Goal: Task Accomplishment & Management: Use online tool/utility

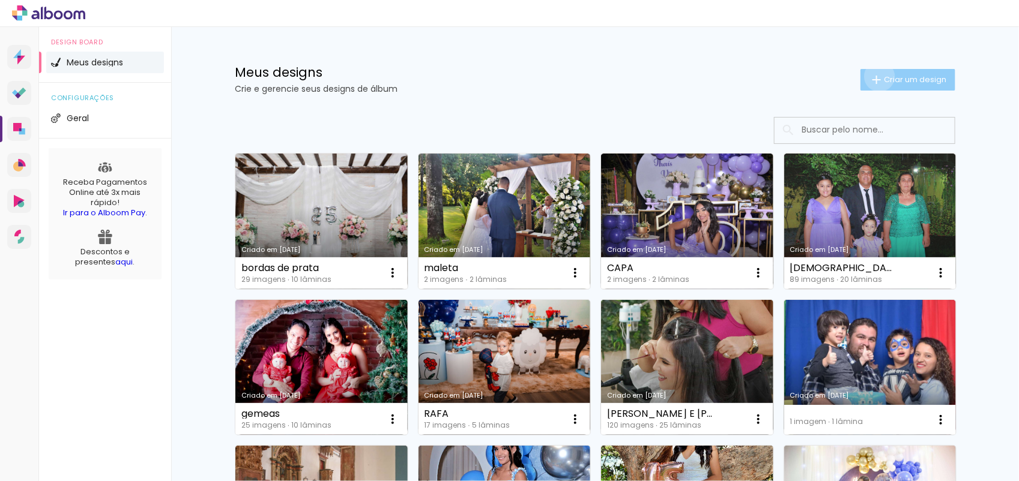
click at [872, 76] on iron-icon at bounding box center [876, 80] width 14 height 14
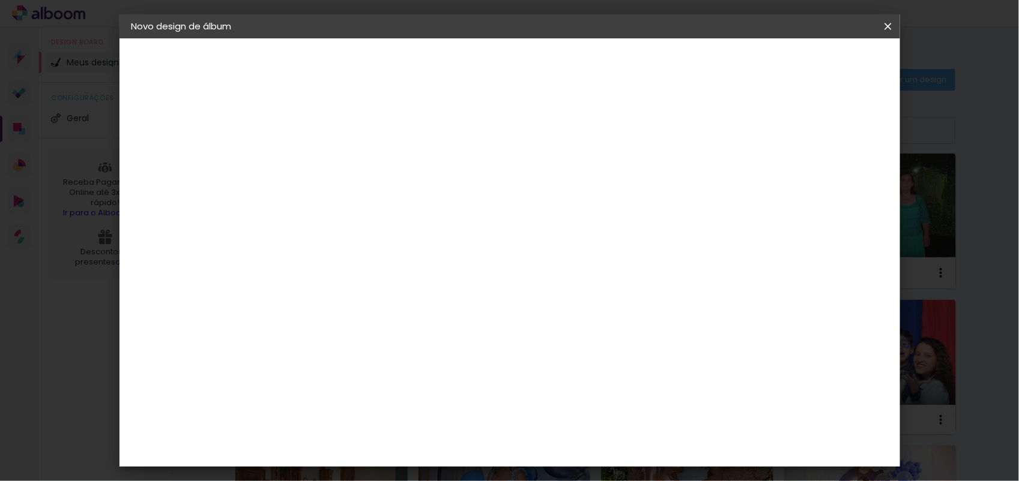
click at [328, 160] on input at bounding box center [328, 161] width 0 height 19
type input "20x60"
type paper-input "20x60"
click at [0, 0] on slot "Avançar" at bounding box center [0, 0] width 0 height 0
click at [552, 172] on paper-item "Tamanho Livre" at bounding box center [494, 182] width 115 height 26
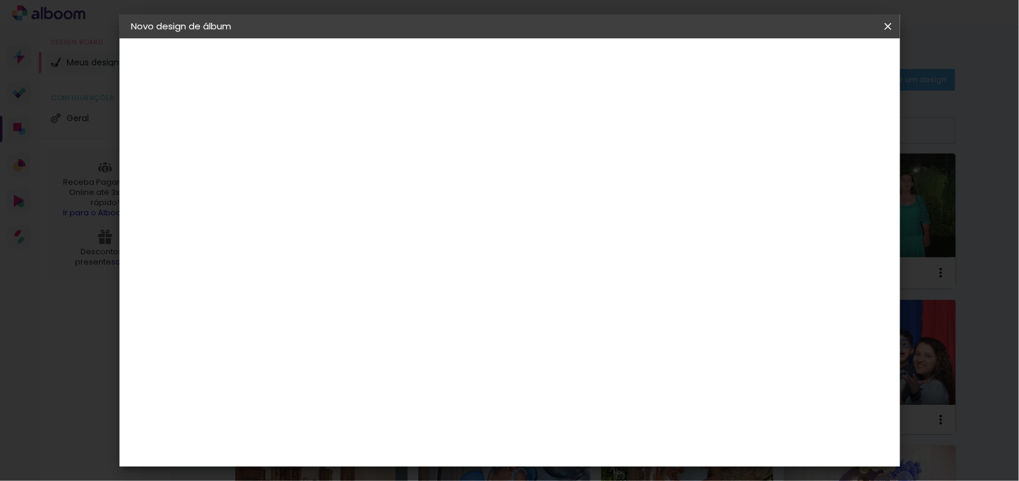
click at [0, 0] on slot "Avançar" at bounding box center [0, 0] width 0 height 0
click at [298, 344] on input "30" at bounding box center [289, 340] width 31 height 18
type input "20"
type paper-input "20"
click at [811, 64] on span "Iniciar design" at bounding box center [783, 63] width 55 height 8
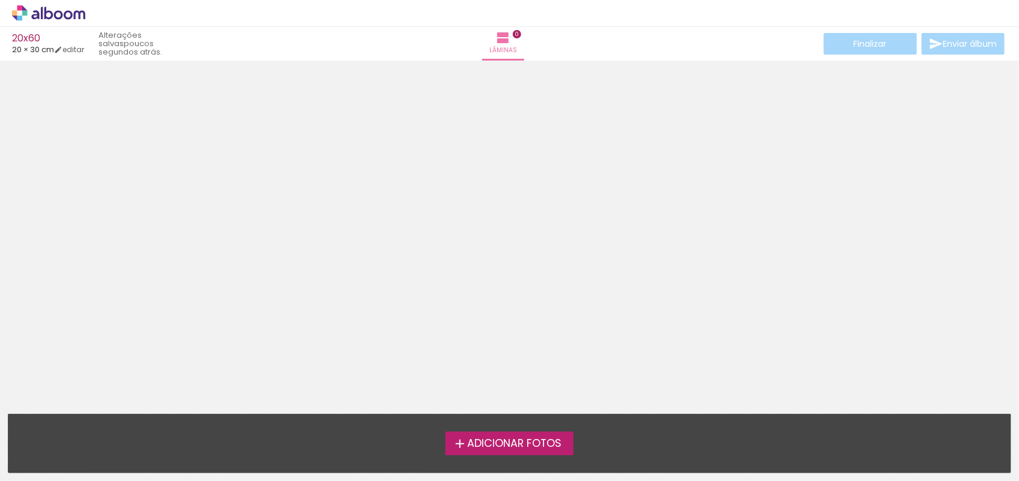
click at [529, 432] on label "Adicionar Fotos" at bounding box center [509, 443] width 128 height 23
click at [0, 0] on input "file" at bounding box center [0, 0] width 0 height 0
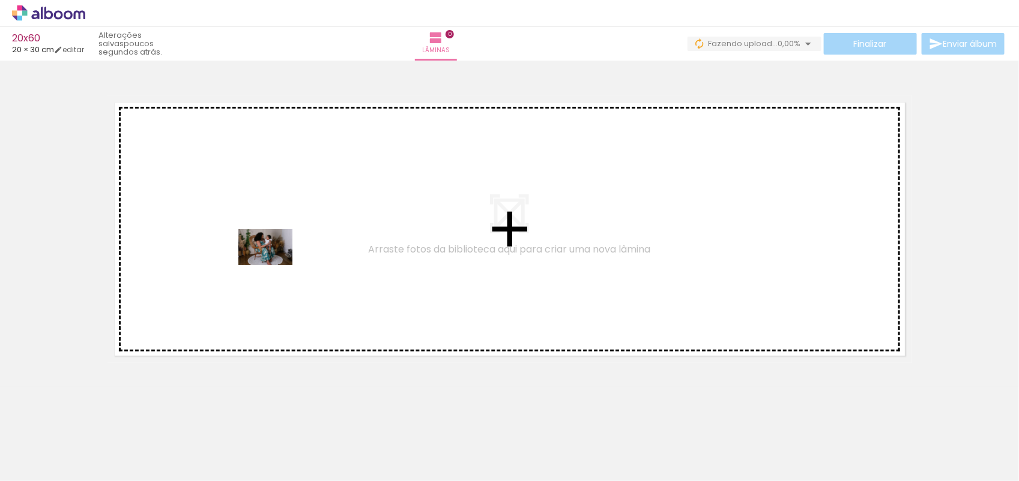
drag, startPoint x: 126, startPoint y: 446, endPoint x: 275, endPoint y: 263, distance: 236.0
click at [275, 263] on quentale-workspace at bounding box center [509, 240] width 1019 height 481
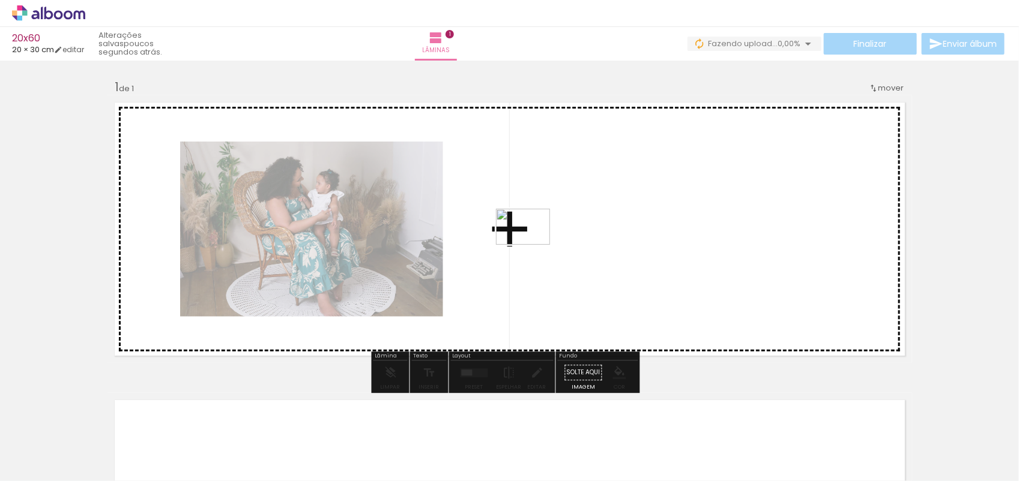
drag, startPoint x: 190, startPoint y: 454, endPoint x: 536, endPoint y: 243, distance: 405.0
click at [536, 243] on quentale-workspace at bounding box center [509, 240] width 1019 height 481
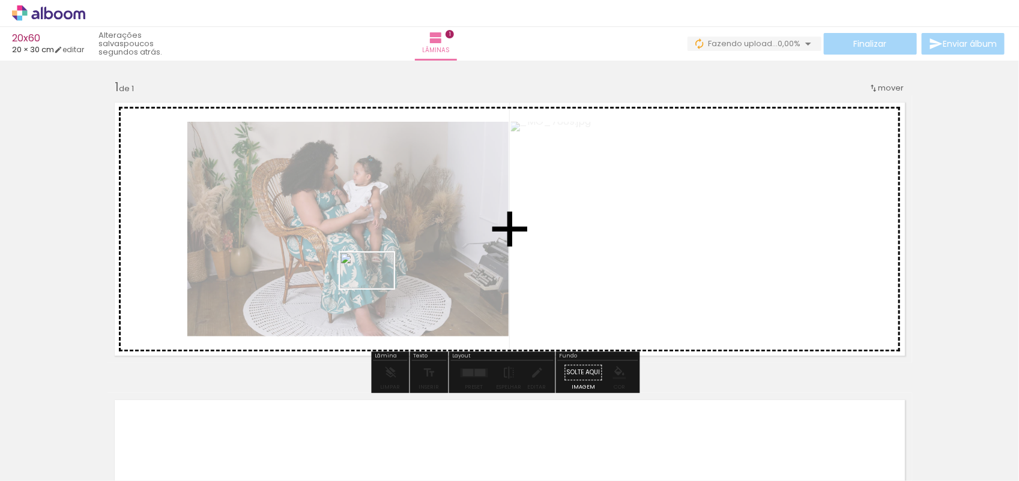
drag, startPoint x: 273, startPoint y: 447, endPoint x: 376, endPoint y: 288, distance: 189.3
click at [376, 288] on quentale-workspace at bounding box center [509, 240] width 1019 height 481
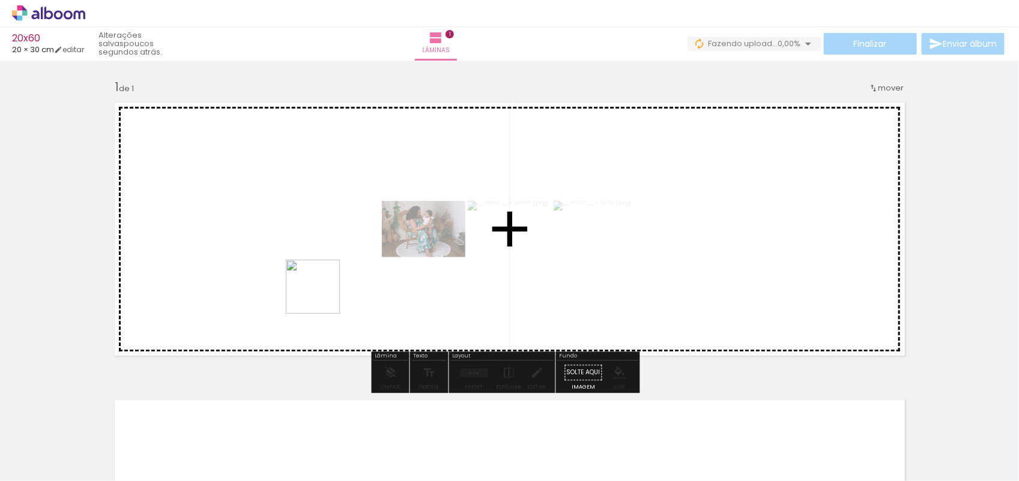
drag, startPoint x: 324, startPoint y: 315, endPoint x: 295, endPoint y: 178, distance: 140.5
click at [295, 178] on quentale-workspace at bounding box center [509, 240] width 1019 height 481
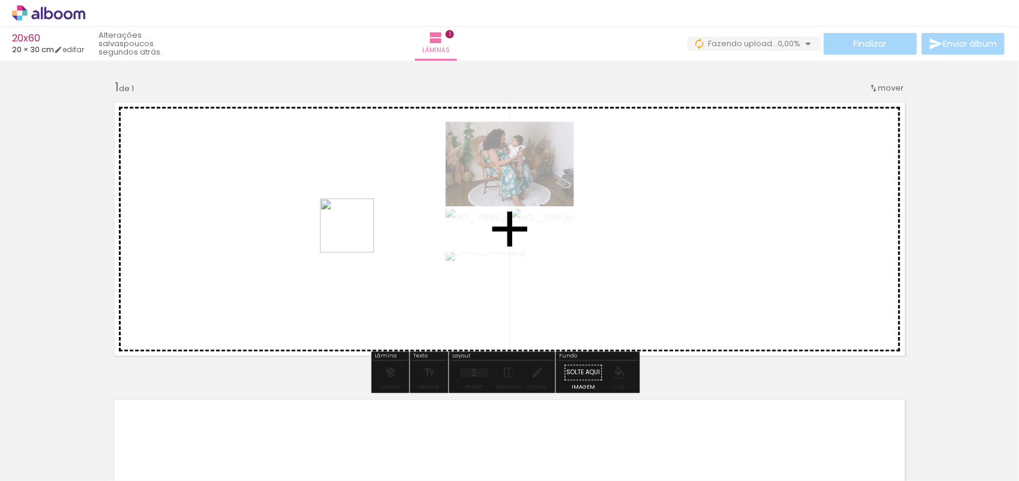
drag, startPoint x: 396, startPoint y: 442, endPoint x: 356, endPoint y: 235, distance: 211.0
click at [356, 235] on quentale-workspace at bounding box center [509, 240] width 1019 height 481
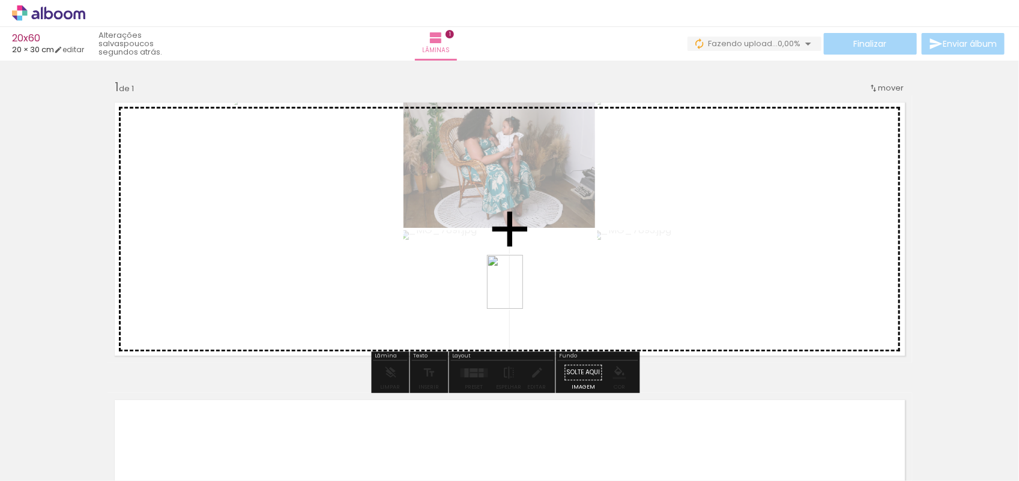
drag, startPoint x: 475, startPoint y: 407, endPoint x: 524, endPoint y: 289, distance: 127.9
click at [524, 289] on quentale-workspace at bounding box center [509, 240] width 1019 height 481
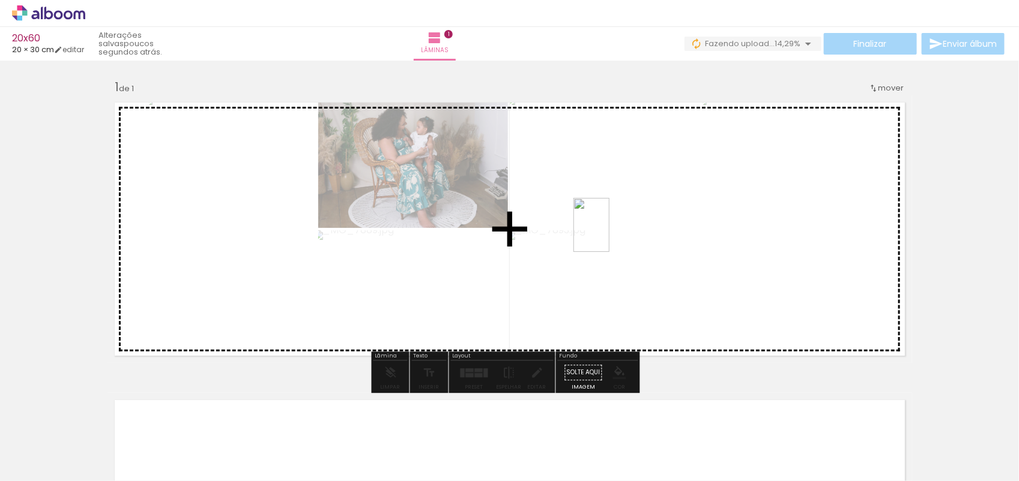
drag, startPoint x: 534, startPoint y: 462, endPoint x: 609, endPoint y: 234, distance: 240.2
click at [609, 234] on quentale-workspace at bounding box center [509, 240] width 1019 height 481
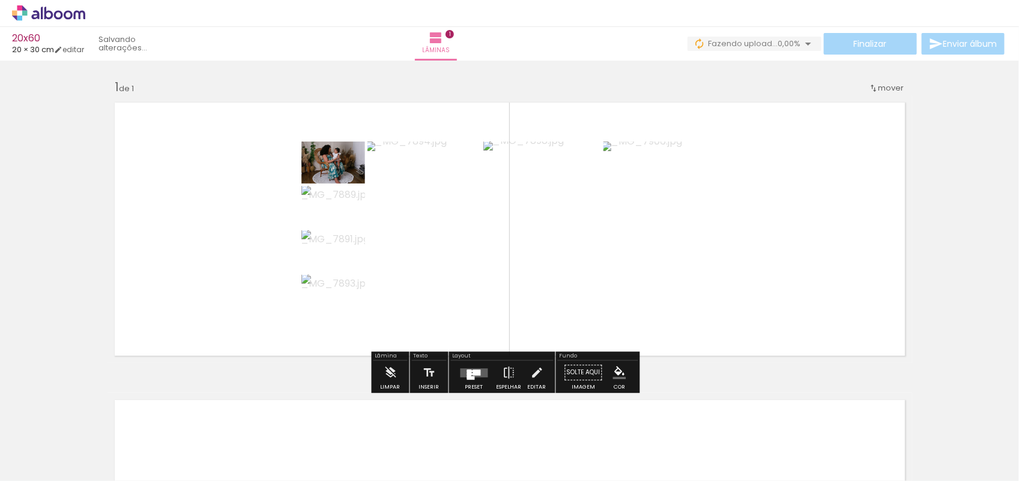
click at [469, 377] on div at bounding box center [471, 378] width 8 height 4
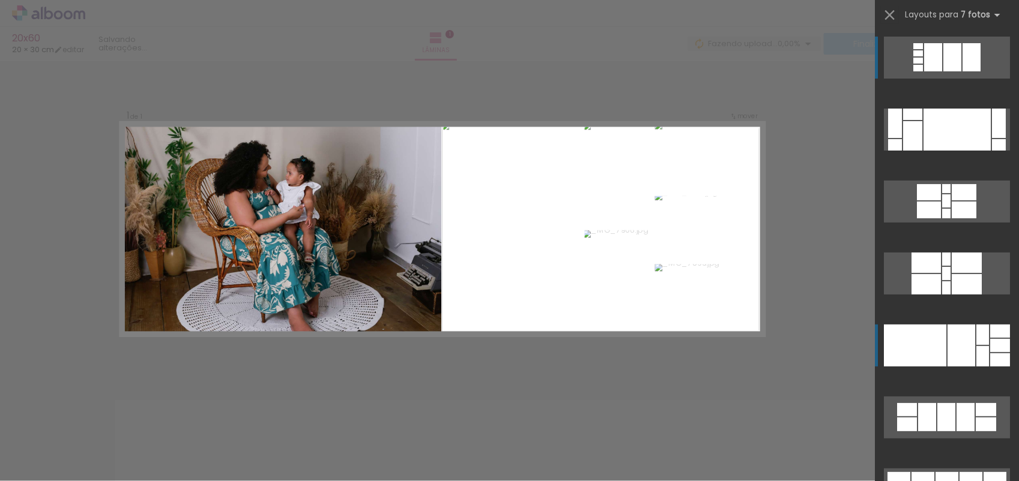
click at [992, 138] on div at bounding box center [999, 123] width 14 height 29
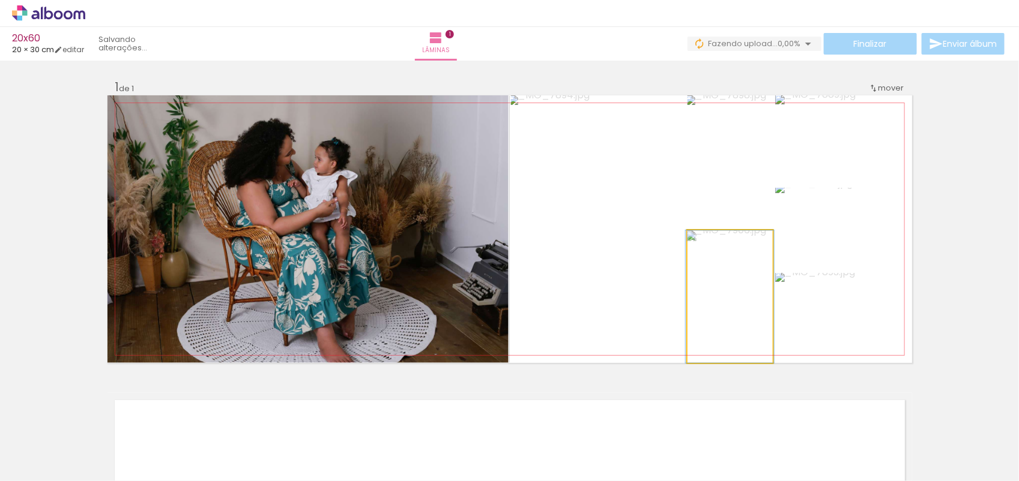
click at [716, 280] on quentale-photo at bounding box center [729, 297] width 85 height 133
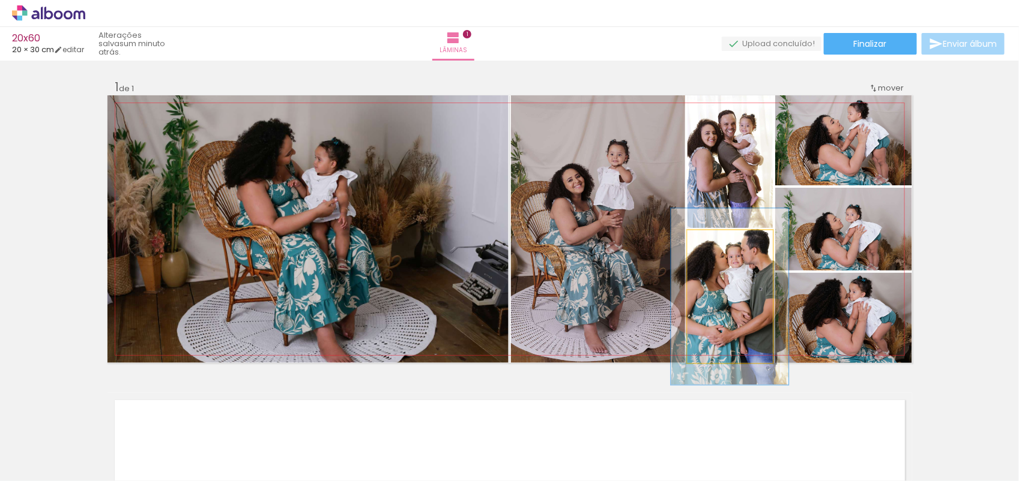
drag, startPoint x: 710, startPoint y: 241, endPoint x: 722, endPoint y: 241, distance: 12.6
click at [722, 241] on div at bounding box center [727, 243] width 11 height 11
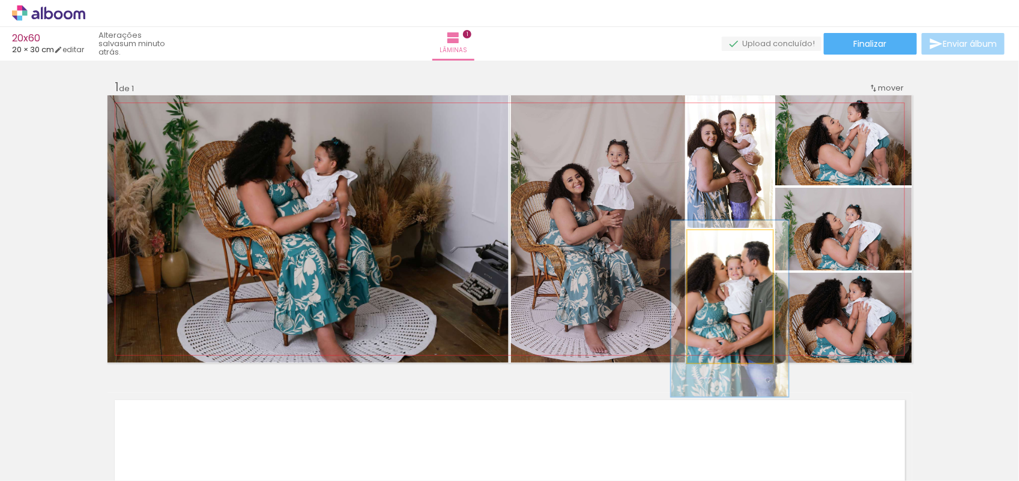
drag, startPoint x: 734, startPoint y: 271, endPoint x: 734, endPoint y: 282, distance: 11.4
click at [719, 242] on div at bounding box center [728, 243] width 19 height 19
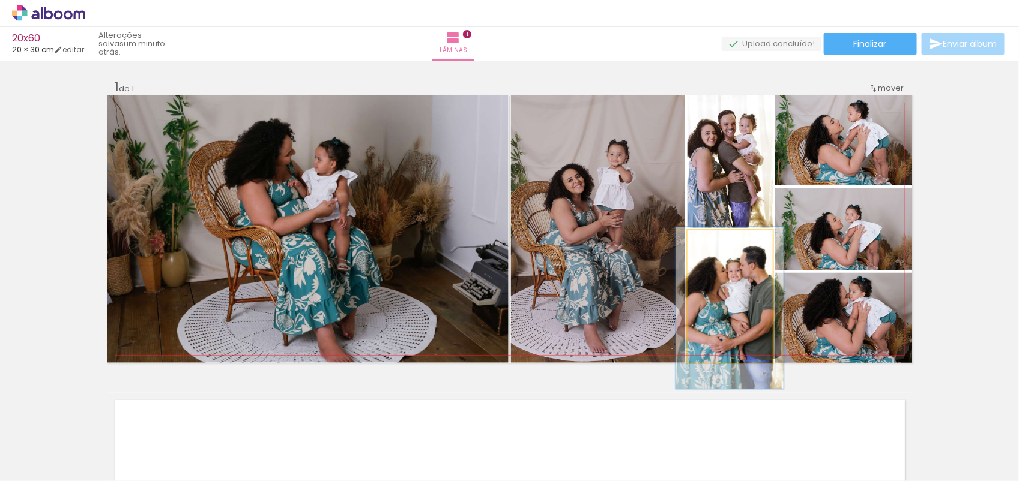
drag, startPoint x: 714, startPoint y: 239, endPoint x: 710, endPoint y: 243, distance: 6.4
click at [714, 243] on div at bounding box center [723, 243] width 19 height 19
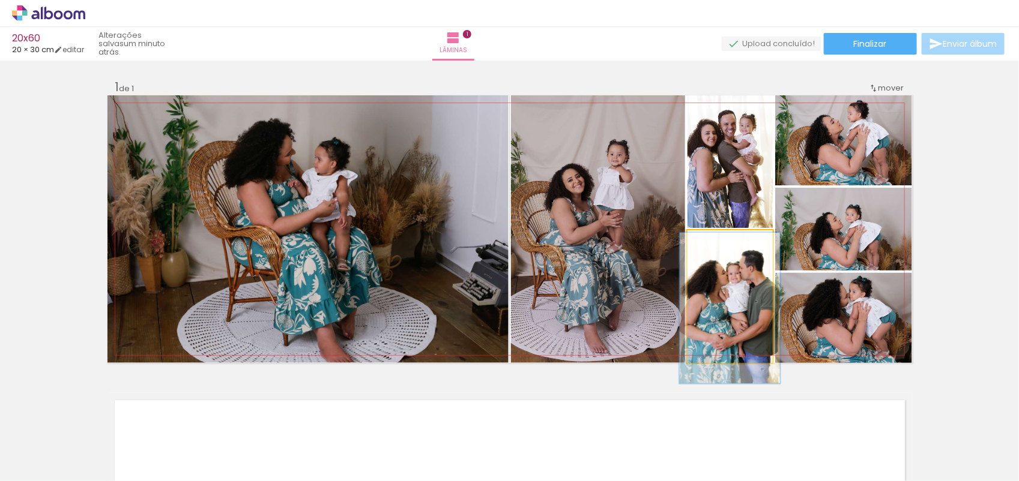
type paper-slider "114"
click at [716, 241] on div at bounding box center [721, 243] width 11 height 11
drag, startPoint x: 734, startPoint y: 286, endPoint x: 734, endPoint y: 303, distance: 17.4
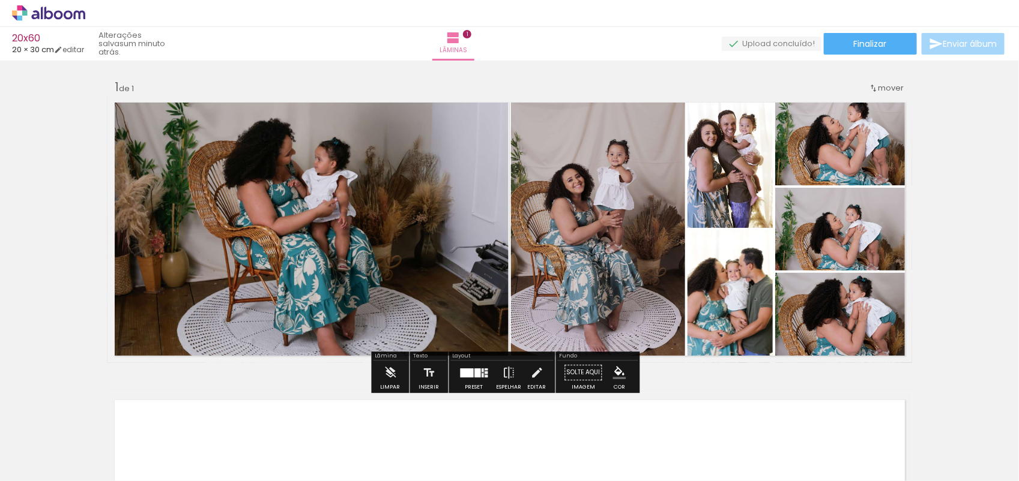
click at [926, 329] on div "Inserir lâmina 1 de 1" at bounding box center [509, 363] width 1019 height 596
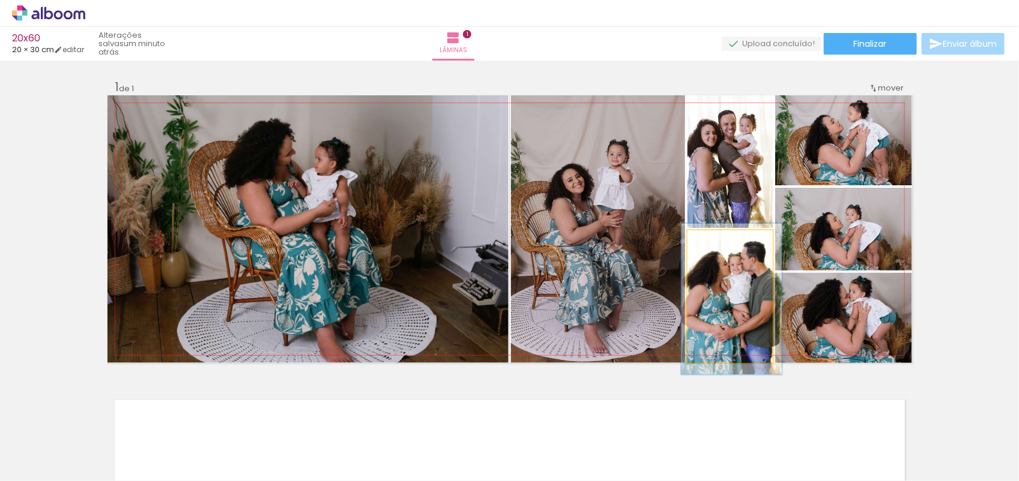
drag, startPoint x: 713, startPoint y: 319, endPoint x: 715, endPoint y: 312, distance: 7.0
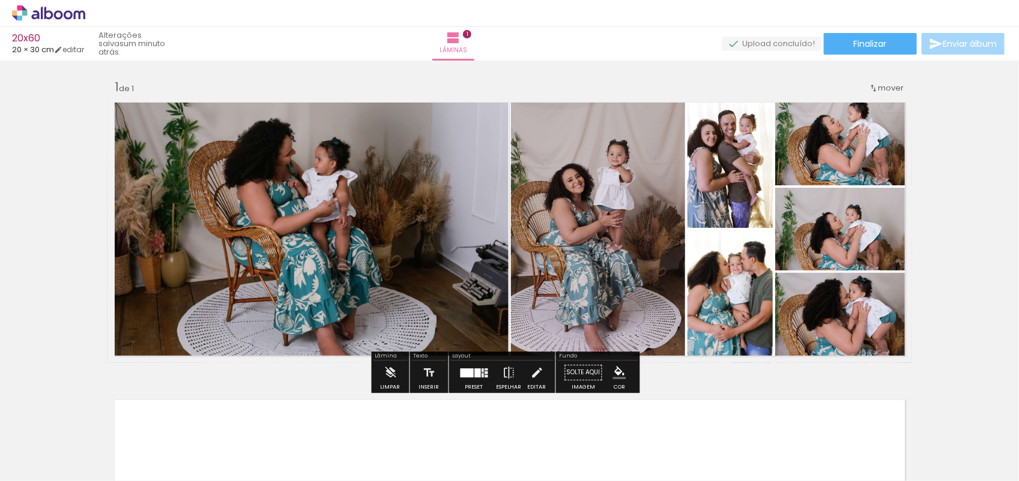
drag, startPoint x: 875, startPoint y: 142, endPoint x: 872, endPoint y: 169, distance: 27.2
drag, startPoint x: 868, startPoint y: 168, endPoint x: 991, endPoint y: 156, distance: 123.1
click at [991, 156] on div "Inserir lâmina 1 de 1" at bounding box center [509, 363] width 1019 height 596
drag, startPoint x: 859, startPoint y: 241, endPoint x: 859, endPoint y: 131, distance: 110.5
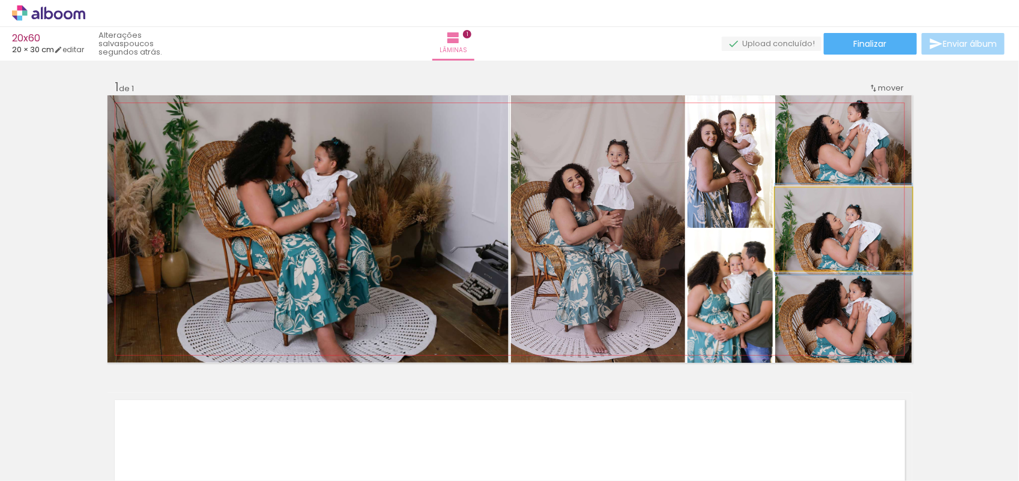
click at [796, 244] on quentale-photo at bounding box center [843, 229] width 137 height 83
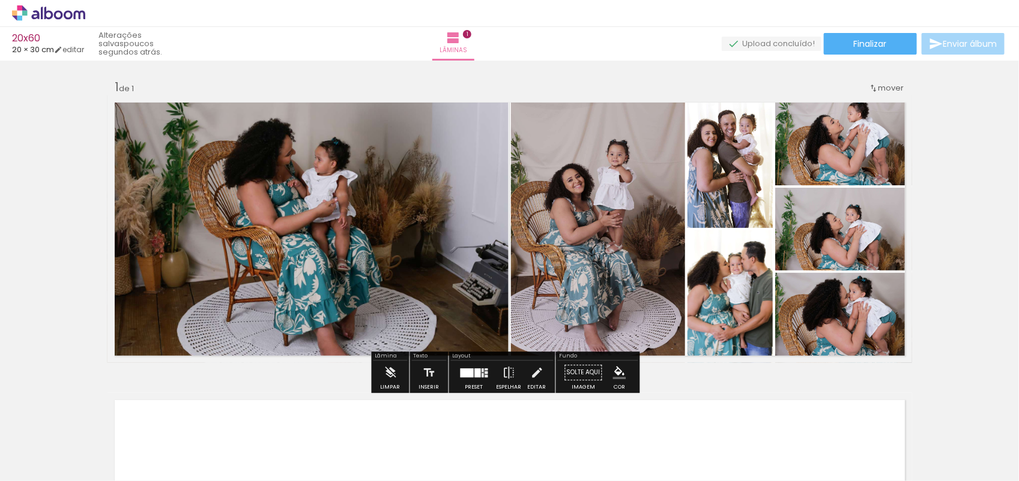
drag, startPoint x: 796, startPoint y: 244, endPoint x: 812, endPoint y: 222, distance: 27.1
drag, startPoint x: 812, startPoint y: 222, endPoint x: 804, endPoint y: 240, distance: 19.4
drag, startPoint x: 804, startPoint y: 240, endPoint x: 955, endPoint y: 214, distance: 153.0
click at [955, 214] on div "Inserir lâmina 1 de 1" at bounding box center [509, 363] width 1019 height 596
click at [475, 380] on div at bounding box center [474, 373] width 32 height 24
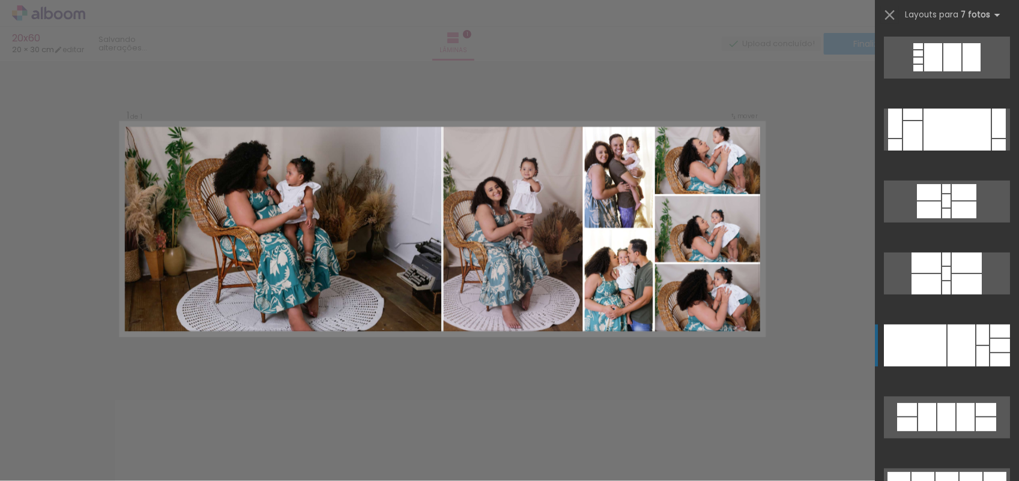
scroll to position [288, 0]
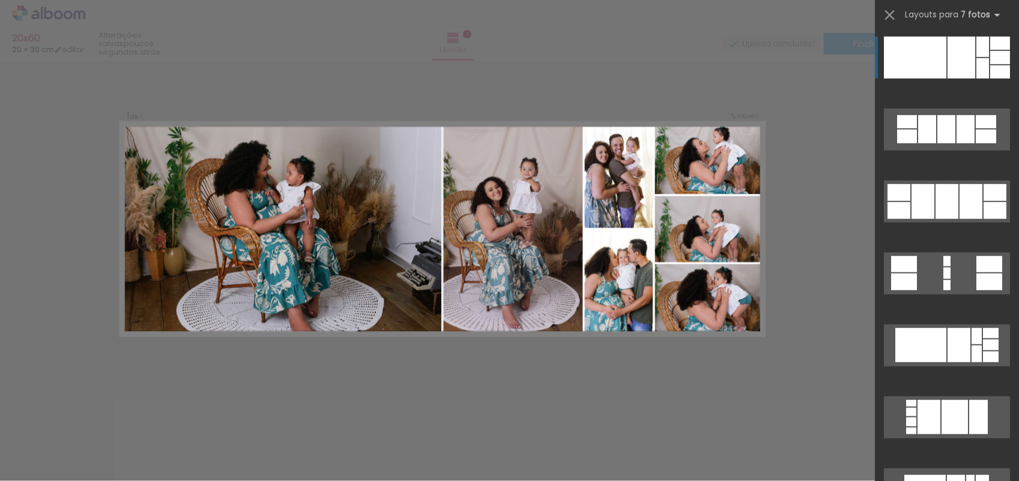
click at [736, 86] on div "Confirmar Cancelar" at bounding box center [509, 373] width 1019 height 624
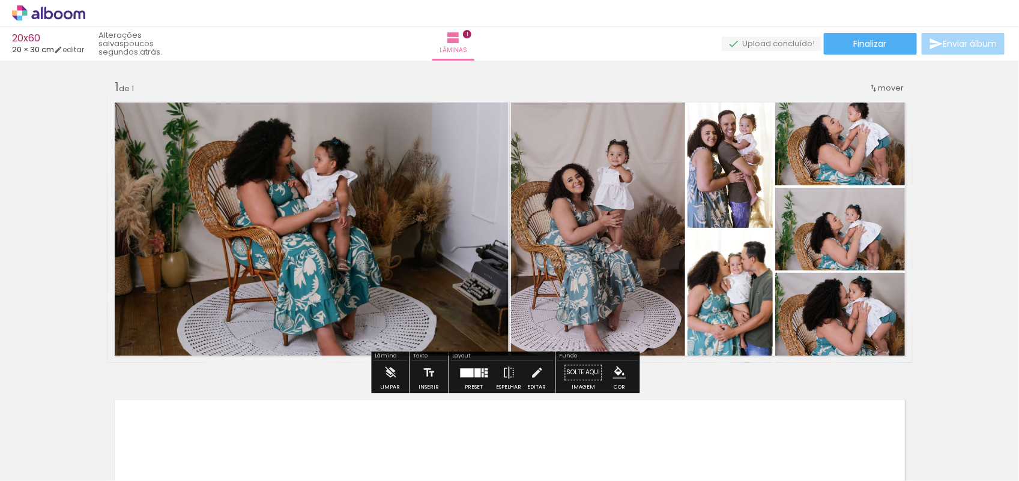
drag, startPoint x: 871, startPoint y: 237, endPoint x: 856, endPoint y: 147, distance: 91.3
drag, startPoint x: 856, startPoint y: 147, endPoint x: 860, endPoint y: 208, distance: 60.8
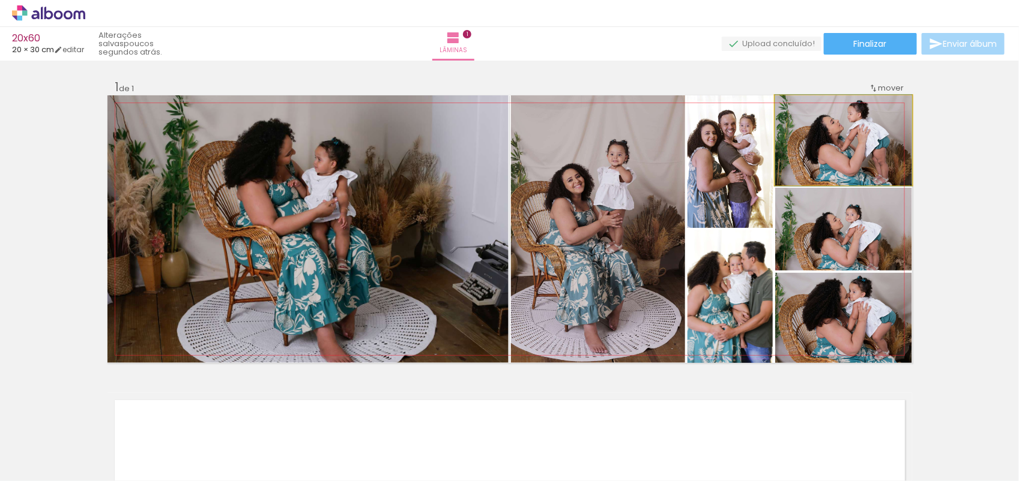
click at [803, 124] on quentale-photo at bounding box center [843, 140] width 137 height 90
click at [817, 145] on quentale-photo at bounding box center [843, 140] width 137 height 90
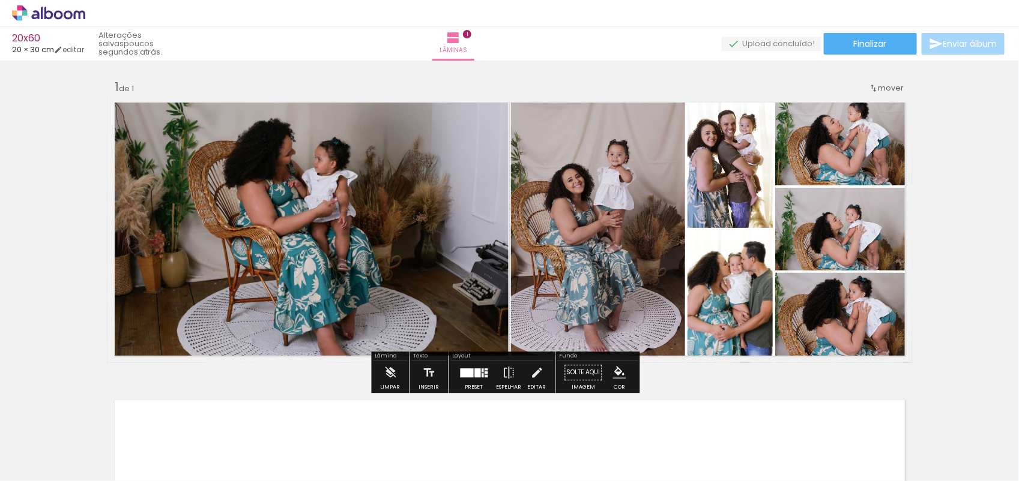
drag, startPoint x: 817, startPoint y: 145, endPoint x: 854, endPoint y: 307, distance: 165.7
drag, startPoint x: 854, startPoint y: 307, endPoint x: 961, endPoint y: 115, distance: 219.8
click at [961, 115] on div "Inserir lâmina 1 de 1" at bounding box center [509, 363] width 1019 height 596
drag, startPoint x: 814, startPoint y: 250, endPoint x: 811, endPoint y: 151, distance: 99.1
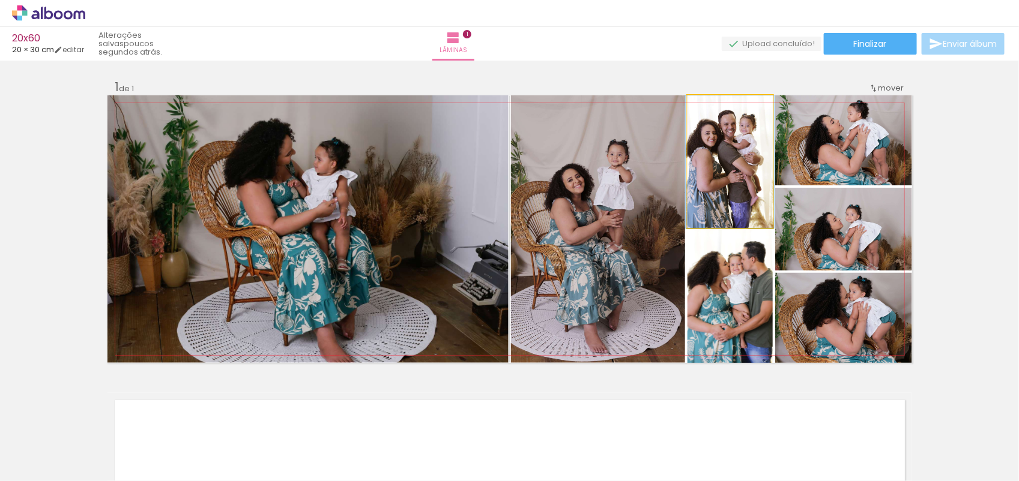
click at [699, 197] on quentale-photo at bounding box center [729, 161] width 85 height 133
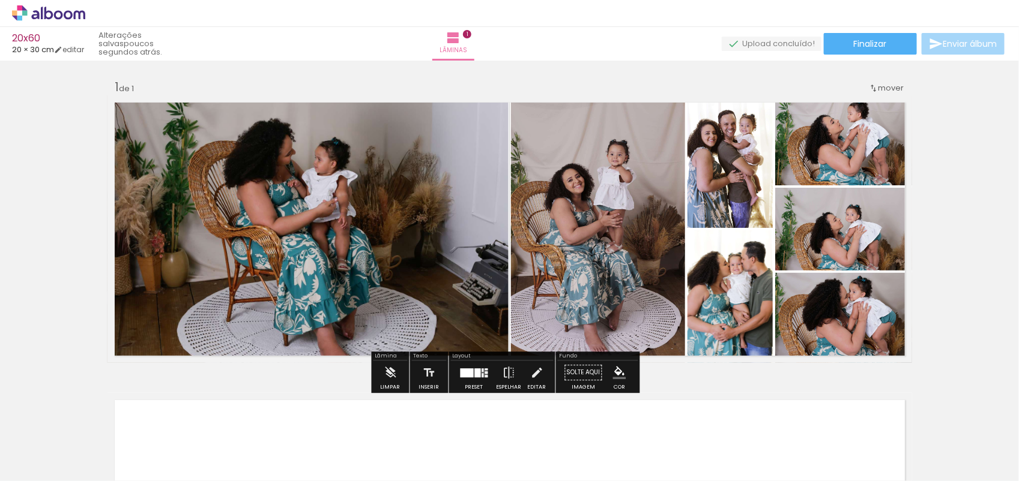
click at [901, 180] on quentale-photo at bounding box center [843, 140] width 137 height 90
click at [952, 207] on div "Inserir lâmina 1 de 1" at bounding box center [509, 363] width 1019 height 596
click at [386, 370] on iron-icon at bounding box center [390, 373] width 13 height 24
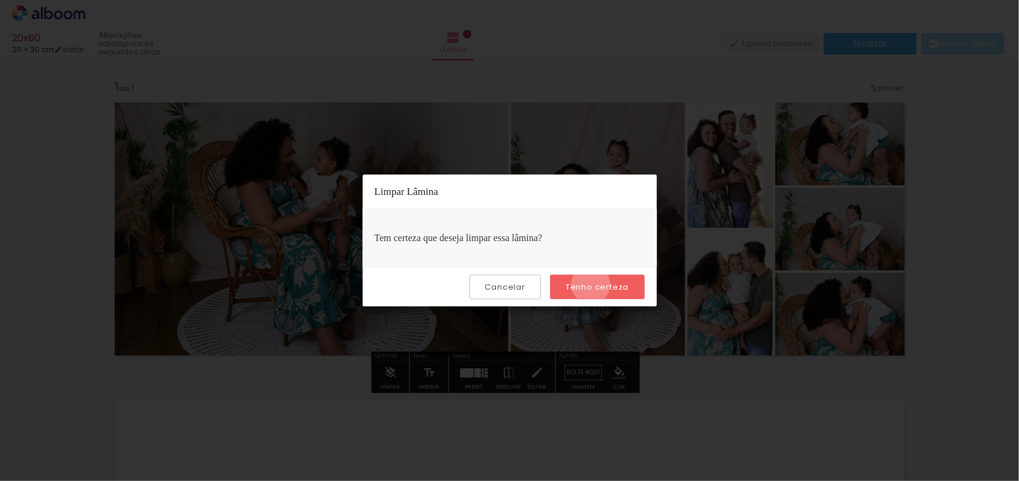
click at [0, 0] on slot "Tenho certeza" at bounding box center [0, 0] width 0 height 0
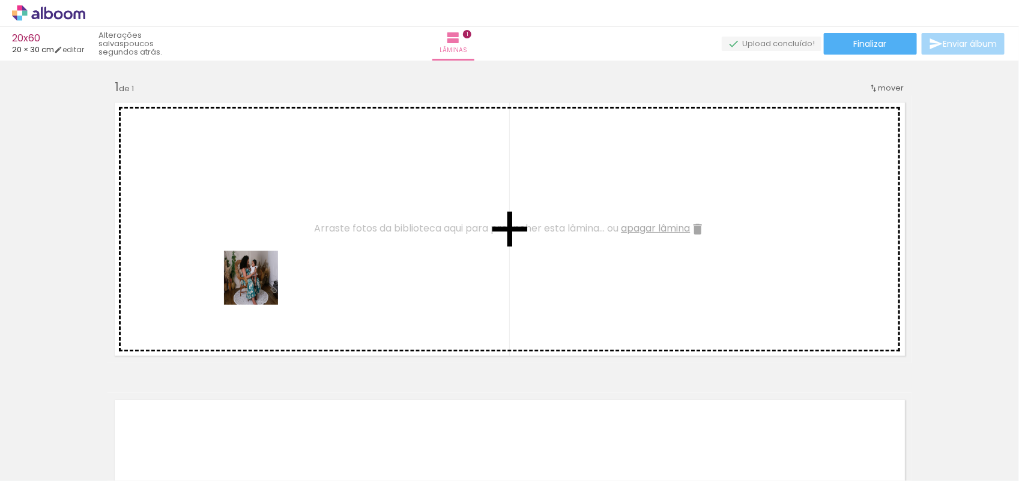
drag, startPoint x: 118, startPoint y: 442, endPoint x: 295, endPoint y: 255, distance: 256.9
click at [295, 255] on quentale-workspace at bounding box center [509, 240] width 1019 height 481
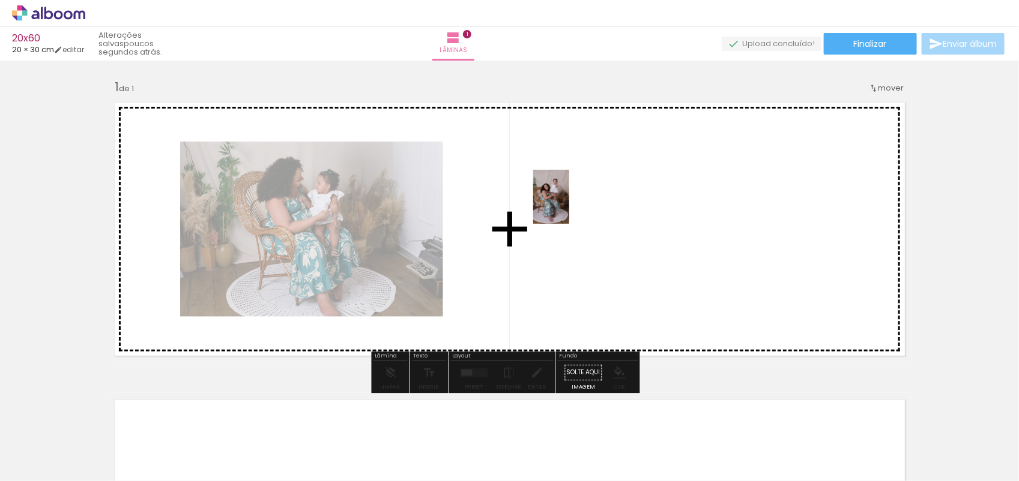
drag, startPoint x: 396, startPoint y: 463, endPoint x: 569, endPoint y: 206, distance: 309.7
click at [569, 206] on quentale-workspace at bounding box center [509, 240] width 1019 height 481
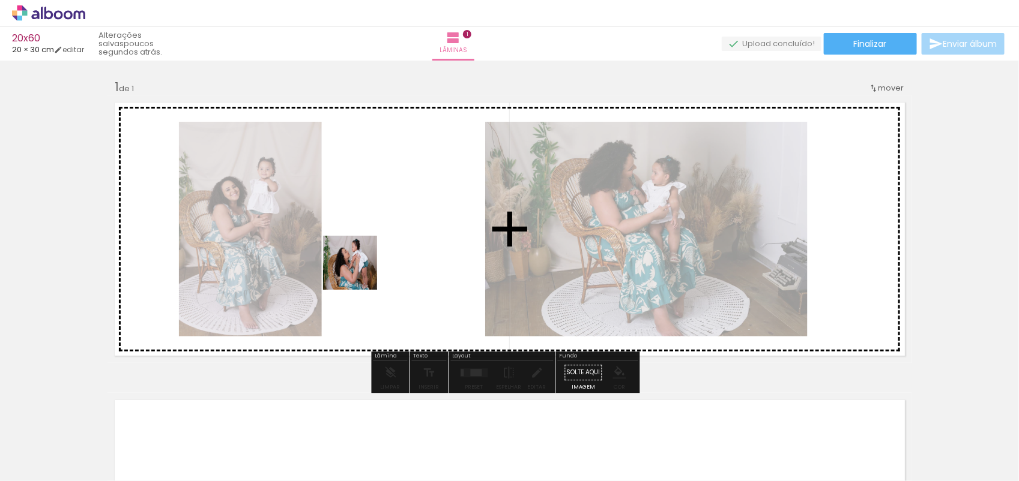
drag, startPoint x: 208, startPoint y: 452, endPoint x: 424, endPoint y: 223, distance: 315.1
click at [424, 223] on quentale-workspace at bounding box center [509, 240] width 1019 height 481
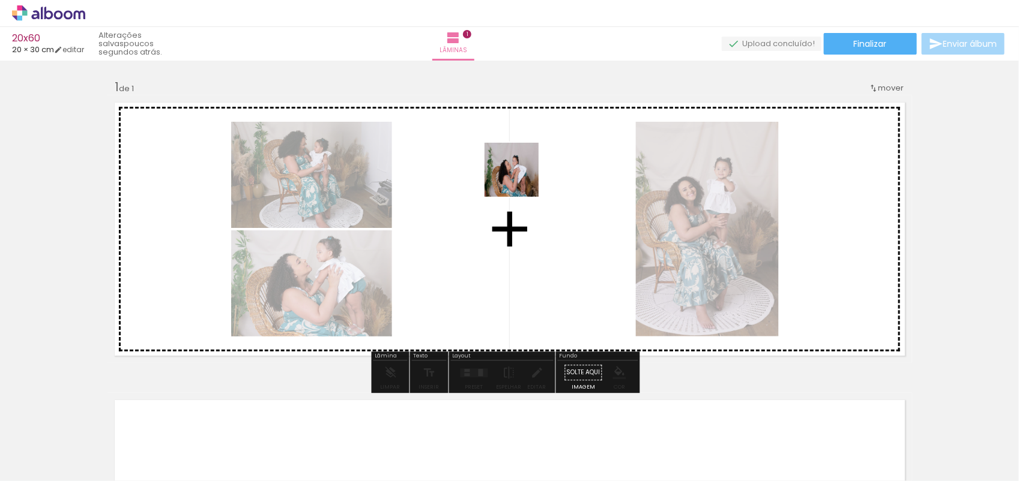
drag, startPoint x: 272, startPoint y: 438, endPoint x: 544, endPoint y: 160, distance: 389.3
click at [544, 160] on quentale-workspace at bounding box center [509, 240] width 1019 height 481
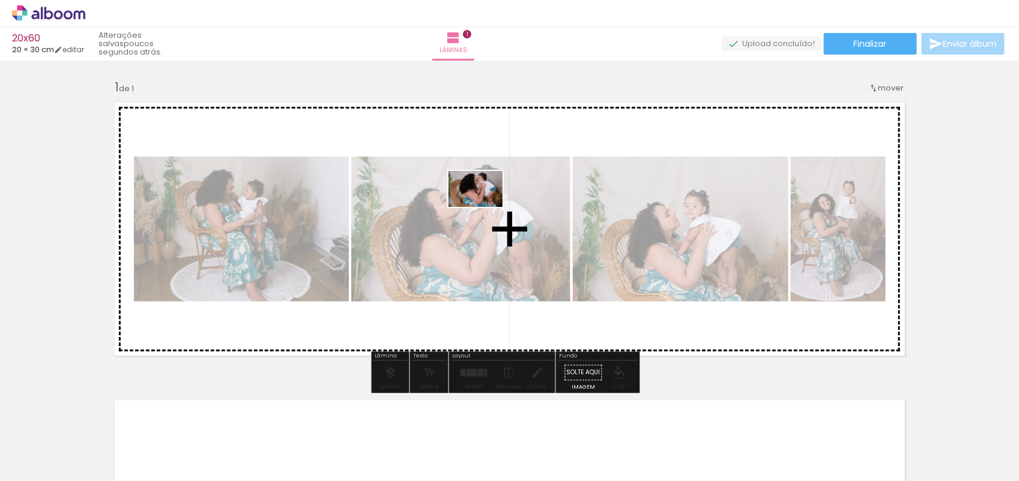
drag, startPoint x: 341, startPoint y: 436, endPoint x: 485, endPoint y: 207, distance: 270.0
click at [485, 207] on quentale-workspace at bounding box center [509, 240] width 1019 height 481
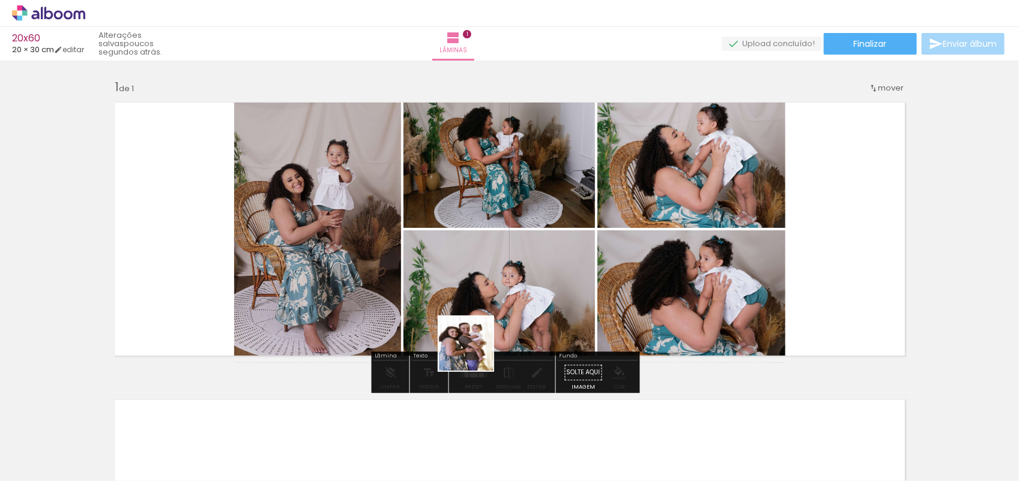
drag, startPoint x: 456, startPoint y: 439, endPoint x: 541, endPoint y: 172, distance: 279.7
click at [541, 172] on quentale-workspace at bounding box center [509, 240] width 1019 height 481
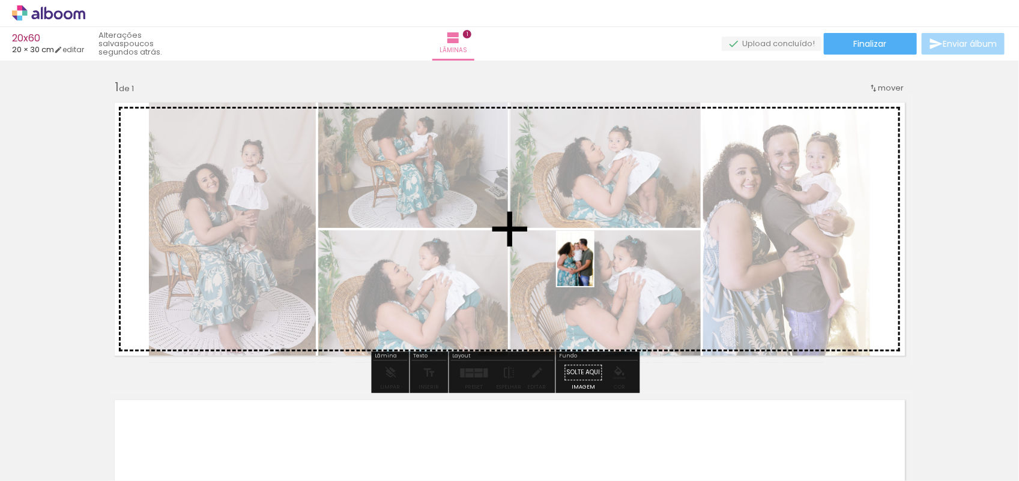
drag, startPoint x: 524, startPoint y: 460, endPoint x: 593, endPoint y: 268, distance: 204.4
click at [593, 268] on quentale-workspace at bounding box center [509, 240] width 1019 height 481
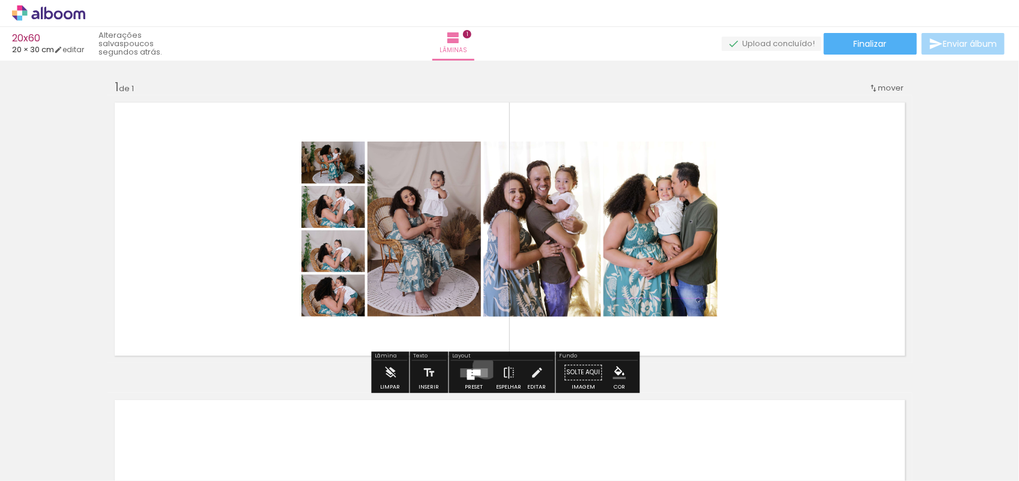
click at [483, 366] on div at bounding box center [474, 373] width 32 height 24
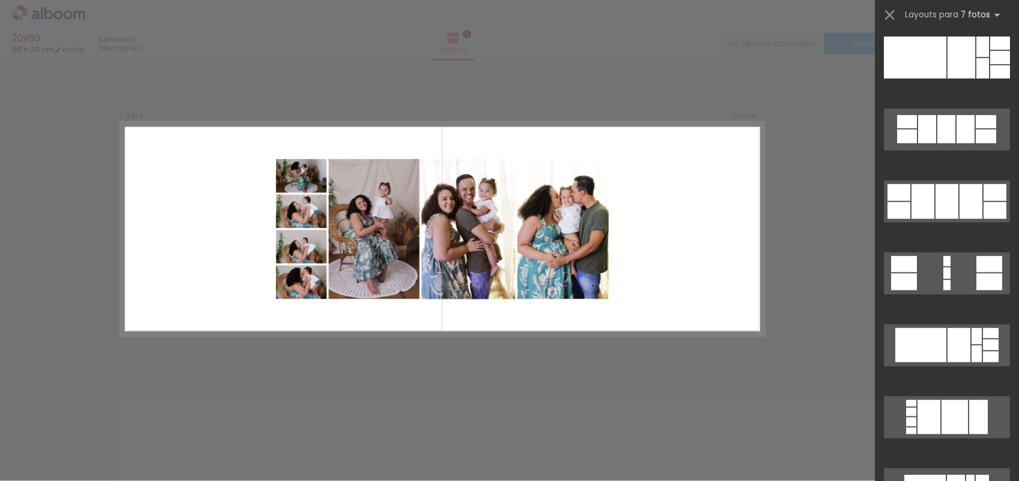
scroll to position [0, 0]
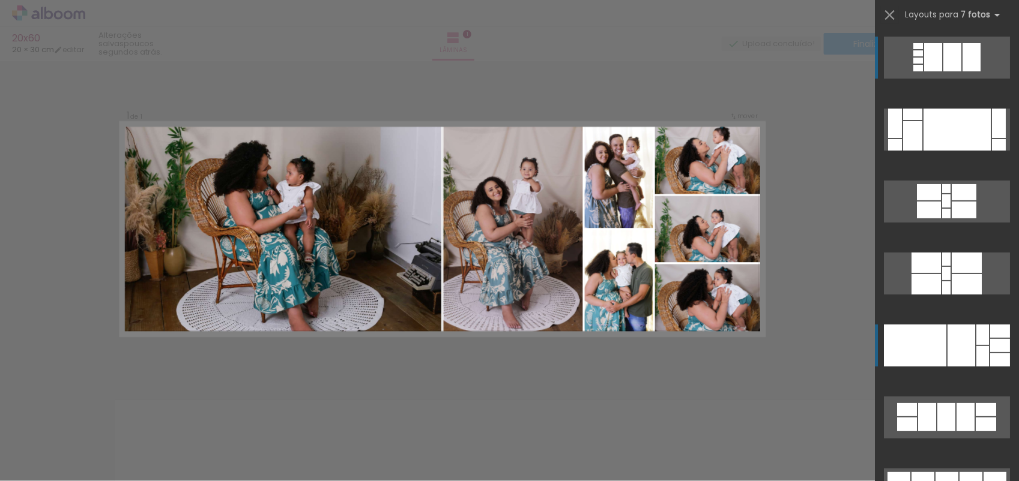
click at [902, 138] on div at bounding box center [895, 123] width 14 height 29
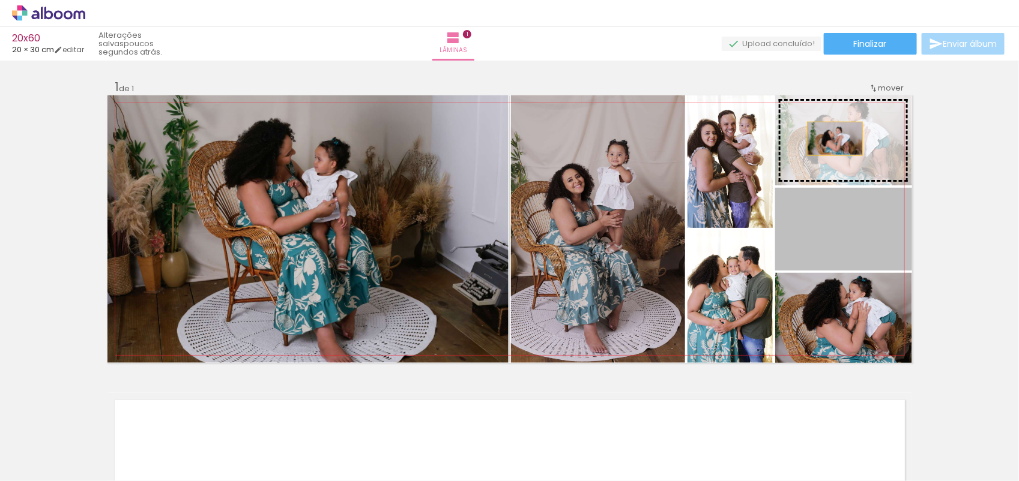
drag, startPoint x: 851, startPoint y: 238, endPoint x: 829, endPoint y: 139, distance: 102.0
click at [0, 0] on slot at bounding box center [0, 0] width 0 height 0
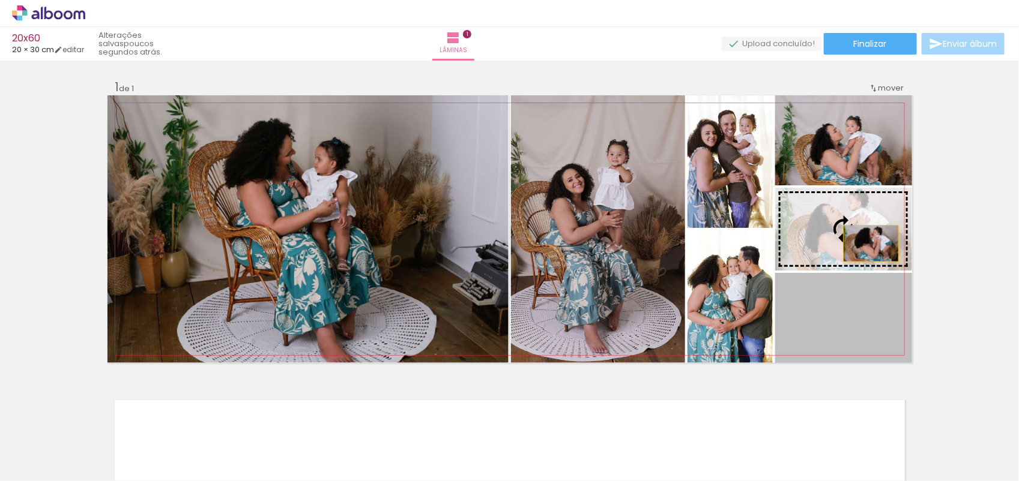
drag, startPoint x: 878, startPoint y: 321, endPoint x: 865, endPoint y: 244, distance: 78.6
click at [0, 0] on slot at bounding box center [0, 0] width 0 height 0
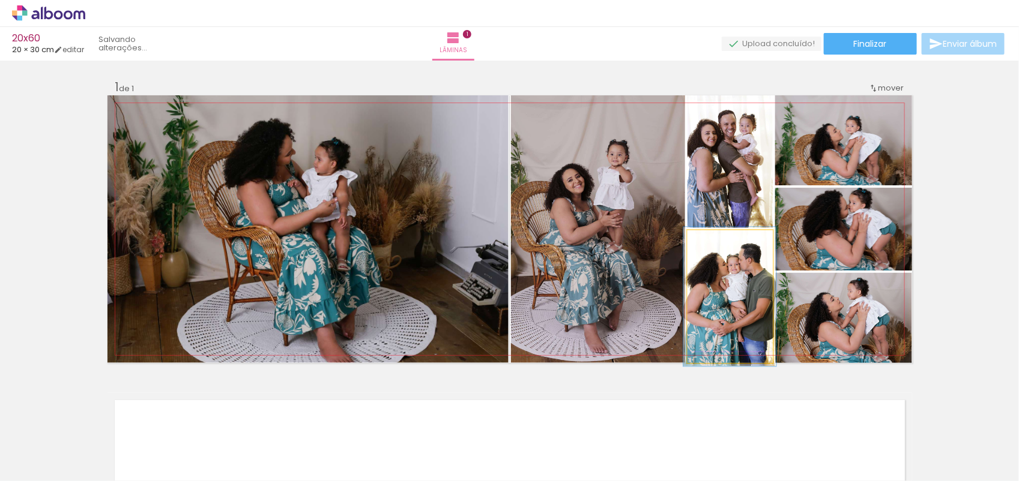
click at [714, 244] on div at bounding box center [716, 243] width 19 height 19
click at [750, 291] on quentale-photo at bounding box center [729, 297] width 85 height 133
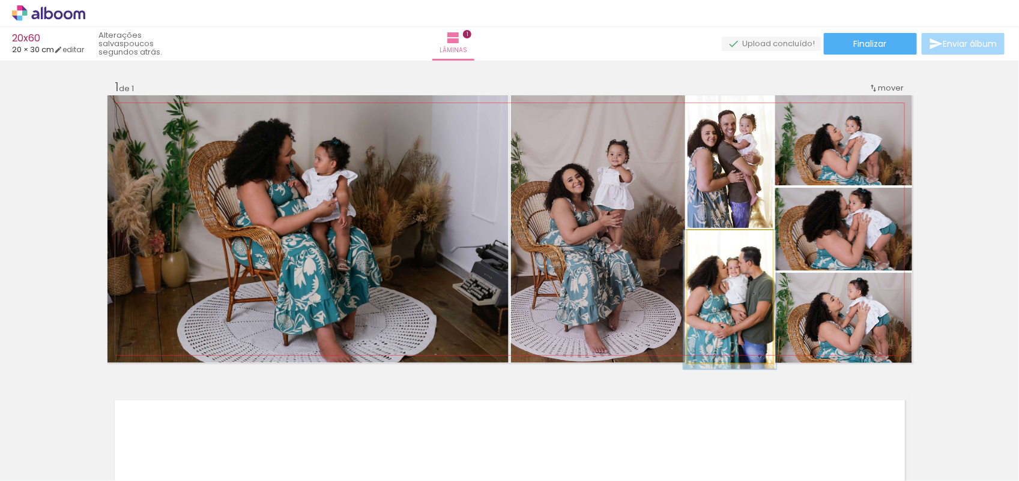
drag, startPoint x: 746, startPoint y: 292, endPoint x: 746, endPoint y: 300, distance: 8.4
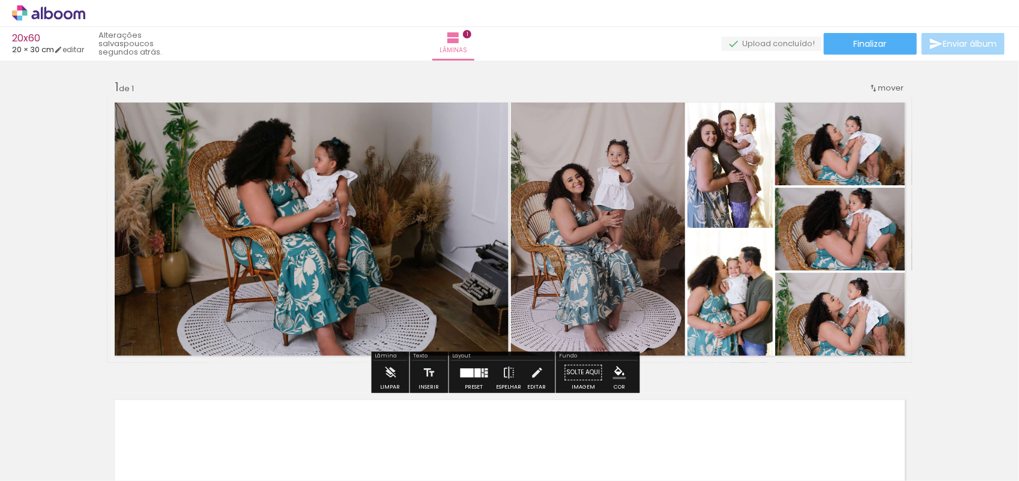
drag, startPoint x: 710, startPoint y: 242, endPoint x: 721, endPoint y: 243, distance: 11.5
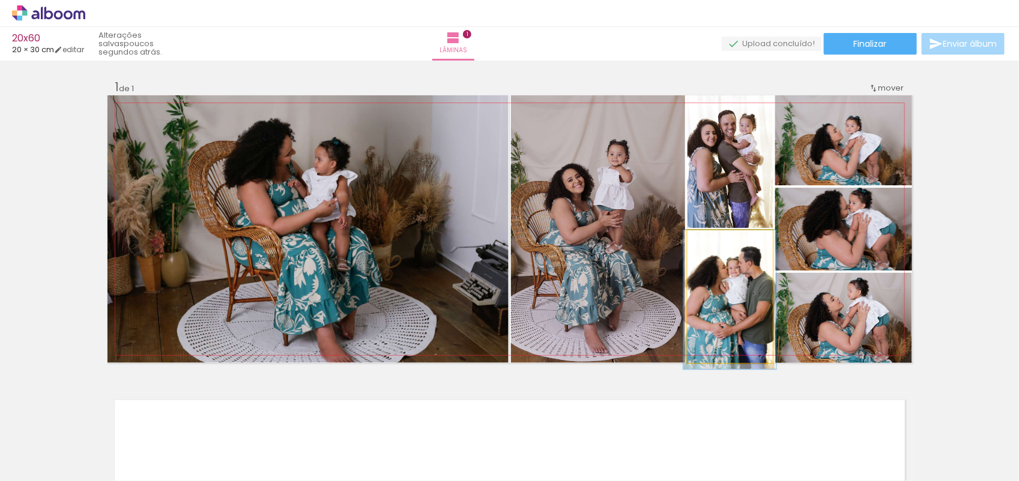
drag, startPoint x: 721, startPoint y: 243, endPoint x: 707, endPoint y: 244, distance: 13.8
click at [711, 244] on div at bounding box center [716, 243] width 11 height 11
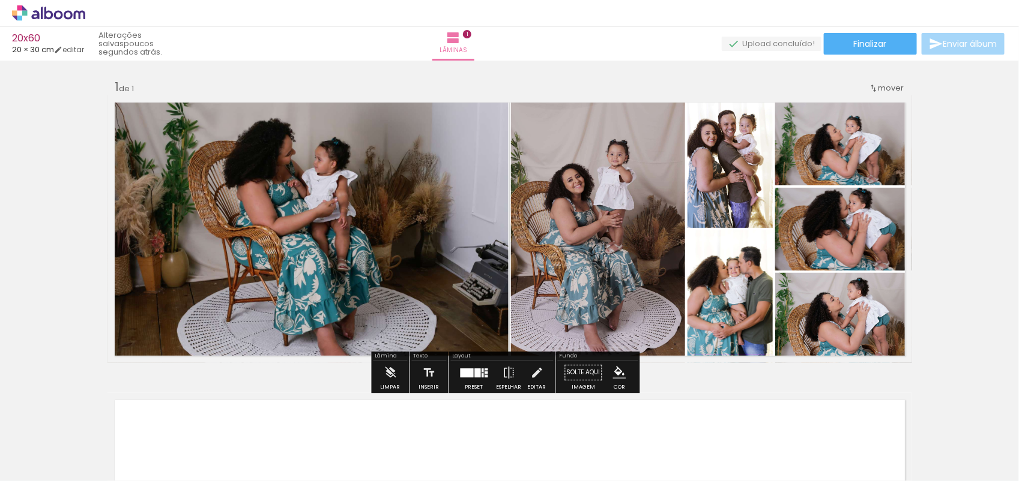
drag, startPoint x: 708, startPoint y: 244, endPoint x: 724, endPoint y: 244, distance: 15.6
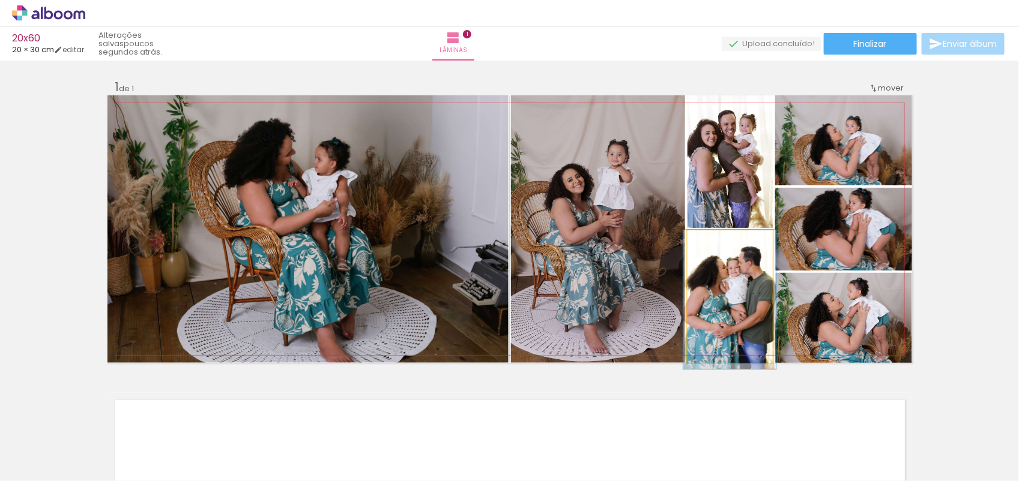
drag, startPoint x: 724, startPoint y: 244, endPoint x: 704, endPoint y: 322, distance: 80.5
click at [704, 322] on quentale-photo at bounding box center [729, 297] width 85 height 133
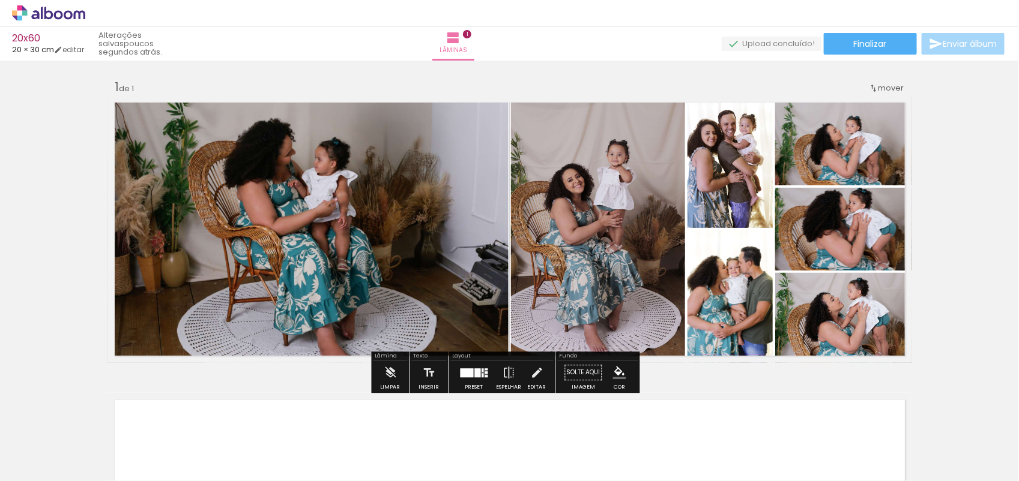
drag, startPoint x: 715, startPoint y: 242, endPoint x: 721, endPoint y: 241, distance: 6.0
drag, startPoint x: 721, startPoint y: 241, endPoint x: 708, endPoint y: 242, distance: 12.6
click at [139, 112] on div at bounding box center [135, 107] width 7 height 7
drag, startPoint x: 708, startPoint y: 242, endPoint x: 719, endPoint y: 242, distance: 10.8
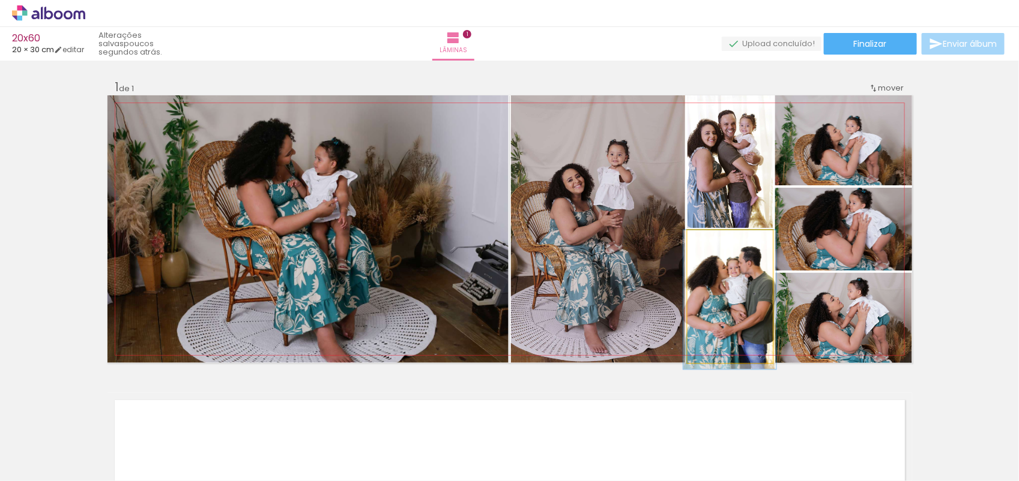
drag, startPoint x: 719, startPoint y: 242, endPoint x: 695, endPoint y: 355, distance: 115.5
click at [695, 355] on quentale-photo at bounding box center [729, 297] width 85 height 133
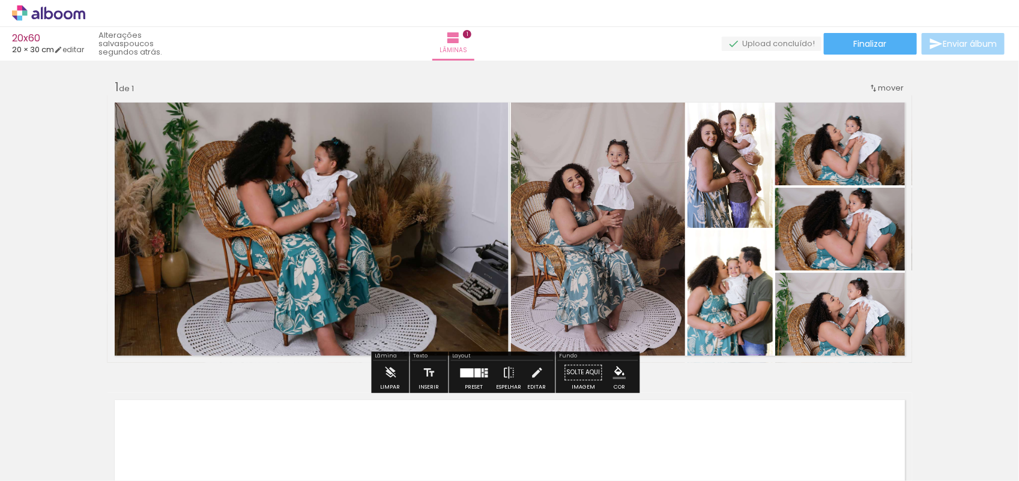
drag, startPoint x: 724, startPoint y: 294, endPoint x: 725, endPoint y: 317, distance: 22.8
drag, startPoint x: 725, startPoint y: 317, endPoint x: 961, endPoint y: 285, distance: 237.5
click at [961, 285] on div "Inserir lâmina 1 de 1" at bounding box center [509, 363] width 1019 height 596
drag, startPoint x: 376, startPoint y: 216, endPoint x: 376, endPoint y: 202, distance: 14.4
drag, startPoint x: 376, startPoint y: 202, endPoint x: 375, endPoint y: 175, distance: 26.4
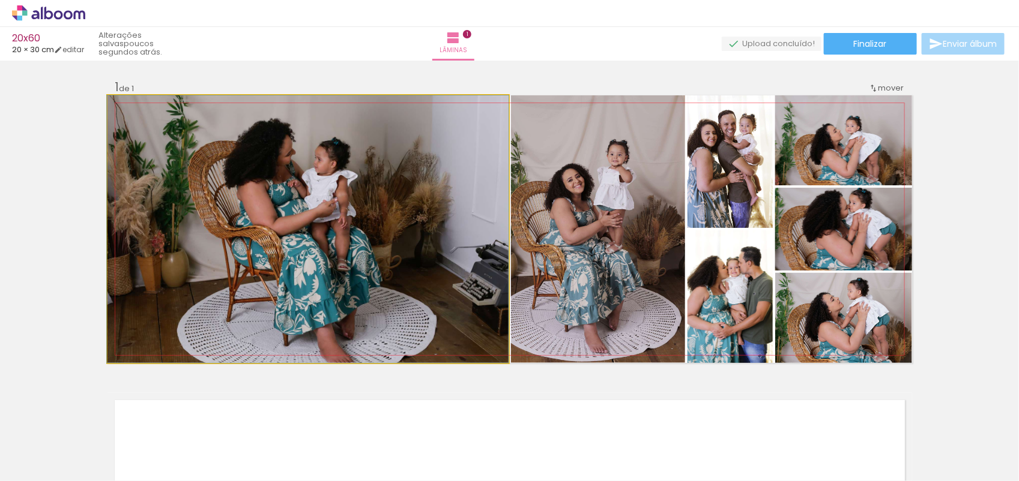
click at [375, 175] on quentale-photo at bounding box center [307, 229] width 401 height 268
drag, startPoint x: 375, startPoint y: 175, endPoint x: 340, endPoint y: 308, distance: 137.3
click at [340, 308] on quentale-photo at bounding box center [307, 229] width 401 height 268
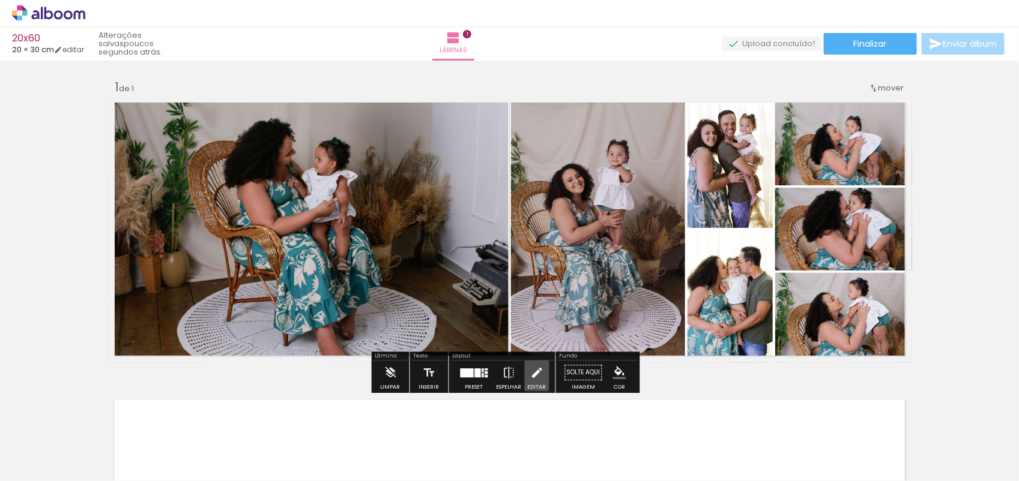
click at [533, 376] on iron-icon at bounding box center [536, 373] width 13 height 24
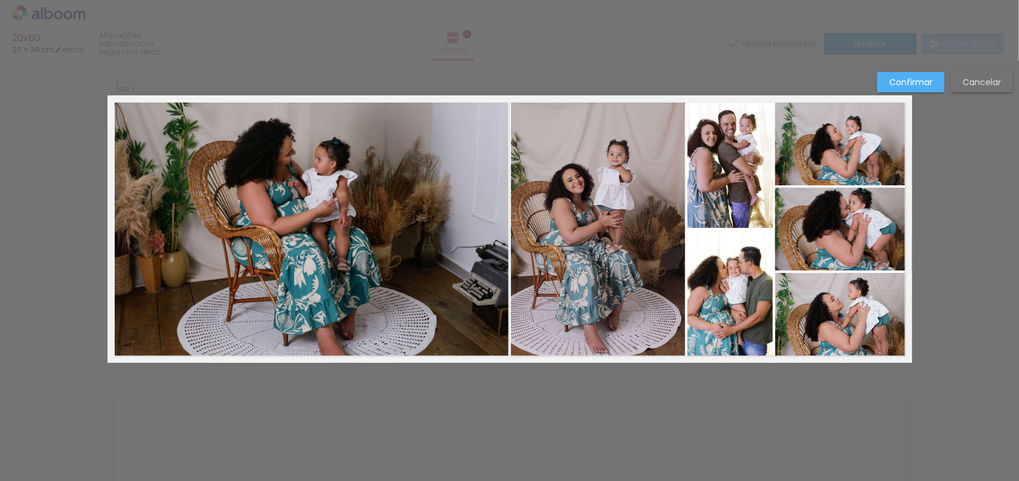
drag, startPoint x: 404, startPoint y: 288, endPoint x: 404, endPoint y: 273, distance: 15.0
click at [404, 273] on quentale-photo at bounding box center [307, 229] width 401 height 268
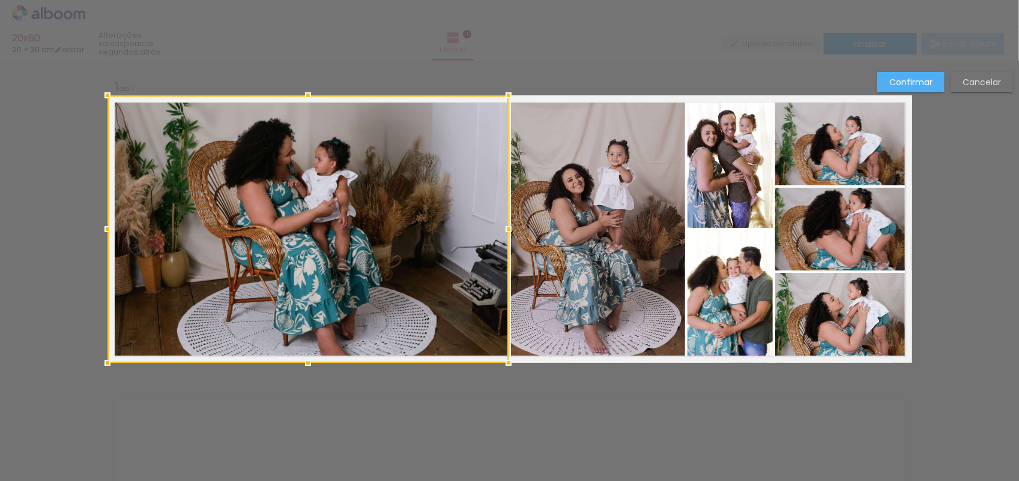
click at [403, 271] on div at bounding box center [307, 229] width 401 height 268
click at [523, 443] on div "Confirmar Cancelar" at bounding box center [509, 373] width 1019 height 624
click at [0, 0] on slot "Confirmar" at bounding box center [0, 0] width 0 height 0
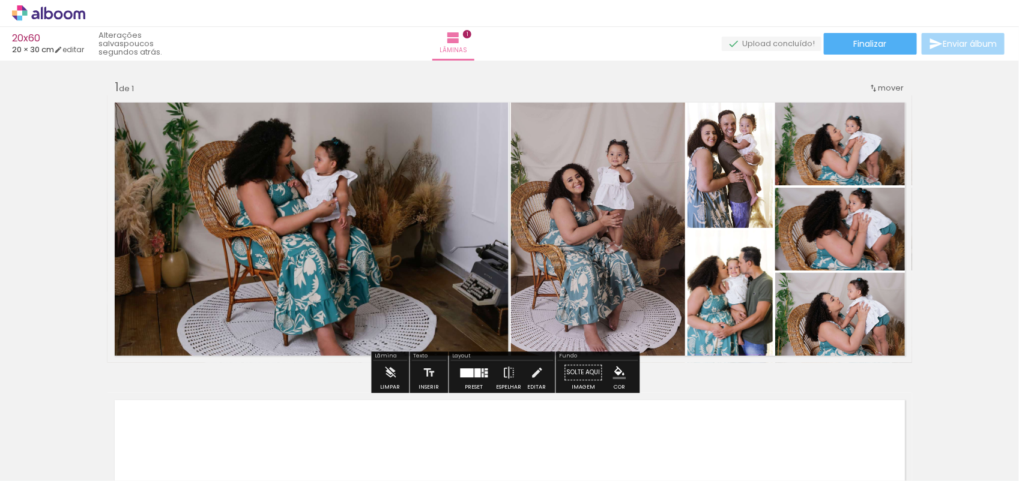
drag, startPoint x: 408, startPoint y: 260, endPoint x: 405, endPoint y: 227, distance: 33.2
drag, startPoint x: 405, startPoint y: 227, endPoint x: 135, endPoint y: 112, distance: 293.5
drag, startPoint x: 135, startPoint y: 112, endPoint x: 465, endPoint y: 245, distance: 355.9
click at [465, 245] on quentale-photo at bounding box center [307, 229] width 401 height 268
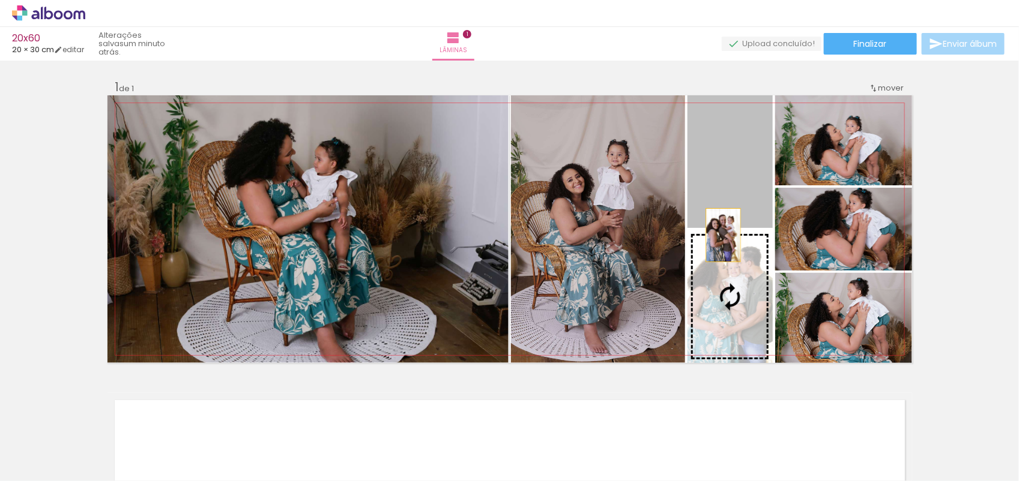
drag, startPoint x: 716, startPoint y: 217, endPoint x: 717, endPoint y: 237, distance: 20.4
click at [0, 0] on slot at bounding box center [0, 0] width 0 height 0
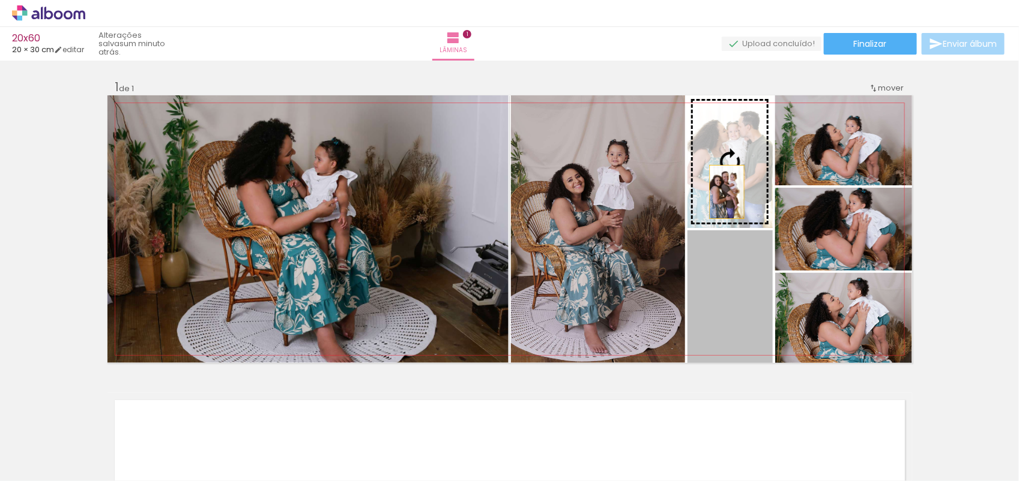
drag, startPoint x: 731, startPoint y: 318, endPoint x: 721, endPoint y: 192, distance: 126.5
click at [0, 0] on slot at bounding box center [0, 0] width 0 height 0
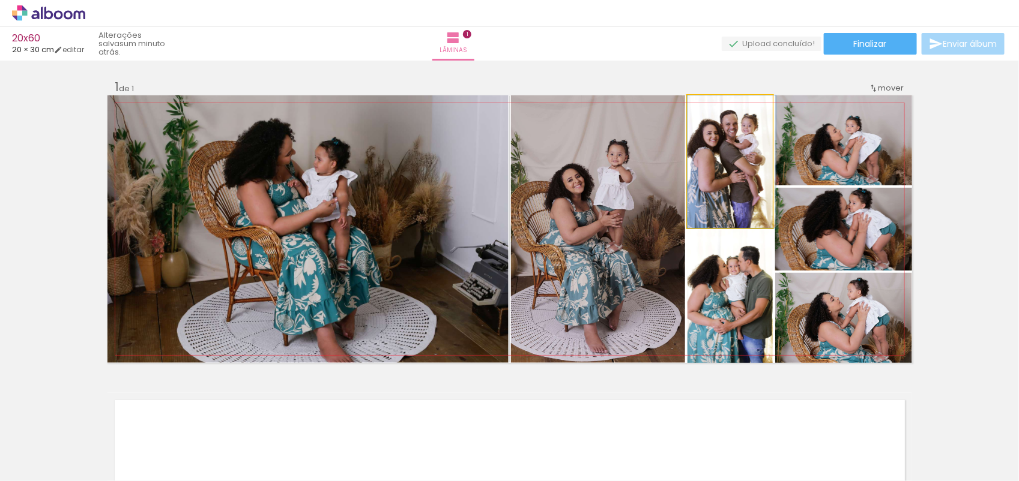
drag, startPoint x: 721, startPoint y: 187, endPoint x: 734, endPoint y: 197, distance: 16.3
click at [732, 262] on quentale-photo at bounding box center [729, 297] width 85 height 133
click at [729, 302] on quentale-photo at bounding box center [729, 297] width 85 height 133
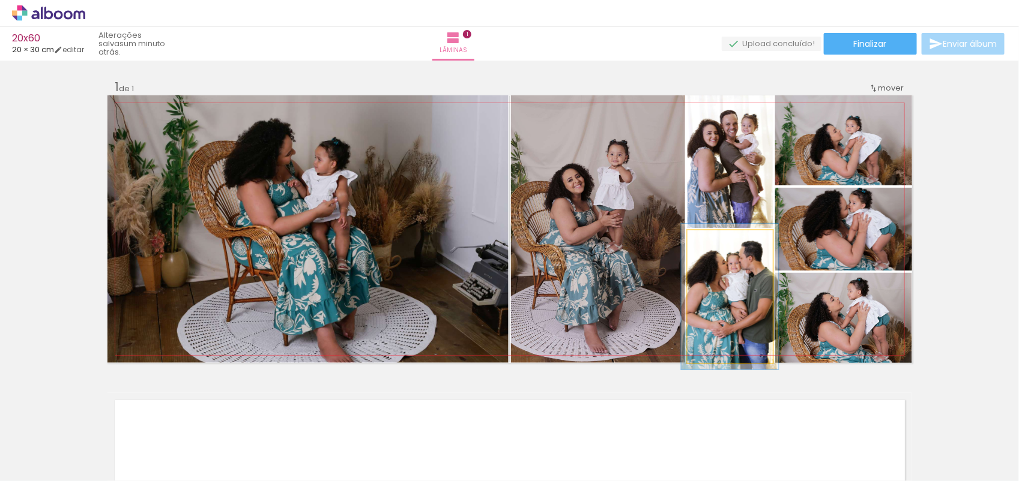
type paper-slider "114"
click at [715, 247] on div at bounding box center [718, 243] width 19 height 19
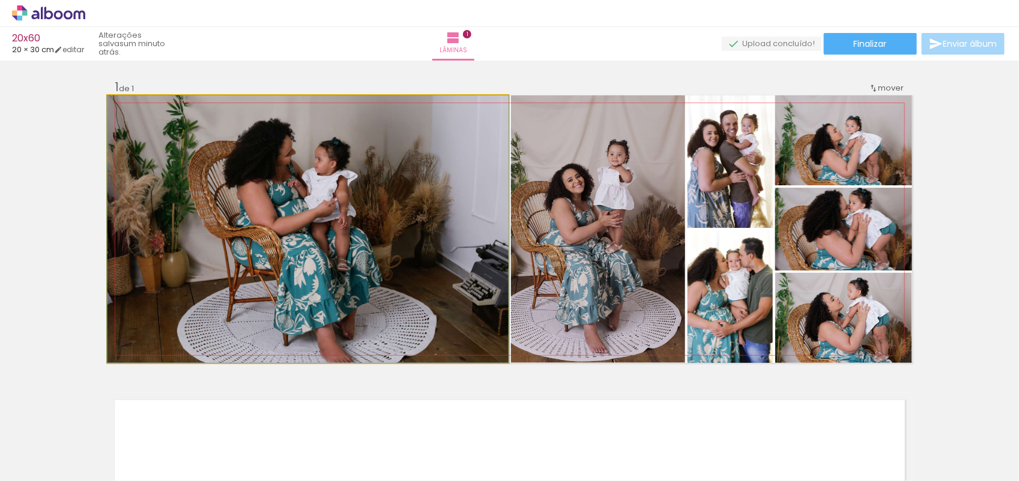
drag, startPoint x: 356, startPoint y: 224, endPoint x: 358, endPoint y: 196, distance: 27.7
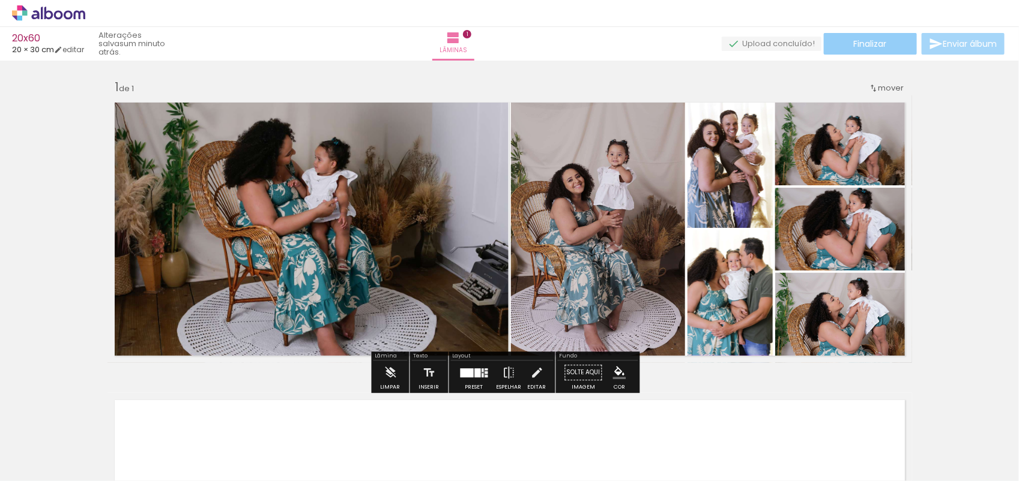
click at [865, 45] on span "Finalizar" at bounding box center [870, 44] width 33 height 8
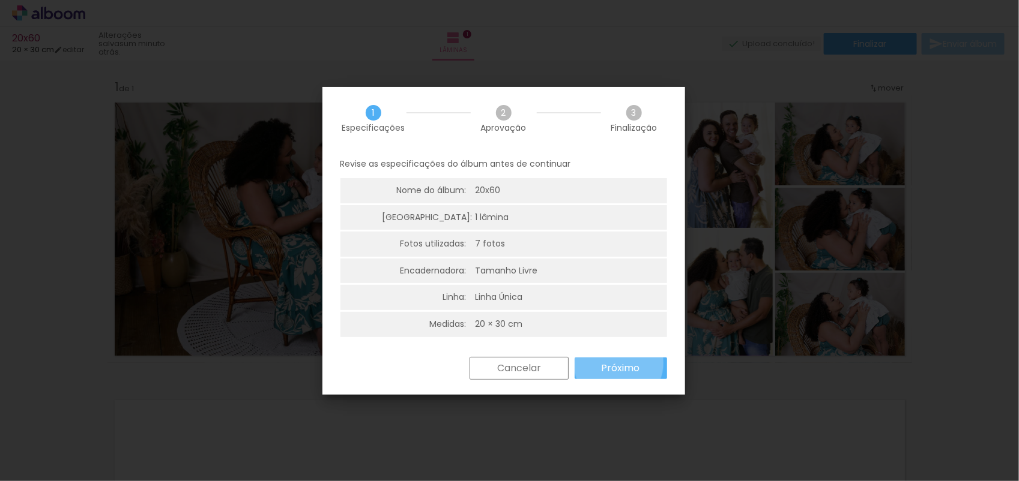
click at [0, 0] on slot "Próximo" at bounding box center [0, 0] width 0 height 0
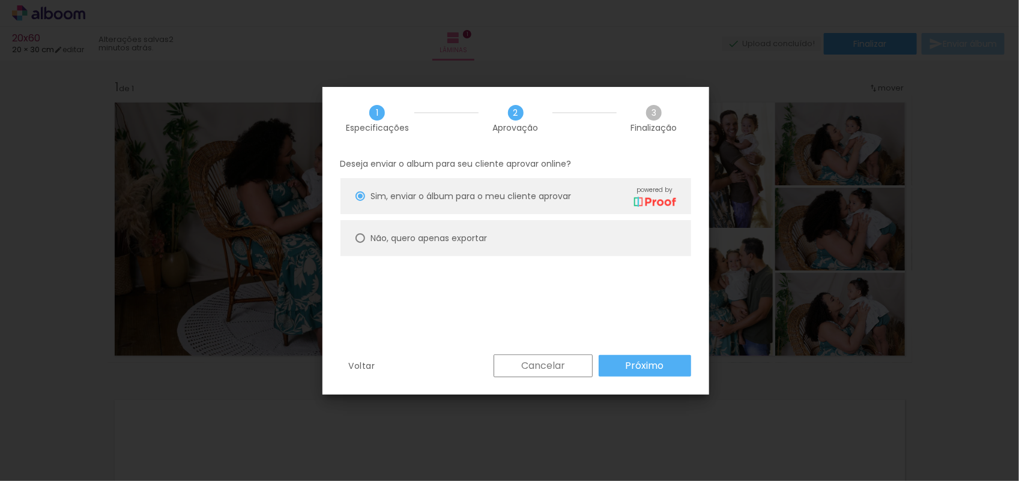
click at [0, 0] on slot "Não, quero apenas exportar" at bounding box center [0, 0] width 0 height 0
type paper-radio-button "on"
click at [0, 0] on slot "Próximo" at bounding box center [0, 0] width 0 height 0
type input "Alta, 300 DPI"
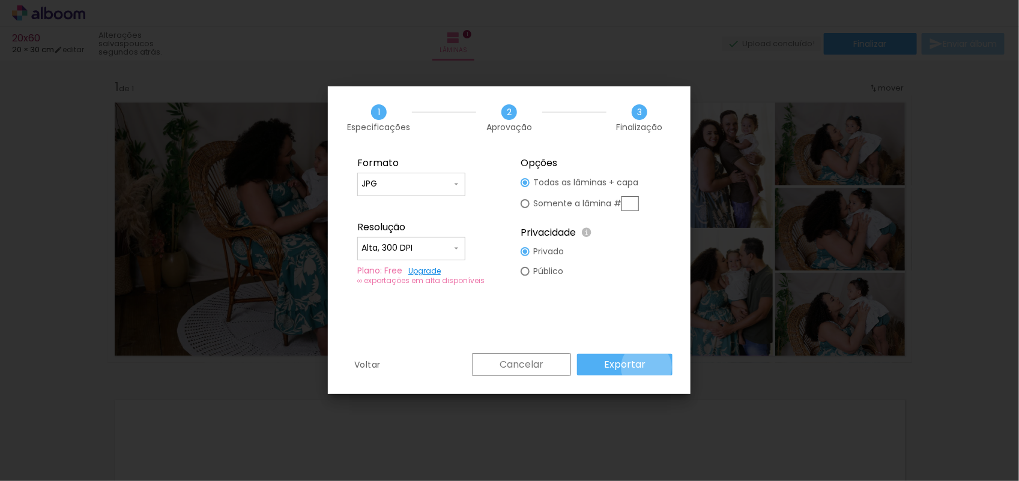
click at [649, 367] on paper-button "Exportar" at bounding box center [624, 365] width 95 height 22
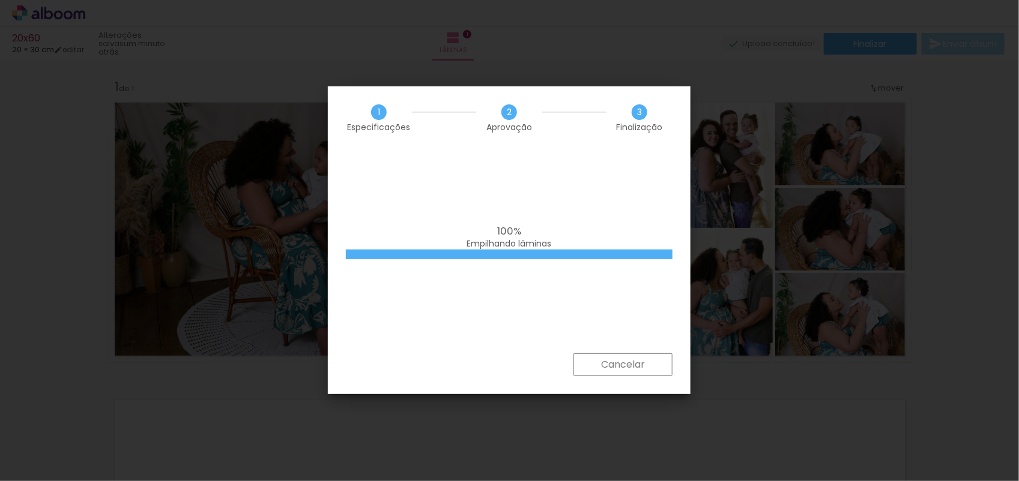
click at [920, 365] on iron-overlay-backdrop at bounding box center [509, 240] width 1019 height 481
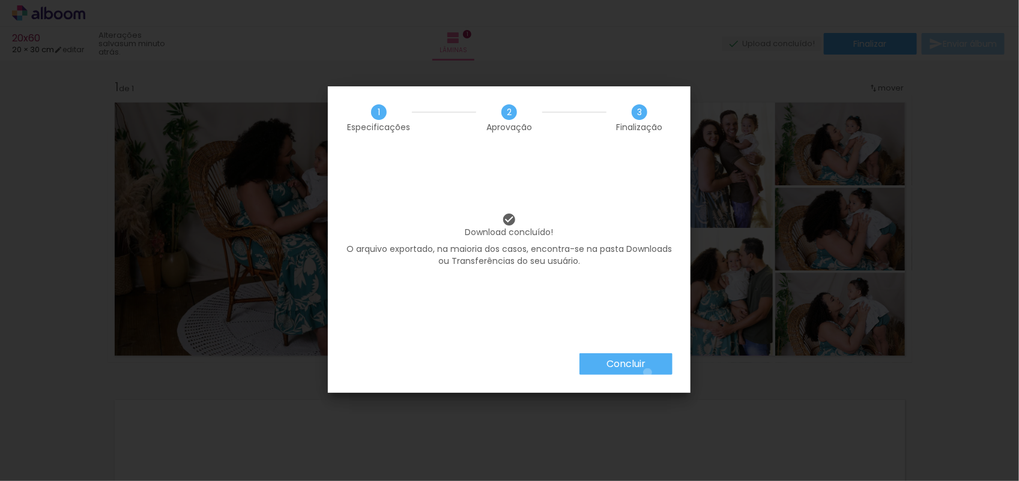
click at [647, 373] on paper-button "Concluir" at bounding box center [625, 365] width 93 height 22
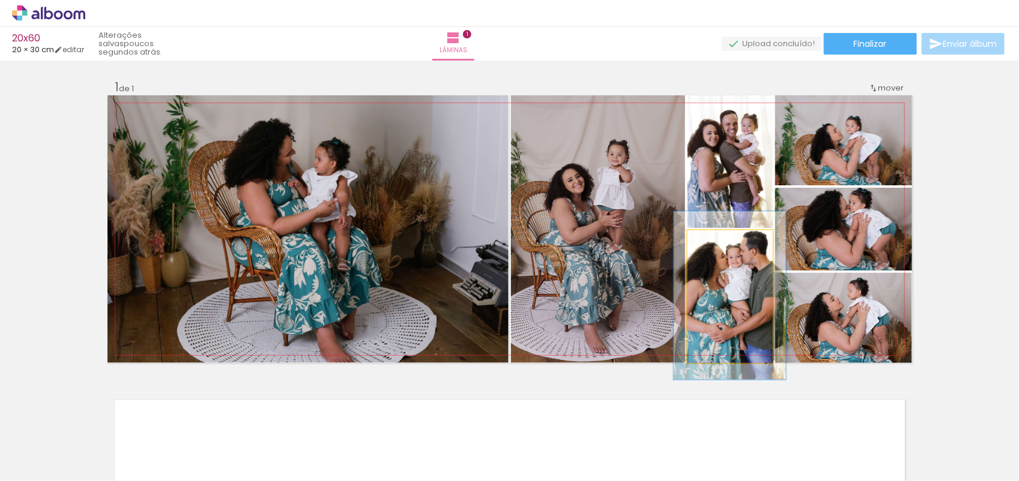
drag, startPoint x: 713, startPoint y: 244, endPoint x: 720, endPoint y: 244, distance: 7.2
type paper-slider "131"
click at [721, 244] on div at bounding box center [726, 243] width 11 height 11
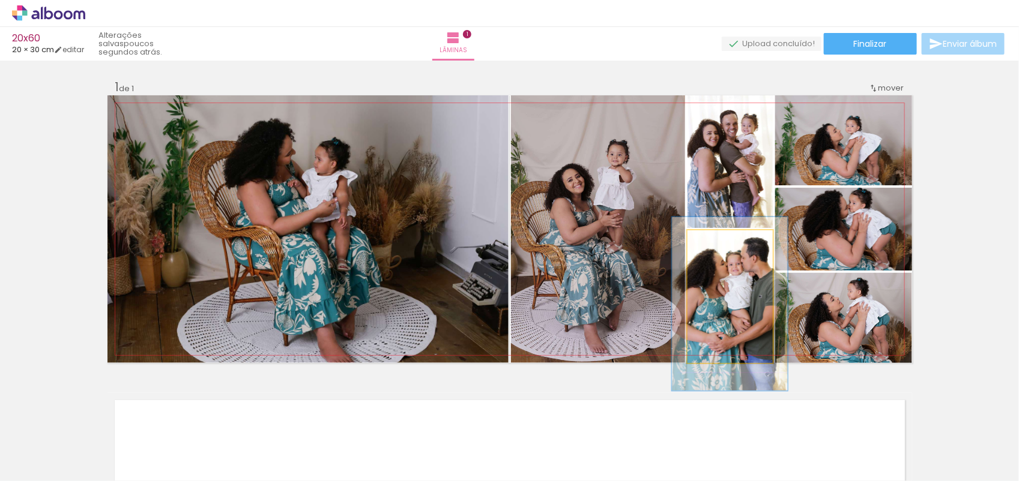
drag, startPoint x: 740, startPoint y: 280, endPoint x: 740, endPoint y: 289, distance: 8.4
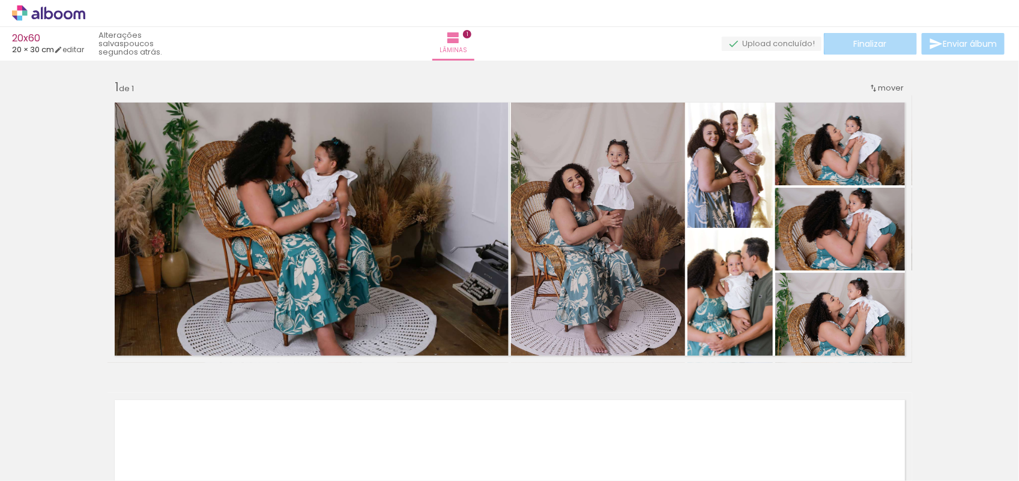
click at [875, 43] on span "Finalizar" at bounding box center [870, 44] width 33 height 8
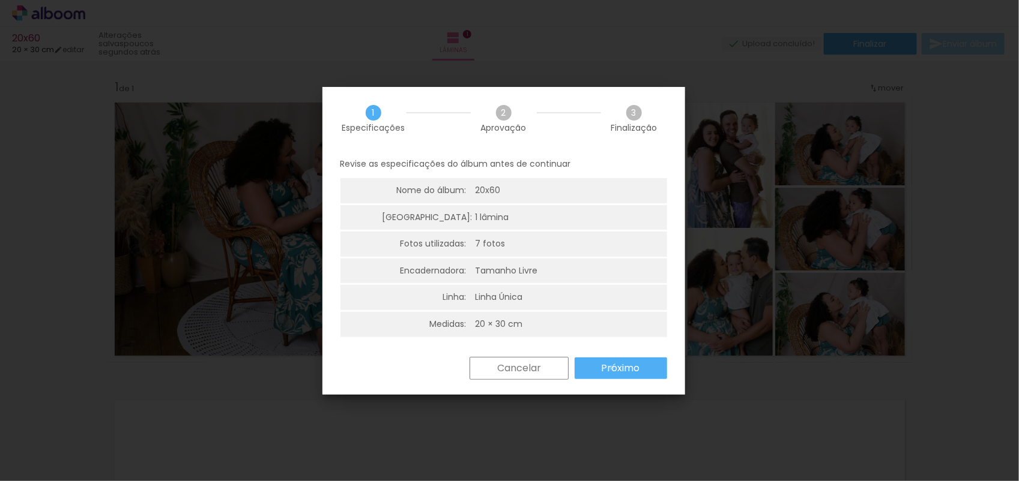
click at [0, 0] on slot "Próximo" at bounding box center [0, 0] width 0 height 0
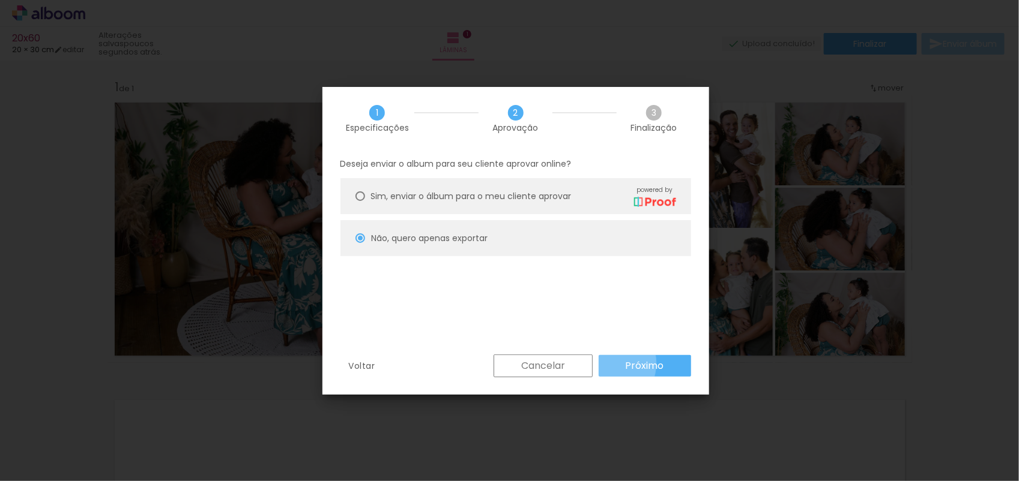
click at [608, 364] on paper-button "Próximo" at bounding box center [645, 366] width 92 height 22
type input "Alta, 300 DPI"
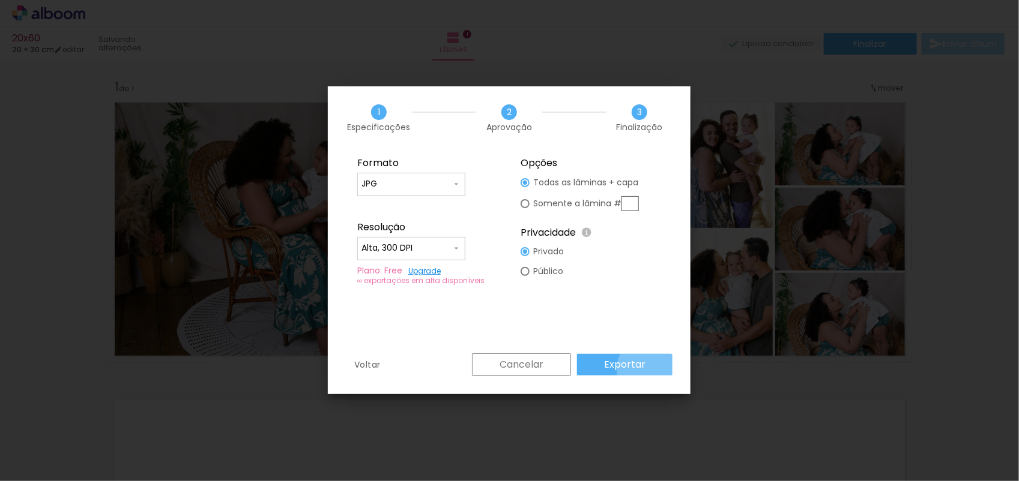
click at [652, 369] on paper-button "Exportar" at bounding box center [624, 365] width 95 height 22
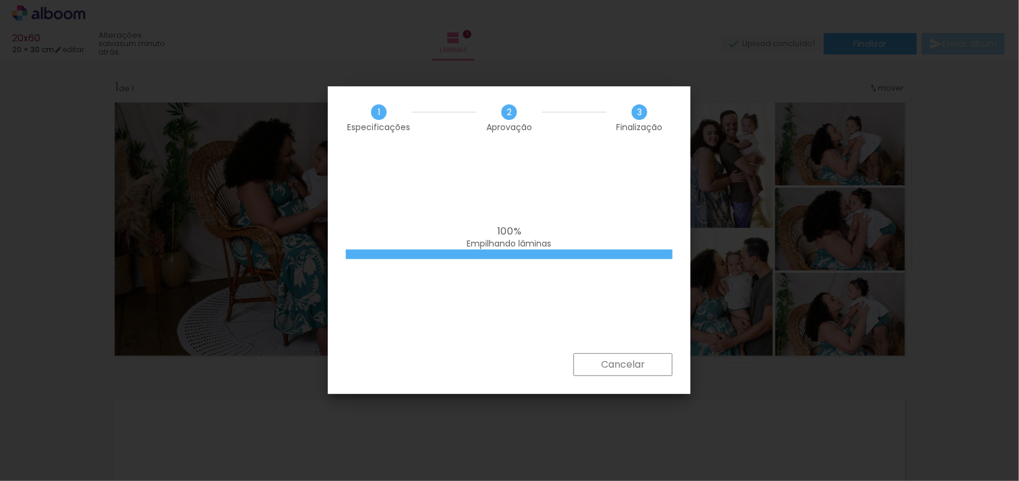
click at [776, 373] on iron-overlay-backdrop at bounding box center [509, 240] width 1019 height 481
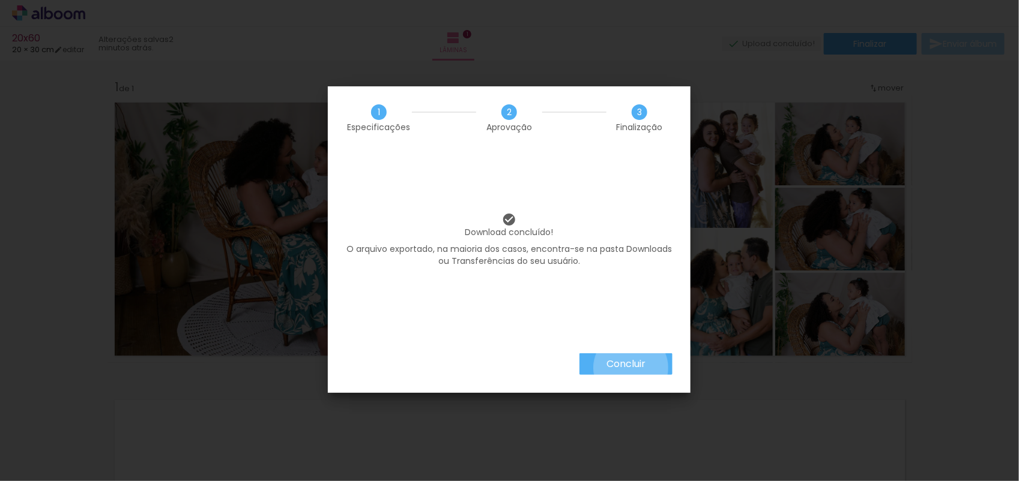
click at [0, 0] on slot "Concluir" at bounding box center [0, 0] width 0 height 0
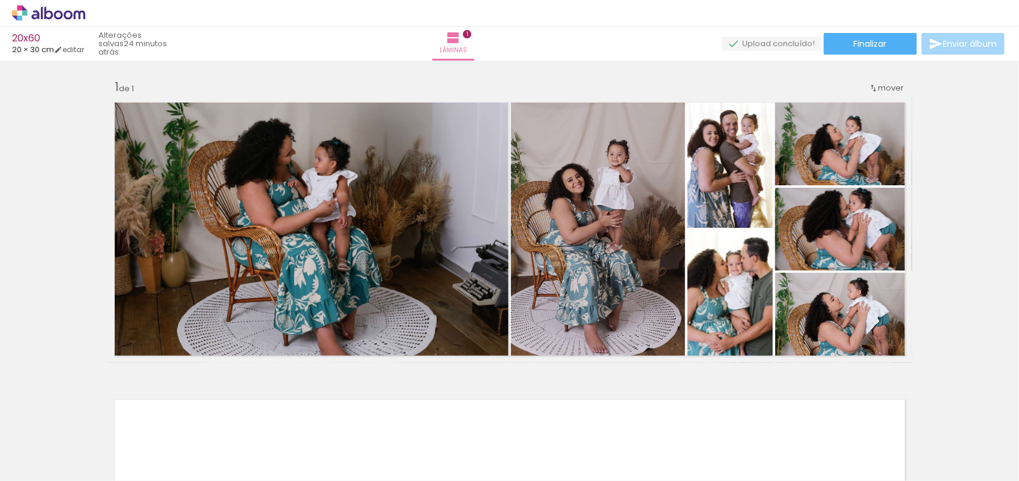
click at [46, 13] on icon at bounding box center [48, 13] width 73 height 16
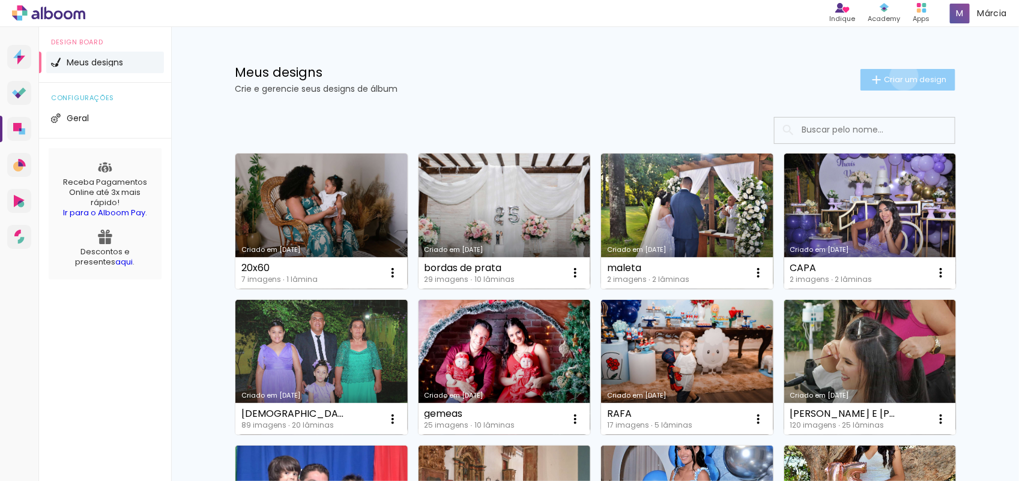
click at [896, 76] on span "Criar um design" at bounding box center [915, 80] width 62 height 8
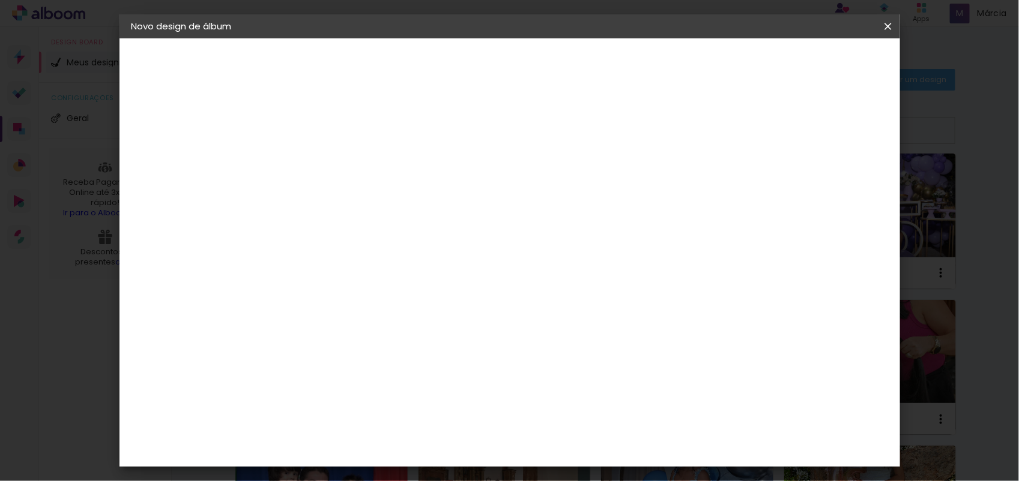
click at [328, 164] on input at bounding box center [328, 161] width 0 height 19
type input "v"
type paper-input "v"
click at [0, 0] on slot "Avançar" at bounding box center [0, 0] width 0 height 0
click at [0, 0] on slot "Tamanho Livre" at bounding box center [0, 0] width 0 height 0
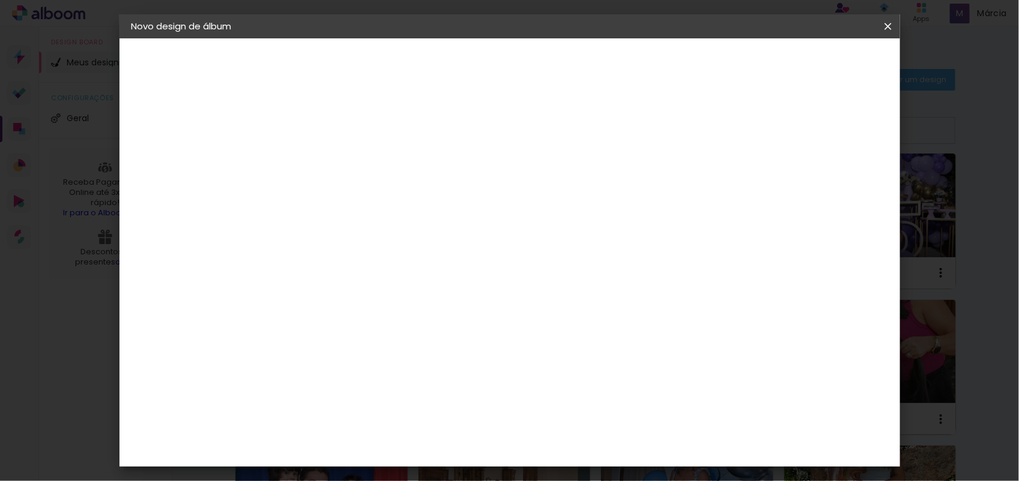
click at [0, 0] on slot "Avançar" at bounding box center [0, 0] width 0 height 0
click at [295, 340] on input "30" at bounding box center [289, 340] width 31 height 18
click at [305, 343] on div "cm" at bounding box center [312, 340] width 14 height 18
click at [304, 343] on input "30" at bounding box center [289, 340] width 31 height 18
type input "3"
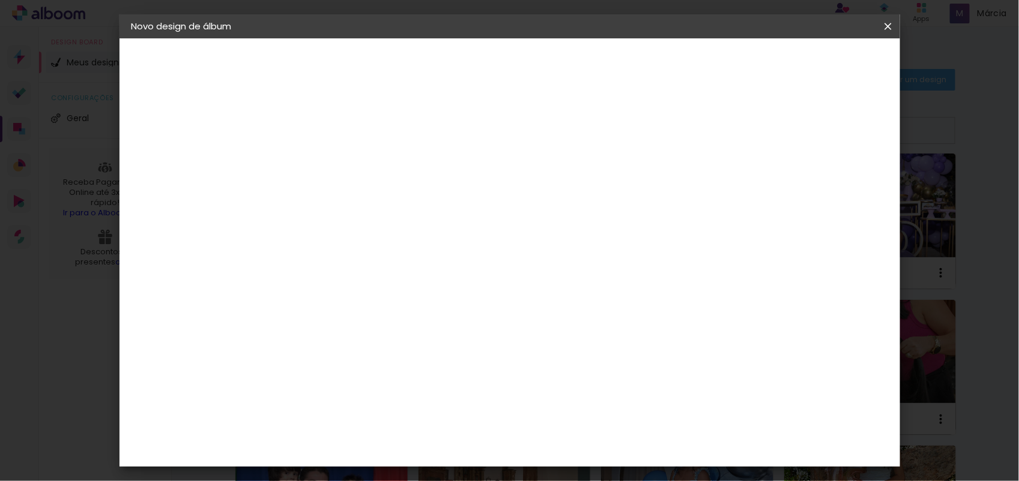
type input "24"
type paper-input "24"
click at [811, 61] on span "Iniciar design" at bounding box center [783, 63] width 55 height 8
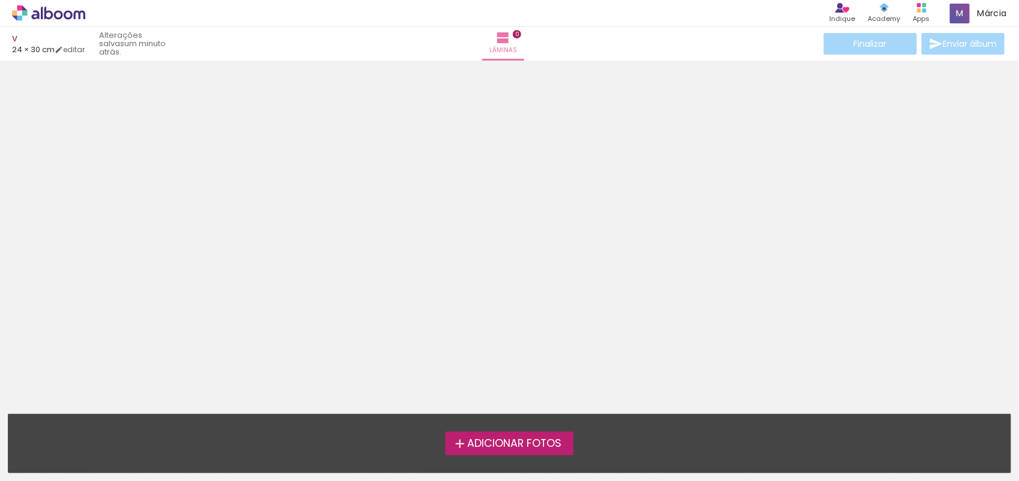
click at [509, 439] on span "Adicionar Fotos" at bounding box center [514, 444] width 94 height 11
click at [0, 0] on input "file" at bounding box center [0, 0] width 0 height 0
click at [494, 446] on span "Adicionar Fotos" at bounding box center [514, 444] width 94 height 11
click at [0, 0] on input "file" at bounding box center [0, 0] width 0 height 0
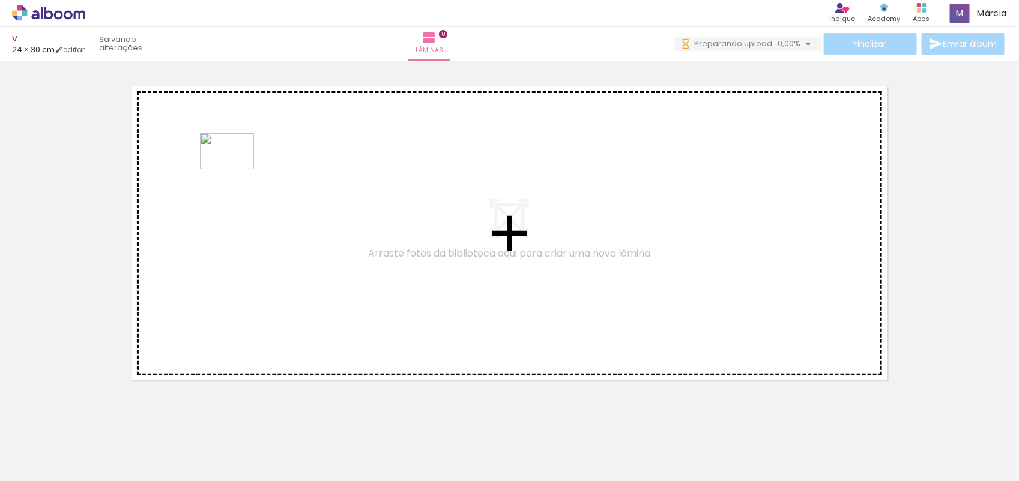
drag, startPoint x: 196, startPoint y: 431, endPoint x: 236, endPoint y: 168, distance: 266.0
click at [236, 168] on quentale-workspace at bounding box center [509, 240] width 1019 height 481
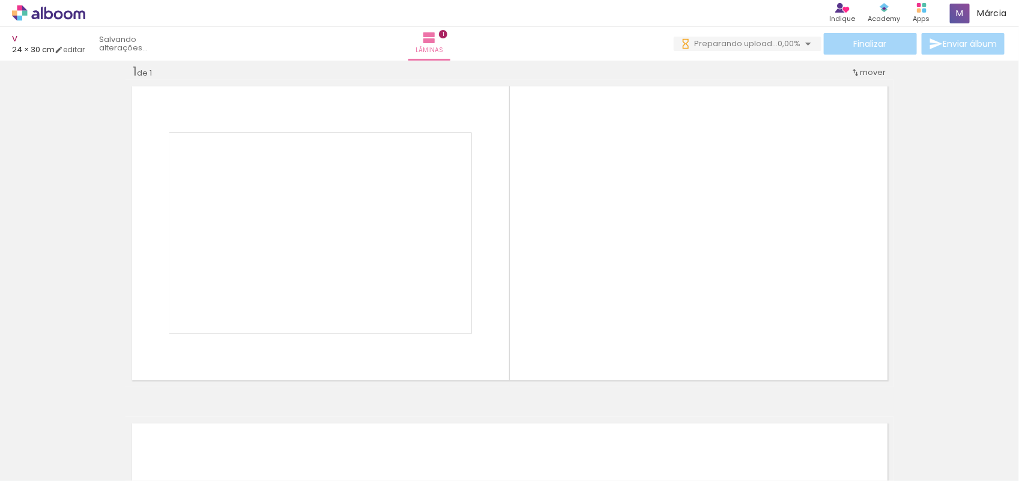
scroll to position [16, 0]
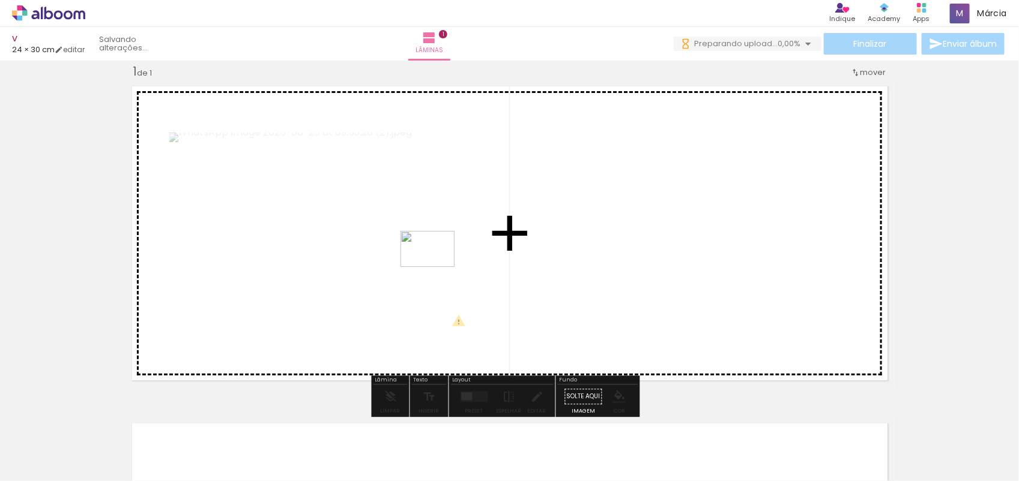
drag, startPoint x: 395, startPoint y: 452, endPoint x: 436, endPoint y: 267, distance: 189.5
click at [436, 267] on quentale-workspace at bounding box center [509, 240] width 1019 height 481
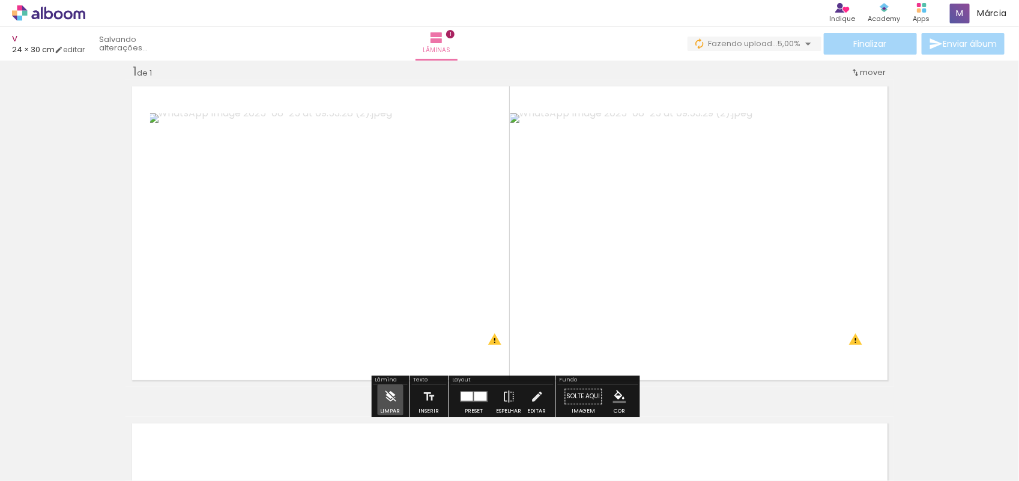
click at [391, 394] on iron-icon at bounding box center [390, 397] width 13 height 24
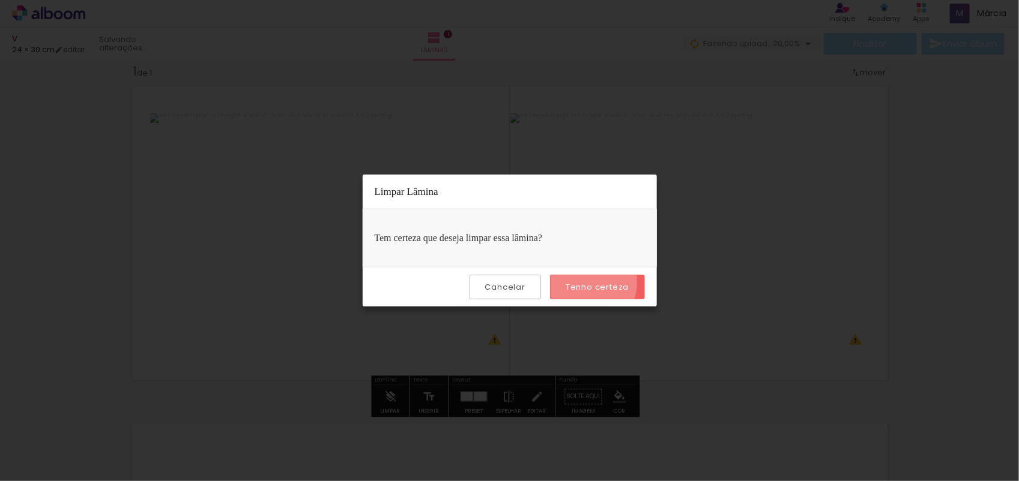
click at [0, 0] on slot "Tenho certeza" at bounding box center [0, 0] width 0 height 0
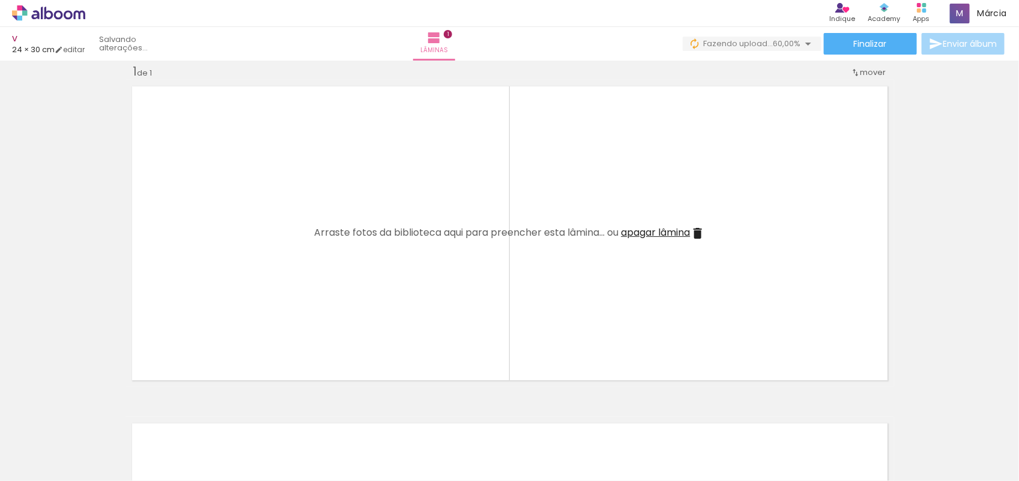
click at [100, 412] on iron-icon at bounding box center [94, 417] width 13 height 13
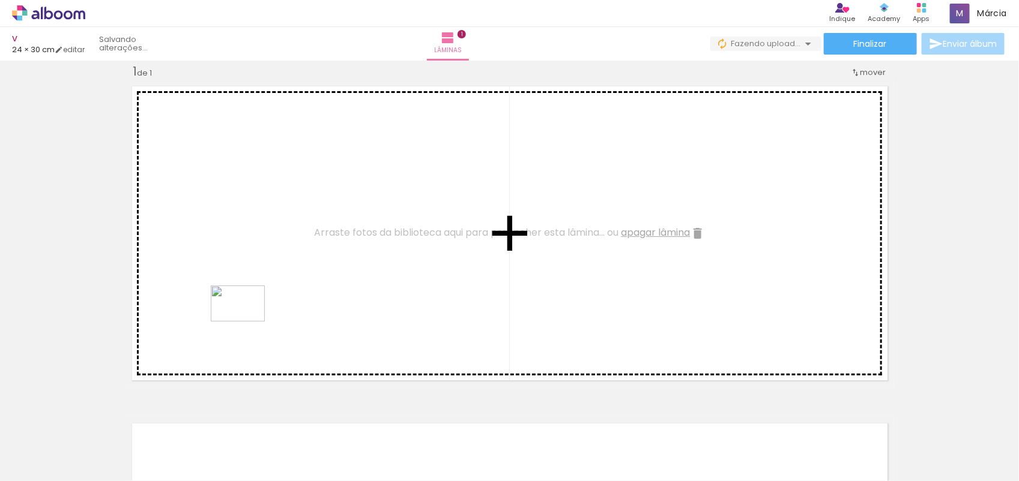
drag, startPoint x: 185, startPoint y: 443, endPoint x: 247, endPoint y: 322, distance: 136.4
click at [247, 322] on quentale-workspace at bounding box center [509, 240] width 1019 height 481
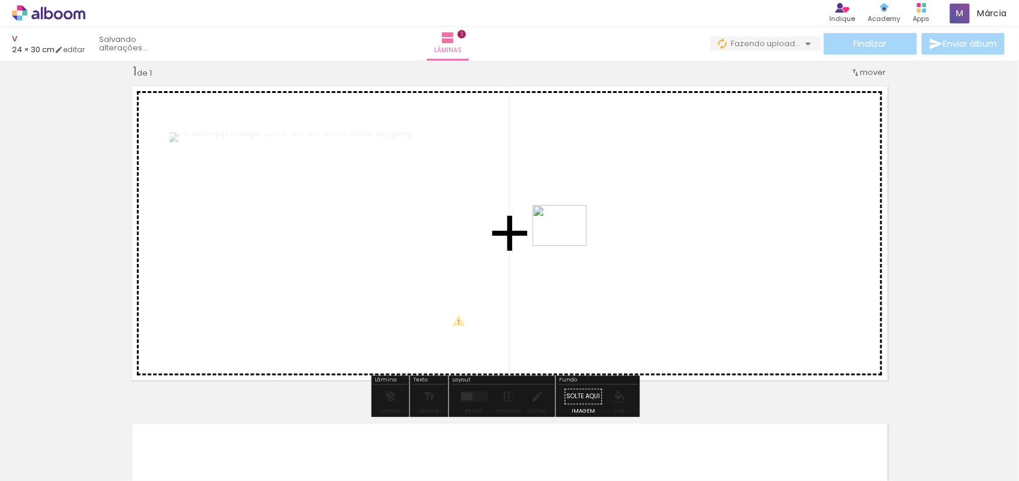
drag, startPoint x: 586, startPoint y: 448, endPoint x: 569, endPoint y: 241, distance: 207.9
click at [569, 241] on quentale-workspace at bounding box center [509, 240] width 1019 height 481
drag, startPoint x: 395, startPoint y: 438, endPoint x: 518, endPoint y: 145, distance: 317.8
click at [518, 145] on quentale-workspace at bounding box center [509, 240] width 1019 height 481
drag, startPoint x: 325, startPoint y: 436, endPoint x: 334, endPoint y: 323, distance: 113.2
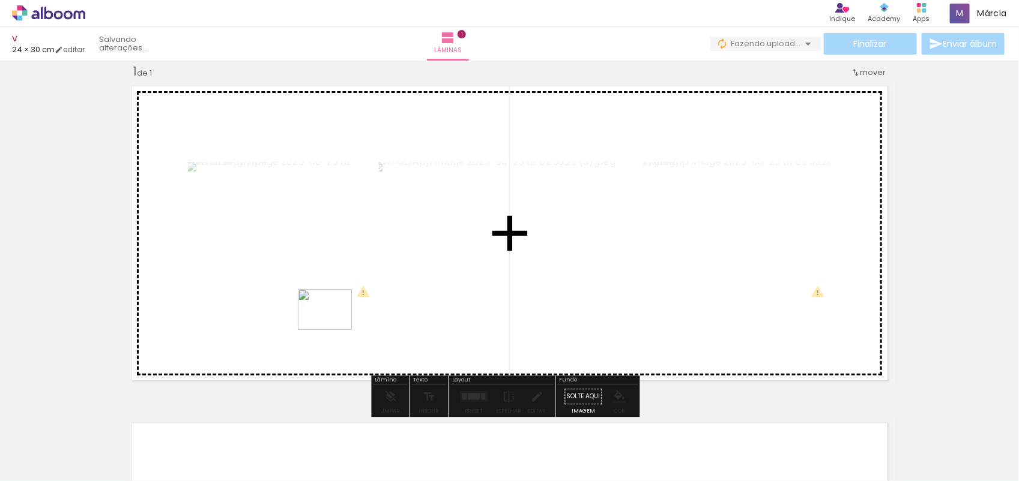
click at [334, 323] on quentale-workspace at bounding box center [509, 240] width 1019 height 481
drag, startPoint x: 524, startPoint y: 451, endPoint x: 434, endPoint y: 297, distance: 178.1
click at [424, 260] on quentale-workspace at bounding box center [509, 240] width 1019 height 481
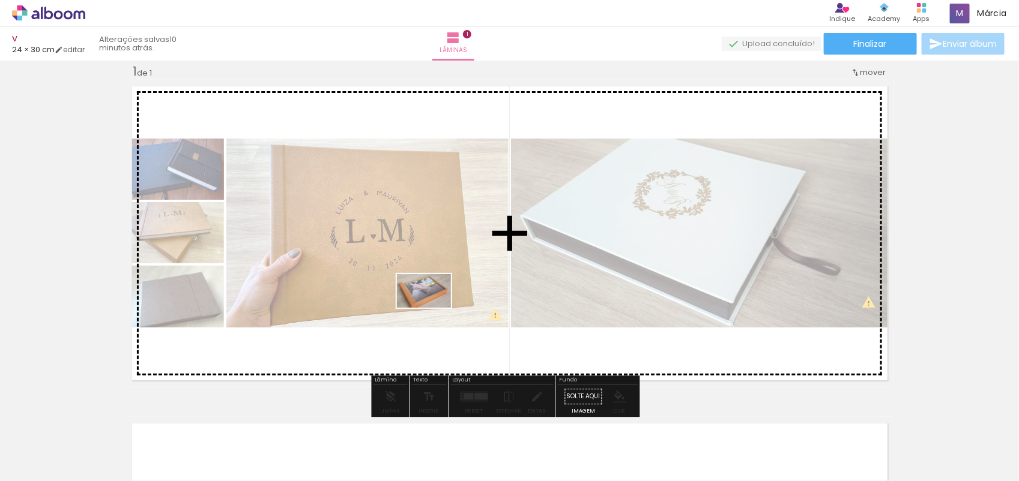
drag, startPoint x: 469, startPoint y: 458, endPoint x: 412, endPoint y: 231, distance: 234.1
click at [412, 231] on quentale-workspace at bounding box center [509, 240] width 1019 height 481
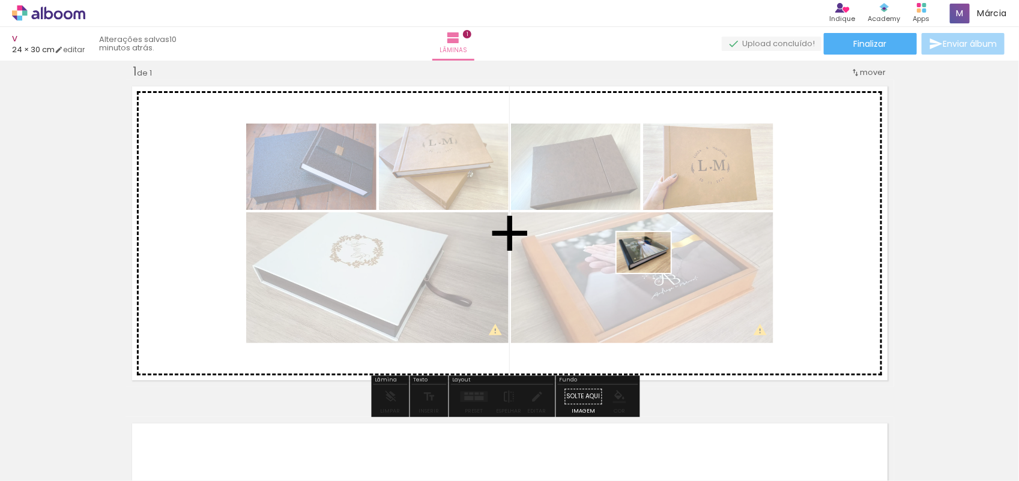
drag, startPoint x: 665, startPoint y: 385, endPoint x: 653, endPoint y: 265, distance: 120.1
click at [653, 265] on quentale-workspace at bounding box center [509, 240] width 1019 height 481
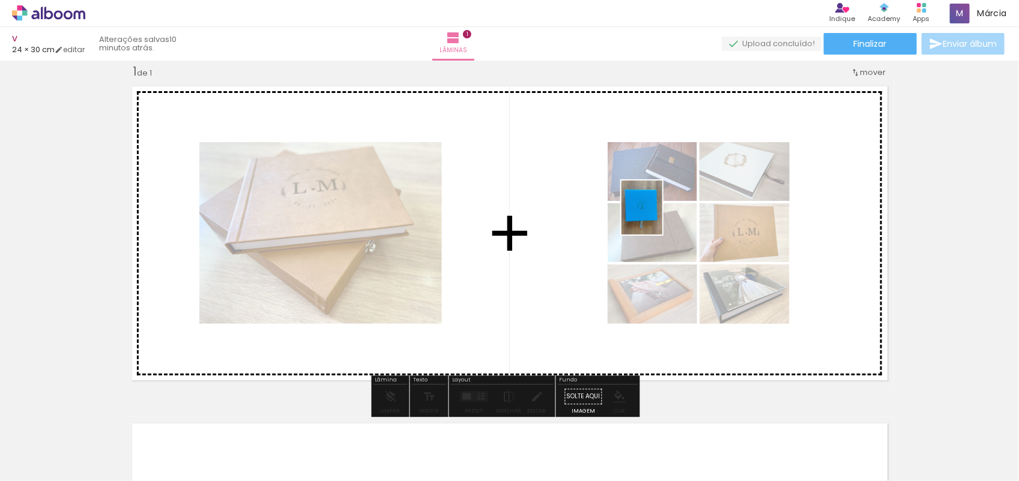
drag, startPoint x: 731, startPoint y: 436, endPoint x: 657, endPoint y: 217, distance: 231.1
click at [657, 217] on quentale-workspace at bounding box center [509, 240] width 1019 height 481
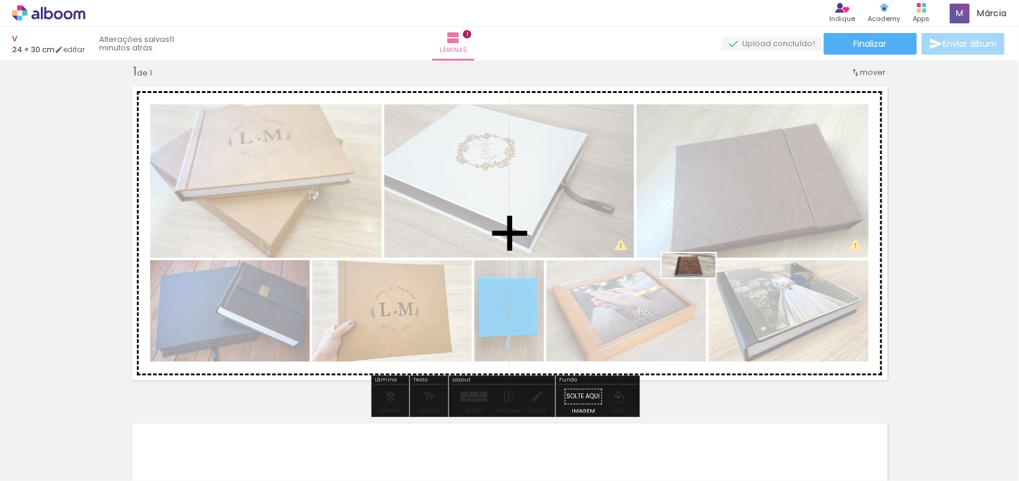
drag, startPoint x: 785, startPoint y: 444, endPoint x: 697, endPoint y: 289, distance: 178.0
click at [697, 289] on quentale-workspace at bounding box center [509, 240] width 1019 height 481
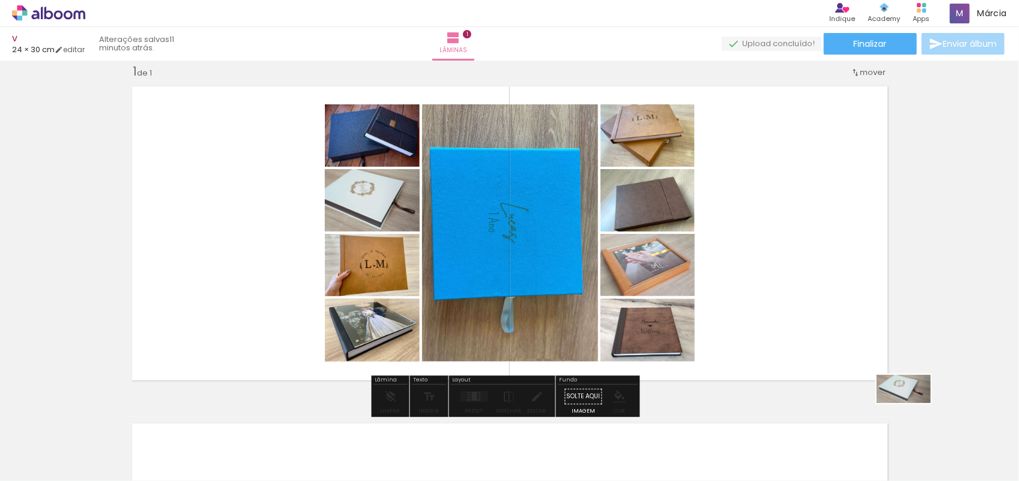
drag, startPoint x: 919, startPoint y: 448, endPoint x: 920, endPoint y: 420, distance: 28.2
click at [920, 426] on div at bounding box center [927, 441] width 59 height 31
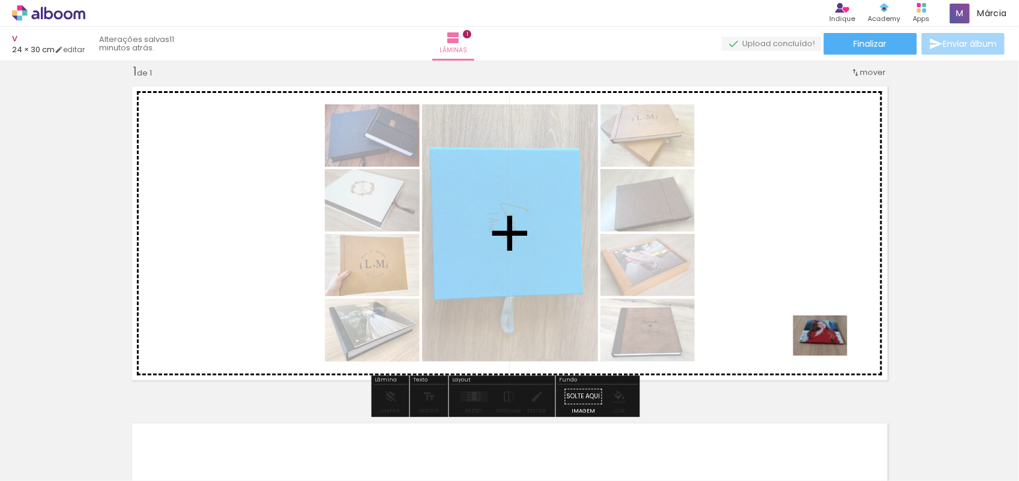
drag, startPoint x: 992, startPoint y: 444, endPoint x: 687, endPoint y: 241, distance: 366.3
click at [687, 241] on quentale-workspace at bounding box center [509, 240] width 1019 height 481
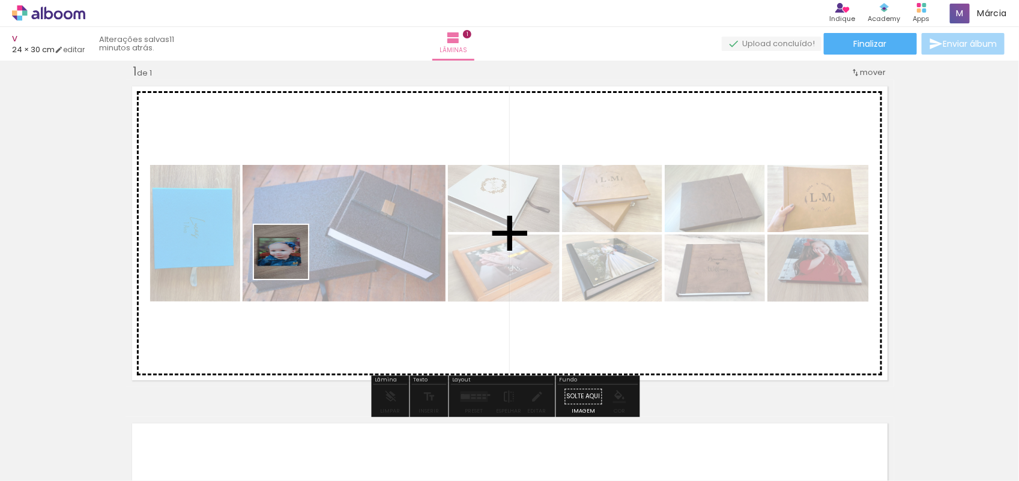
drag, startPoint x: 119, startPoint y: 450, endPoint x: 290, endPoint y: 261, distance: 255.0
click at [290, 261] on quentale-workspace at bounding box center [509, 240] width 1019 height 481
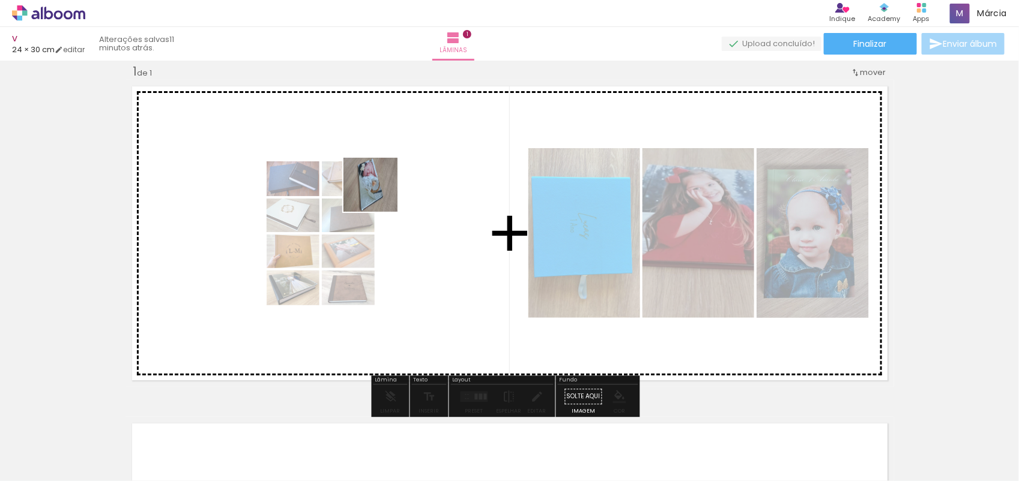
drag, startPoint x: 247, startPoint y: 455, endPoint x: 384, endPoint y: 186, distance: 302.1
click at [384, 186] on quentale-workspace at bounding box center [509, 240] width 1019 height 481
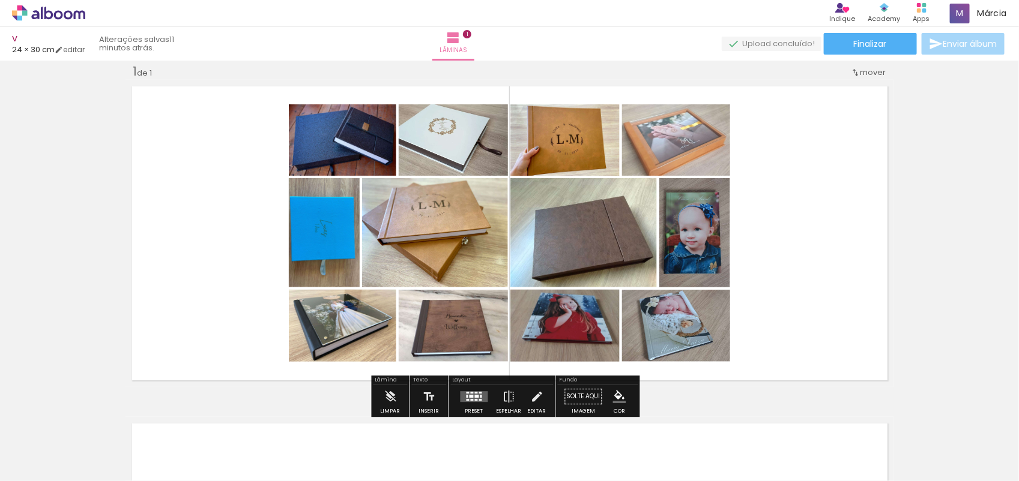
scroll to position [0, 360]
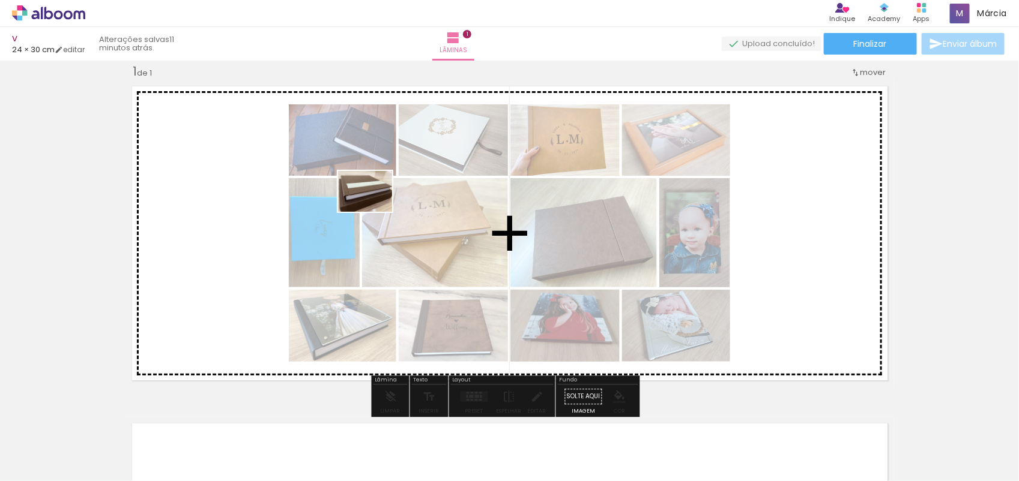
drag, startPoint x: 833, startPoint y: 456, endPoint x: 374, endPoint y: 207, distance: 522.5
click at [374, 207] on quentale-workspace at bounding box center [509, 240] width 1019 height 481
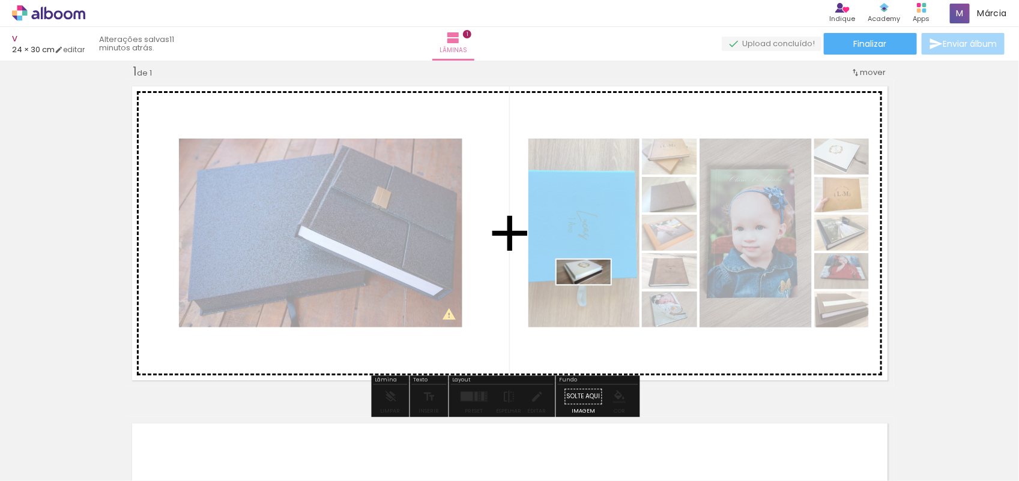
drag, startPoint x: 917, startPoint y: 446, endPoint x: 592, endPoint y: 295, distance: 358.1
click at [592, 295] on quentale-workspace at bounding box center [509, 240] width 1019 height 481
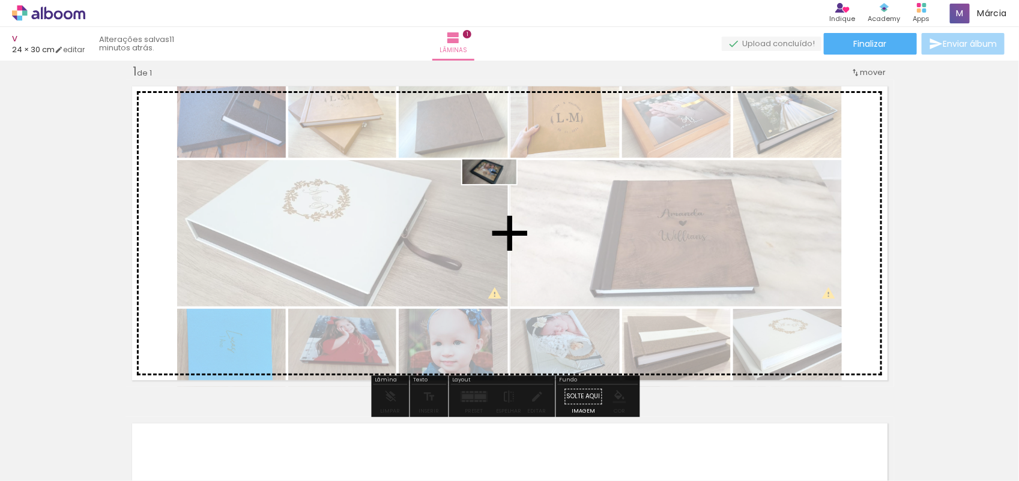
drag, startPoint x: 976, startPoint y: 443, endPoint x: 498, endPoint y: 196, distance: 538.1
click at [498, 196] on quentale-workspace at bounding box center [509, 240] width 1019 height 481
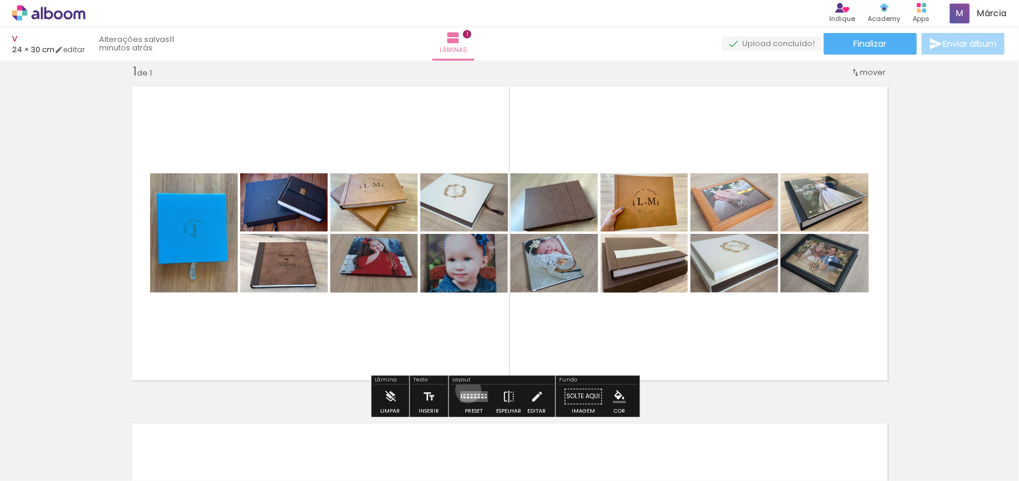
click at [465, 390] on div at bounding box center [474, 397] width 32 height 24
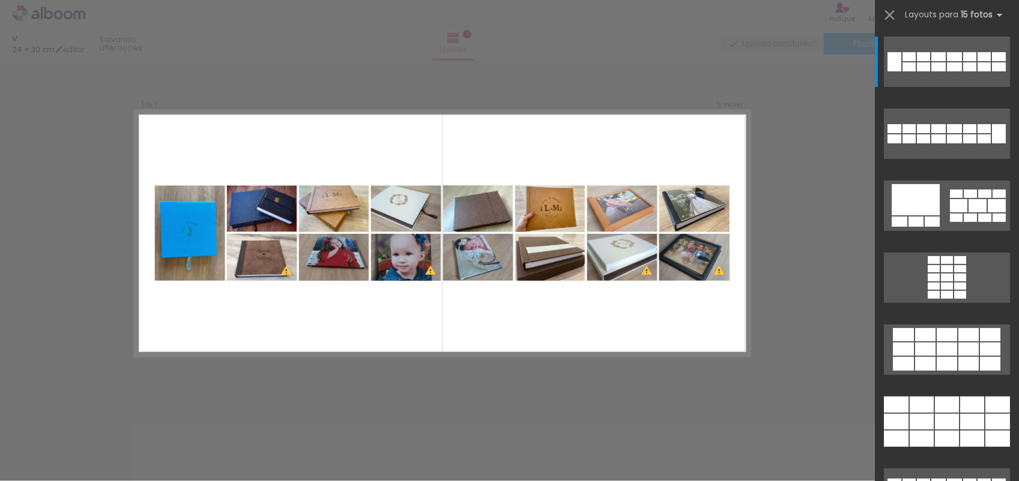
scroll to position [397, 0]
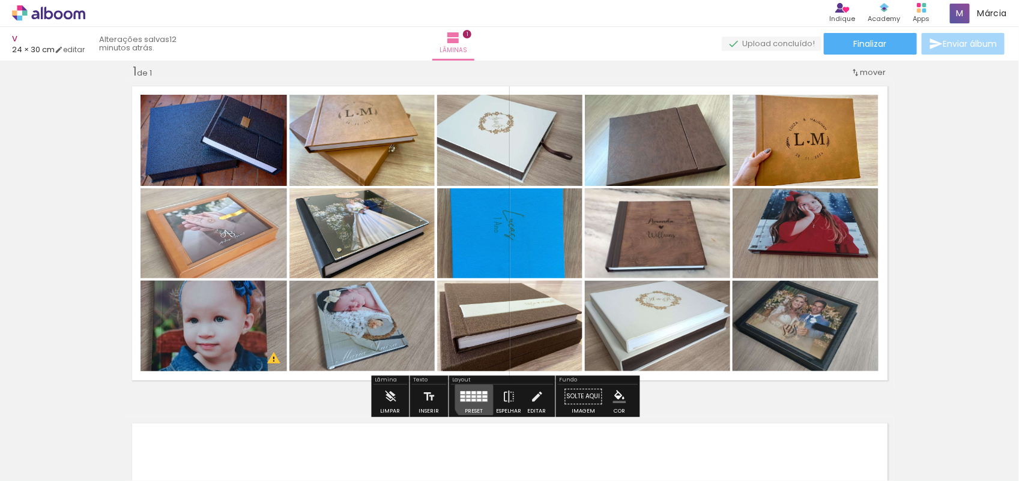
click at [483, 396] on div at bounding box center [485, 397] width 5 height 2
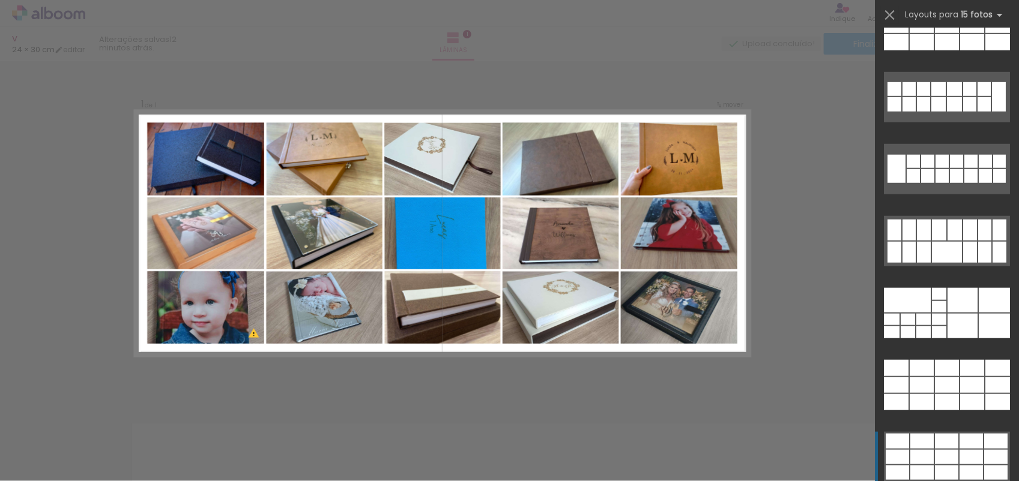
scroll to position [0, 0]
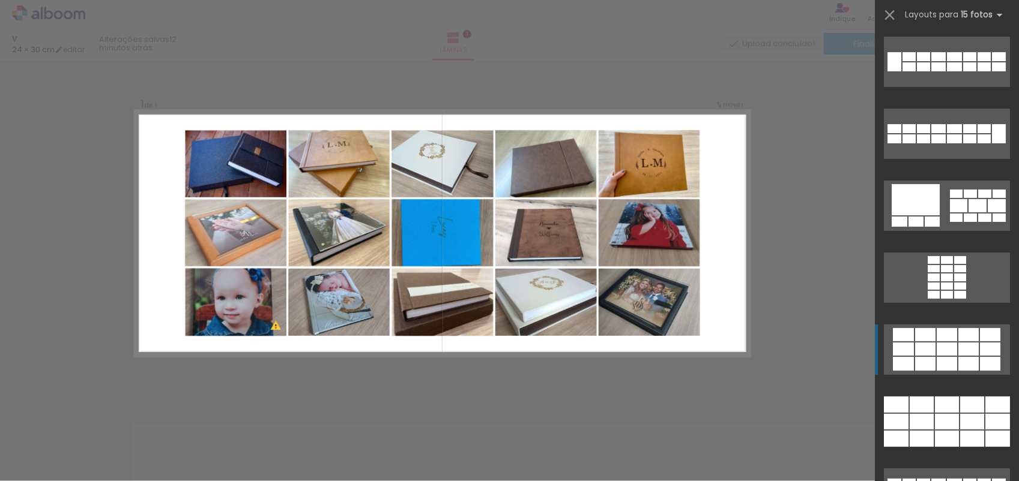
click at [931, 71] on div at bounding box center [938, 66] width 14 height 9
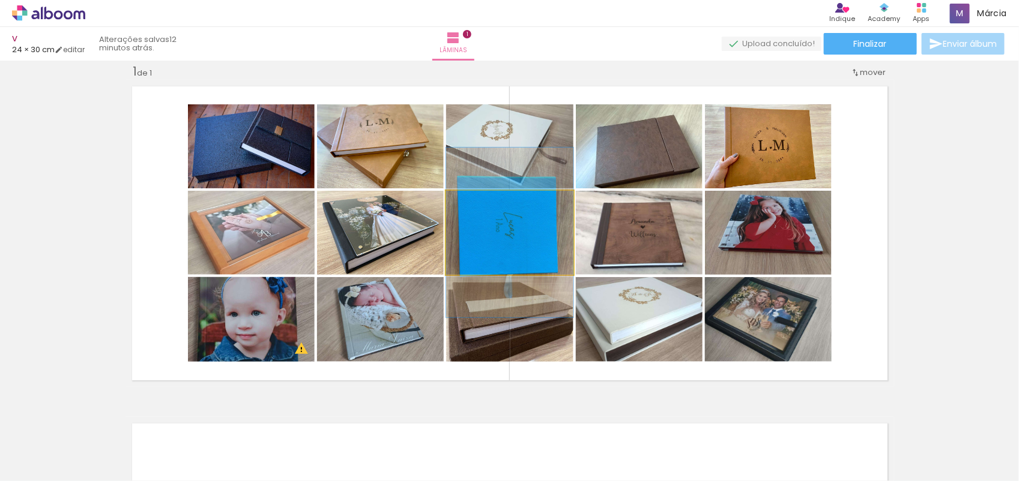
click at [521, 246] on quentale-photo at bounding box center [509, 233] width 127 height 84
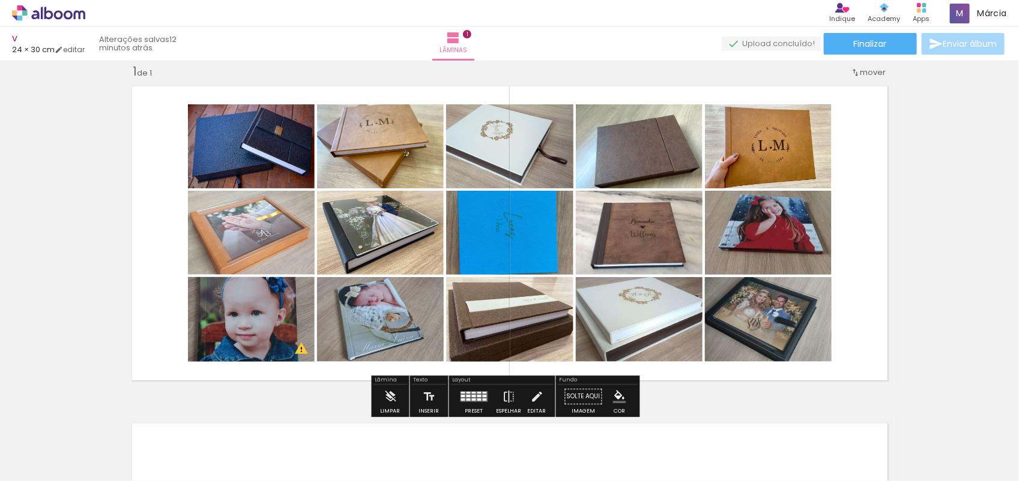
click at [506, 227] on quentale-photo at bounding box center [509, 233] width 127 height 84
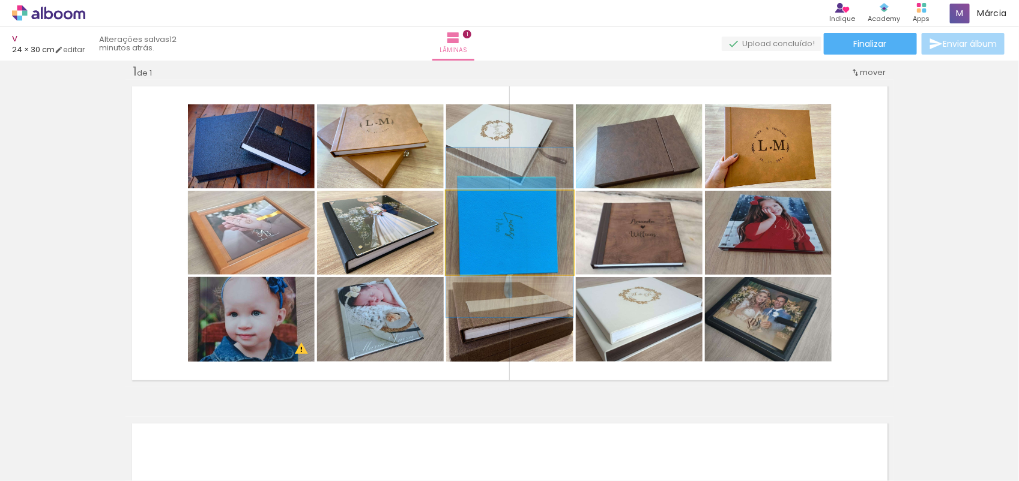
click at [506, 227] on quentale-photo at bounding box center [509, 233] width 127 height 84
drag, startPoint x: 506, startPoint y: 227, endPoint x: 494, endPoint y: 233, distance: 14.0
click at [494, 233] on quentale-photo at bounding box center [509, 233] width 127 height 84
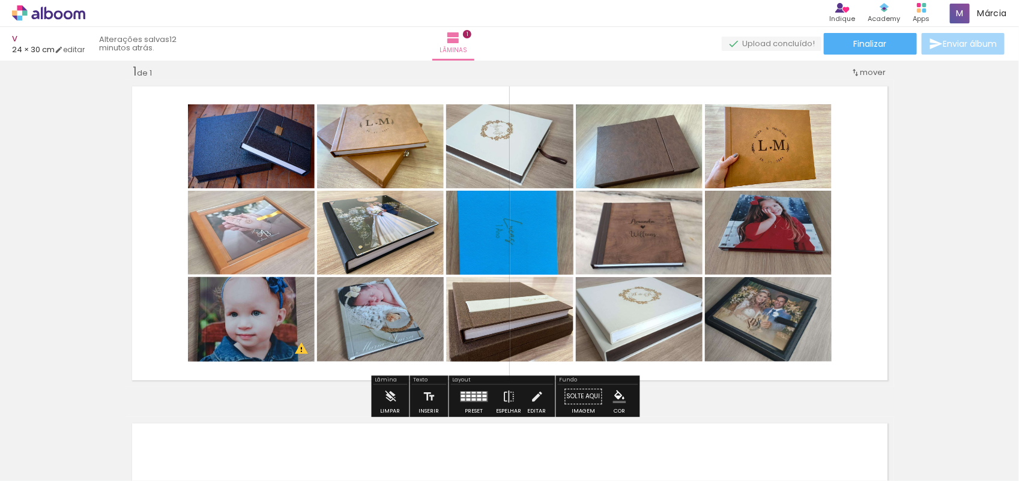
type paper-slider "175"
click at [504, 127] on div at bounding box center [497, 116] width 47 height 19
click at [497, 234] on quentale-photo at bounding box center [509, 233] width 127 height 84
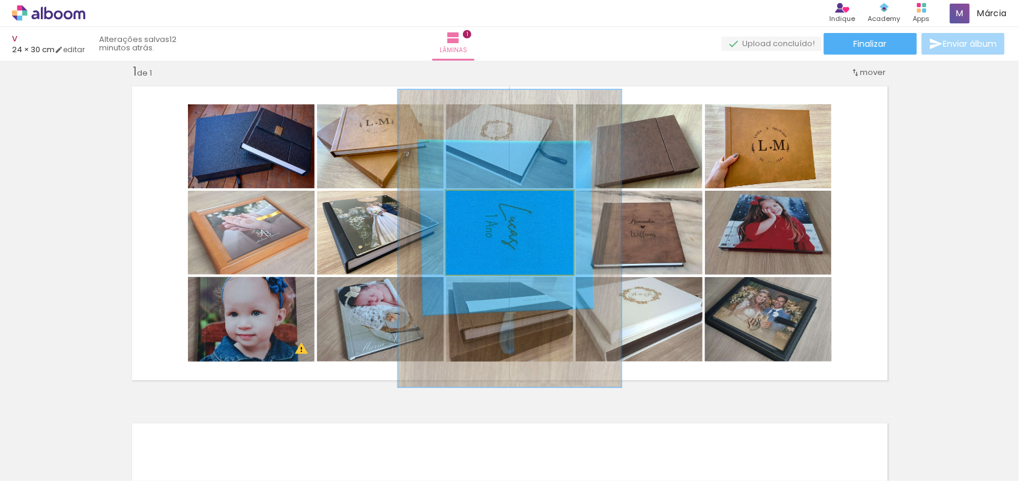
click at [497, 234] on quentale-photo at bounding box center [509, 233] width 127 height 84
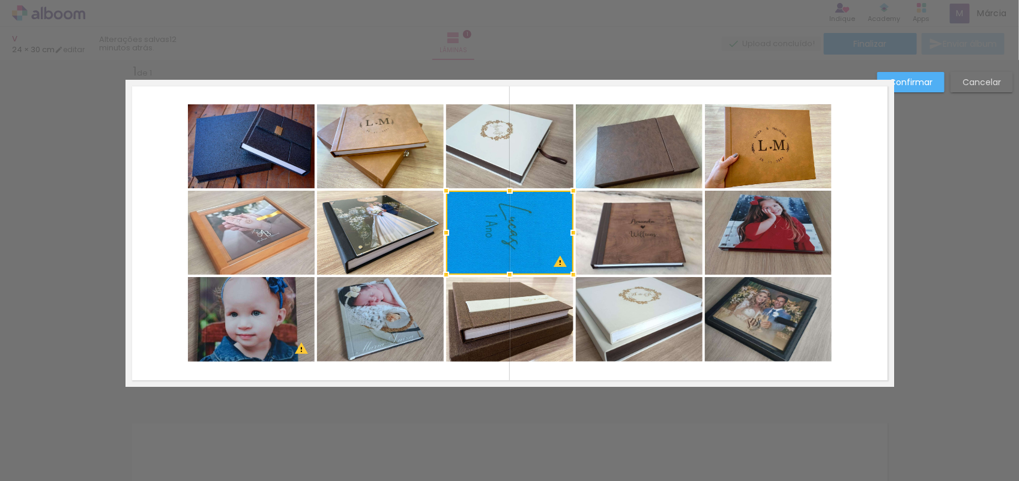
click at [561, 263] on div at bounding box center [573, 275] width 24 height 24
click at [520, 241] on div at bounding box center [509, 233] width 127 height 84
click at [928, 434] on div "Confirmar Cancelar" at bounding box center [509, 397] width 1019 height 704
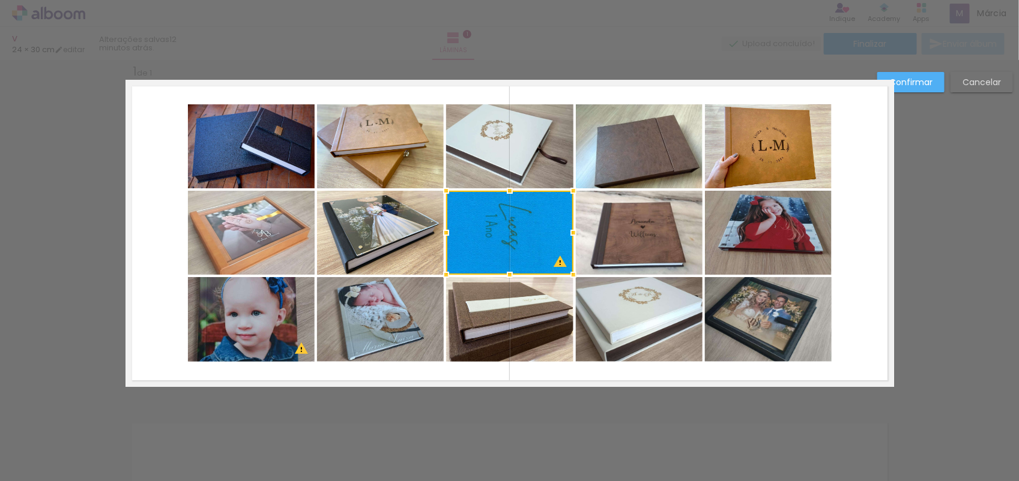
click at [928, 434] on div "Confirmar Cancelar" at bounding box center [509, 397] width 1019 height 704
click at [928, 73] on paper-button "Confirmar" at bounding box center [910, 82] width 67 height 20
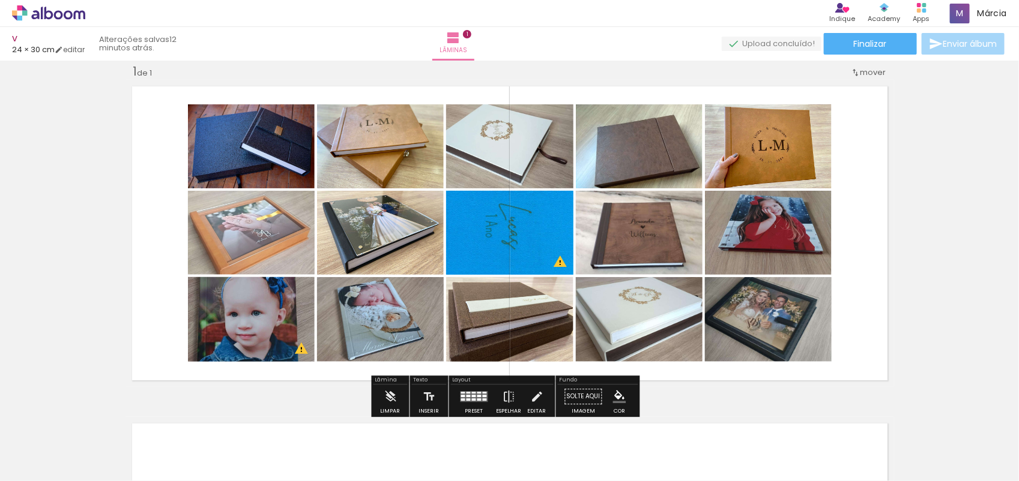
click at [950, 319] on div "Inserir lâmina 1 de 1 O Designbox precisará aumentar a sua imagem em 259% para …" at bounding box center [509, 386] width 1019 height 675
click at [385, 394] on iron-icon at bounding box center [390, 397] width 13 height 24
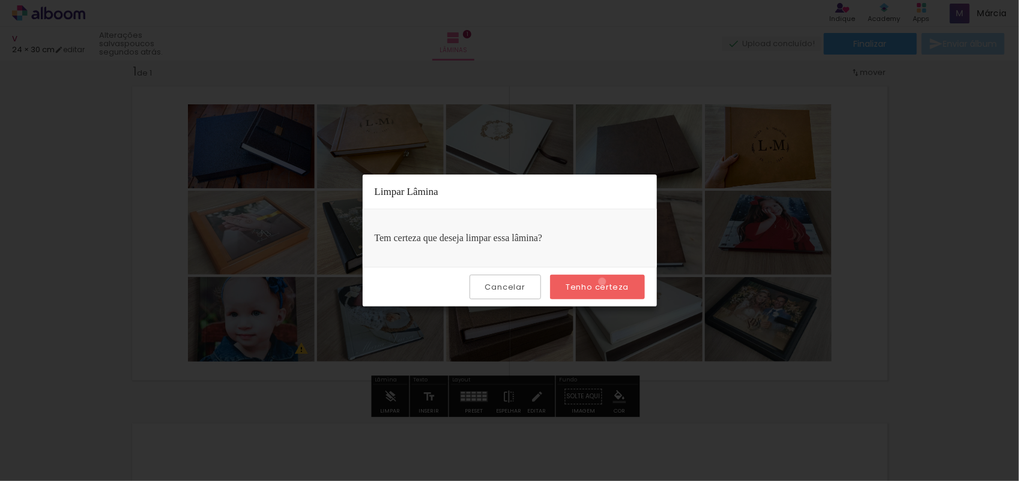
click at [0, 0] on slot "Tenho certeza" at bounding box center [0, 0] width 0 height 0
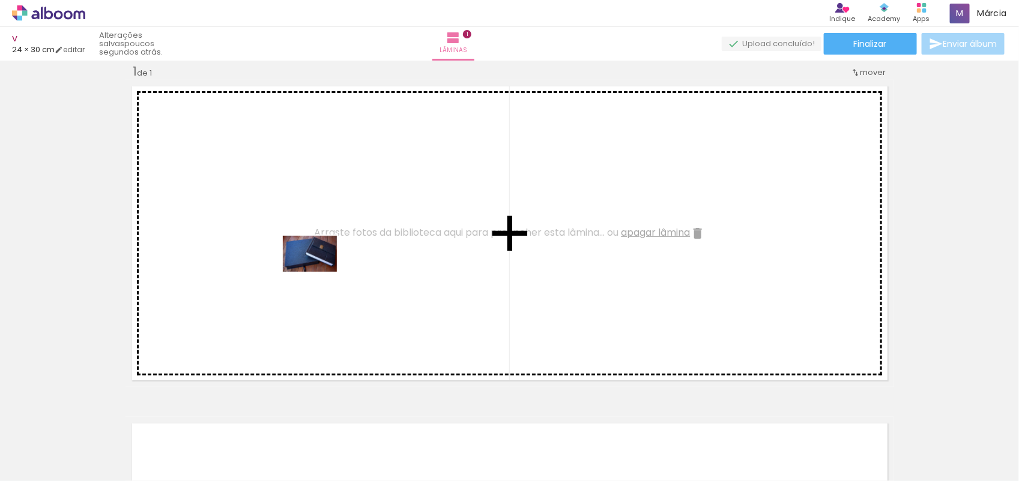
drag, startPoint x: 175, startPoint y: 448, endPoint x: 319, endPoint y: 271, distance: 229.2
click at [319, 271] on quentale-workspace at bounding box center [509, 240] width 1019 height 481
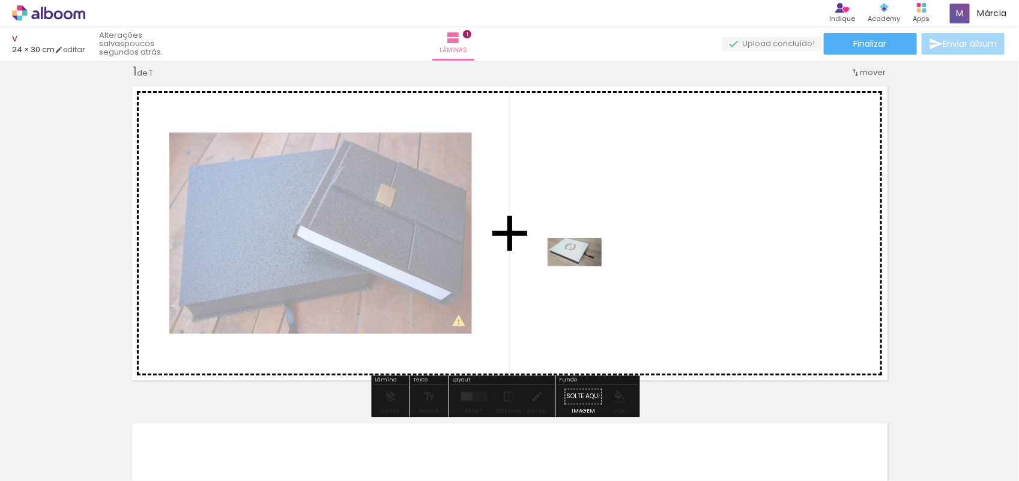
drag, startPoint x: 403, startPoint y: 443, endPoint x: 584, endPoint y: 274, distance: 247.2
click at [584, 274] on quentale-workspace at bounding box center [509, 240] width 1019 height 481
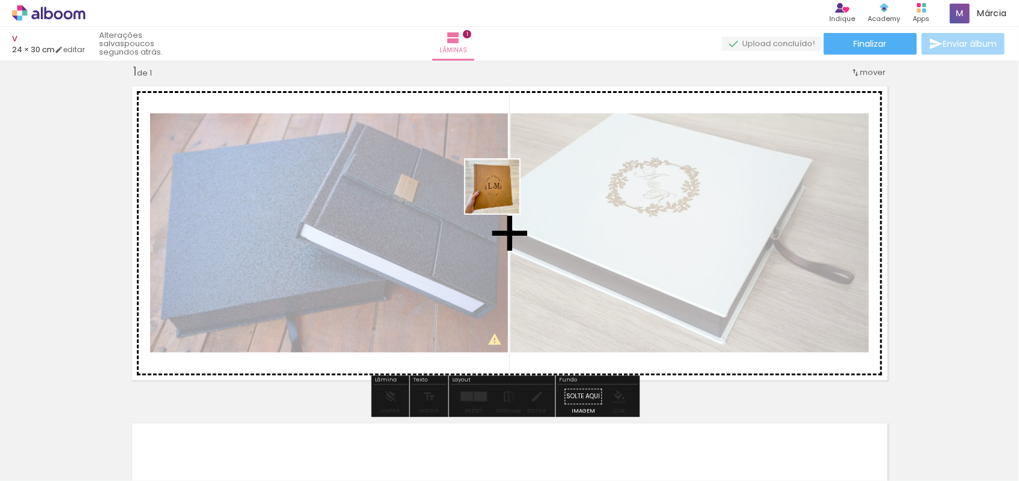
drag, startPoint x: 527, startPoint y: 438, endPoint x: 500, endPoint y: 181, distance: 258.9
click at [500, 181] on quentale-workspace at bounding box center [509, 240] width 1019 height 481
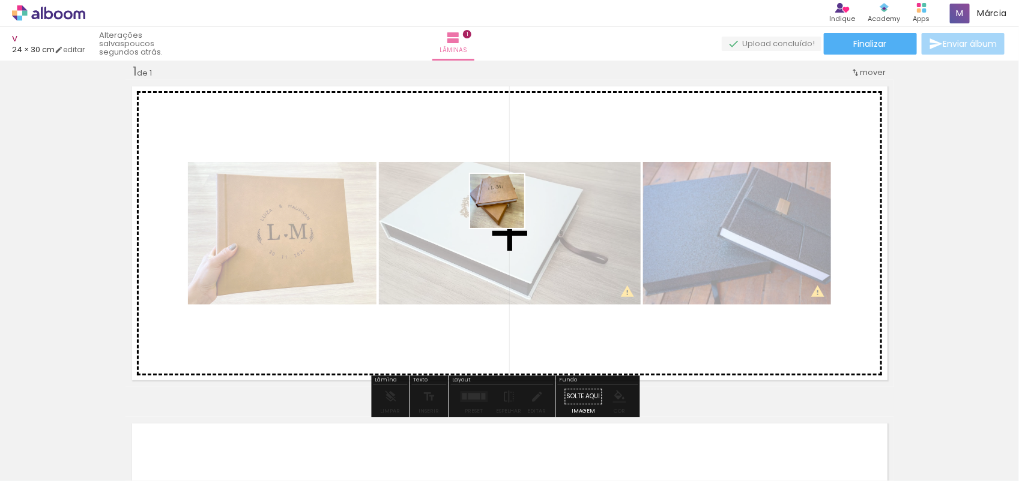
drag, startPoint x: 600, startPoint y: 436, endPoint x: 506, endPoint y: 210, distance: 244.6
click at [506, 210] on quentale-workspace at bounding box center [509, 240] width 1019 height 481
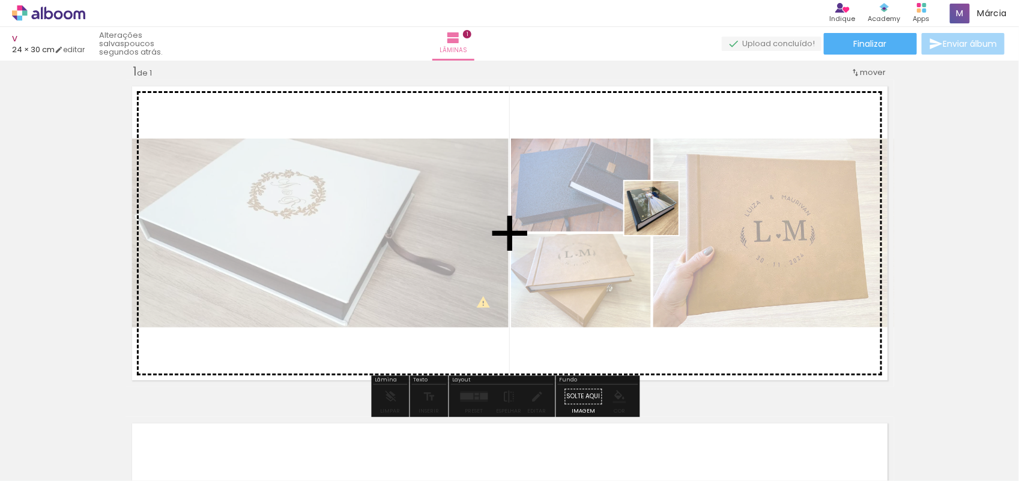
drag, startPoint x: 681, startPoint y: 452, endPoint x: 660, endPoint y: 217, distance: 235.7
click at [660, 217] on quentale-workspace at bounding box center [509, 240] width 1019 height 481
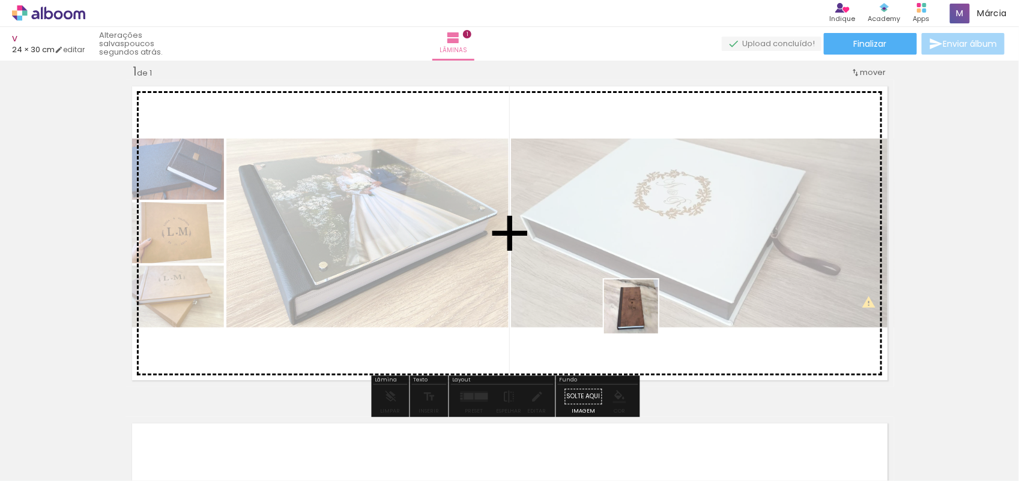
drag, startPoint x: 720, startPoint y: 443, endPoint x: 584, endPoint y: 246, distance: 239.8
click at [584, 246] on quentale-workspace at bounding box center [509, 240] width 1019 height 481
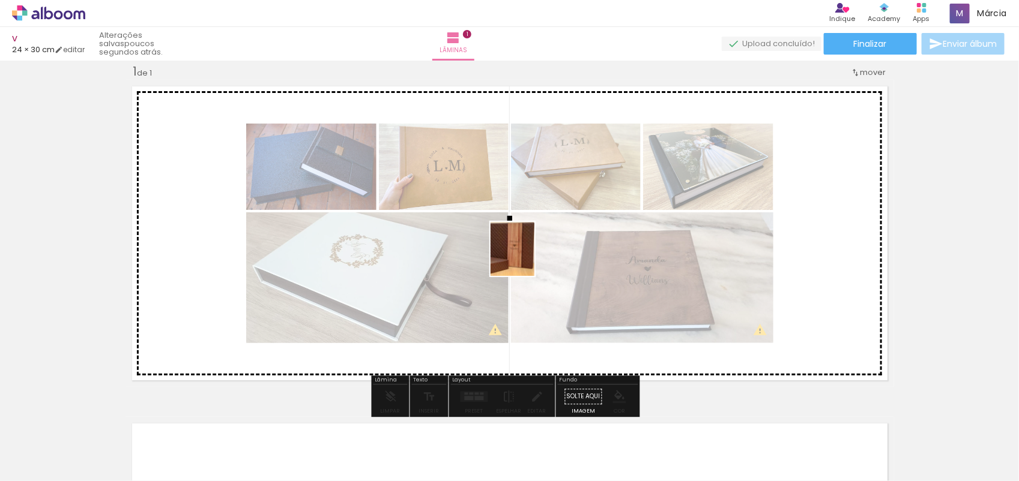
drag, startPoint x: 790, startPoint y: 453, endPoint x: 488, endPoint y: 226, distance: 377.8
click at [488, 226] on quentale-workspace at bounding box center [509, 240] width 1019 height 481
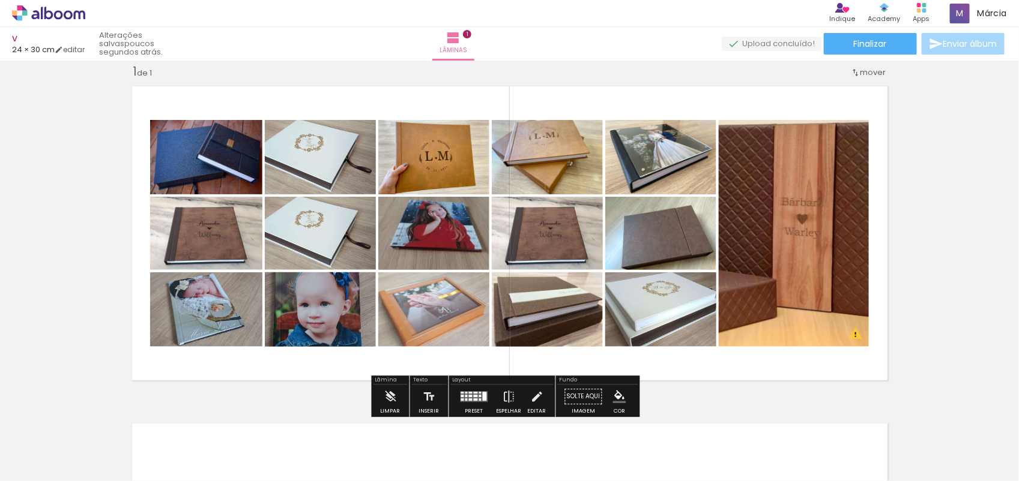
scroll to position [0, 226]
click at [190, 463] on quentale-thumb at bounding box center [163, 440] width 67 height 69
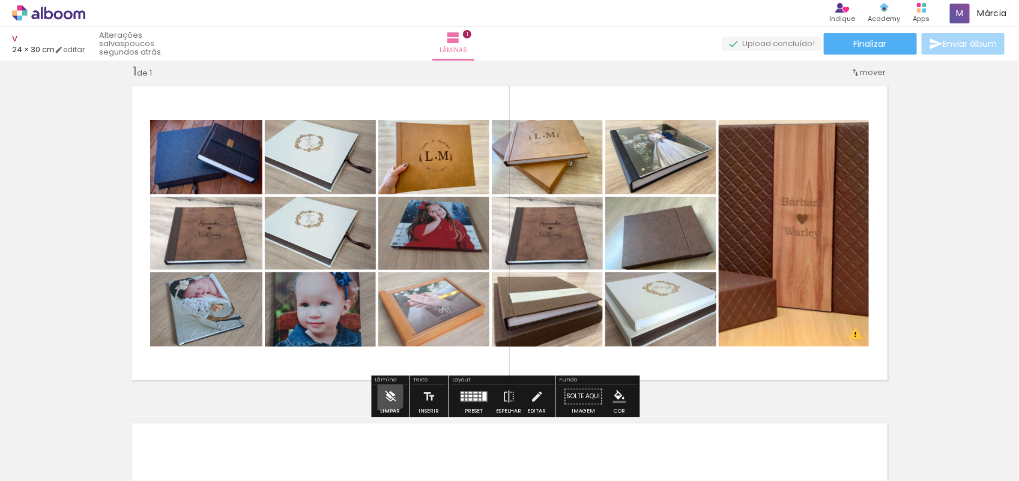
click at [388, 390] on iron-icon at bounding box center [390, 397] width 13 height 24
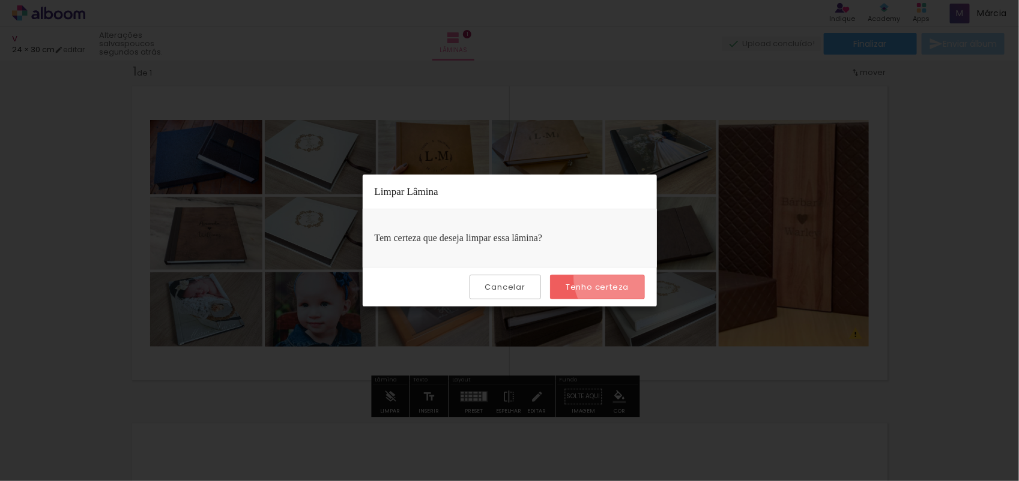
click at [630, 278] on paper-button "Tenho certeza" at bounding box center [597, 287] width 94 height 25
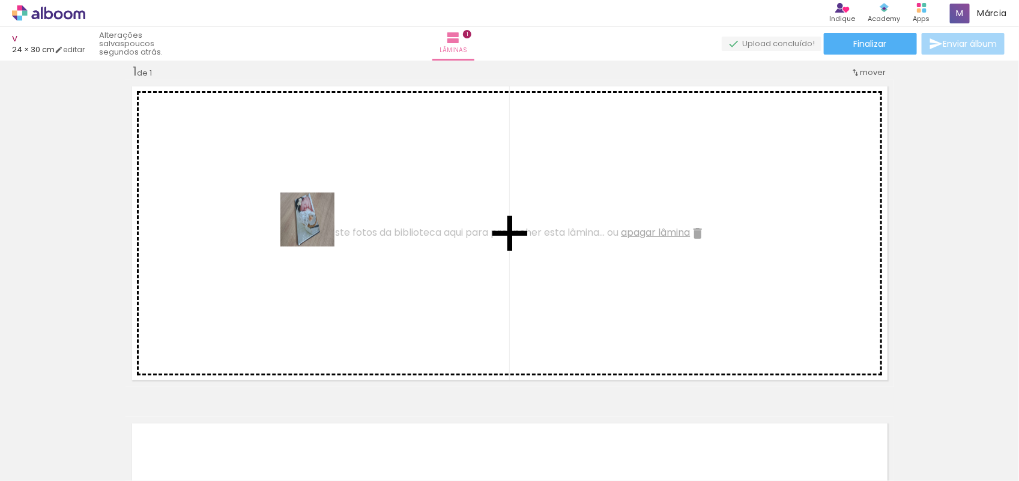
drag, startPoint x: 112, startPoint y: 442, endPoint x: 317, endPoint y: 229, distance: 295.9
click at [317, 229] on quentale-workspace at bounding box center [509, 240] width 1019 height 481
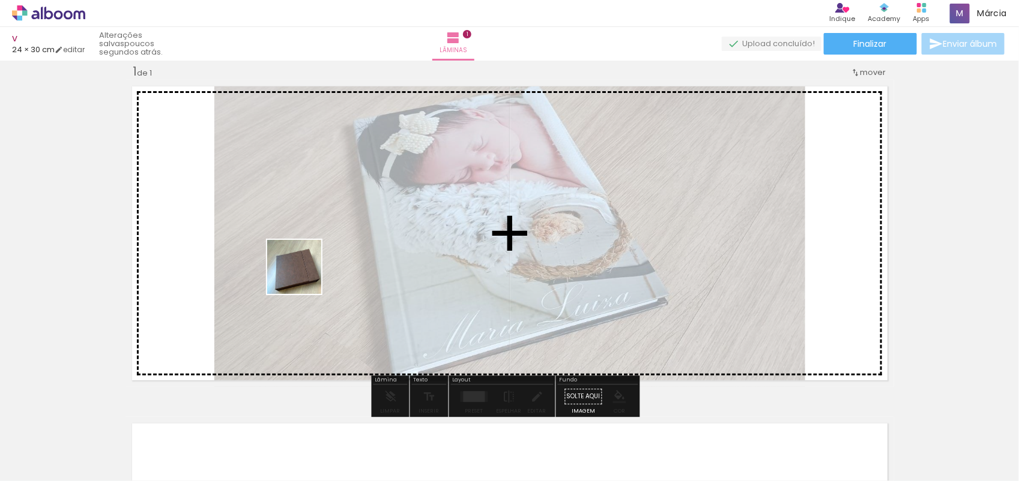
drag, startPoint x: 177, startPoint y: 449, endPoint x: 310, endPoint y: 271, distance: 222.3
click at [310, 271] on quentale-workspace at bounding box center [509, 240] width 1019 height 481
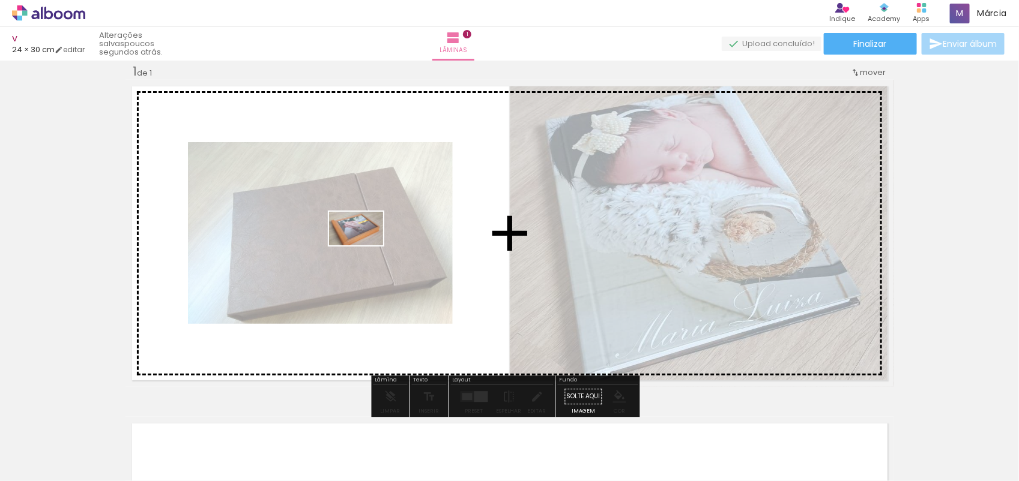
drag, startPoint x: 241, startPoint y: 429, endPoint x: 365, endPoint y: 248, distance: 219.5
click at [365, 248] on quentale-workspace at bounding box center [509, 240] width 1019 height 481
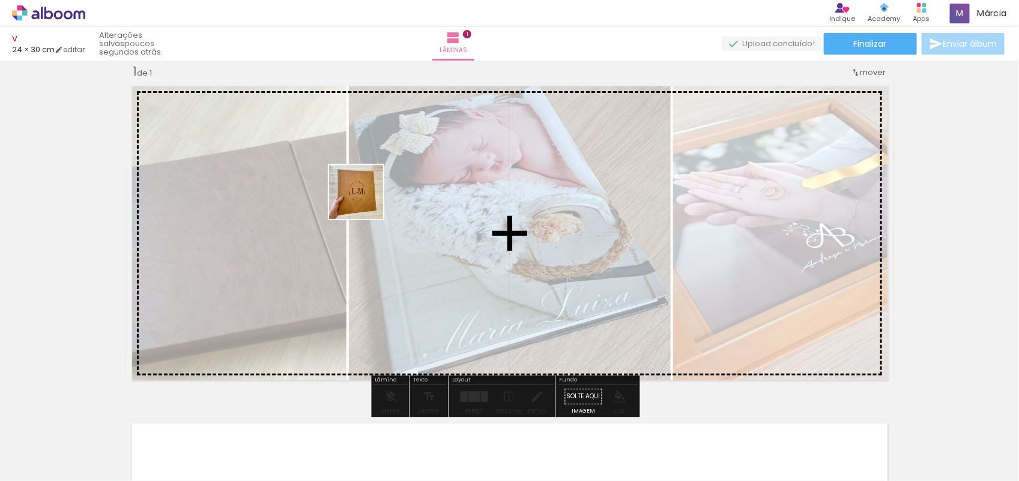
drag, startPoint x: 310, startPoint y: 443, endPoint x: 361, endPoint y: 235, distance: 214.6
click at [366, 199] on quentale-workspace at bounding box center [509, 240] width 1019 height 481
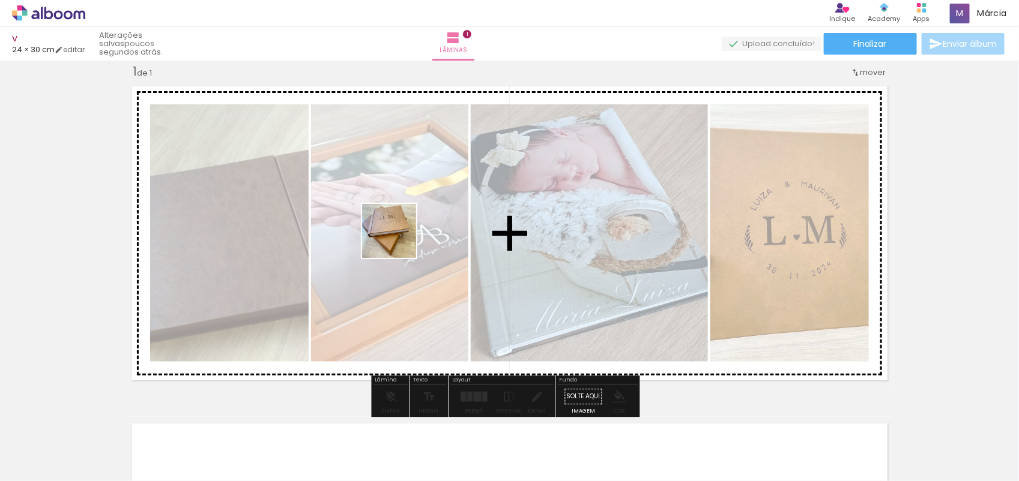
drag, startPoint x: 370, startPoint y: 447, endPoint x: 424, endPoint y: 297, distance: 159.5
click at [400, 226] on quentale-workspace at bounding box center [509, 240] width 1019 height 481
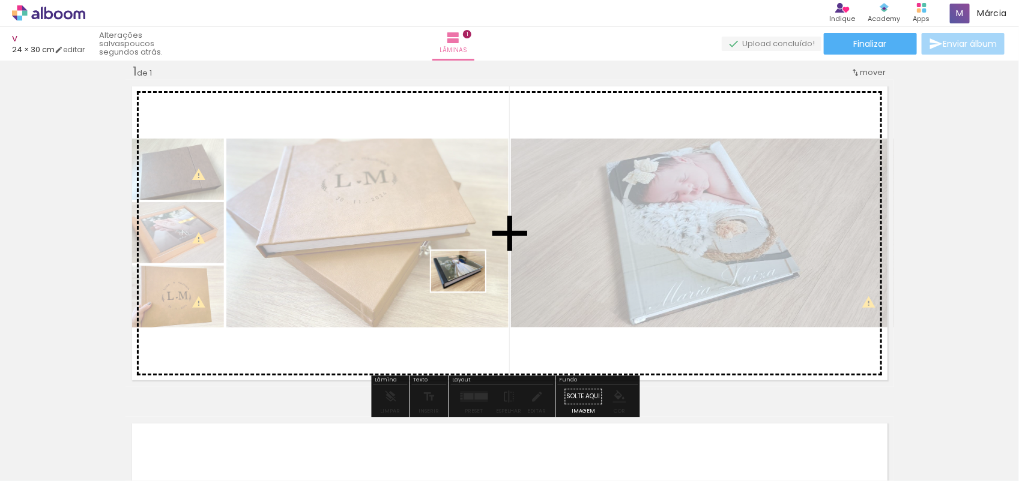
drag, startPoint x: 442, startPoint y: 439, endPoint x: 467, endPoint y: 287, distance: 154.5
click at [467, 287] on quentale-workspace at bounding box center [509, 240] width 1019 height 481
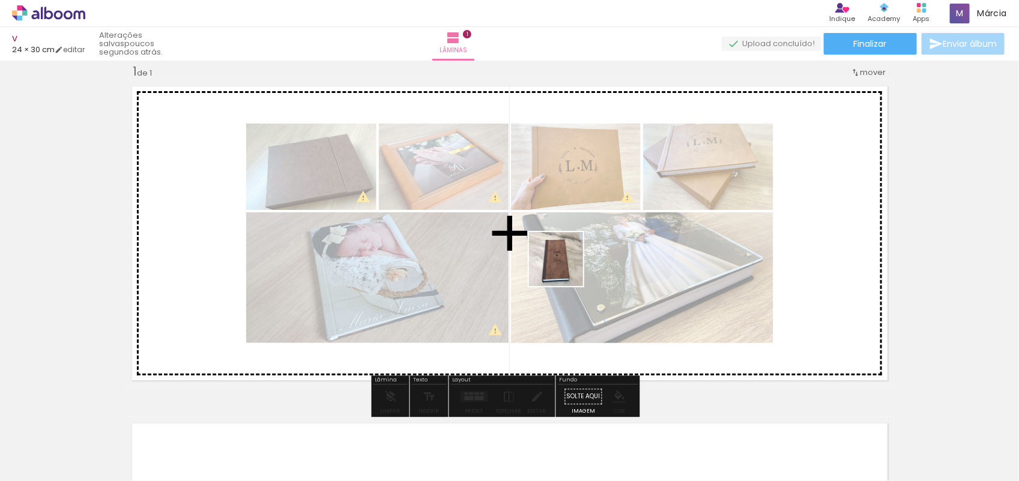
drag, startPoint x: 512, startPoint y: 447, endPoint x: 560, endPoint y: 364, distance: 96.3
click at [569, 258] on quentale-workspace at bounding box center [509, 240] width 1019 height 481
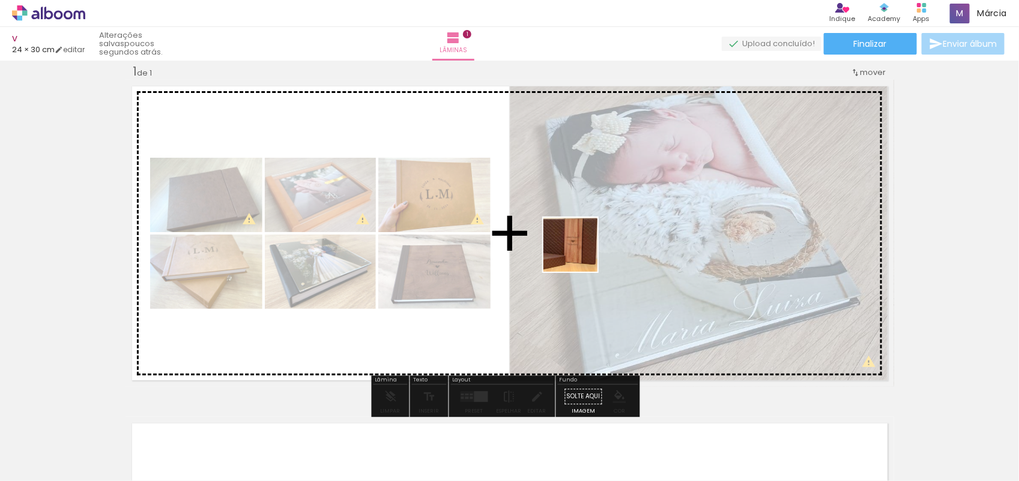
drag, startPoint x: 570, startPoint y: 451, endPoint x: 581, endPoint y: 246, distance: 205.6
click at [581, 246] on quentale-workspace at bounding box center [509, 240] width 1019 height 481
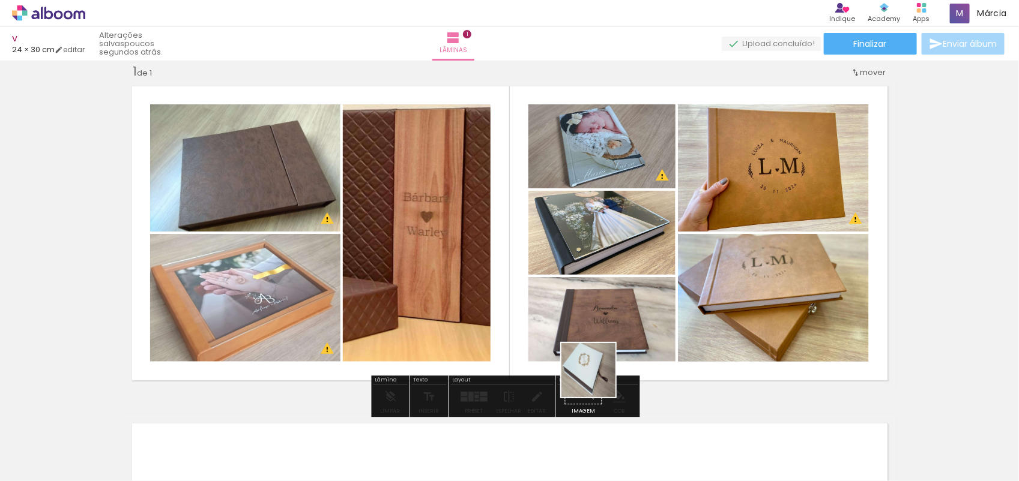
drag, startPoint x: 638, startPoint y: 459, endPoint x: 581, endPoint y: 349, distance: 124.6
click at [581, 349] on quentale-workspace at bounding box center [509, 240] width 1019 height 481
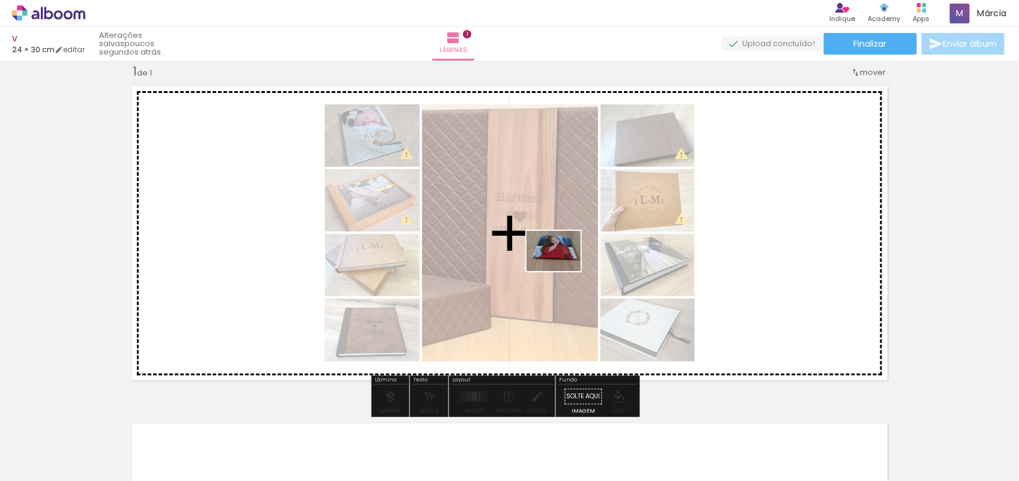
drag, startPoint x: 701, startPoint y: 439, endPoint x: 563, endPoint y: 267, distance: 220.3
click at [563, 267] on quentale-workspace at bounding box center [509, 240] width 1019 height 481
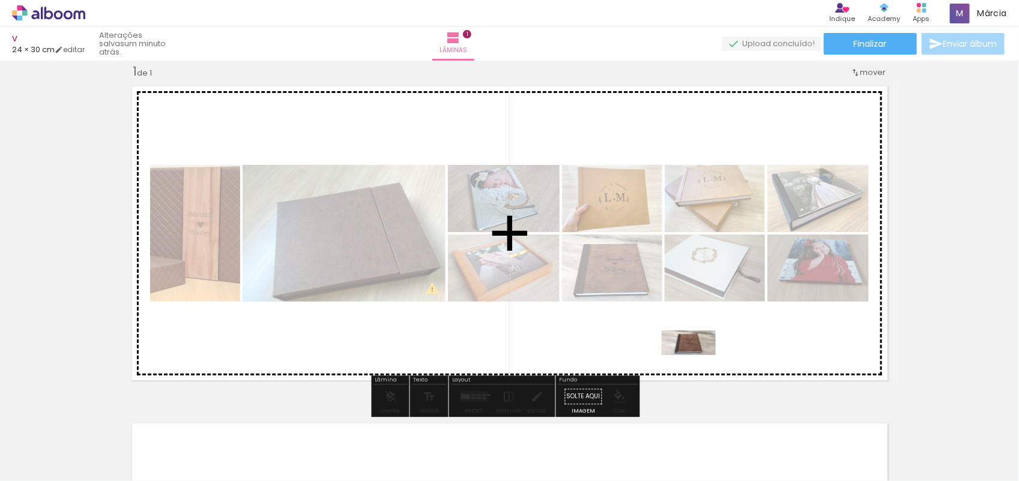
drag, startPoint x: 770, startPoint y: 435, endPoint x: 494, endPoint y: 225, distance: 347.0
click at [494, 225] on quentale-workspace at bounding box center [509, 240] width 1019 height 481
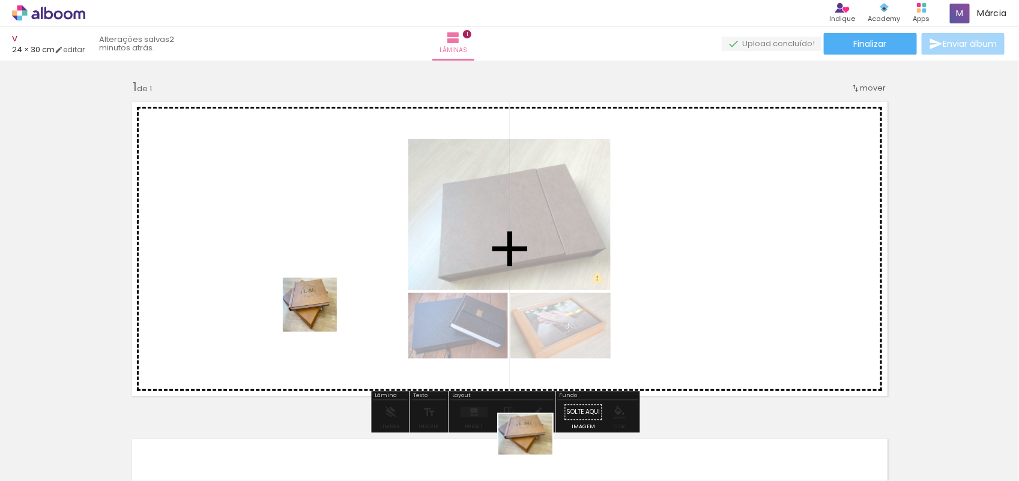
click at [264, 265] on quentale-workspace at bounding box center [509, 240] width 1019 height 481
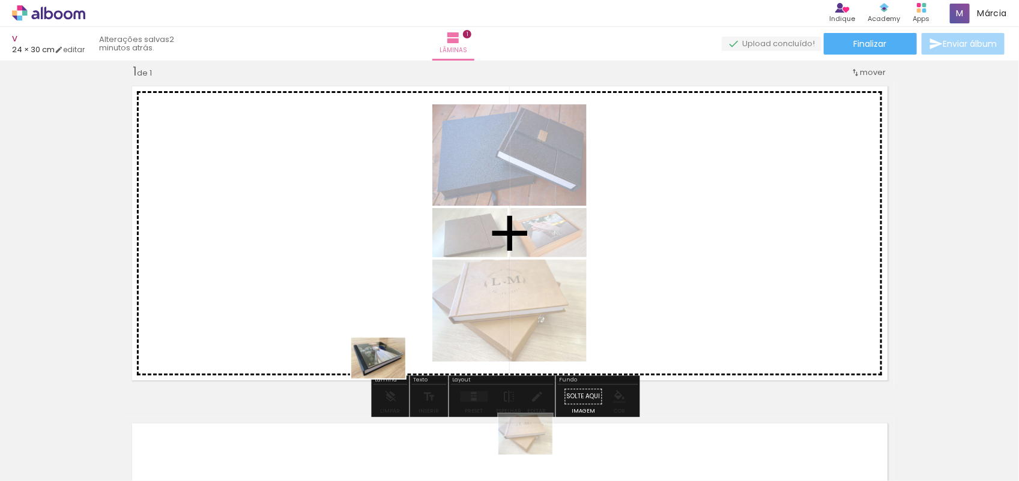
drag, startPoint x: 494, startPoint y: 448, endPoint x: 280, endPoint y: 283, distance: 270.9
click at [280, 283] on quentale-workspace at bounding box center [509, 240] width 1019 height 481
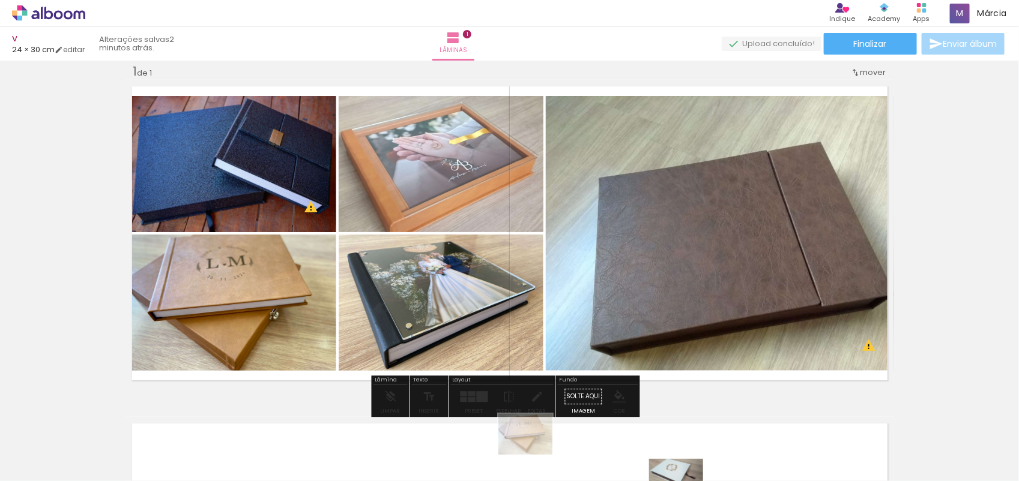
drag, startPoint x: 628, startPoint y: 439, endPoint x: 685, endPoint y: 495, distance: 80.2
click at [685, 481] on html "link( href="../../bower_components/polymer/polymer.html" rel="import" ) picture…" at bounding box center [509, 240] width 1019 height 481
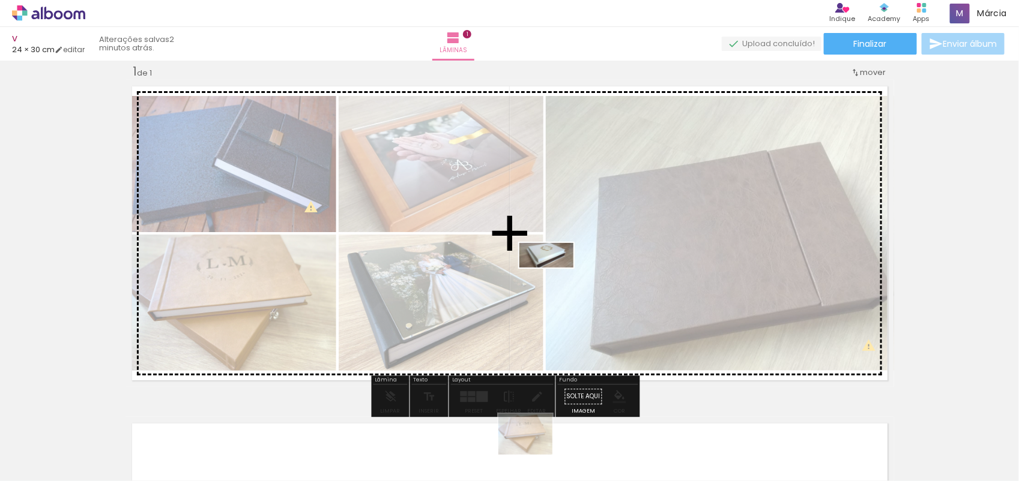
drag, startPoint x: 905, startPoint y: 441, endPoint x: 561, endPoint y: 283, distance: 378.2
click at [553, 277] on quentale-workspace at bounding box center [509, 240] width 1019 height 481
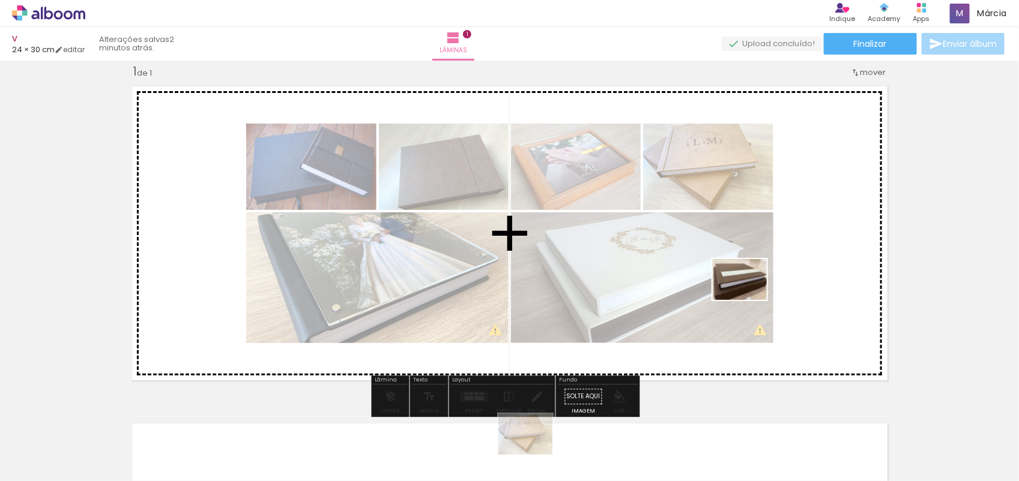
drag, startPoint x: 824, startPoint y: 451, endPoint x: 735, endPoint y: 268, distance: 203.0
click at [735, 268] on quentale-workspace at bounding box center [509, 240] width 1019 height 481
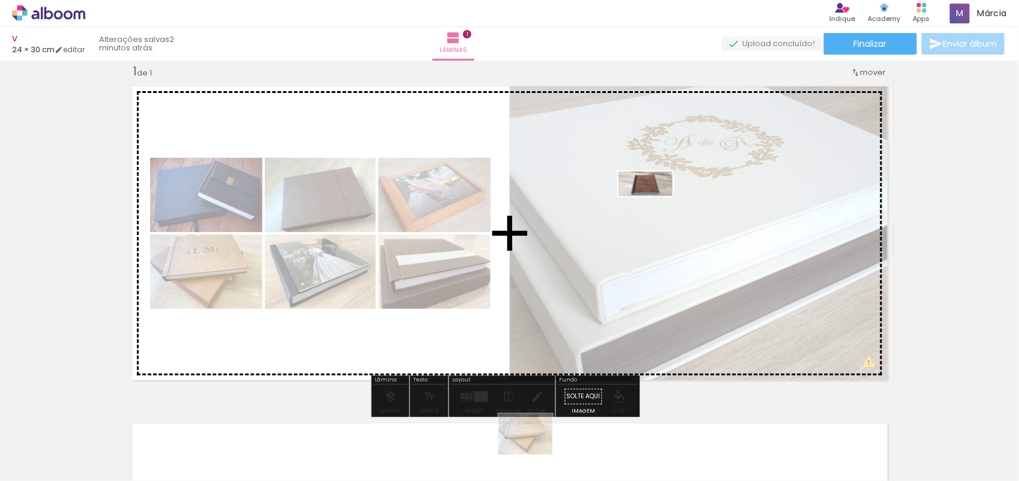
drag, startPoint x: 766, startPoint y: 449, endPoint x: 654, endPoint y: 208, distance: 265.9
click at [654, 208] on quentale-workspace at bounding box center [509, 240] width 1019 height 481
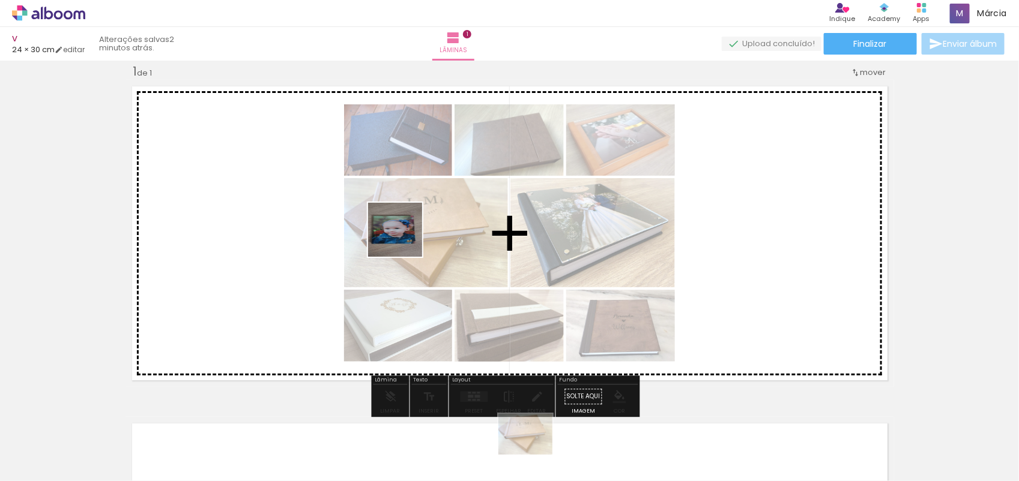
drag, startPoint x: 123, startPoint y: 447, endPoint x: 421, endPoint y: 230, distance: 368.7
click at [421, 230] on quentale-workspace at bounding box center [509, 240] width 1019 height 481
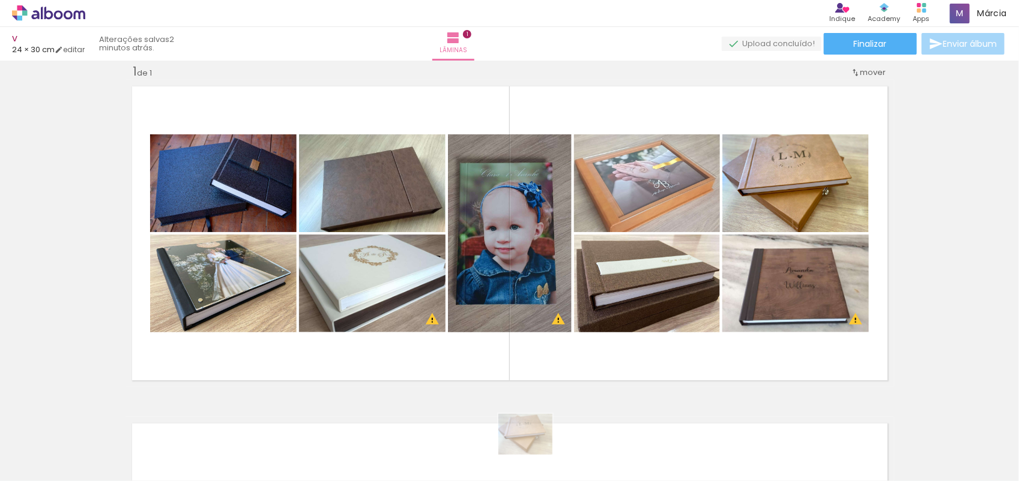
scroll to position [0, 91]
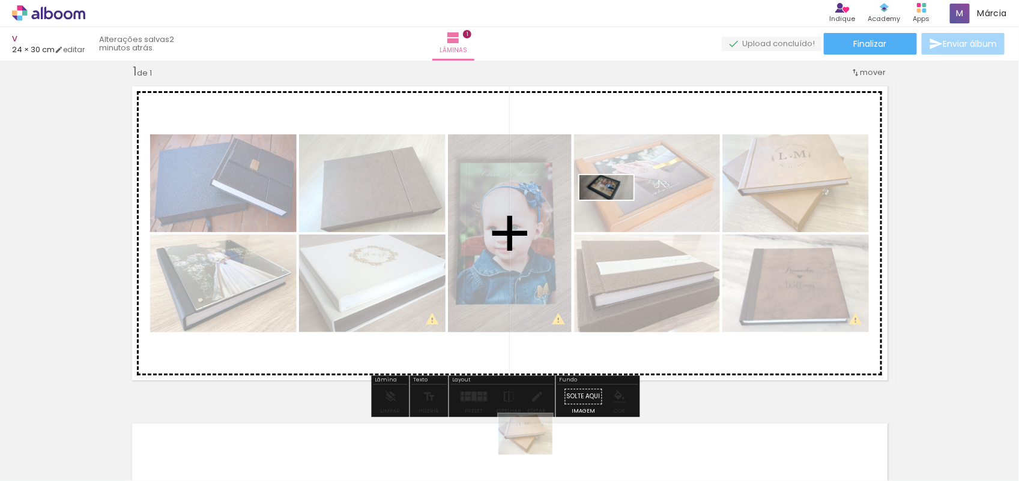
drag, startPoint x: 985, startPoint y: 446, endPoint x: 615, endPoint y: 211, distance: 437.5
click at [615, 211] on quentale-workspace at bounding box center [509, 240] width 1019 height 481
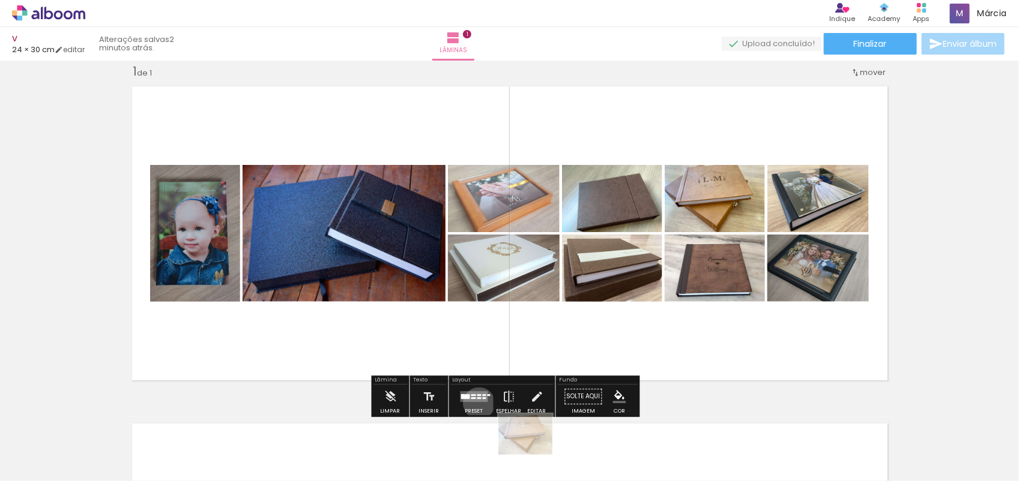
click at [476, 403] on div at bounding box center [474, 397] width 32 height 24
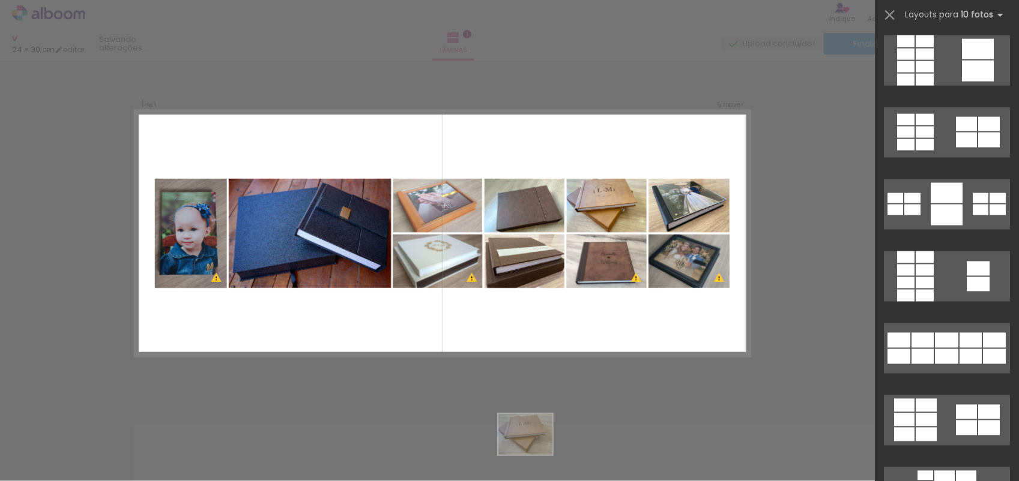
scroll to position [1191, 0]
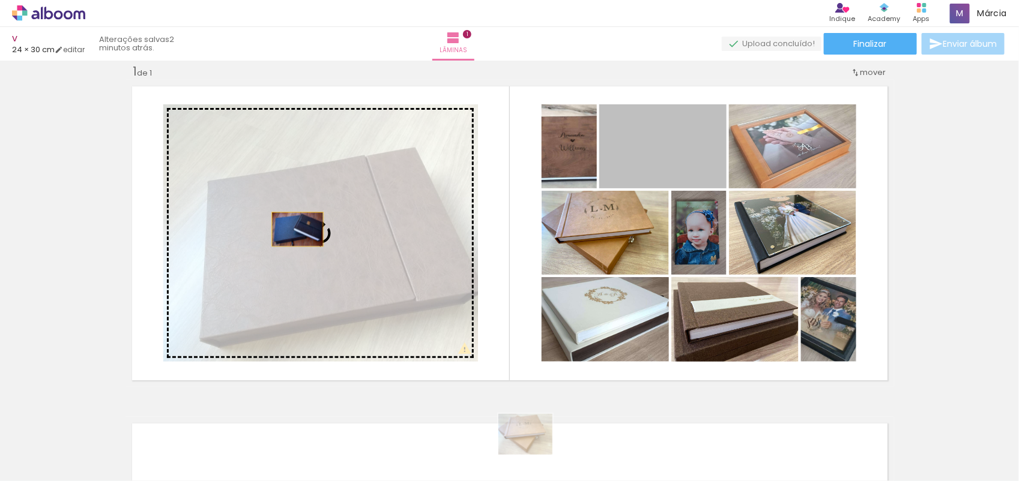
drag, startPoint x: 693, startPoint y: 173, endPoint x: 285, endPoint y: 230, distance: 412.2
click at [0, 0] on slot at bounding box center [0, 0] width 0 height 0
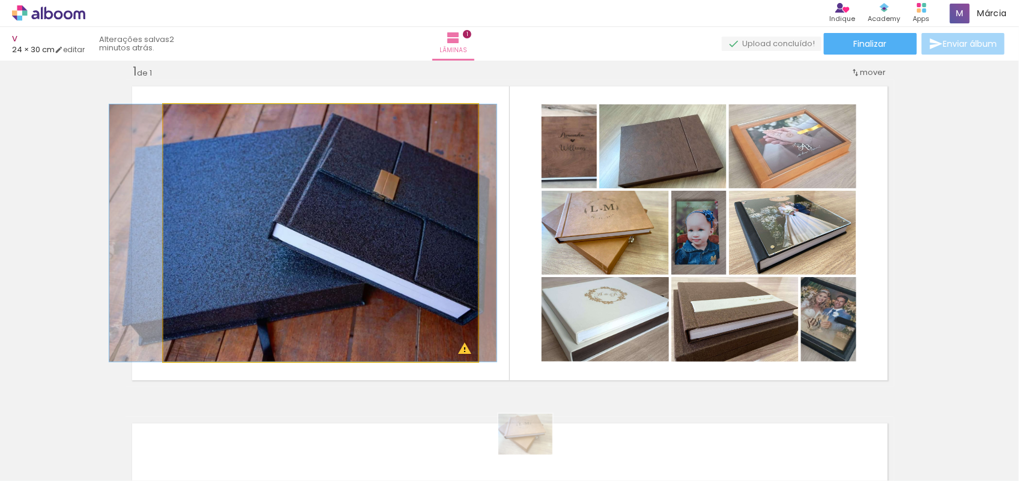
drag, startPoint x: 286, startPoint y: 230, endPoint x: 268, endPoint y: 232, distance: 18.1
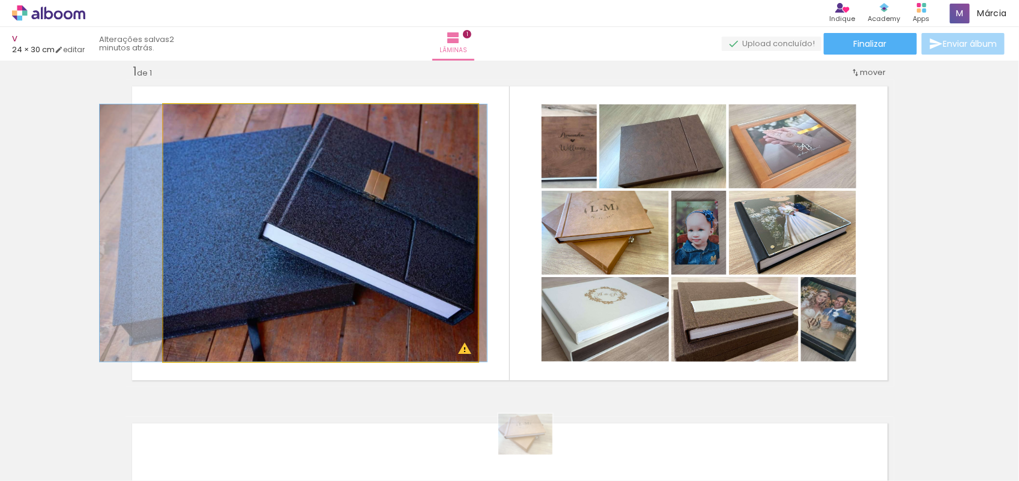
drag, startPoint x: 268, startPoint y: 232, endPoint x: 259, endPoint y: 232, distance: 9.0
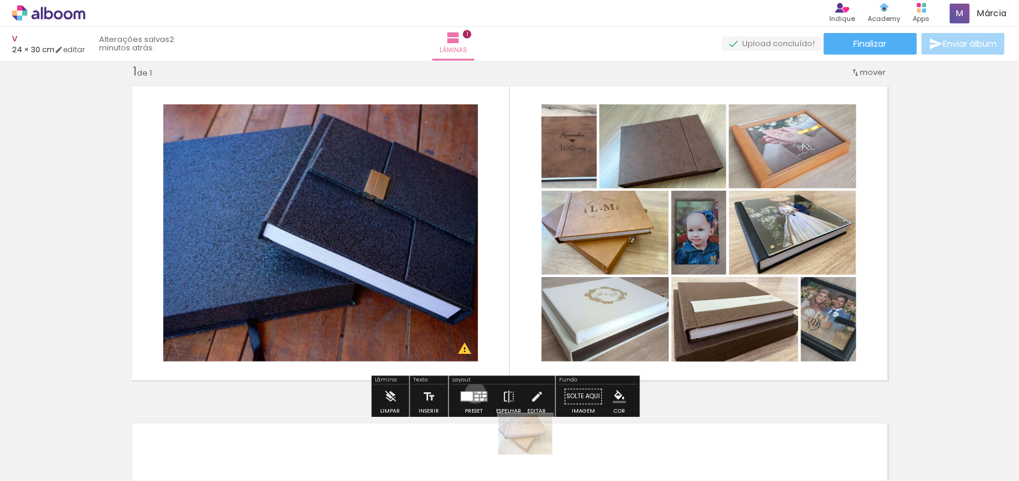
click at [475, 393] on div at bounding box center [475, 393] width 1 height 2
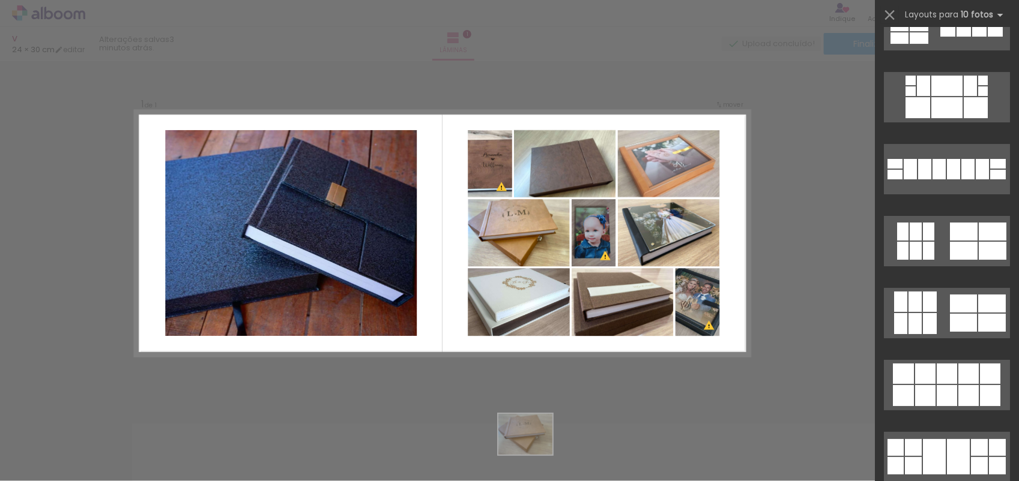
scroll to position [1513, 0]
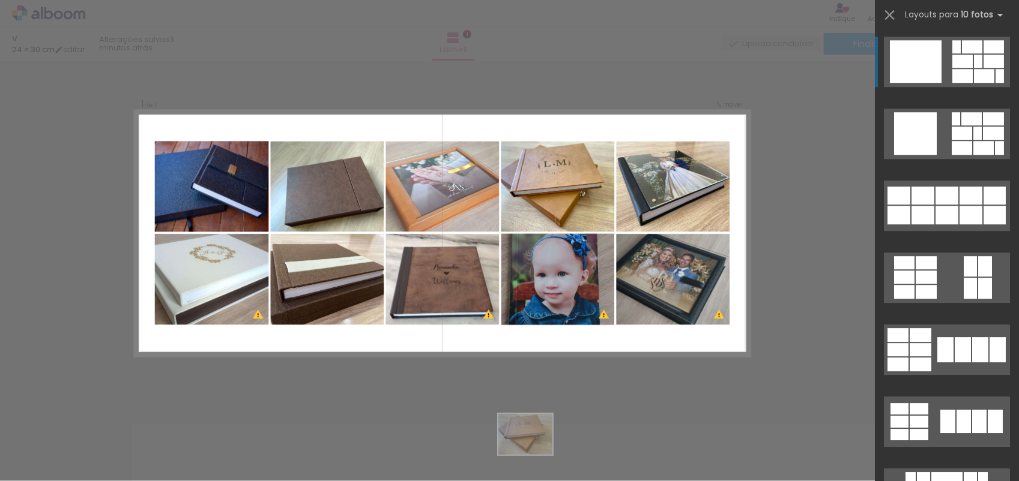
click at [313, 311] on div at bounding box center [211, 279] width 203 height 91
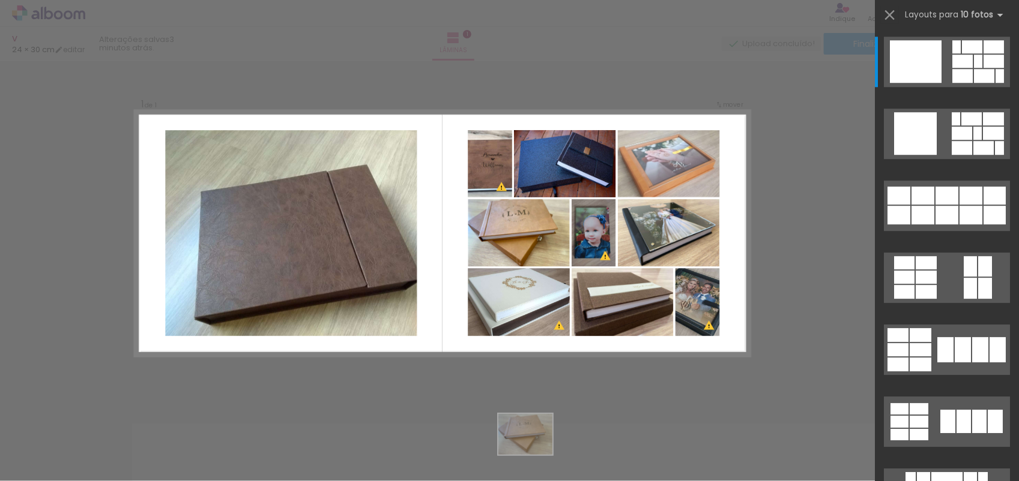
click at [352, 324] on quentale-photo at bounding box center [291, 233] width 252 height 206
click at [475, 378] on div "Confirmar Cancelar" at bounding box center [509, 397] width 1019 height 704
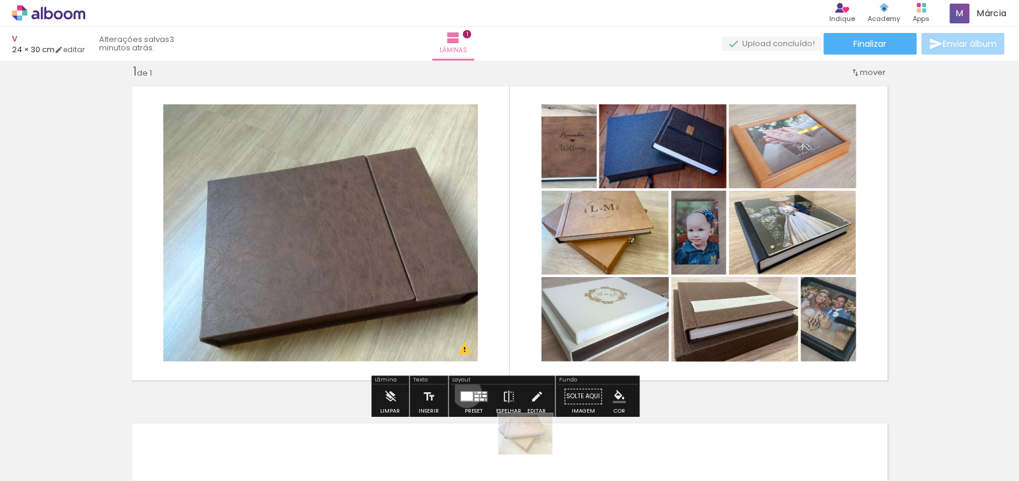
click at [464, 393] on div at bounding box center [467, 396] width 12 height 9
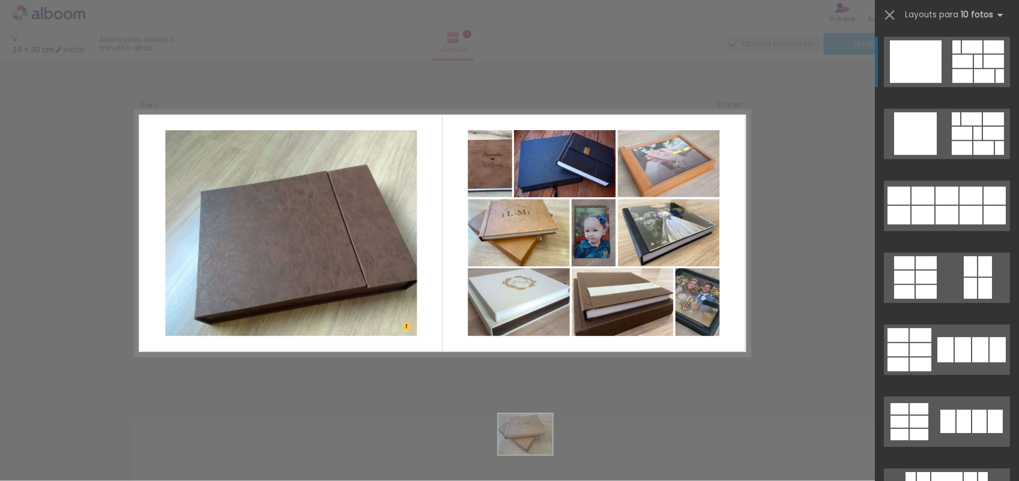
click at [545, 374] on div "Confirmar Cancelar" at bounding box center [509, 397] width 1019 height 704
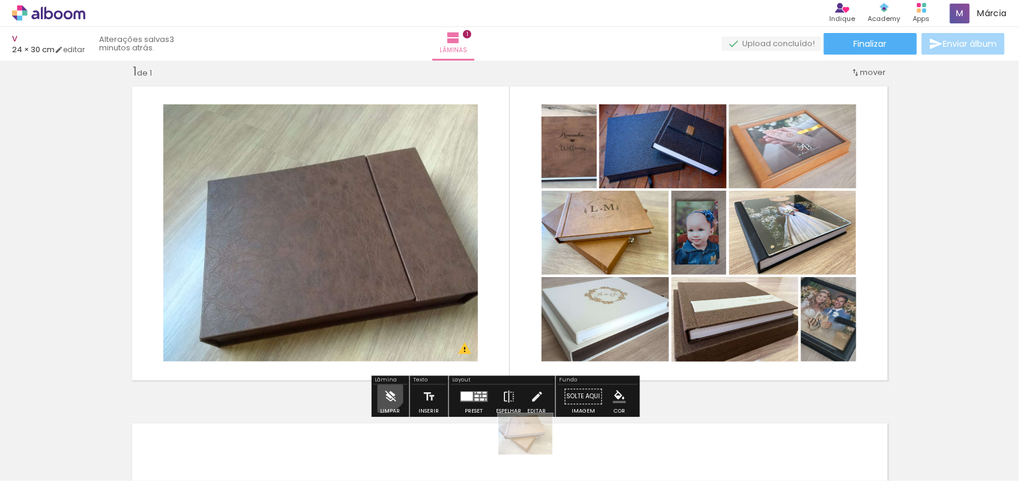
click at [384, 389] on iron-icon at bounding box center [390, 397] width 13 height 24
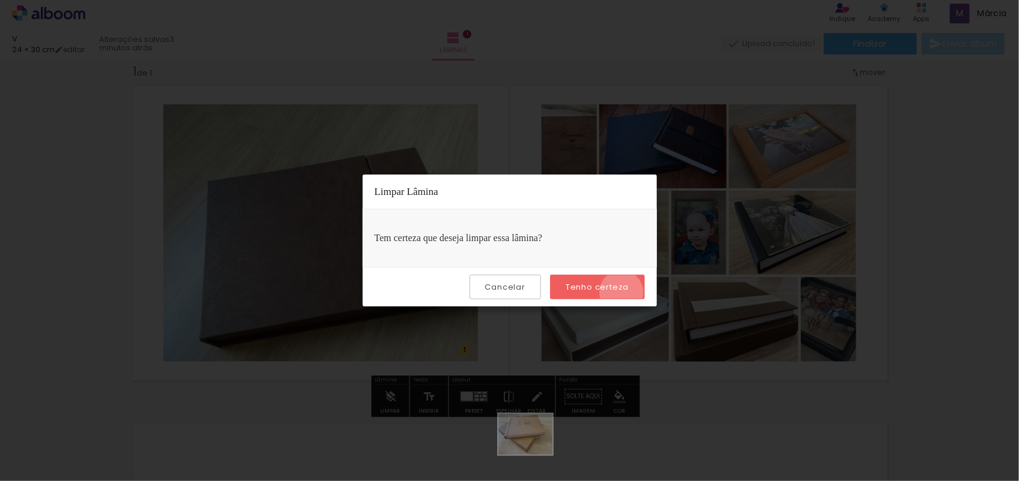
click at [623, 293] on paper-button "Tenho certeza" at bounding box center [597, 287] width 94 height 25
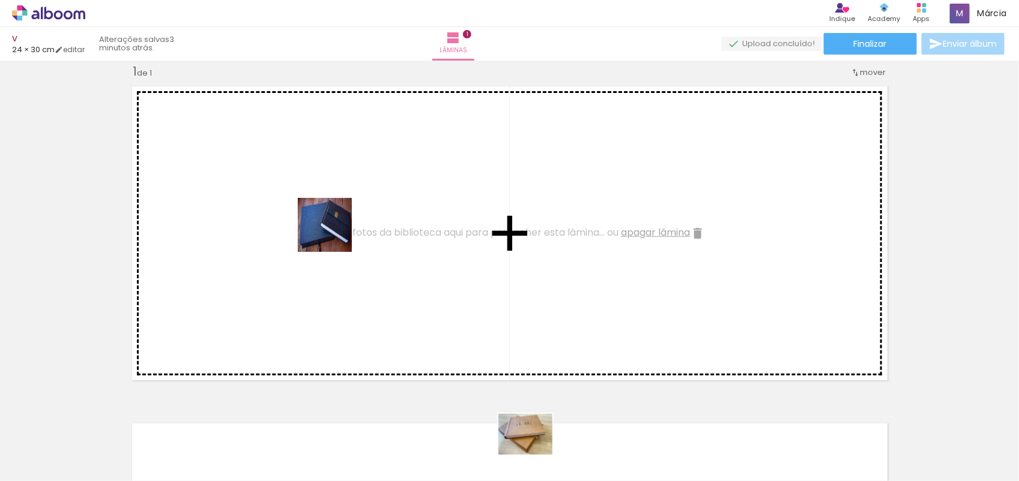
drag, startPoint x: 93, startPoint y: 456, endPoint x: 336, endPoint y: 233, distance: 330.2
click at [336, 233] on quentale-workspace at bounding box center [509, 240] width 1019 height 481
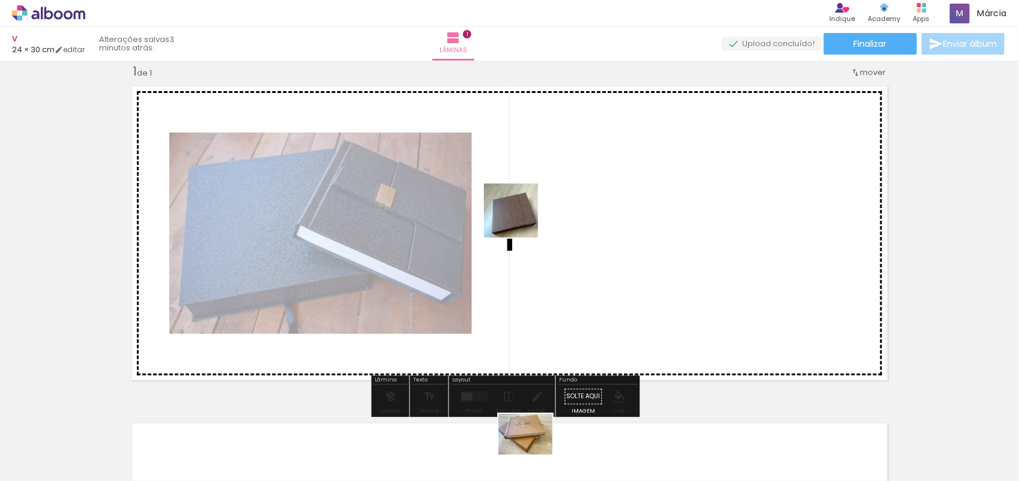
drag, startPoint x: 235, startPoint y: 444, endPoint x: 535, endPoint y: 208, distance: 382.2
click at [535, 208] on quentale-workspace at bounding box center [509, 240] width 1019 height 481
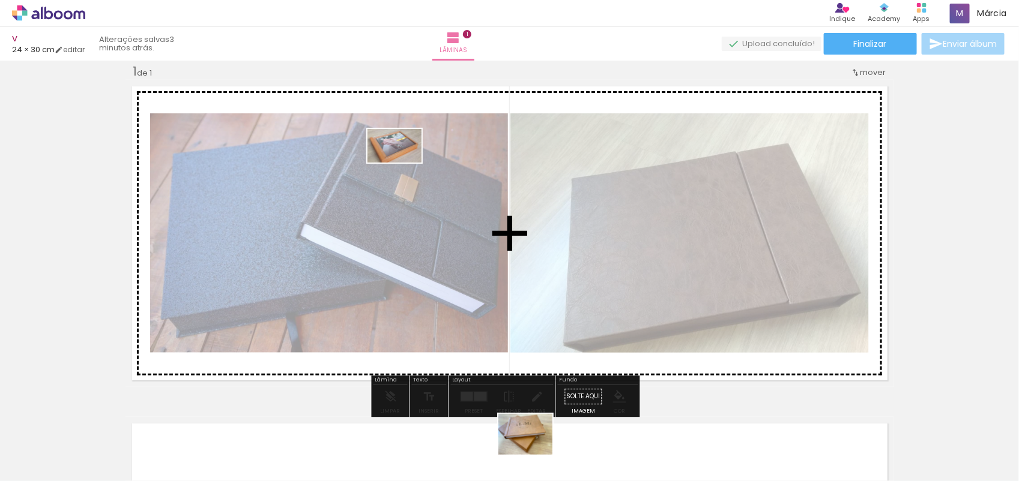
drag, startPoint x: 310, startPoint y: 437, endPoint x: 403, endPoint y: 165, distance: 287.6
click at [403, 165] on quentale-workspace at bounding box center [509, 240] width 1019 height 481
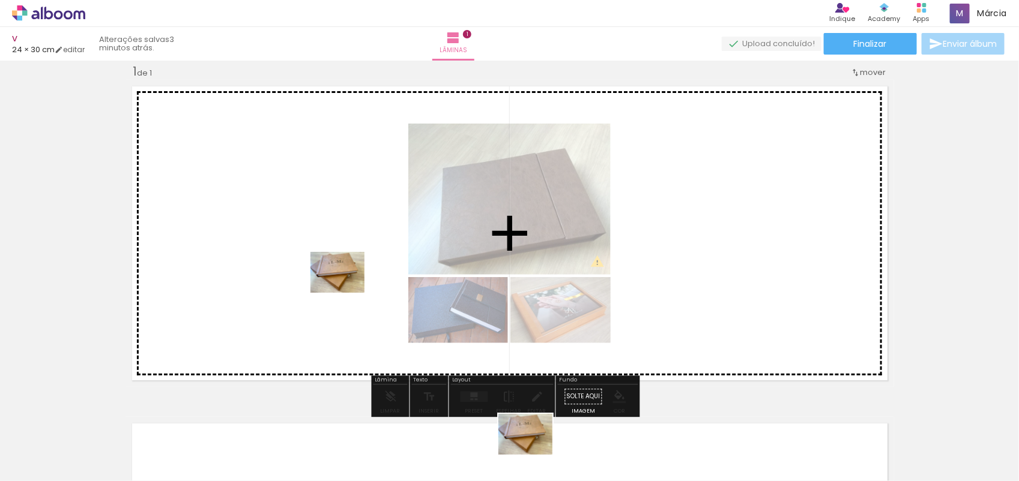
drag, startPoint x: 427, startPoint y: 446, endPoint x: 346, endPoint y: 288, distance: 177.2
click at [346, 288] on quentale-workspace at bounding box center [509, 240] width 1019 height 481
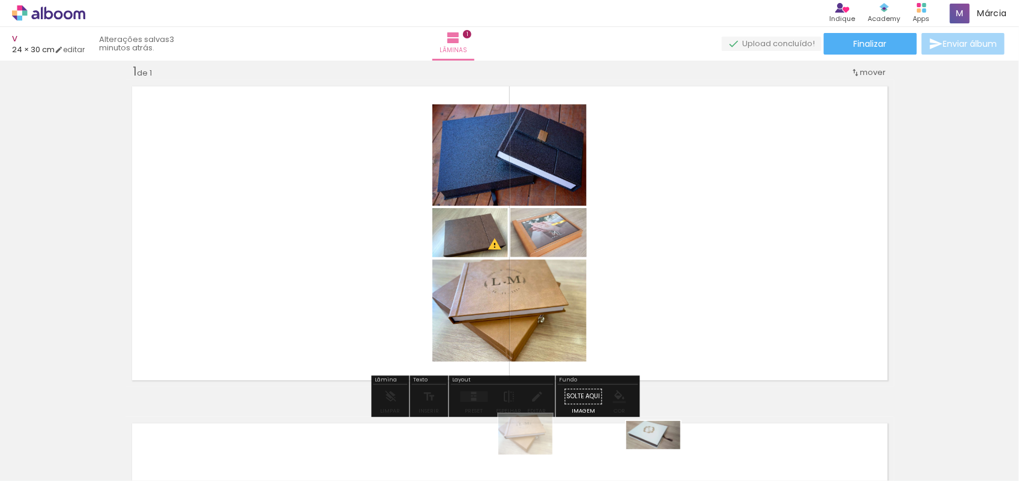
drag, startPoint x: 723, startPoint y: 323, endPoint x: 617, endPoint y: 513, distance: 218.0
click at [617, 481] on html "link( href="../../bower_components/polymer/polymer.html" rel="import" ) picture…" at bounding box center [509, 240] width 1019 height 481
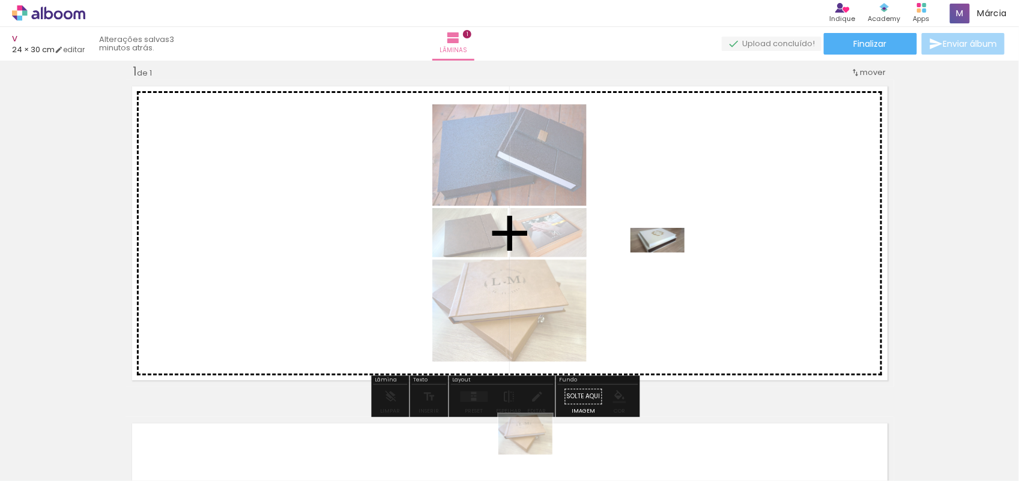
drag, startPoint x: 907, startPoint y: 445, endPoint x: 666, endPoint y: 264, distance: 300.9
click at [666, 264] on quentale-workspace at bounding box center [509, 240] width 1019 height 481
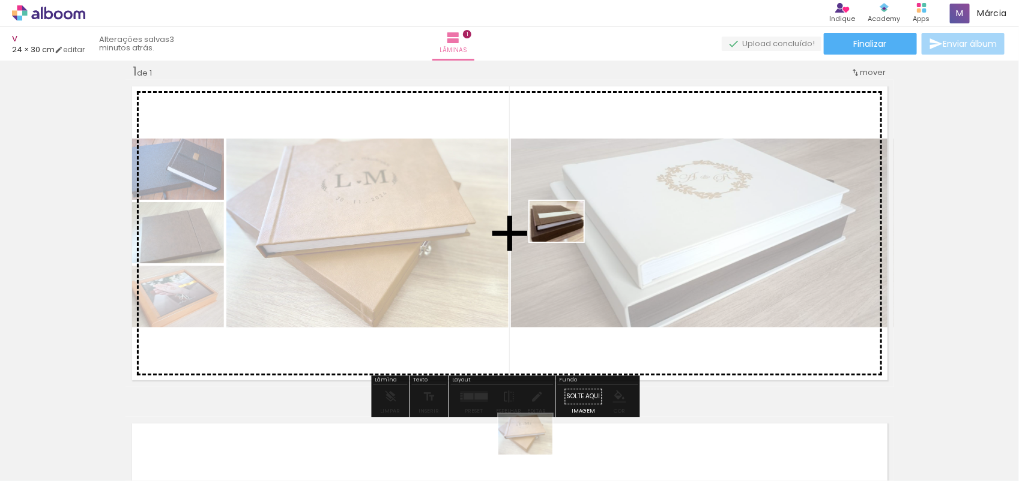
drag, startPoint x: 826, startPoint y: 442, endPoint x: 565, endPoint y: 237, distance: 331.4
click at [565, 237] on quentale-workspace at bounding box center [509, 240] width 1019 height 481
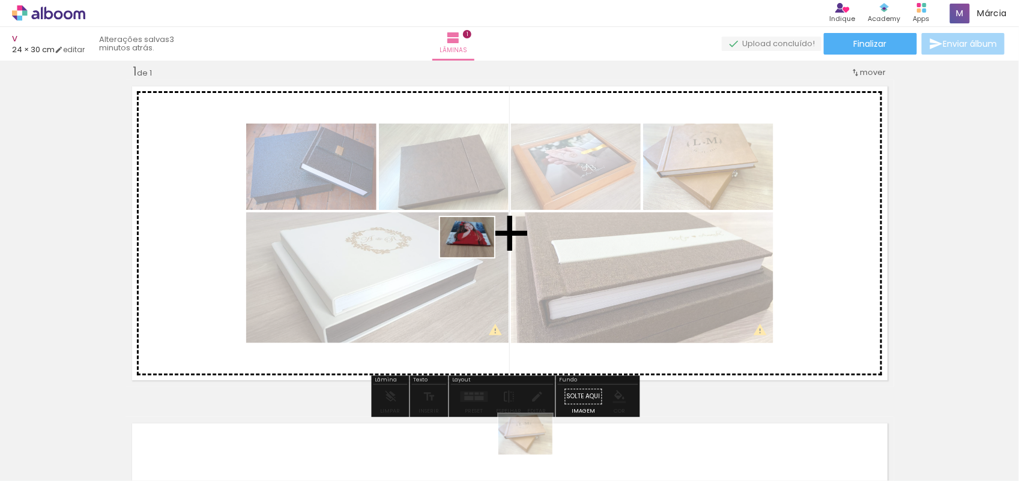
drag, startPoint x: 721, startPoint y: 452, endPoint x: 476, endPoint y: 253, distance: 315.4
click at [476, 253] on quentale-workspace at bounding box center [509, 240] width 1019 height 481
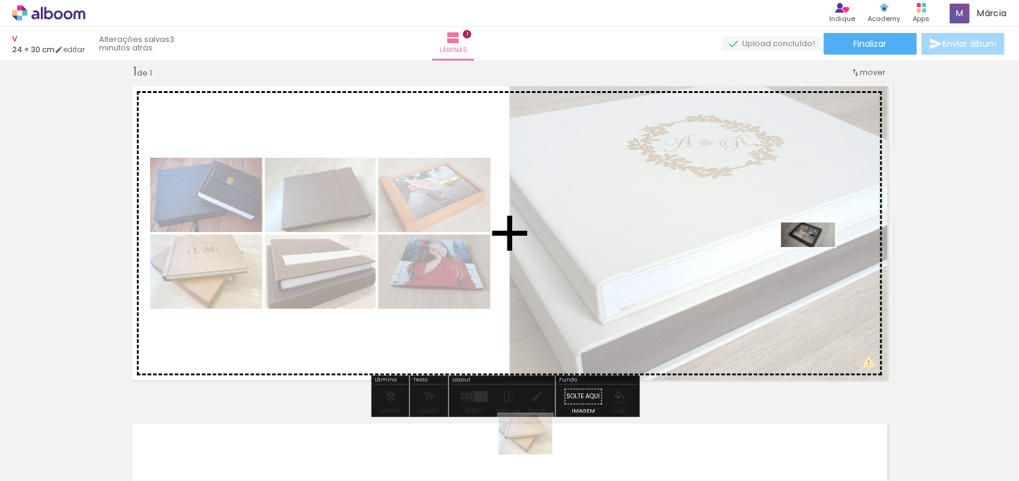
drag, startPoint x: 986, startPoint y: 449, endPoint x: 723, endPoint y: 224, distance: 346.2
click at [723, 224] on quentale-workspace at bounding box center [509, 240] width 1019 height 481
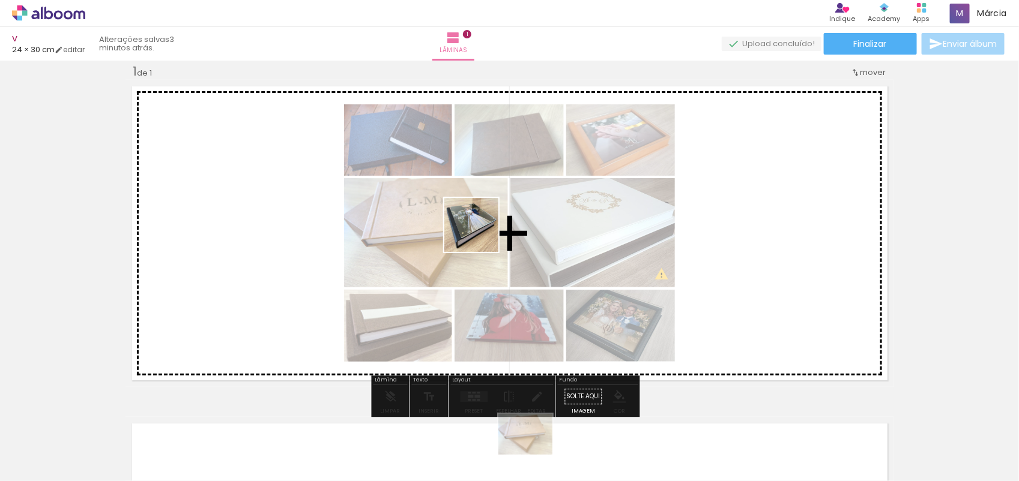
drag, startPoint x: 485, startPoint y: 442, endPoint x: 481, endPoint y: 230, distance: 212.0
click at [481, 230] on quentale-workspace at bounding box center [509, 240] width 1019 height 481
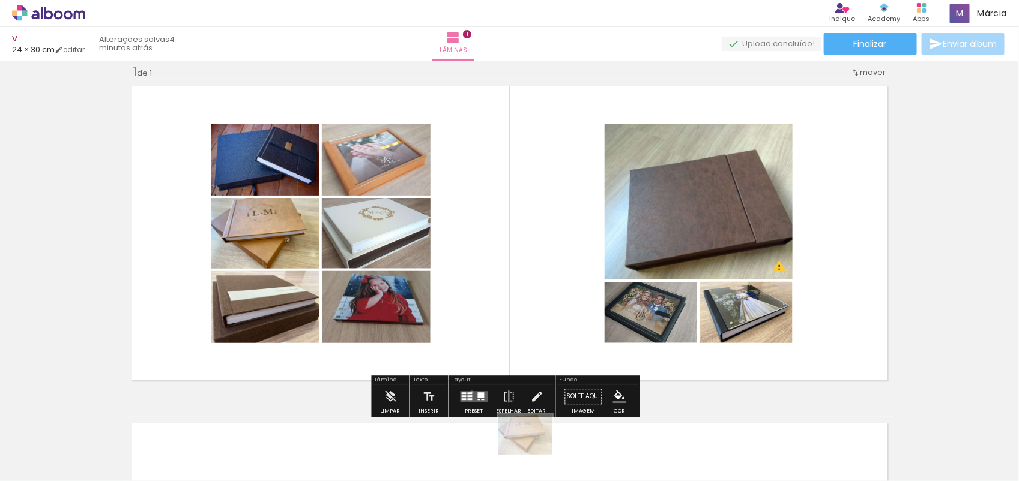
click at [469, 393] on div at bounding box center [470, 394] width 5 height 2
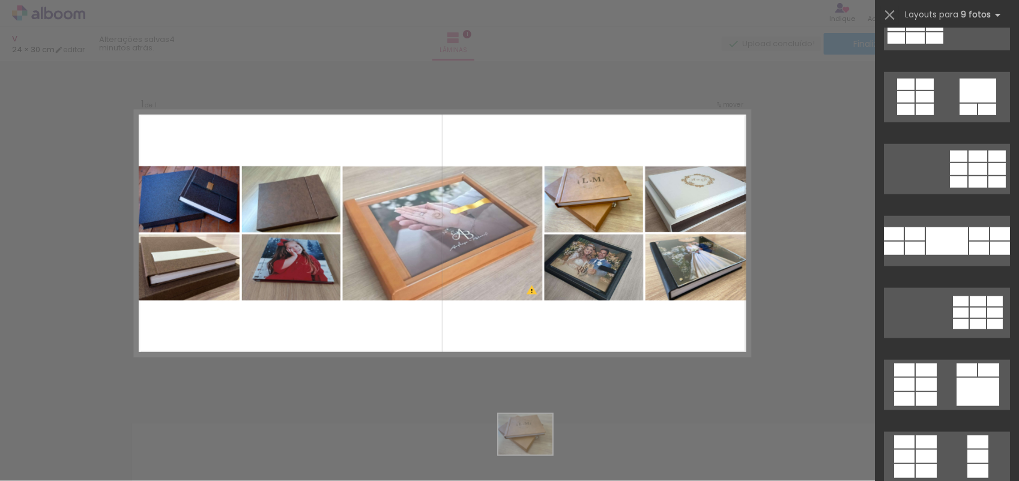
scroll to position [794, 0]
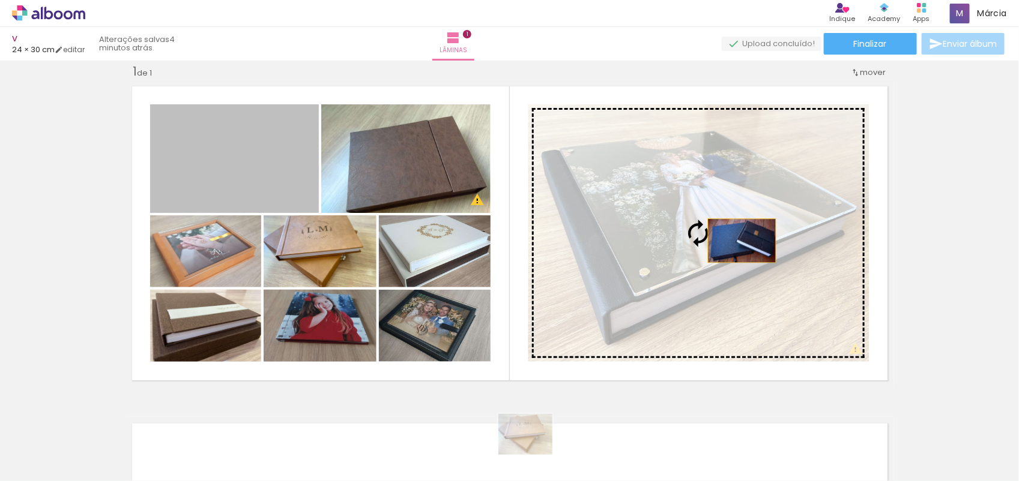
drag, startPoint x: 265, startPoint y: 181, endPoint x: 737, endPoint y: 241, distance: 476.3
click at [0, 0] on slot at bounding box center [0, 0] width 0 height 0
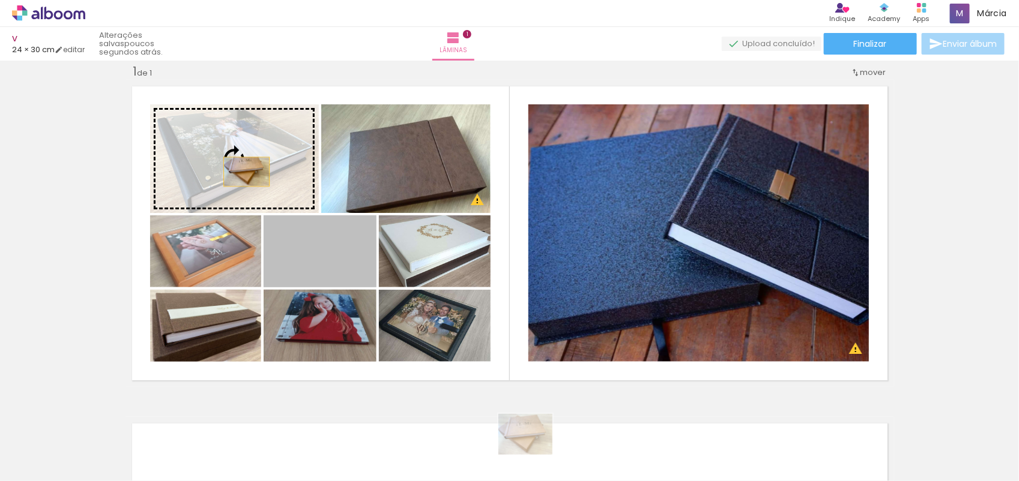
drag, startPoint x: 328, startPoint y: 259, endPoint x: 230, endPoint y: 162, distance: 138.0
click at [0, 0] on slot at bounding box center [0, 0] width 0 height 0
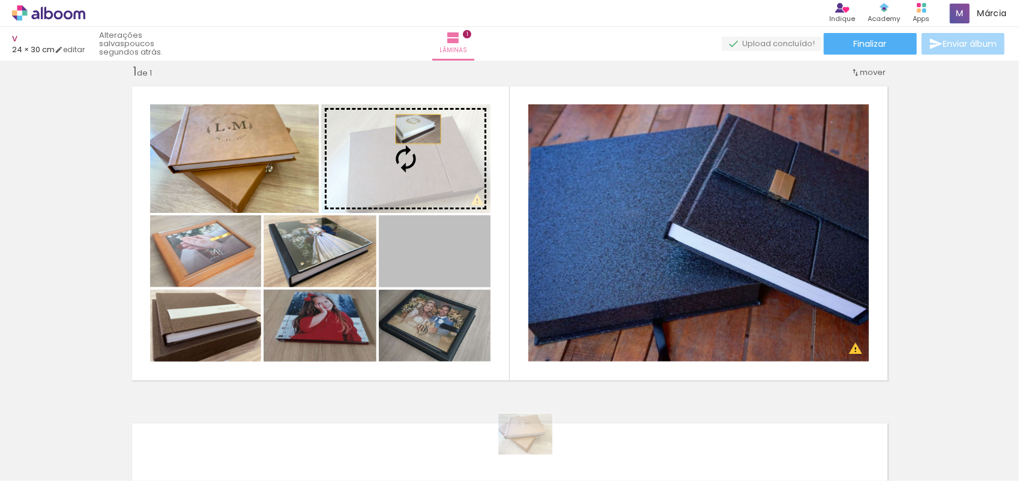
drag, startPoint x: 443, startPoint y: 281, endPoint x: 412, endPoint y: 129, distance: 154.9
click at [0, 0] on slot at bounding box center [0, 0] width 0 height 0
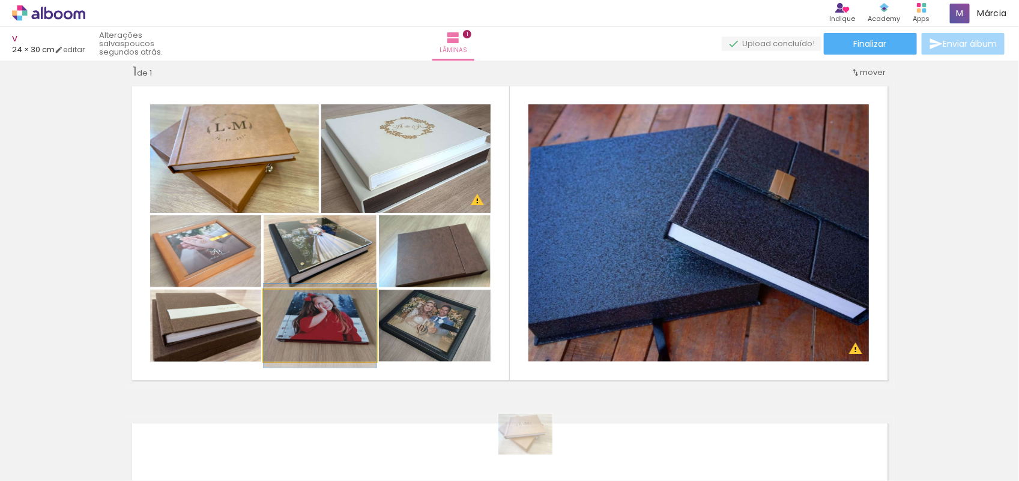
click at [319, 314] on quentale-photo at bounding box center [320, 326] width 113 height 72
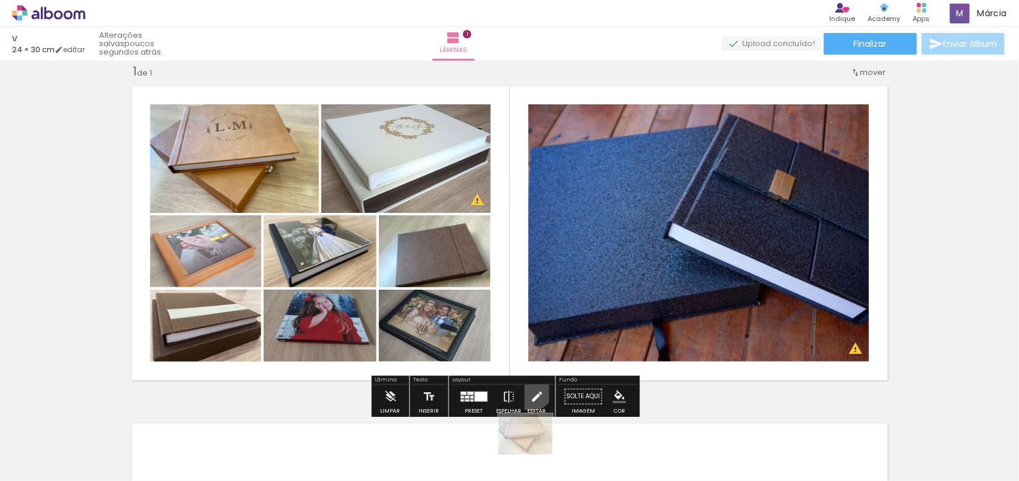
click at [530, 388] on iron-icon at bounding box center [536, 397] width 13 height 24
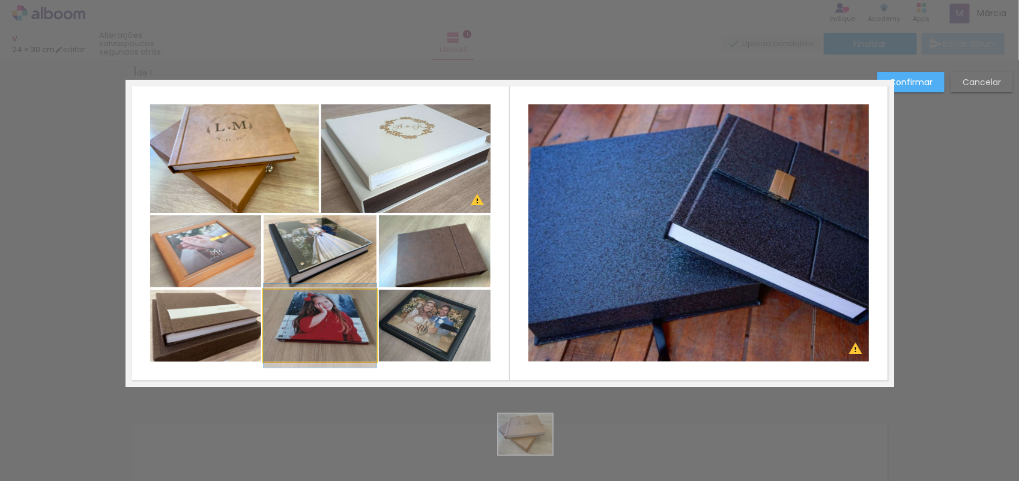
click at [305, 323] on quentale-photo at bounding box center [320, 326] width 113 height 72
click at [313, 330] on div at bounding box center [320, 326] width 113 height 72
click at [465, 393] on div "Confirmar Cancelar" at bounding box center [509, 397] width 1019 height 704
click at [0, 0] on slot "Cancelar" at bounding box center [0, 0] width 0 height 0
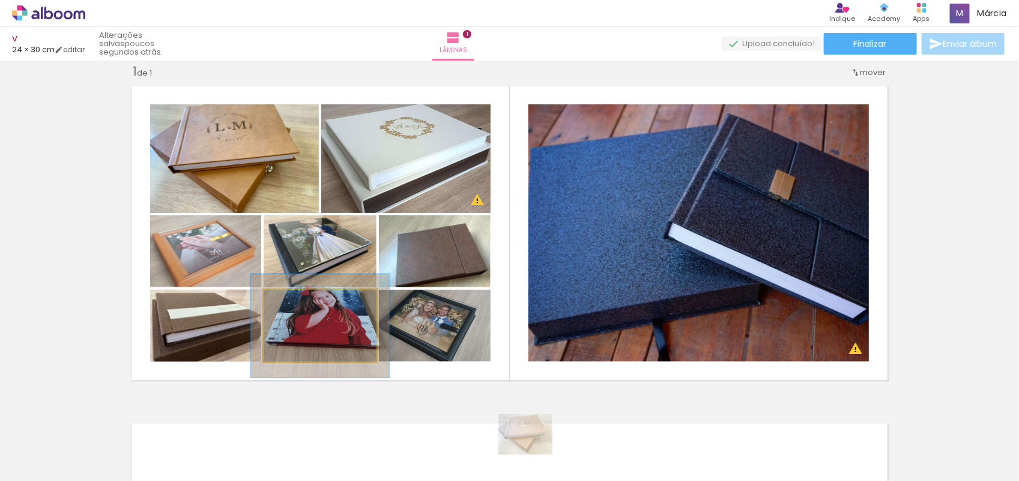
drag, startPoint x: 286, startPoint y: 305, endPoint x: 297, endPoint y: 304, distance: 11.4
type paper-slider "128"
click at [297, 304] on div at bounding box center [300, 302] width 11 height 11
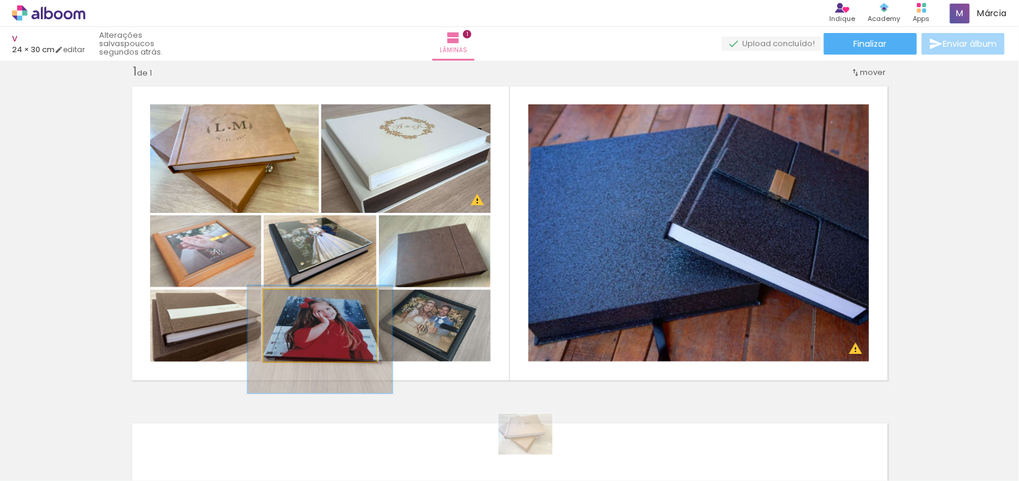
drag, startPoint x: 301, startPoint y: 319, endPoint x: 301, endPoint y: 333, distance: 13.8
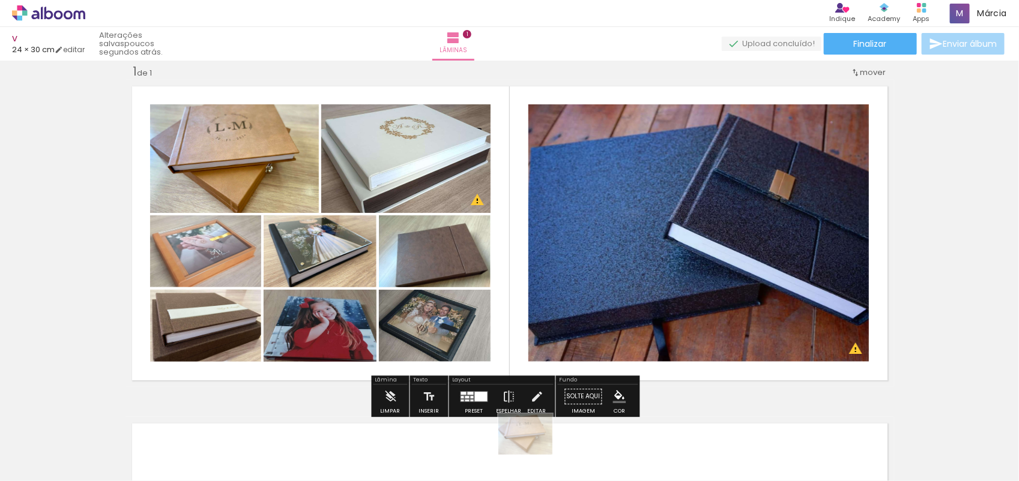
click at [971, 337] on div "Inserir lâmina 1 de 1 O Designbox precisará aumentar a sua imagem em 259% para …" at bounding box center [509, 386] width 1019 height 675
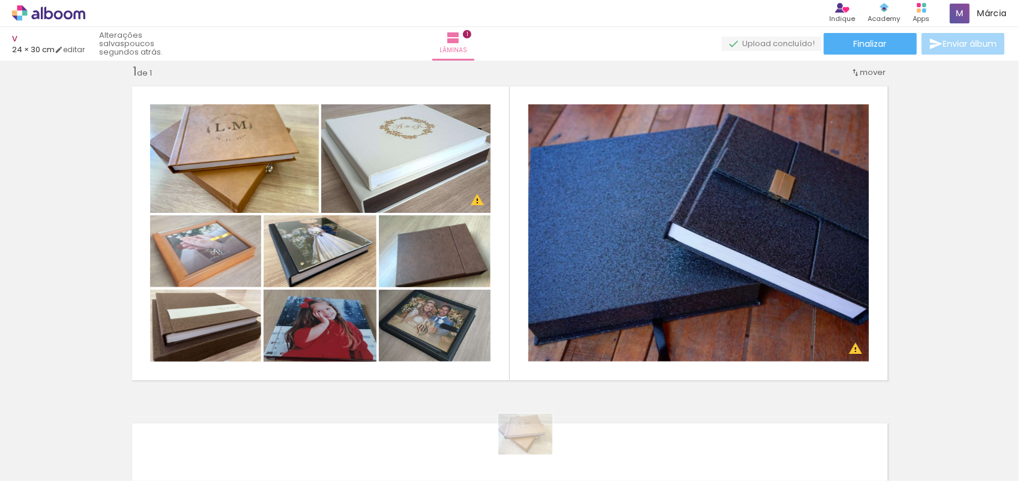
click at [971, 337] on div "Inserir lâmina 1 de 1 O Designbox precisará aumentar a sua imagem em 259% para …" at bounding box center [509, 386] width 1019 height 675
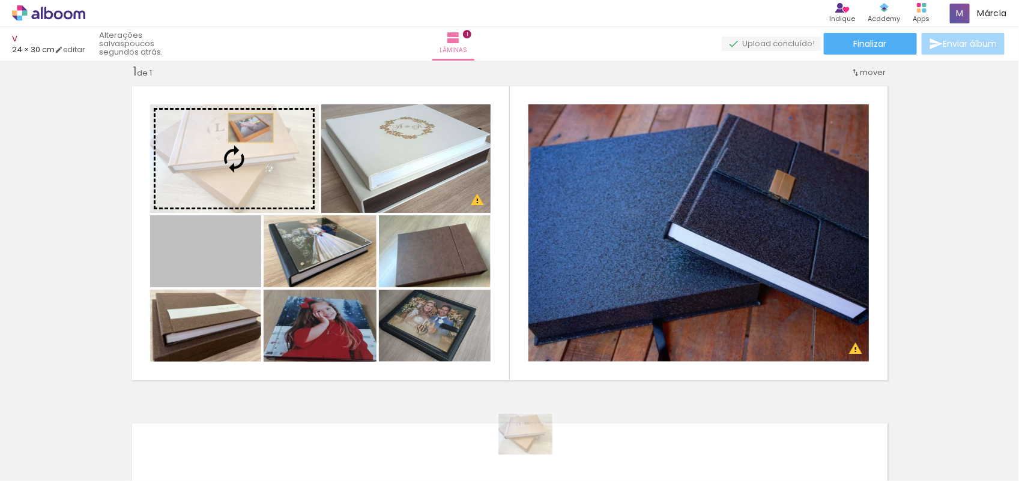
drag, startPoint x: 239, startPoint y: 145, endPoint x: 245, endPoint y: 130, distance: 16.2
click at [0, 0] on slot at bounding box center [0, 0] width 0 height 0
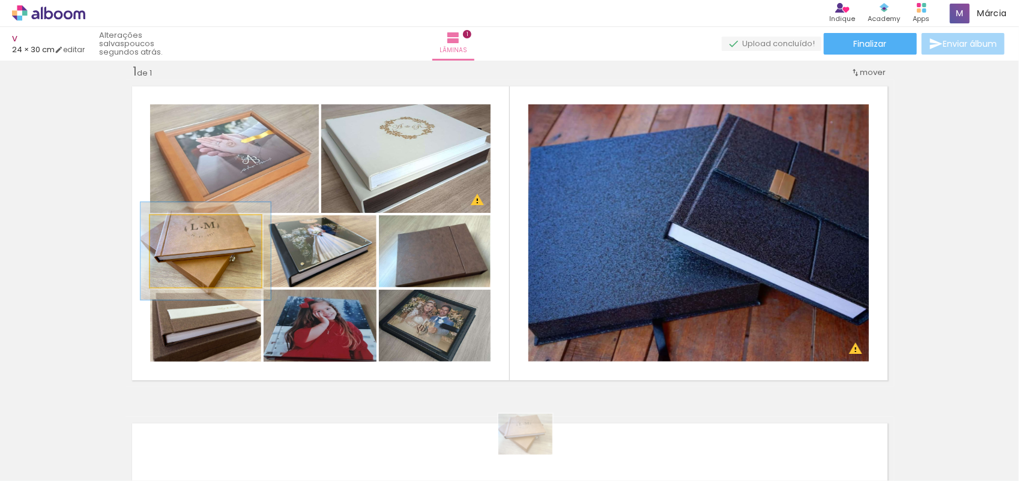
drag, startPoint x: 216, startPoint y: 229, endPoint x: 180, endPoint y: 235, distance: 36.4
type paper-slider "116"
click at [180, 235] on div at bounding box center [201, 228] width 47 height 19
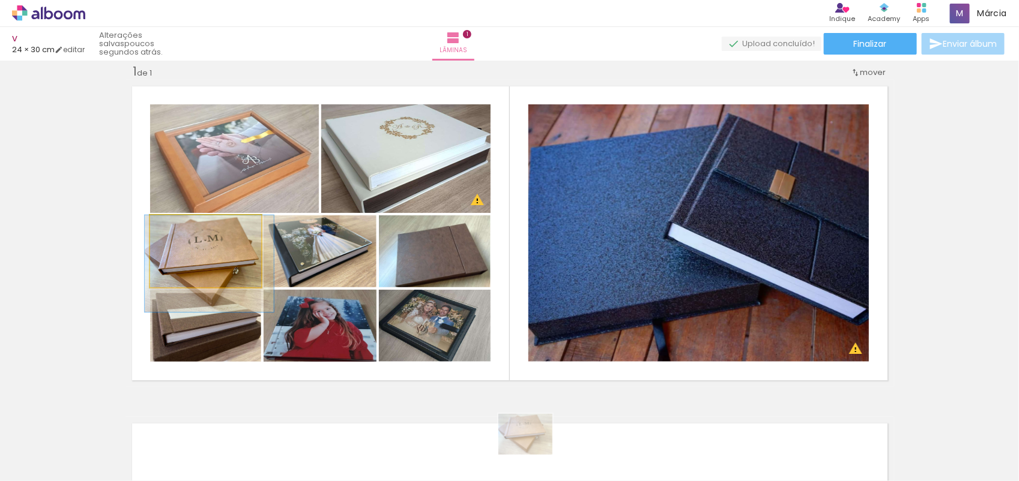
drag, startPoint x: 205, startPoint y: 262, endPoint x: 209, endPoint y: 276, distance: 14.9
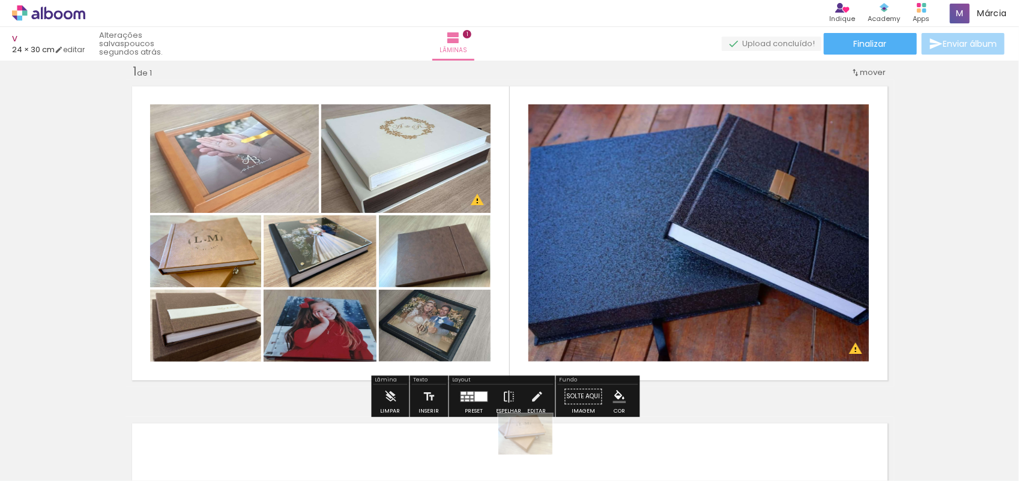
click at [961, 242] on div "Inserir lâmina 1 de 1 O Designbox precisará aumentar a sua imagem em 259% para …" at bounding box center [509, 386] width 1019 height 675
click at [385, 389] on iron-icon at bounding box center [390, 397] width 13 height 24
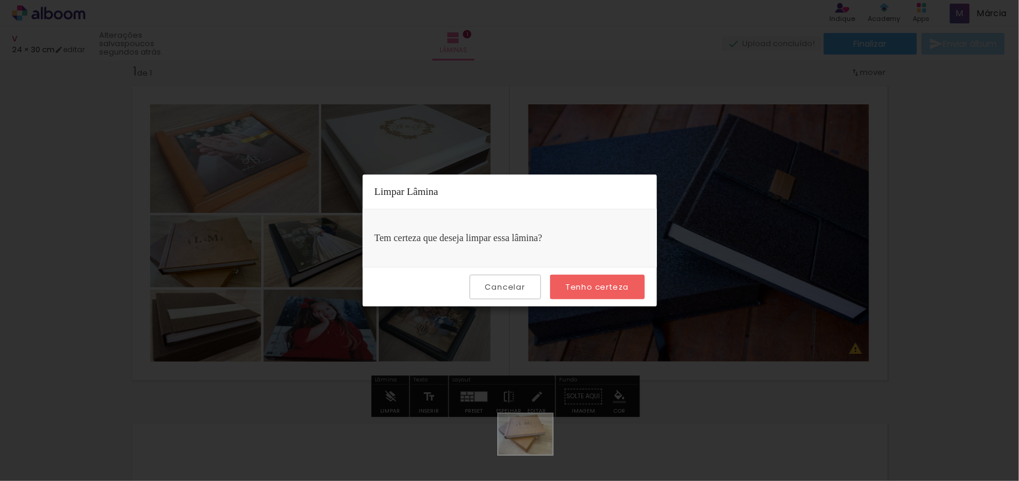
click at [0, 0] on slot "Tenho certeza" at bounding box center [0, 0] width 0 height 0
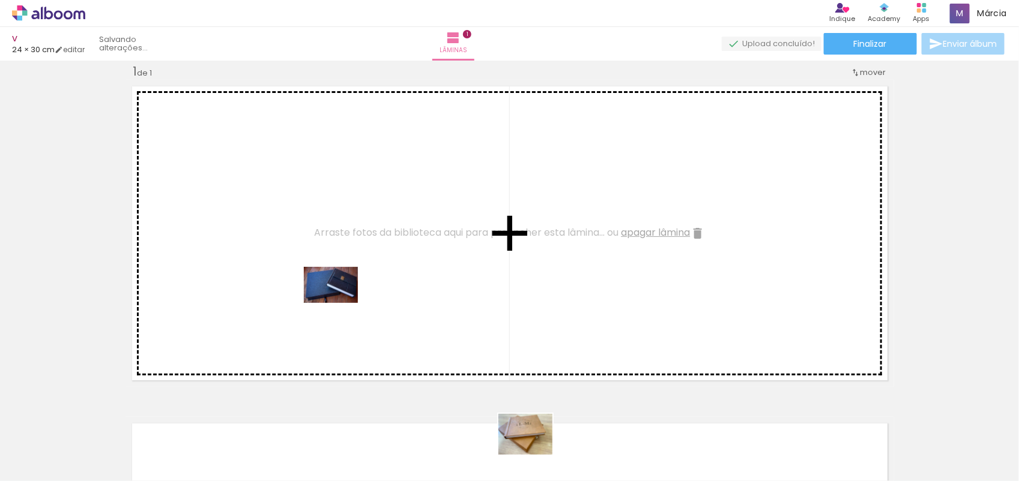
drag, startPoint x: 115, startPoint y: 456, endPoint x: 348, endPoint y: 297, distance: 282.6
click at [348, 297] on quentale-workspace at bounding box center [509, 240] width 1019 height 481
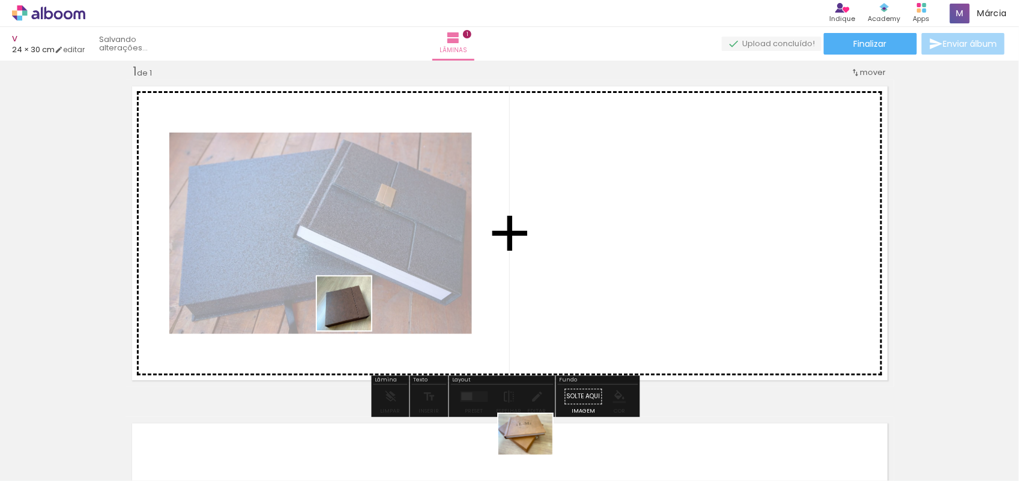
drag, startPoint x: 236, startPoint y: 451, endPoint x: 359, endPoint y: 306, distance: 190.4
click at [359, 306] on quentale-workspace at bounding box center [509, 240] width 1019 height 481
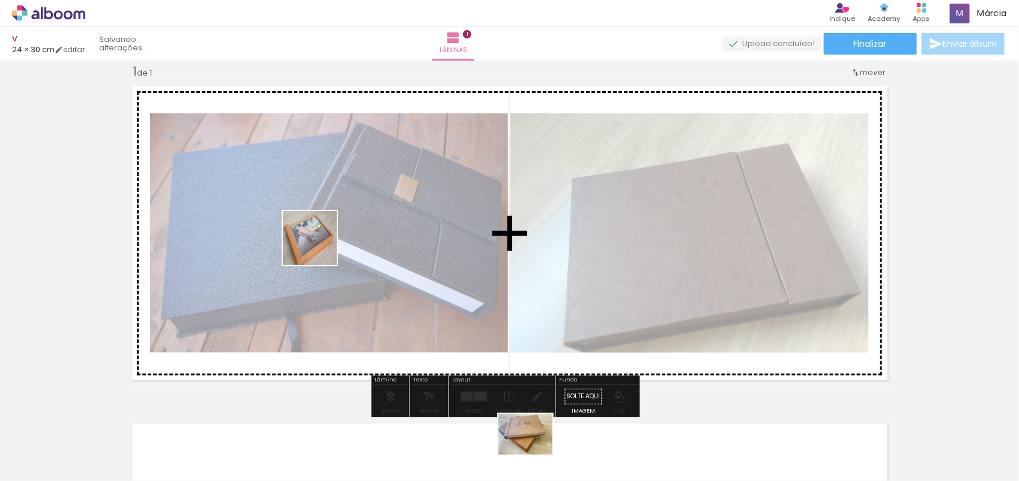
drag, startPoint x: 301, startPoint y: 394, endPoint x: 322, endPoint y: 220, distance: 175.4
click at [322, 220] on quentale-workspace at bounding box center [509, 240] width 1019 height 481
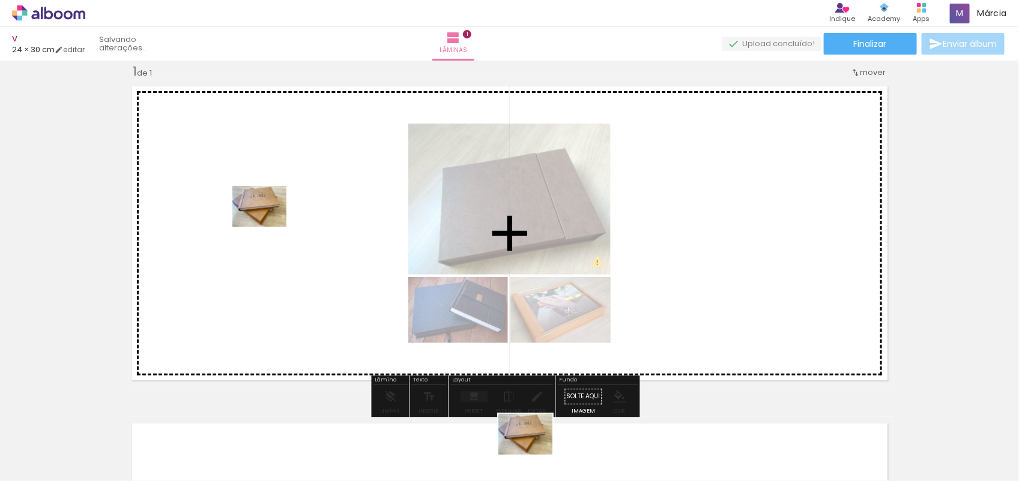
drag, startPoint x: 439, startPoint y: 439, endPoint x: 265, endPoint y: 220, distance: 279.5
click at [265, 220] on quentale-workspace at bounding box center [509, 240] width 1019 height 481
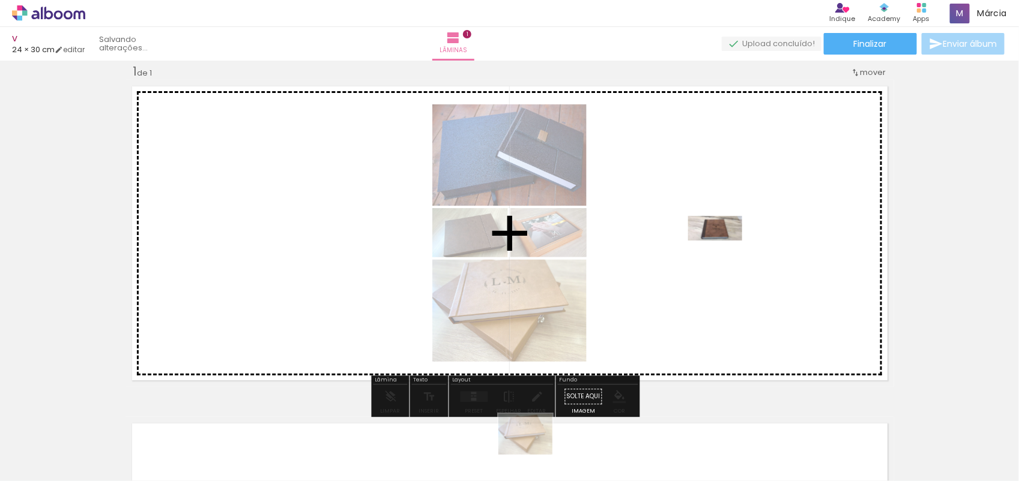
drag, startPoint x: 792, startPoint y: 449, endPoint x: 718, endPoint y: 250, distance: 212.2
click at [718, 250] on quentale-workspace at bounding box center [509, 240] width 1019 height 481
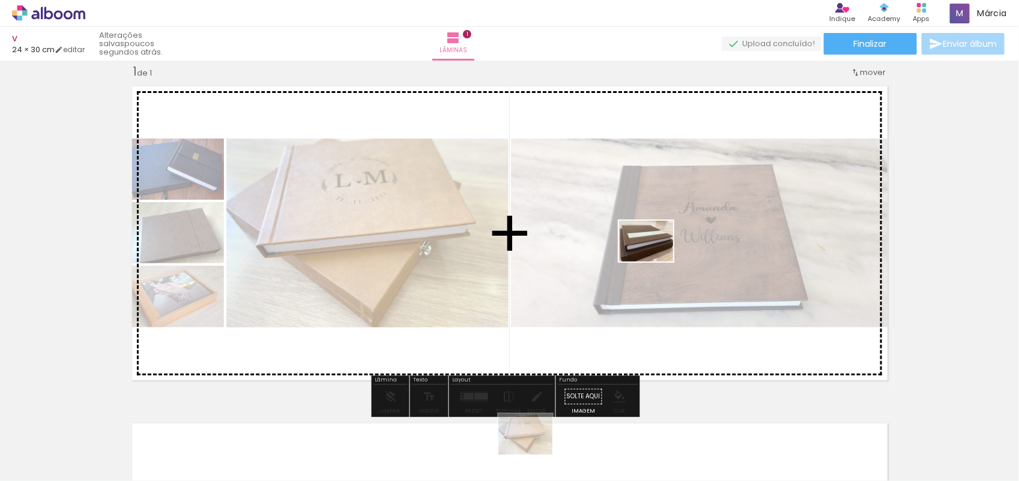
drag, startPoint x: 836, startPoint y: 451, endPoint x: 594, endPoint y: 233, distance: 325.6
click at [594, 233] on quentale-workspace at bounding box center [509, 240] width 1019 height 481
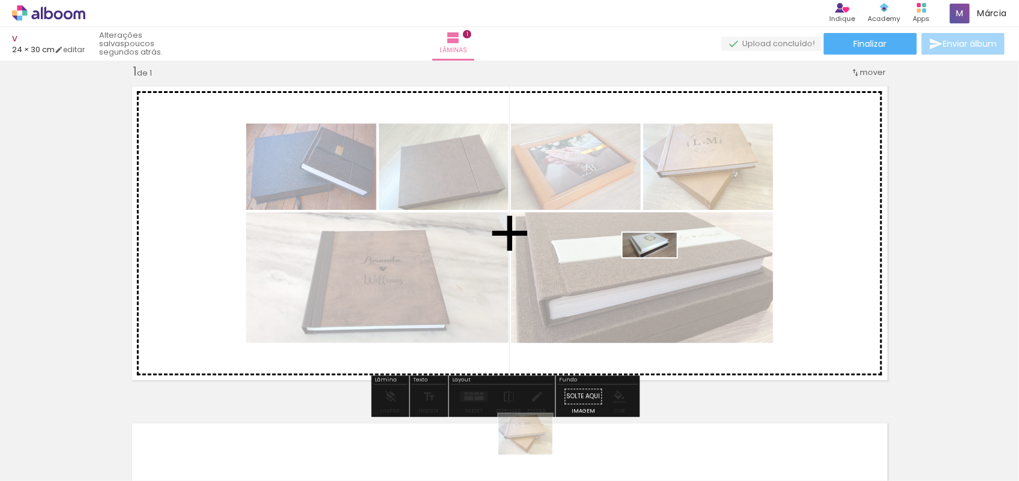
drag, startPoint x: 803, startPoint y: 366, endPoint x: 611, endPoint y: 256, distance: 221.8
click at [611, 256] on quentale-workspace at bounding box center [509, 240] width 1019 height 481
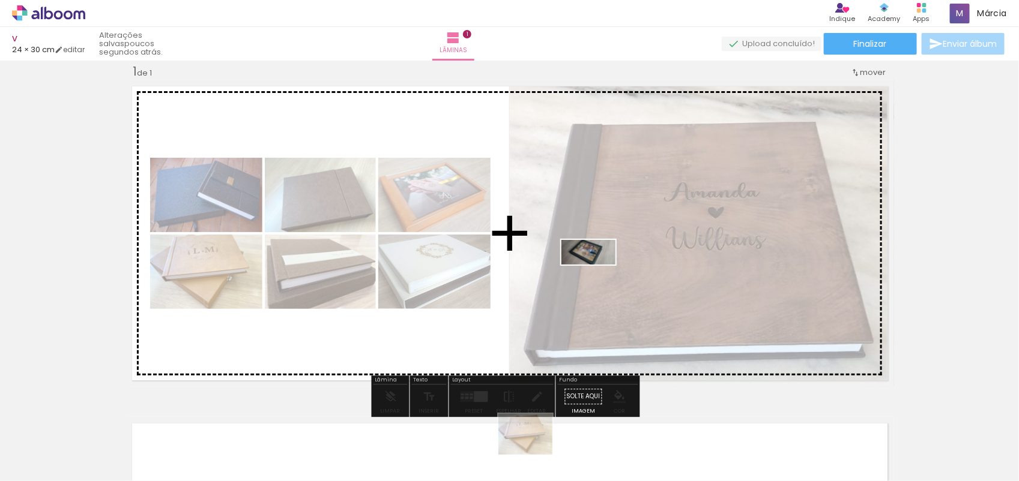
drag, startPoint x: 973, startPoint y: 448, endPoint x: 485, endPoint y: 243, distance: 529.9
click at [485, 243] on quentale-workspace at bounding box center [509, 240] width 1019 height 481
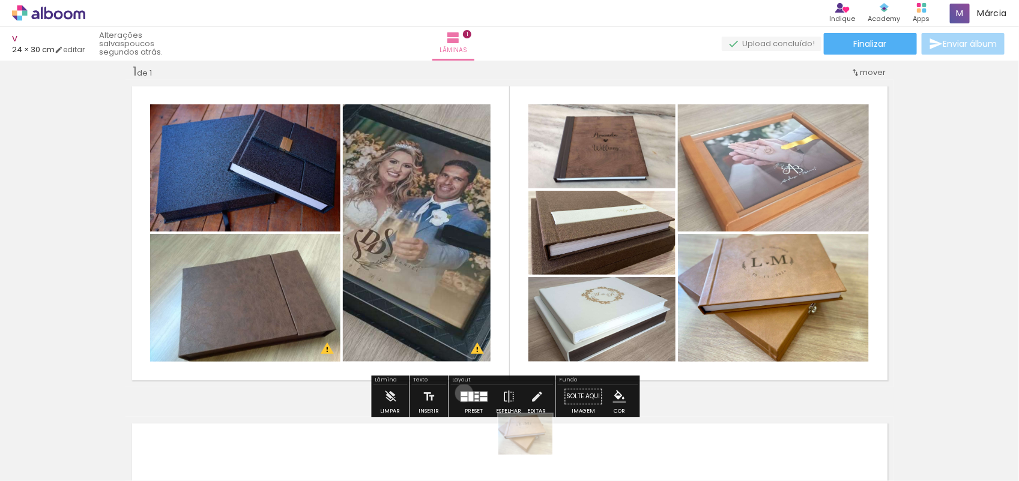
click at [461, 393] on div at bounding box center [464, 394] width 7 height 4
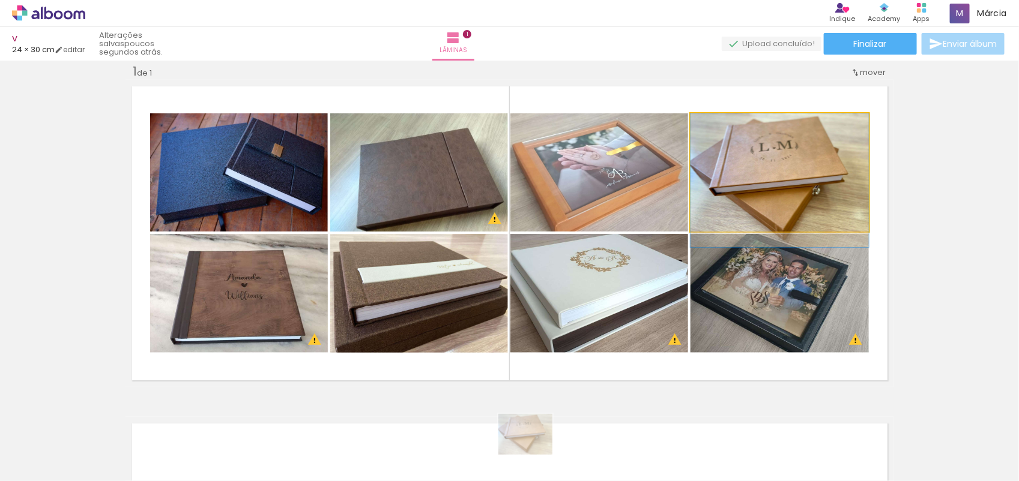
drag, startPoint x: 782, startPoint y: 157, endPoint x: 782, endPoint y: 169, distance: 11.4
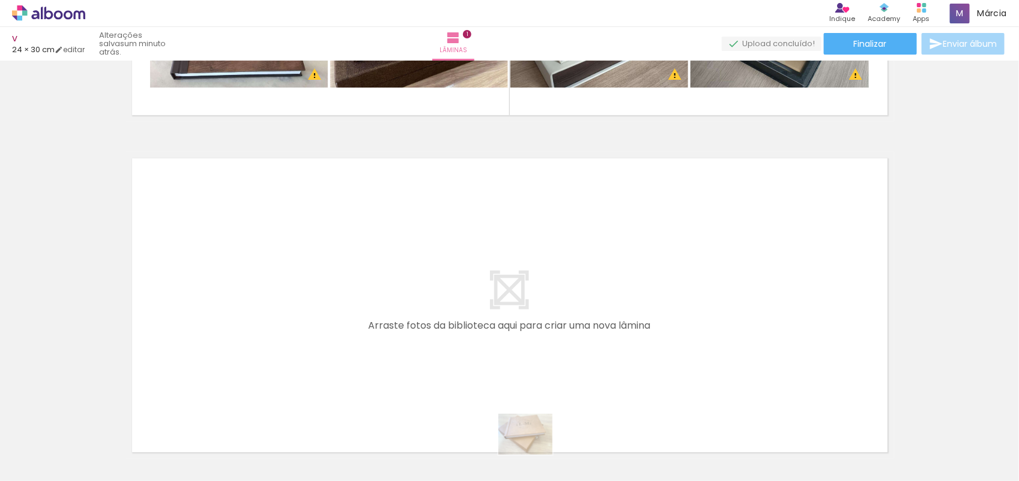
scroll to position [283, 0]
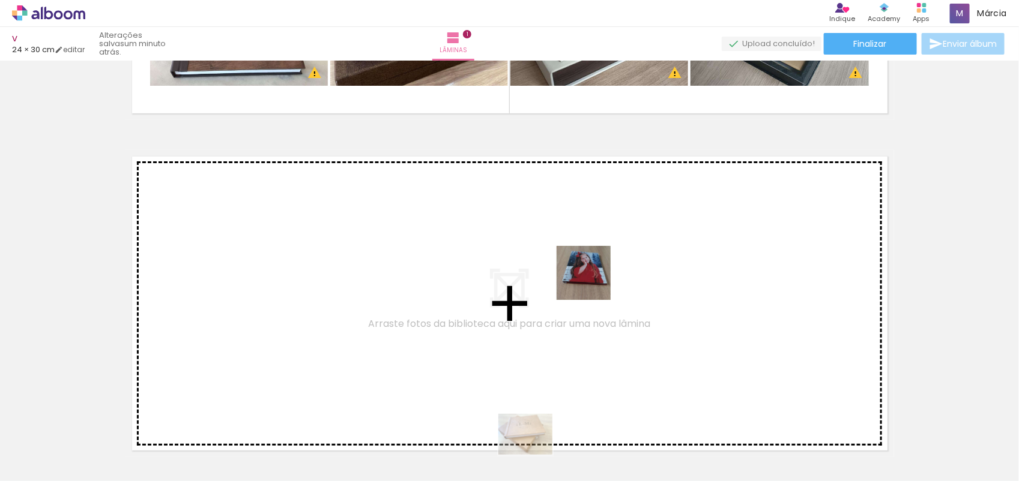
drag, startPoint x: 702, startPoint y: 433, endPoint x: 583, endPoint y: 274, distance: 199.0
click at [583, 274] on quentale-workspace at bounding box center [509, 240] width 1019 height 481
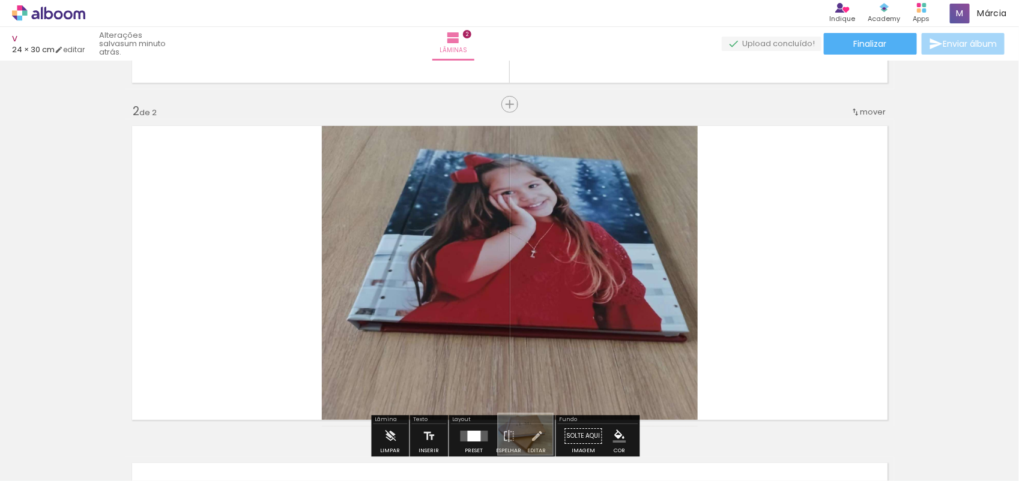
scroll to position [352, 0]
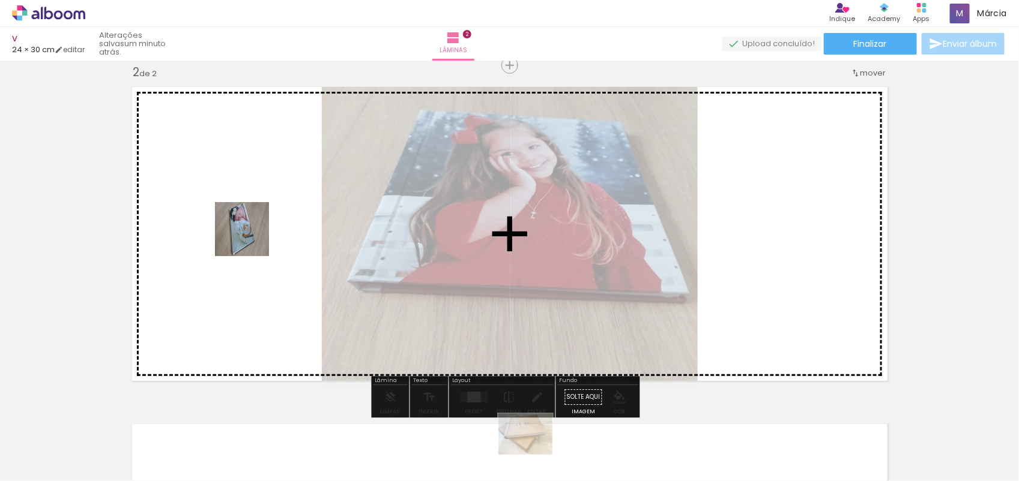
drag, startPoint x: 173, startPoint y: 444, endPoint x: 256, endPoint y: 226, distance: 233.2
click at [256, 226] on quentale-workspace at bounding box center [509, 240] width 1019 height 481
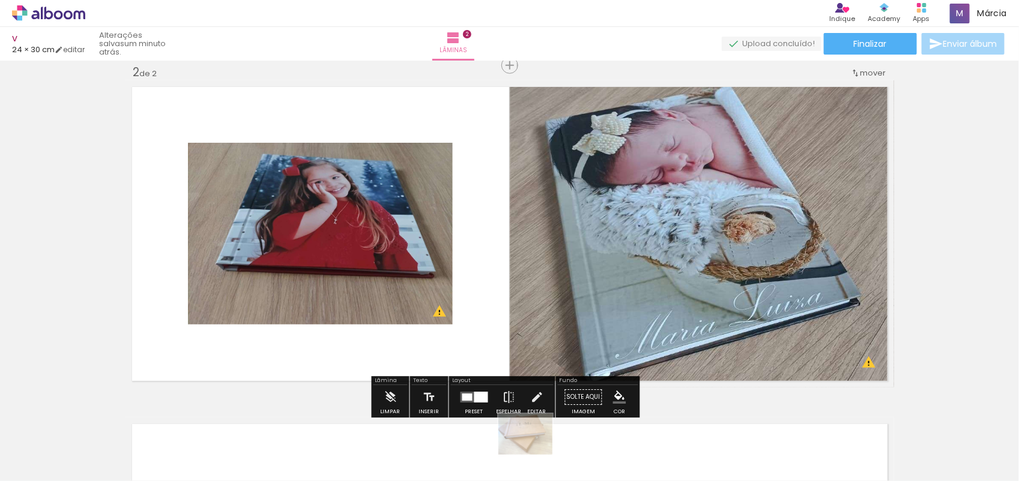
scroll to position [0, 0]
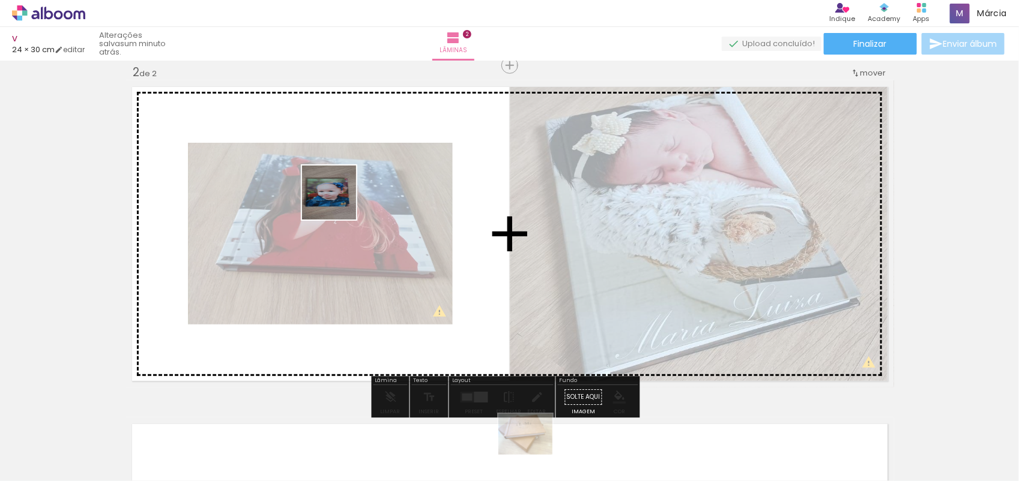
drag, startPoint x: 118, startPoint y: 452, endPoint x: 340, endPoint y: 201, distance: 334.8
click at [340, 201] on quentale-workspace at bounding box center [509, 240] width 1019 height 481
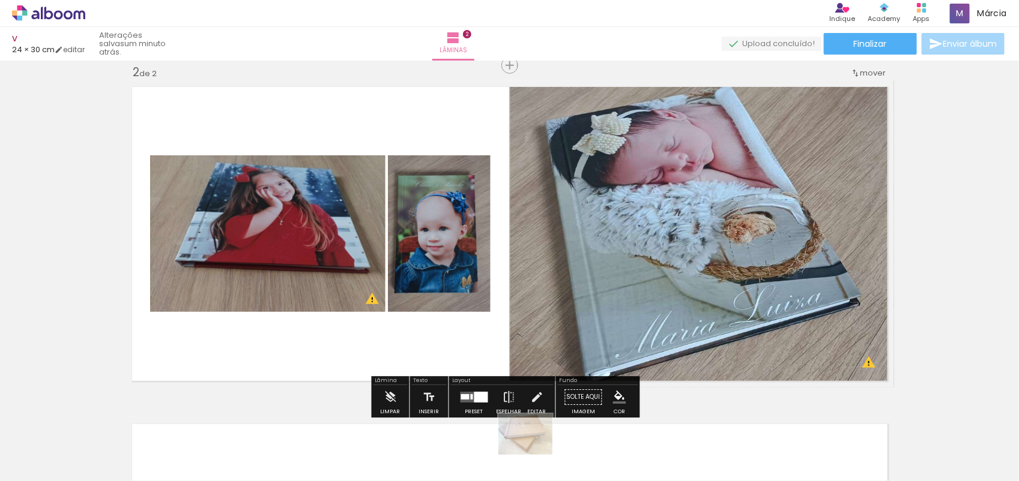
scroll to position [0, 91]
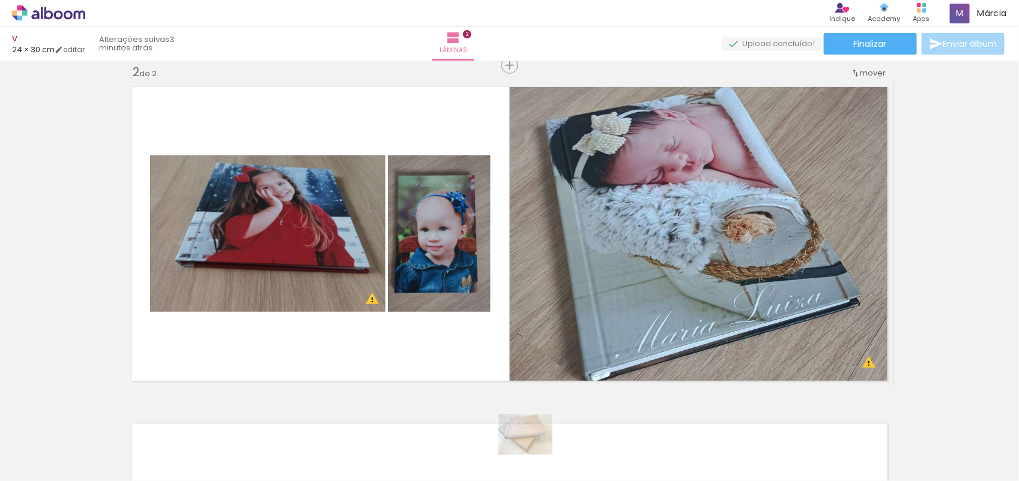
click at [26, 459] on span "Adicionar Fotos" at bounding box center [43, 465] width 36 height 13
click at [0, 0] on input "file" at bounding box center [0, 0] width 0 height 0
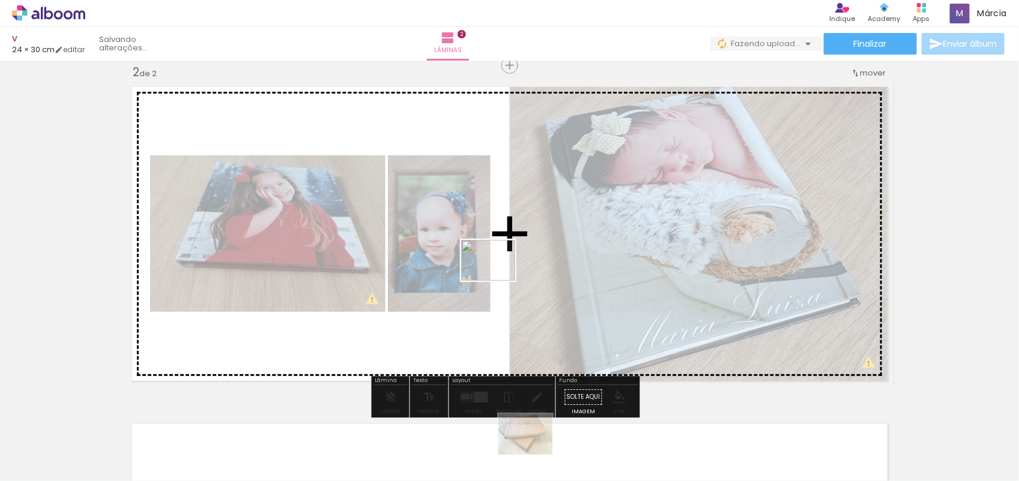
drag, startPoint x: 647, startPoint y: 434, endPoint x: 496, endPoint y: 275, distance: 219.6
click at [496, 275] on quentale-workspace at bounding box center [509, 240] width 1019 height 481
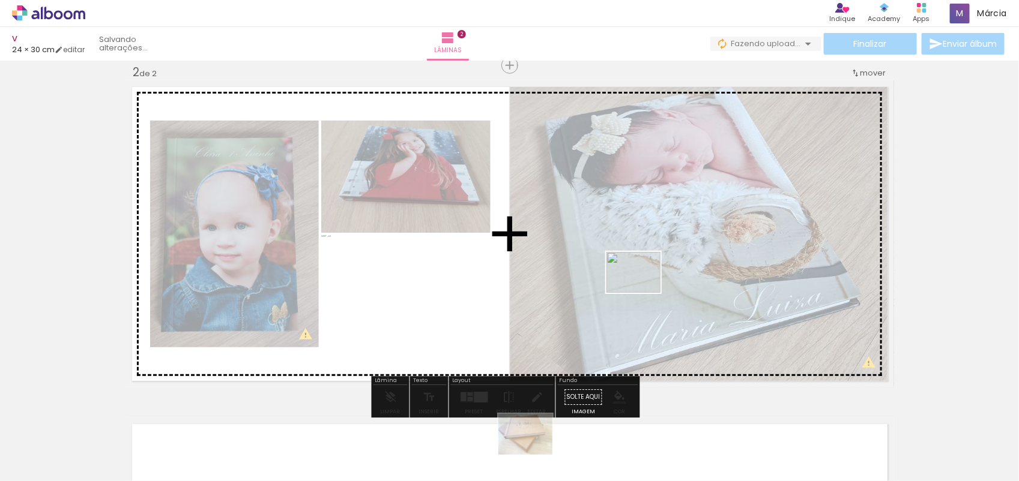
drag, startPoint x: 725, startPoint y: 443, endPoint x: 614, endPoint y: 243, distance: 228.4
click at [614, 243] on quentale-workspace at bounding box center [509, 240] width 1019 height 481
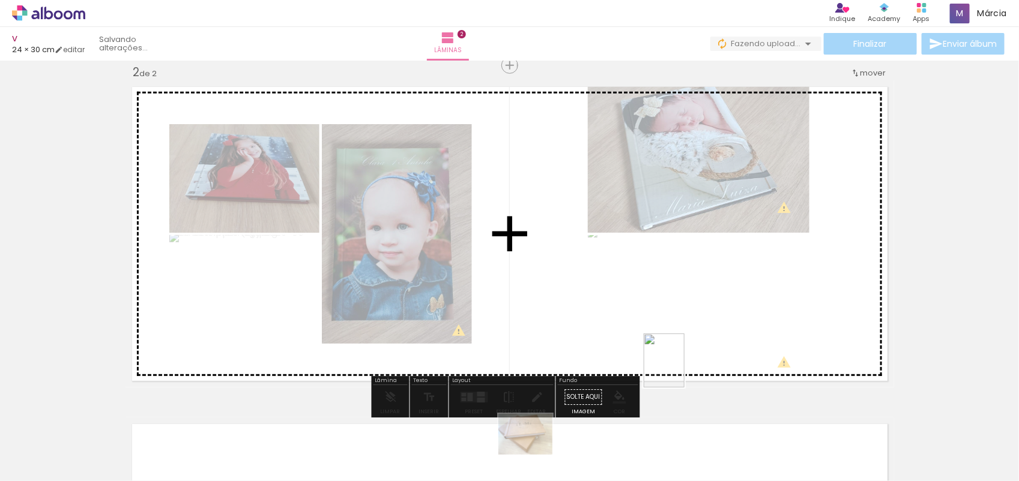
drag, startPoint x: 772, startPoint y: 453, endPoint x: 542, endPoint y: 253, distance: 304.7
click at [542, 253] on quentale-workspace at bounding box center [509, 240] width 1019 height 481
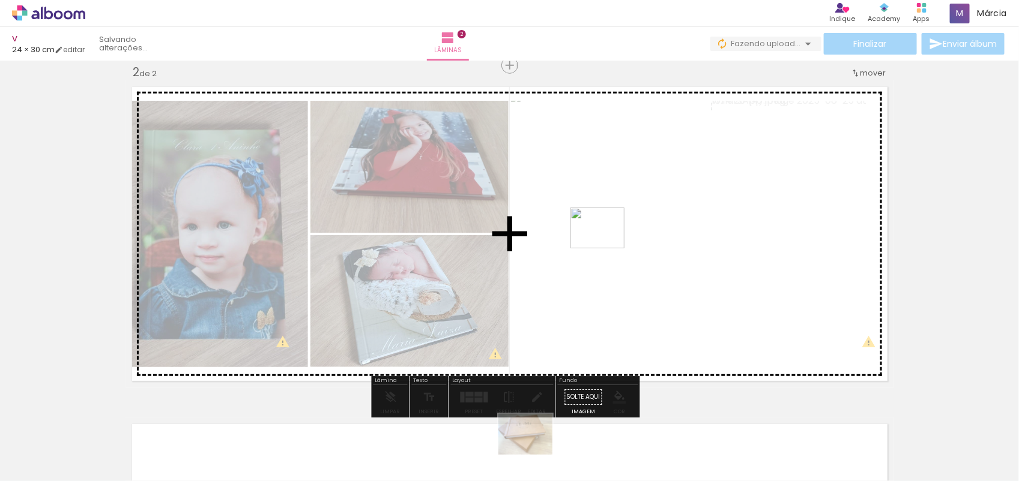
drag, startPoint x: 838, startPoint y: 439, endPoint x: 606, endPoint y: 244, distance: 302.5
click at [606, 244] on quentale-workspace at bounding box center [509, 240] width 1019 height 481
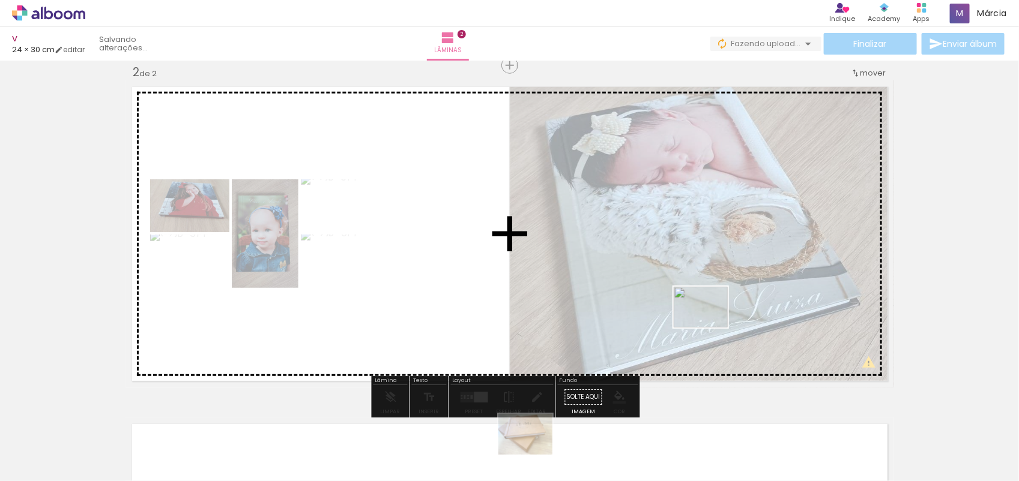
drag, startPoint x: 896, startPoint y: 446, endPoint x: 566, endPoint y: 279, distance: 370.0
click at [566, 279] on quentale-workspace at bounding box center [509, 240] width 1019 height 481
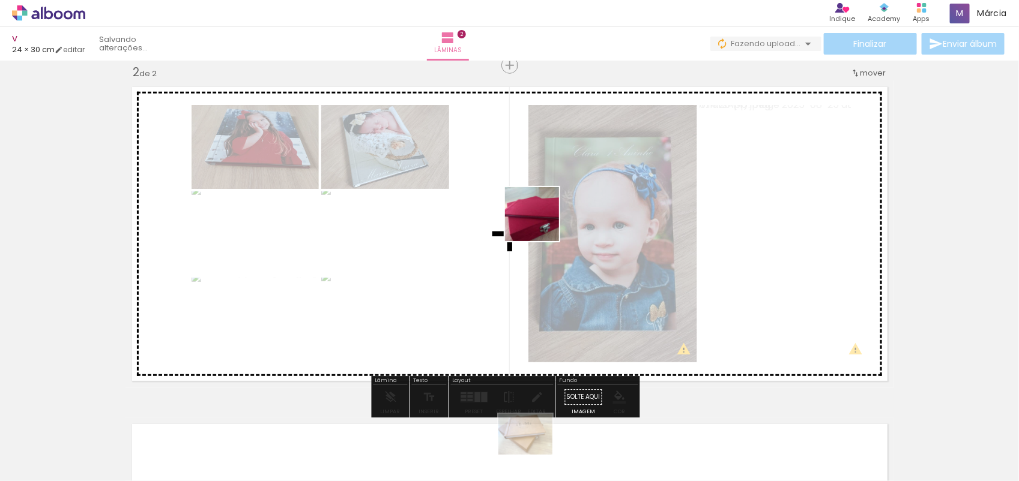
drag, startPoint x: 575, startPoint y: 454, endPoint x: 541, endPoint y: 221, distance: 235.4
click at [541, 221] on quentale-workspace at bounding box center [509, 240] width 1019 height 481
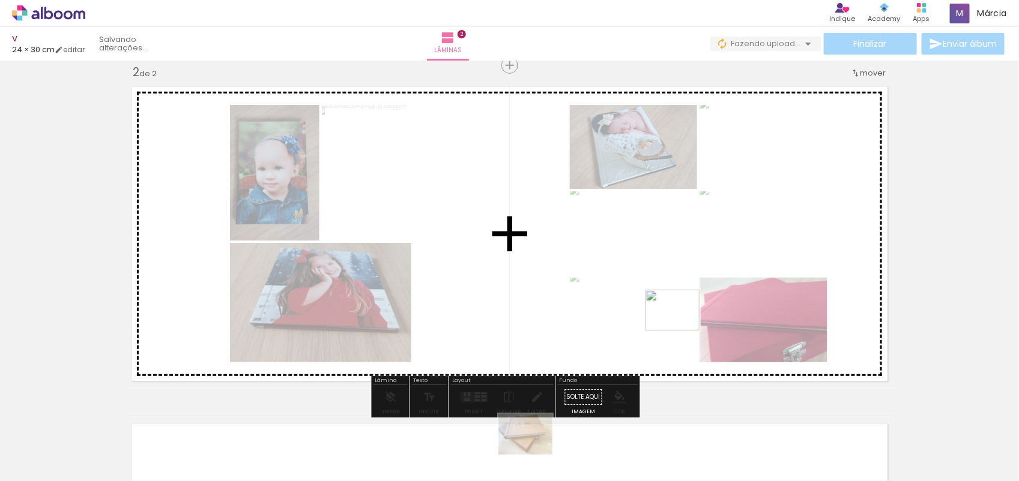
drag, startPoint x: 983, startPoint y: 448, endPoint x: 639, endPoint y: 322, distance: 366.4
click at [639, 322] on quentale-workspace at bounding box center [509, 240] width 1019 height 481
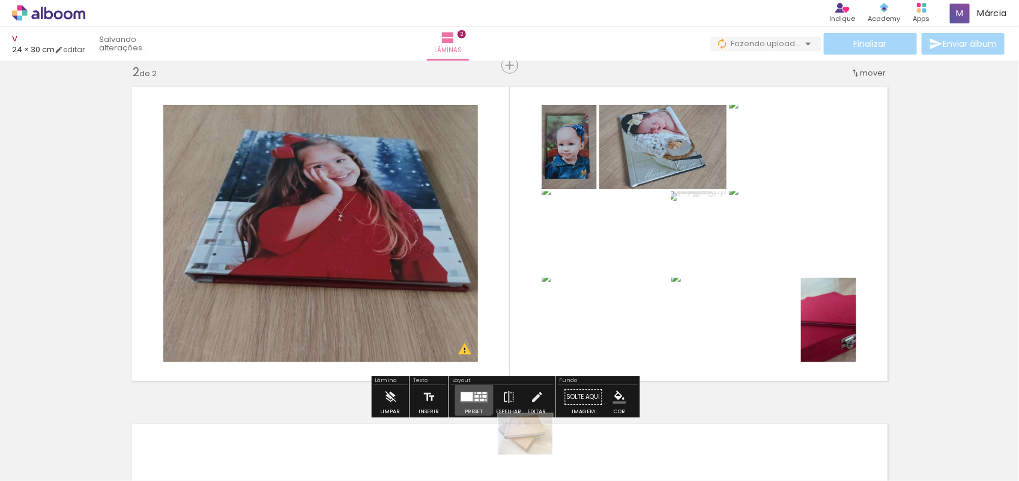
click at [469, 391] on div at bounding box center [474, 397] width 32 height 24
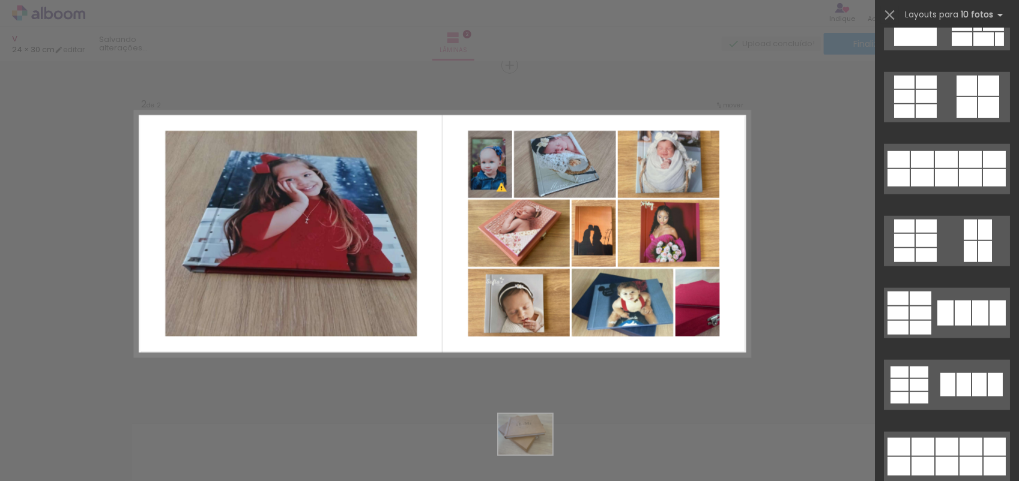
scroll to position [0, 0]
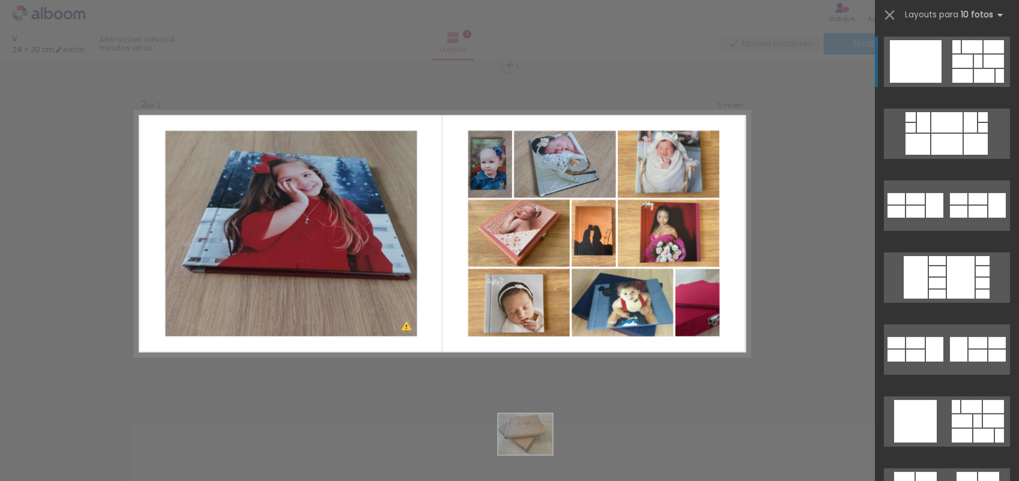
click at [940, 109] on quentale-layouter at bounding box center [947, 134] width 126 height 50
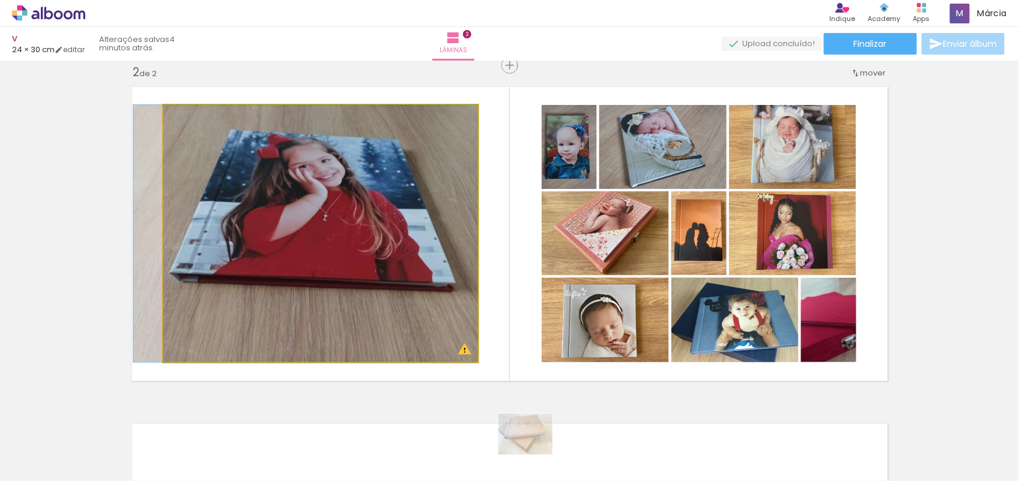
drag, startPoint x: 298, startPoint y: 193, endPoint x: 241, endPoint y: 151, distance: 71.3
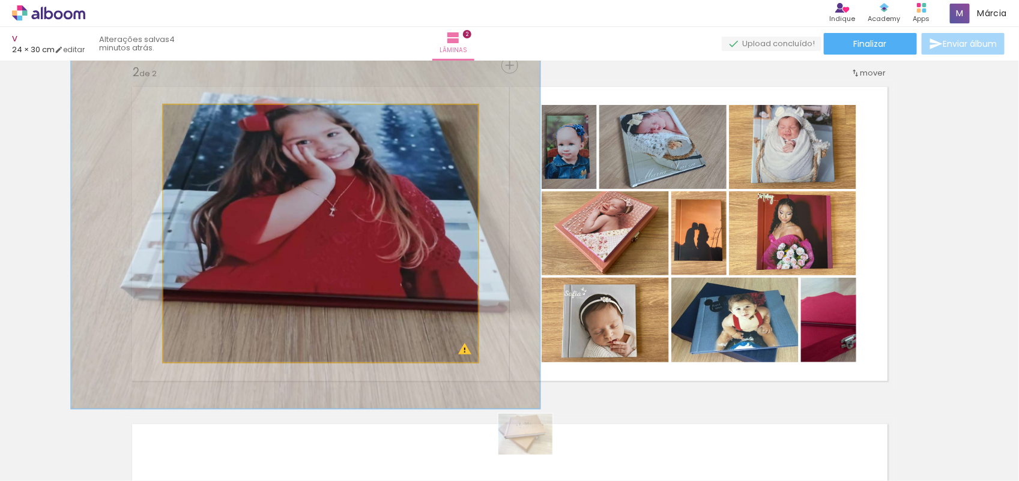
drag, startPoint x: 187, startPoint y: 118, endPoint x: 203, endPoint y: 118, distance: 15.6
click at [203, 118] on div at bounding box center [206, 117] width 11 height 11
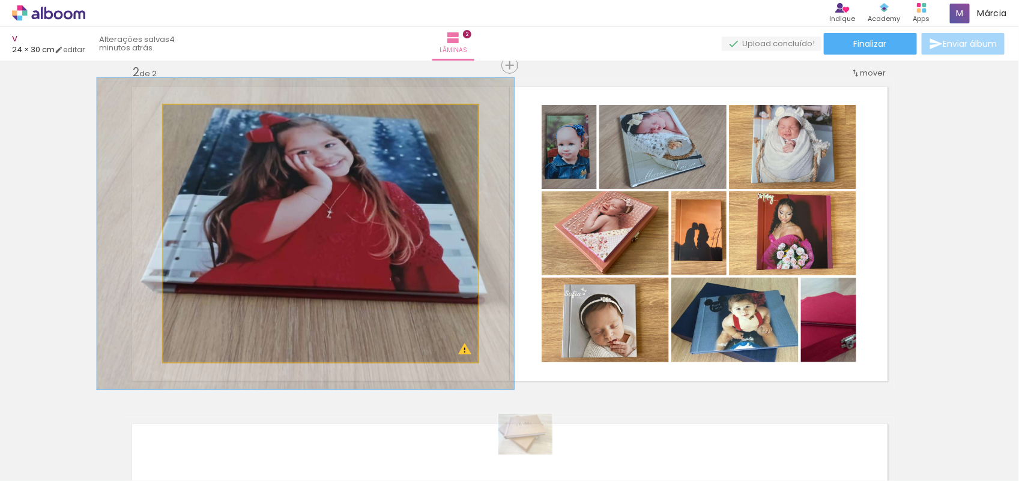
drag, startPoint x: 197, startPoint y: 119, endPoint x: 189, endPoint y: 120, distance: 7.9
type paper-slider "121"
click at [192, 120] on div at bounding box center [201, 117] width 19 height 19
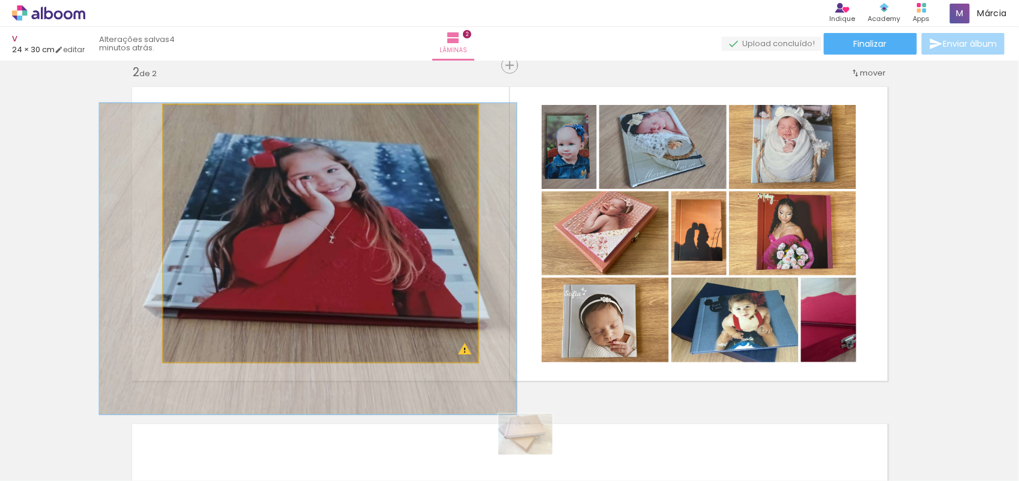
drag, startPoint x: 311, startPoint y: 193, endPoint x: 313, endPoint y: 223, distance: 30.1
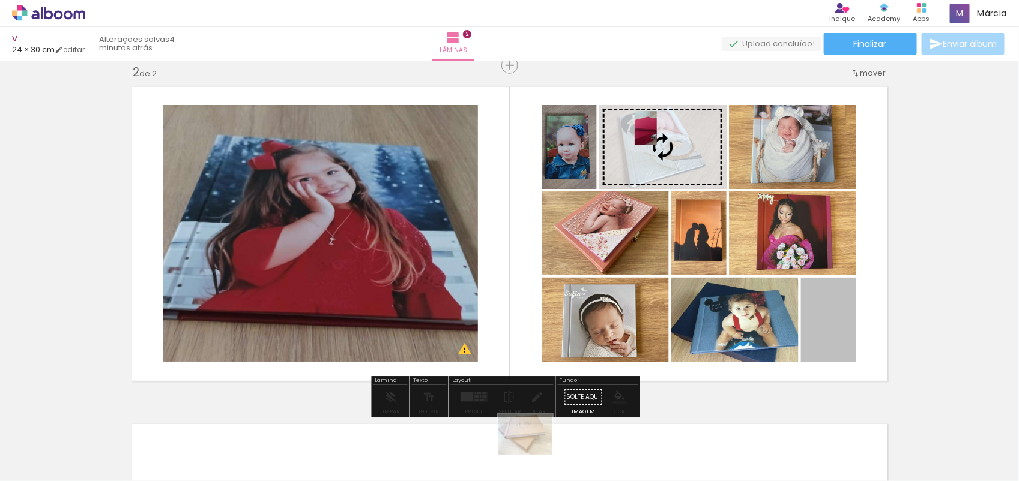
drag, startPoint x: 827, startPoint y: 319, endPoint x: 638, endPoint y: 128, distance: 269.2
click at [0, 0] on slot at bounding box center [0, 0] width 0 height 0
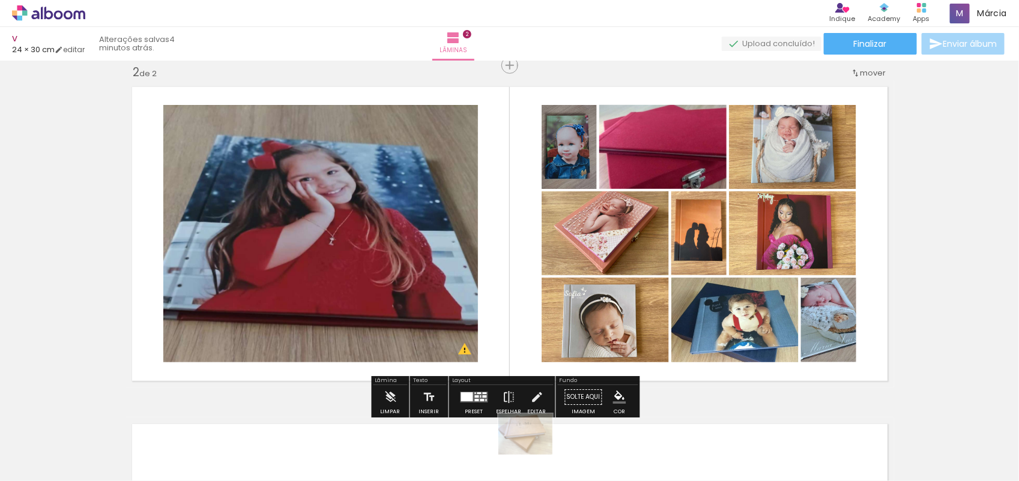
click at [605, 376] on div "Fundo Solte aqui Imagem Cor" at bounding box center [598, 396] width 84 height 41
click at [534, 392] on iron-icon at bounding box center [536, 397] width 13 height 24
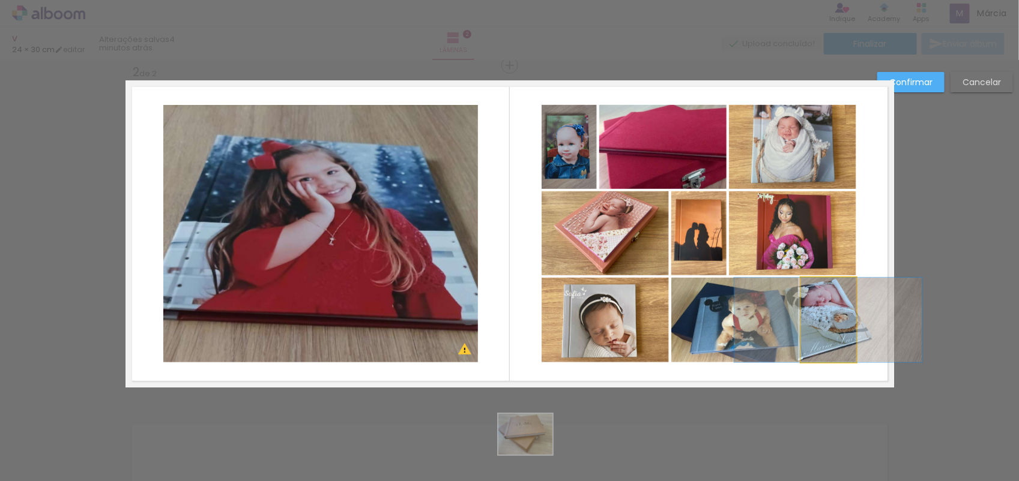
click at [838, 322] on quentale-photo at bounding box center [828, 320] width 55 height 85
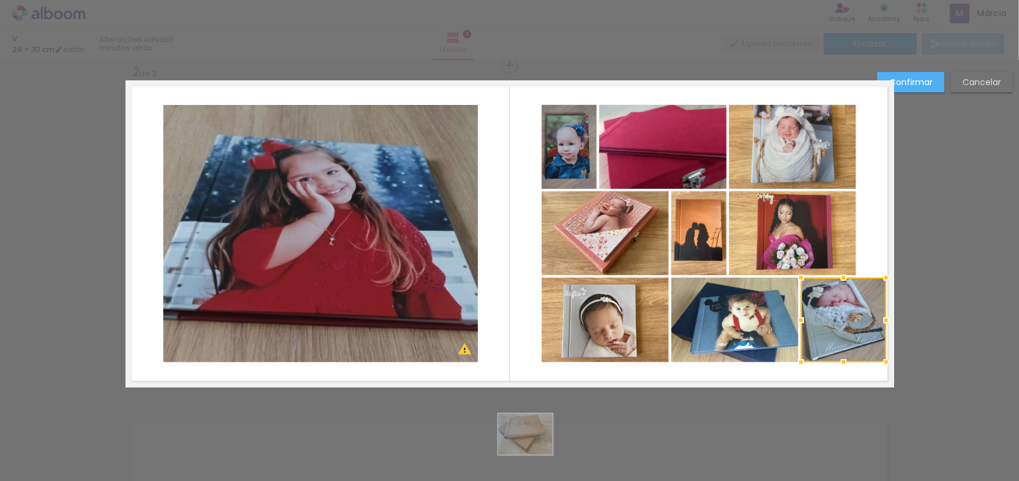
drag, startPoint x: 850, startPoint y: 317, endPoint x: 880, endPoint y: 313, distance: 30.3
click at [880, 313] on div at bounding box center [886, 321] width 24 height 24
drag, startPoint x: 850, startPoint y: 321, endPoint x: 857, endPoint y: 325, distance: 8.3
click at [857, 325] on div at bounding box center [843, 320] width 85 height 85
drag, startPoint x: 857, startPoint y: 325, endPoint x: 863, endPoint y: 334, distance: 10.0
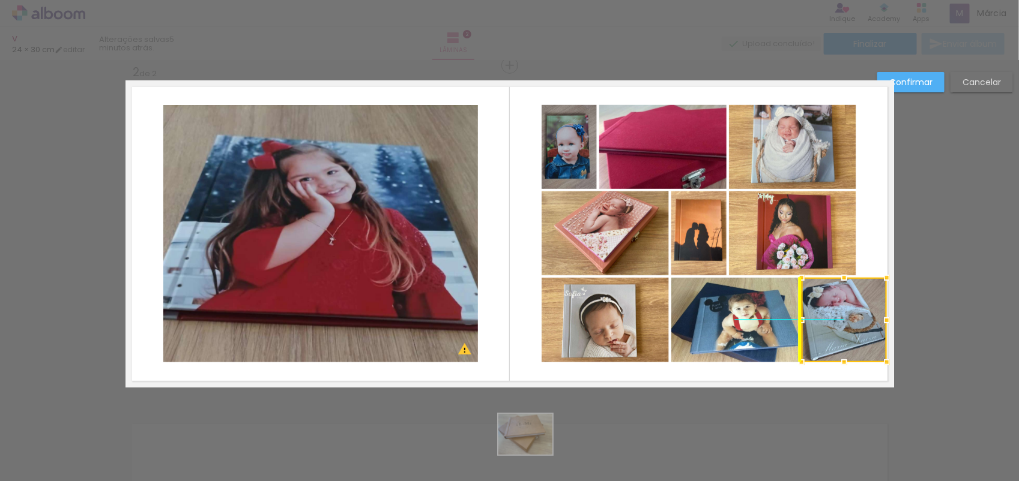
click at [863, 334] on div at bounding box center [843, 320] width 85 height 85
click at [818, 261] on quentale-photo at bounding box center [792, 234] width 127 height 84
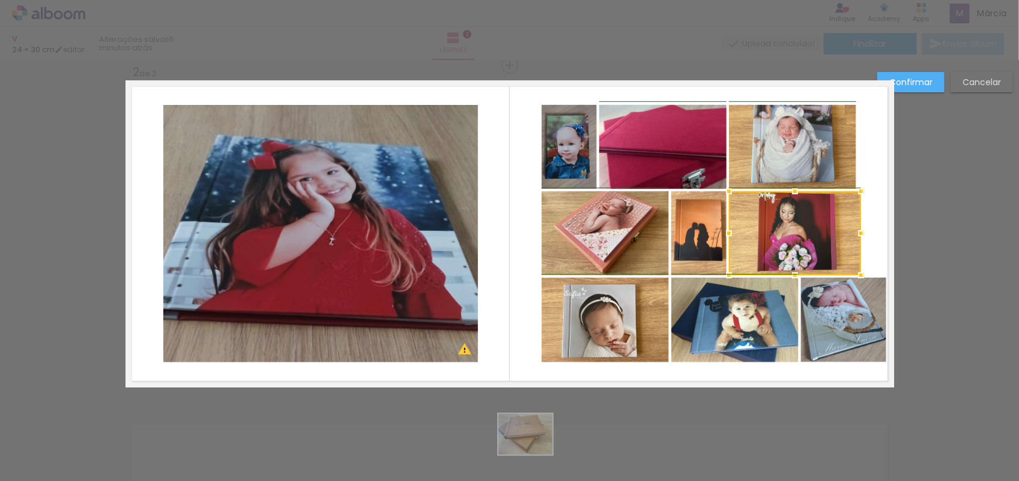
drag, startPoint x: 844, startPoint y: 235, endPoint x: 848, endPoint y: 242, distance: 8.1
click at [849, 242] on div at bounding box center [861, 234] width 24 height 24
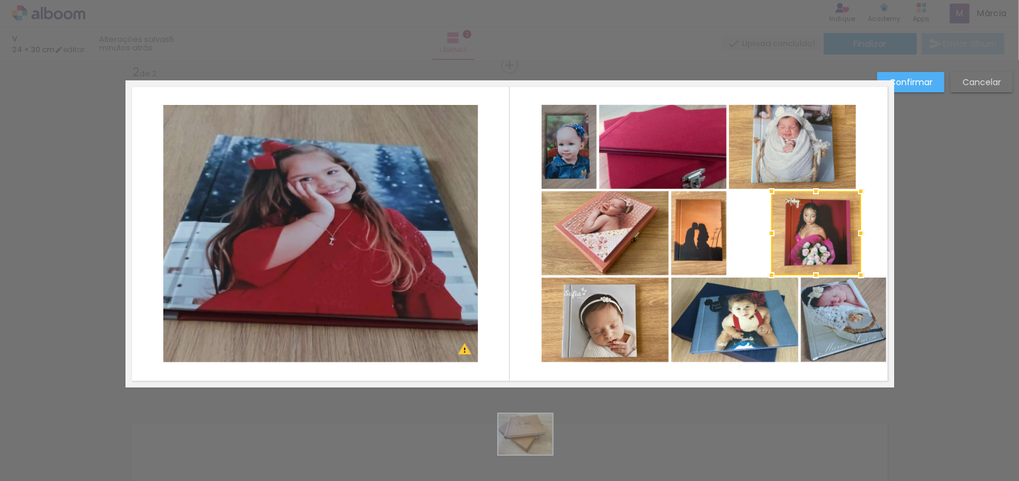
drag, startPoint x: 724, startPoint y: 231, endPoint x: 762, endPoint y: 239, distance: 39.2
click at [762, 239] on div at bounding box center [771, 234] width 24 height 24
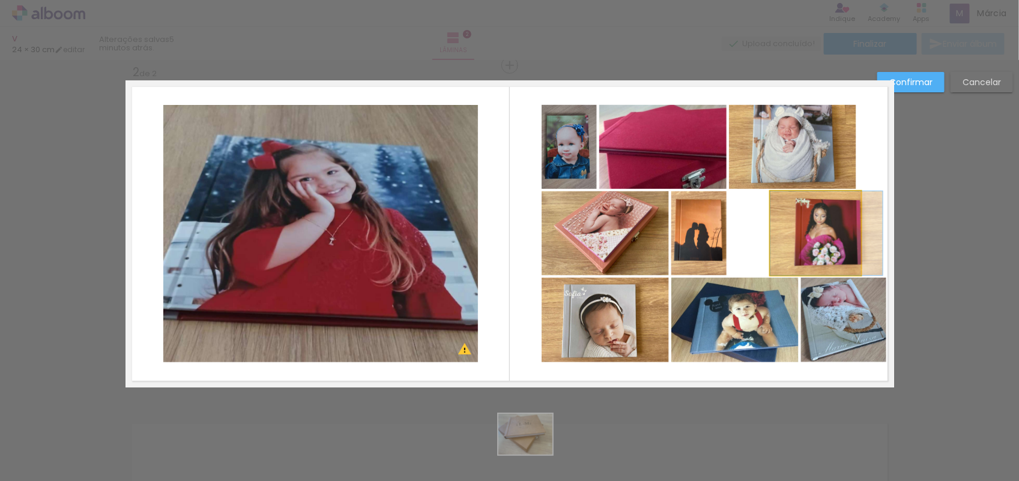
drag, startPoint x: 817, startPoint y: 237, endPoint x: 850, endPoint y: 232, distance: 33.4
drag, startPoint x: 850, startPoint y: 232, endPoint x: 874, endPoint y: 234, distance: 24.1
click at [874, 234] on div at bounding box center [885, 234] width 24 height 24
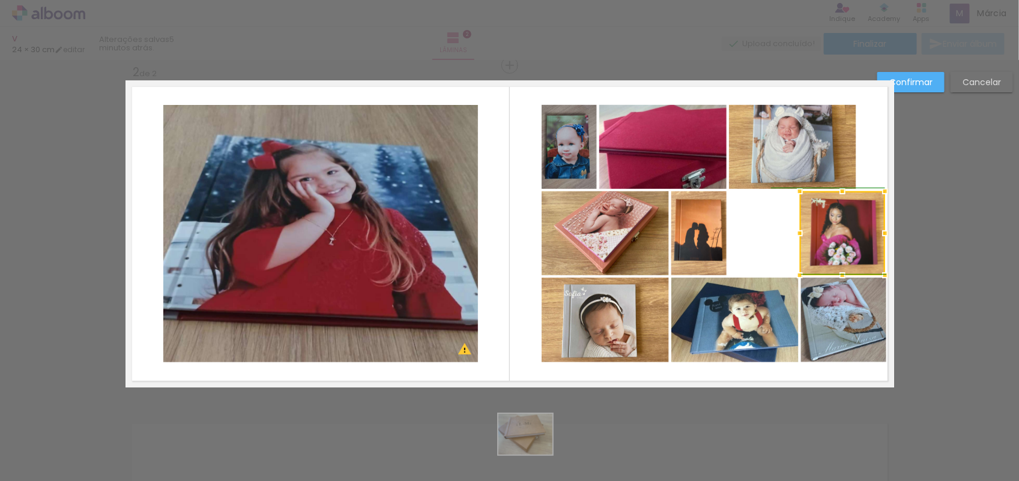
drag, startPoint x: 763, startPoint y: 232, endPoint x: 789, endPoint y: 235, distance: 26.5
click at [789, 235] on div at bounding box center [800, 234] width 24 height 24
click at [692, 241] on quentale-photo at bounding box center [698, 234] width 55 height 84
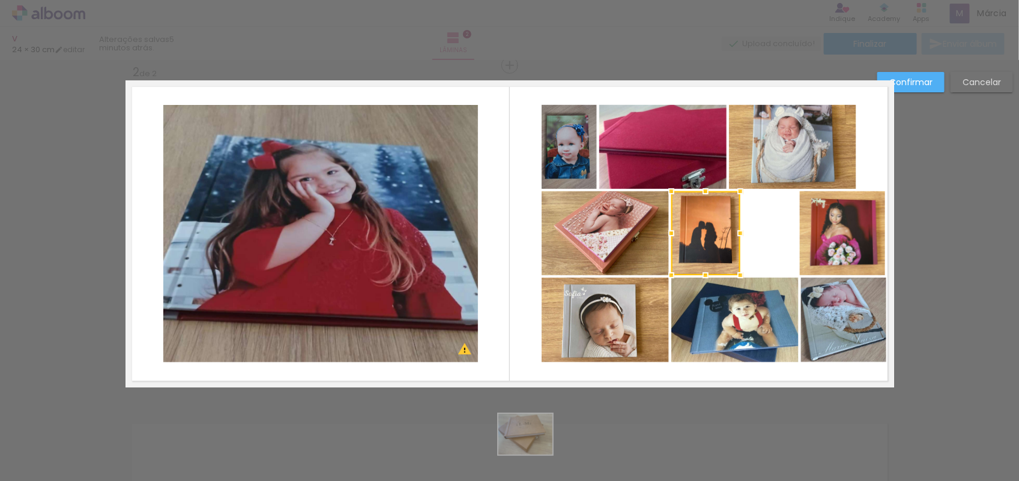
drag, startPoint x: 720, startPoint y: 233, endPoint x: 737, endPoint y: 232, distance: 16.2
click at [737, 232] on div at bounding box center [740, 234] width 24 height 24
click at [713, 250] on quentale-photo at bounding box center [705, 234] width 69 height 84
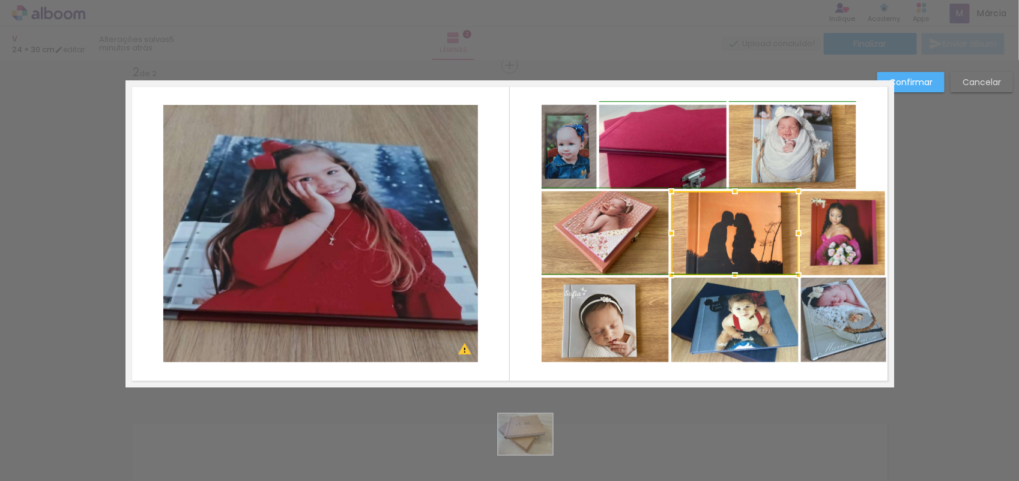
drag, startPoint x: 733, startPoint y: 234, endPoint x: 785, endPoint y: 236, distance: 51.7
click at [786, 236] on div at bounding box center [798, 234] width 24 height 24
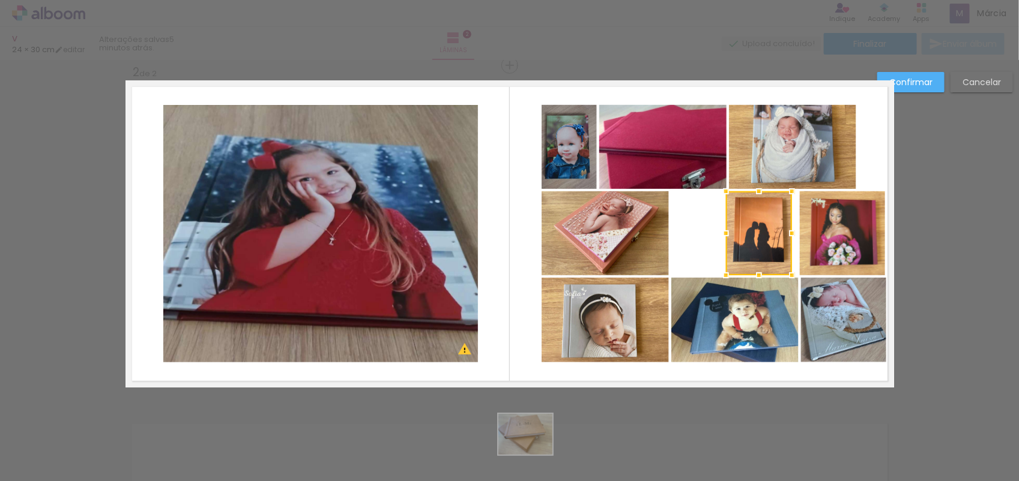
drag, startPoint x: 664, startPoint y: 236, endPoint x: 719, endPoint y: 243, distance: 55.1
click at [719, 243] on div at bounding box center [726, 234] width 24 height 24
click at [629, 248] on quentale-photo at bounding box center [605, 234] width 127 height 84
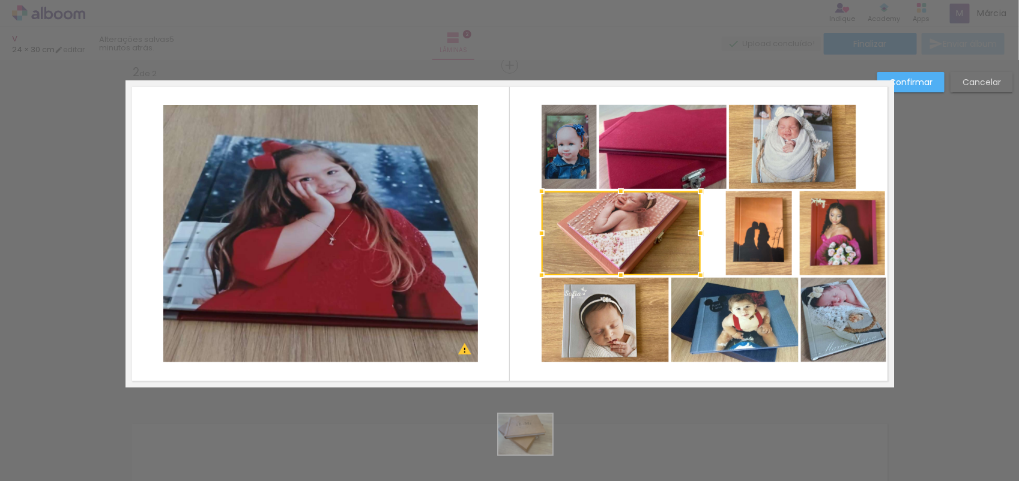
drag, startPoint x: 666, startPoint y: 232, endPoint x: 698, endPoint y: 232, distance: 31.2
click at [698, 232] on div at bounding box center [701, 234] width 24 height 24
click at [542, 235] on quentale-photo at bounding box center [621, 234] width 159 height 84
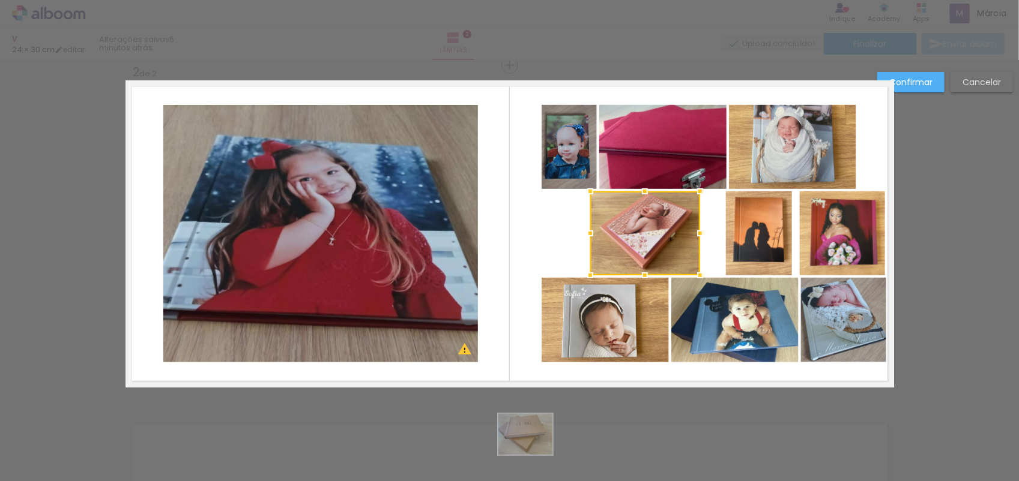
drag, startPoint x: 534, startPoint y: 231, endPoint x: 583, endPoint y: 235, distance: 48.8
click at [583, 235] on div at bounding box center [590, 234] width 24 height 24
drag, startPoint x: 660, startPoint y: 239, endPoint x: 687, endPoint y: 233, distance: 27.7
drag, startPoint x: 689, startPoint y: 233, endPoint x: 728, endPoint y: 234, distance: 39.6
click at [728, 234] on div at bounding box center [722, 234] width 24 height 24
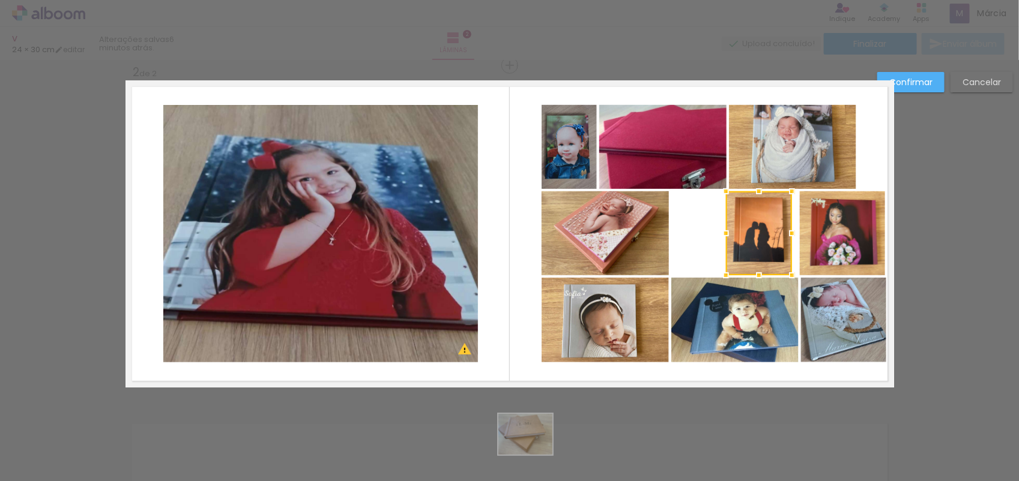
click at [690, 217] on quentale-layouter at bounding box center [509, 233] width 768 height 307
click at [618, 238] on quentale-photo at bounding box center [605, 234] width 127 height 84
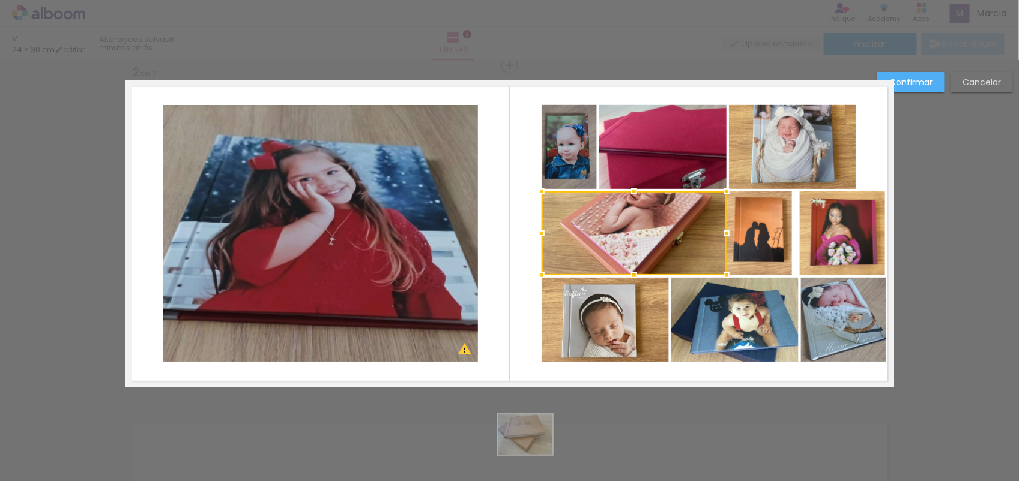
drag, startPoint x: 662, startPoint y: 237, endPoint x: 720, endPoint y: 243, distance: 58.5
click at [720, 243] on div at bounding box center [726, 234] width 24 height 24
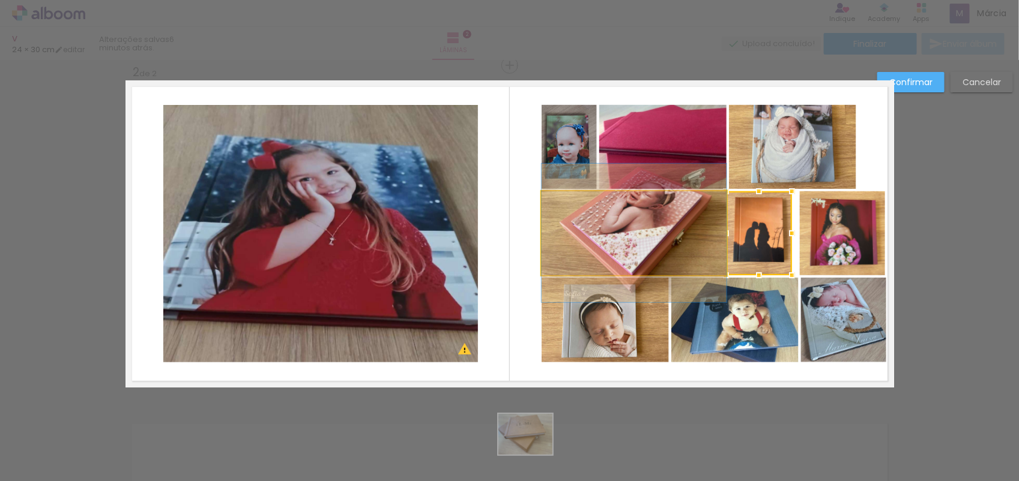
click at [542, 227] on quentale-photo at bounding box center [634, 234] width 185 height 84
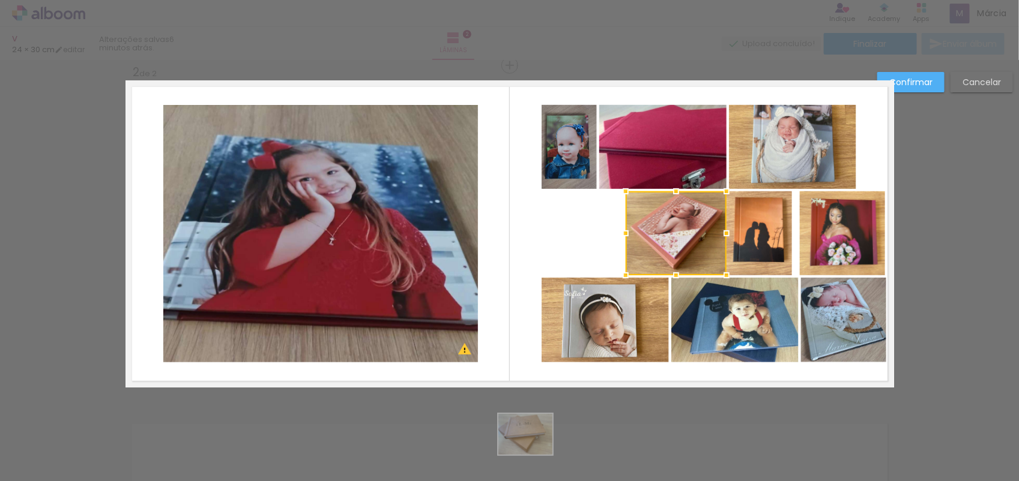
drag, startPoint x: 530, startPoint y: 232, endPoint x: 614, endPoint y: 244, distance: 84.8
click at [614, 244] on div at bounding box center [626, 234] width 24 height 24
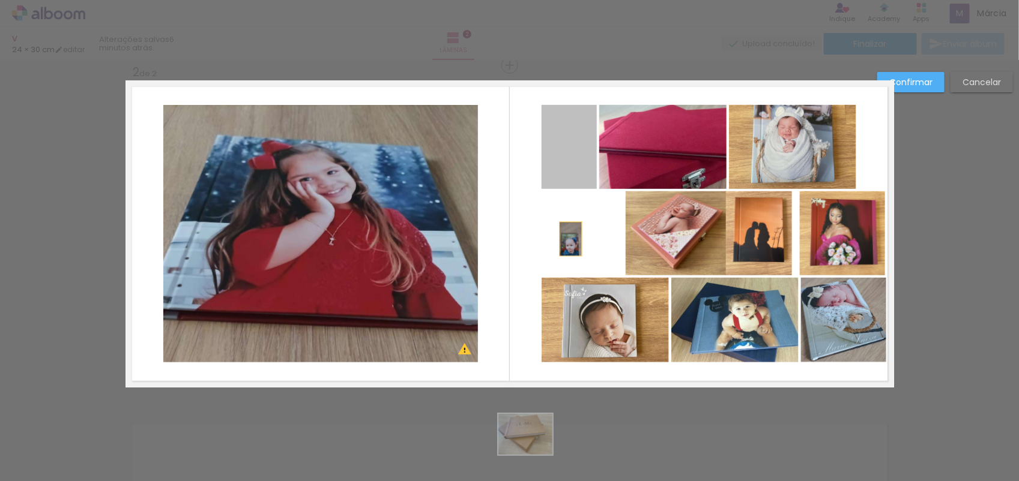
drag, startPoint x: 566, startPoint y: 175, endPoint x: 565, endPoint y: 239, distance: 64.2
click at [565, 239] on quentale-layouter at bounding box center [509, 233] width 768 height 307
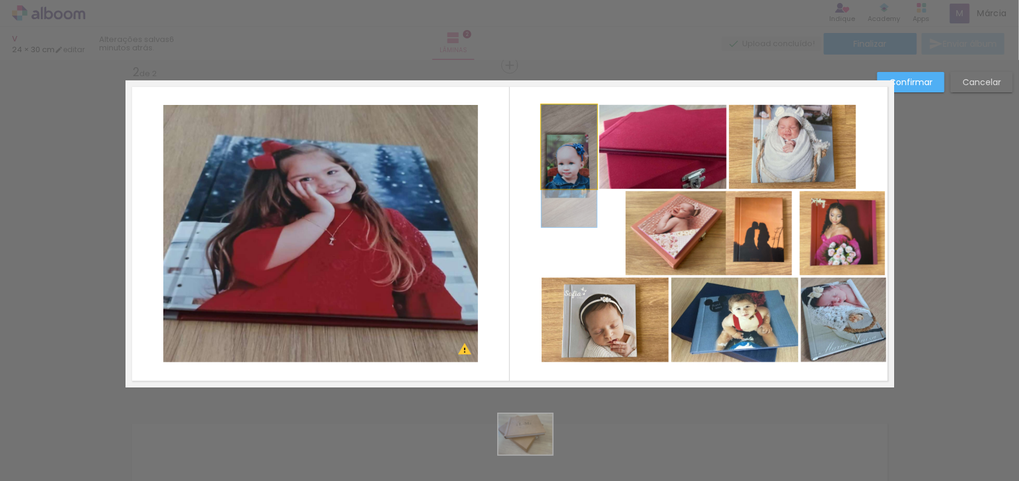
click at [560, 162] on quentale-photo at bounding box center [569, 147] width 55 height 84
click at [626, 192] on div at bounding box center [676, 234] width 101 height 84
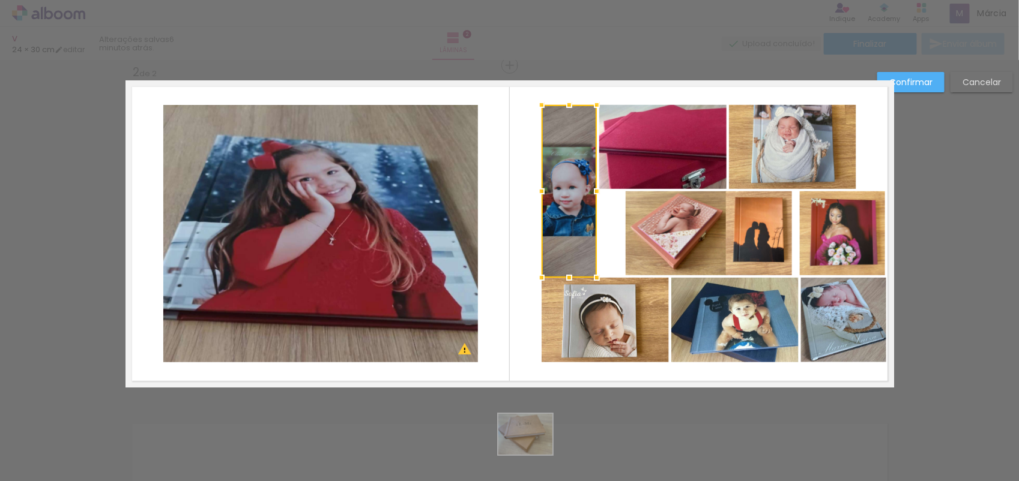
drag, startPoint x: 562, startPoint y: 190, endPoint x: 573, endPoint y: 280, distance: 90.2
click at [573, 280] on div at bounding box center [569, 278] width 24 height 24
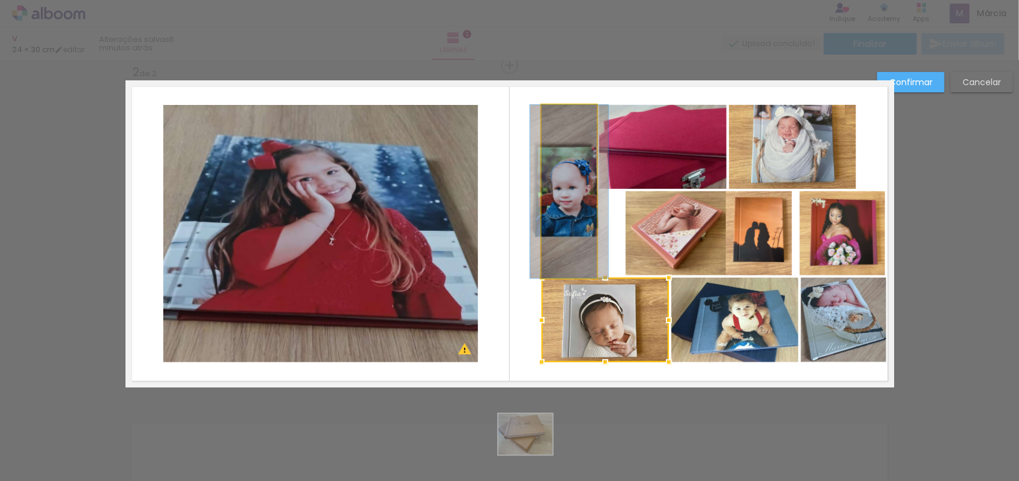
click at [563, 109] on quentale-photo at bounding box center [569, 192] width 55 height 174
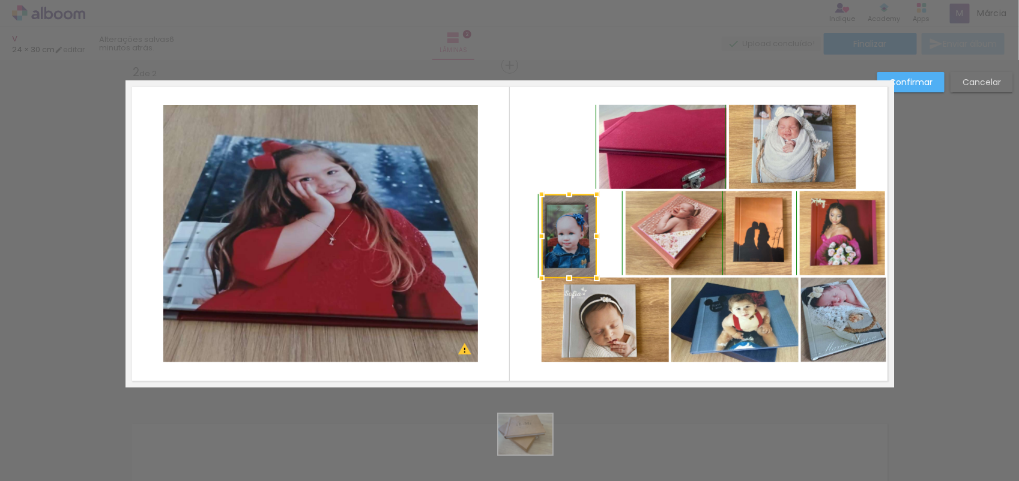
drag, startPoint x: 563, startPoint y: 102, endPoint x: 575, endPoint y: 195, distance: 93.9
click at [575, 195] on div at bounding box center [569, 237] width 55 height 84
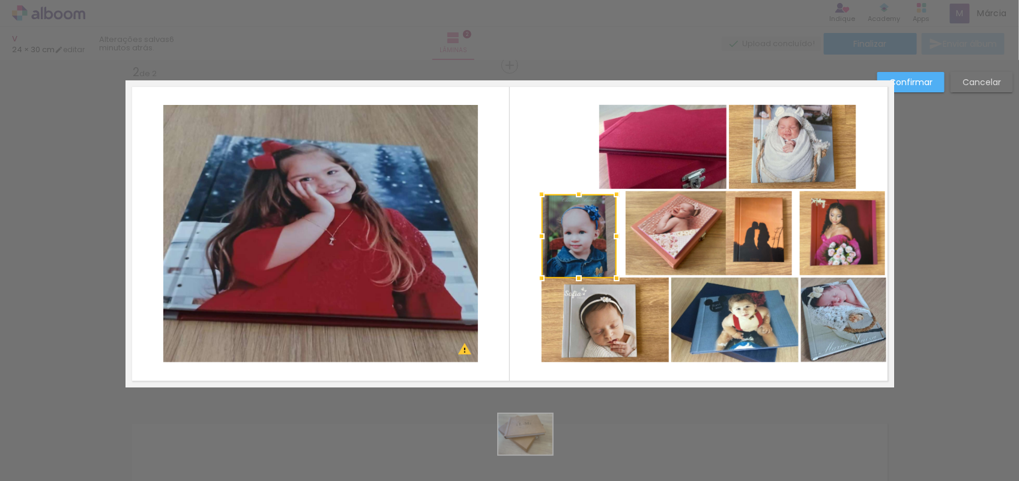
drag, startPoint x: 592, startPoint y: 237, endPoint x: 610, endPoint y: 233, distance: 18.5
click at [610, 233] on div at bounding box center [617, 237] width 24 height 24
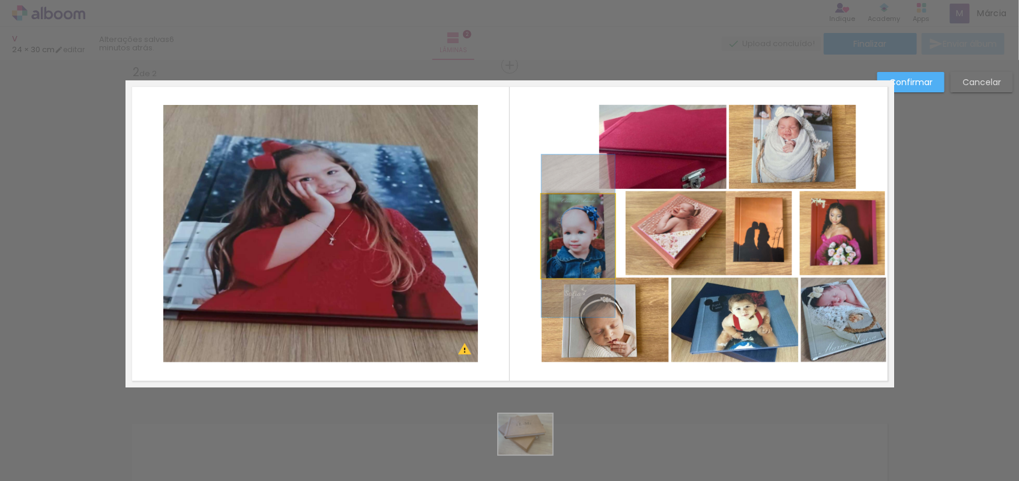
click at [542, 238] on quentale-photo at bounding box center [578, 237] width 73 height 84
click at [551, 242] on quentale-photo at bounding box center [578, 237] width 73 height 84
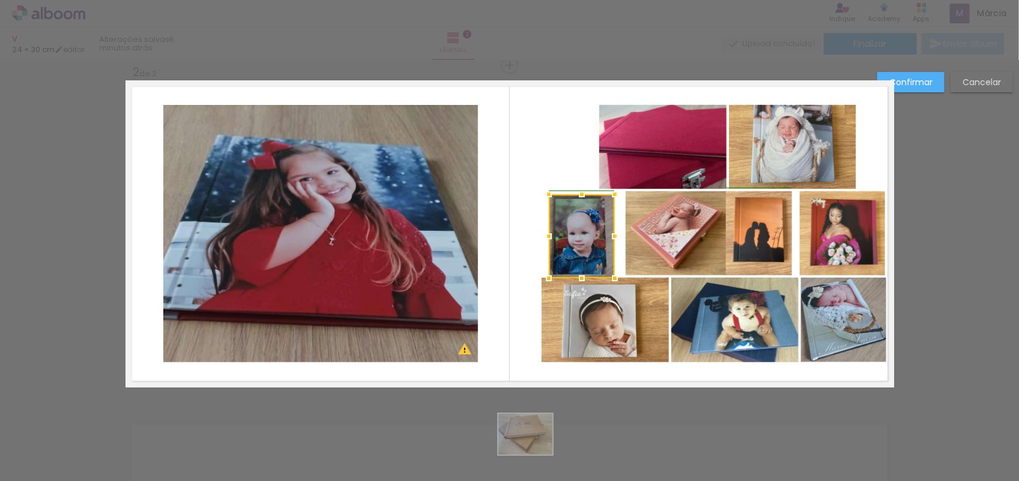
drag, startPoint x: 535, startPoint y: 235, endPoint x: 544, endPoint y: 242, distance: 11.2
click at [544, 242] on div at bounding box center [549, 237] width 24 height 24
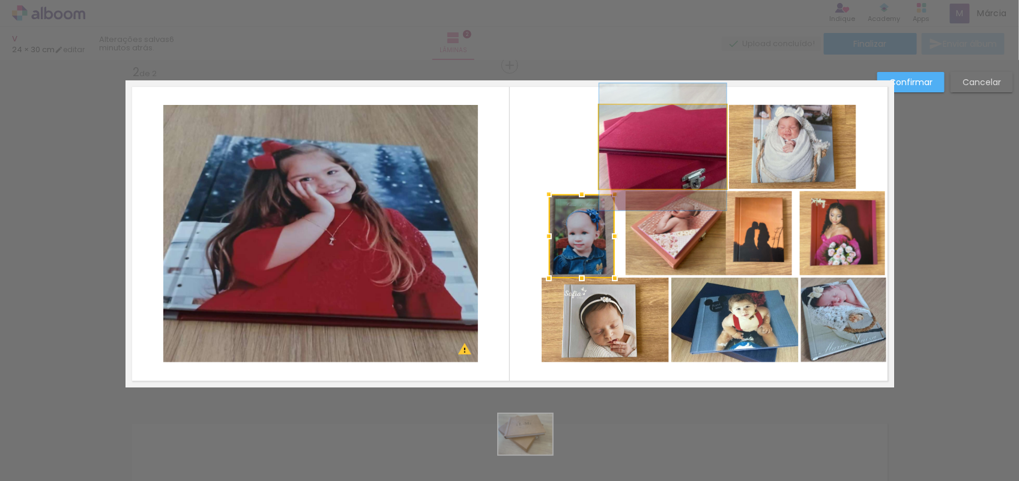
click at [627, 169] on quentale-photo at bounding box center [662, 147] width 127 height 84
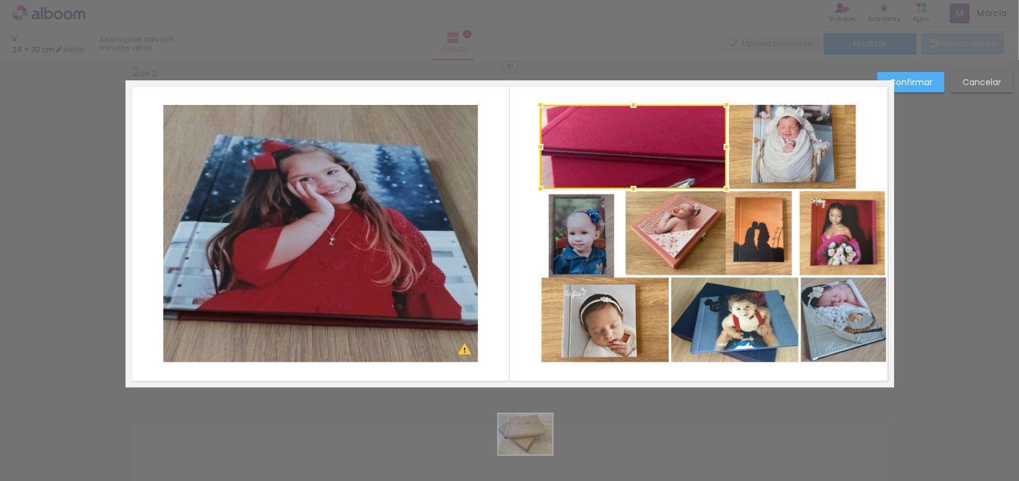
drag, startPoint x: 587, startPoint y: 146, endPoint x: 527, endPoint y: 154, distance: 61.1
click at [528, 154] on div at bounding box center [540, 147] width 24 height 24
click at [662, 149] on quentale-photo at bounding box center [633, 147] width 186 height 84
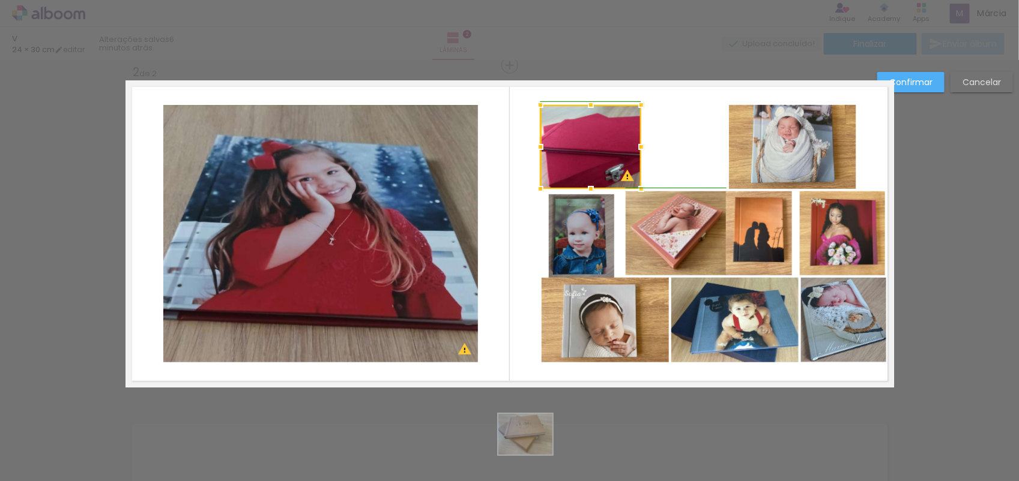
drag, startPoint x: 715, startPoint y: 147, endPoint x: 629, endPoint y: 146, distance: 86.5
click at [629, 146] on div at bounding box center [641, 147] width 24 height 24
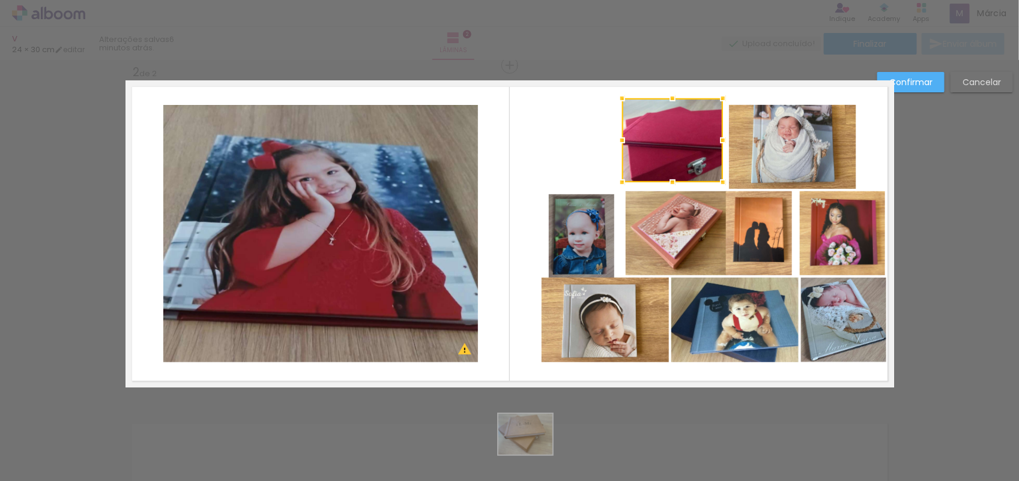
drag, startPoint x: 611, startPoint y: 151, endPoint x: 695, endPoint y: 145, distance: 83.7
click at [695, 145] on div at bounding box center [672, 140] width 101 height 84
click at [599, 344] on quentale-photo at bounding box center [605, 320] width 127 height 85
click at [0, 0] on slot "Confirmar" at bounding box center [0, 0] width 0 height 0
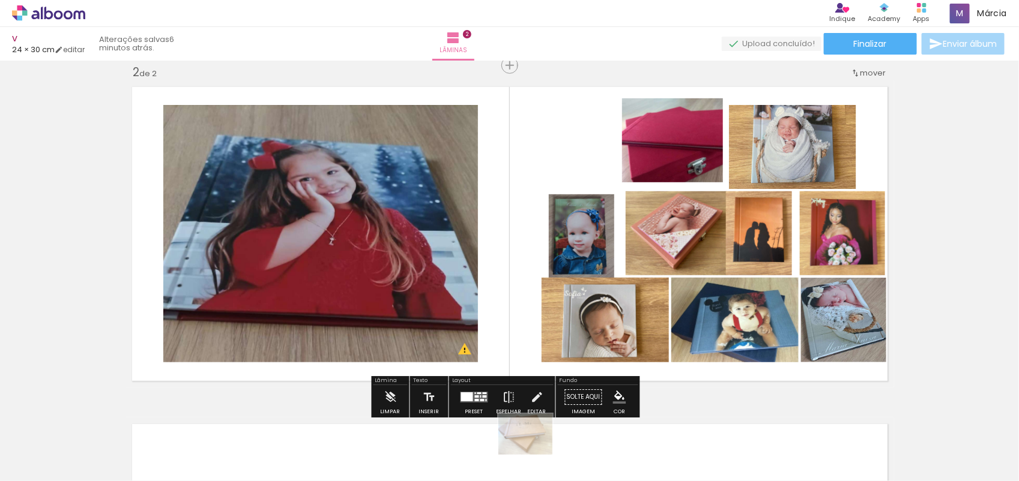
click at [477, 393] on div at bounding box center [479, 394] width 4 height 2
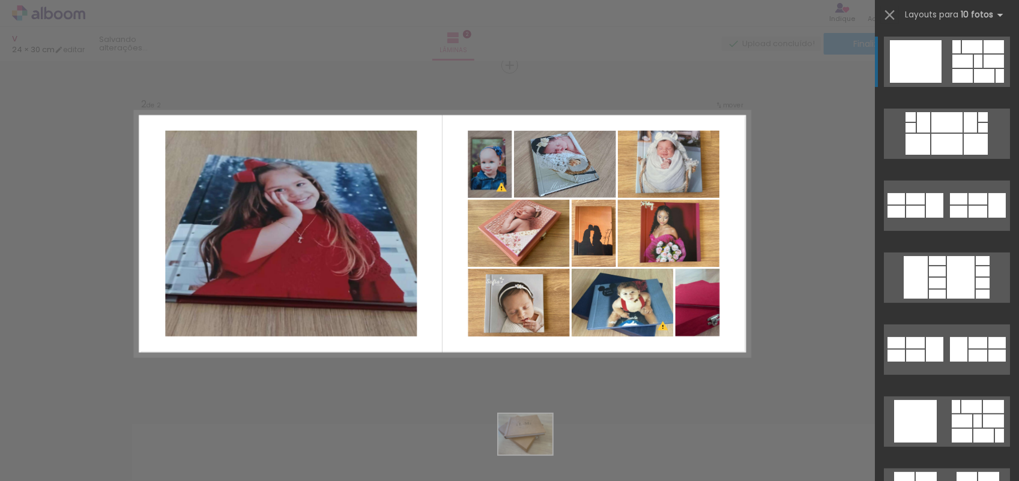
click at [745, 304] on div "Confirmar Cancelar" at bounding box center [509, 228] width 1019 height 1041
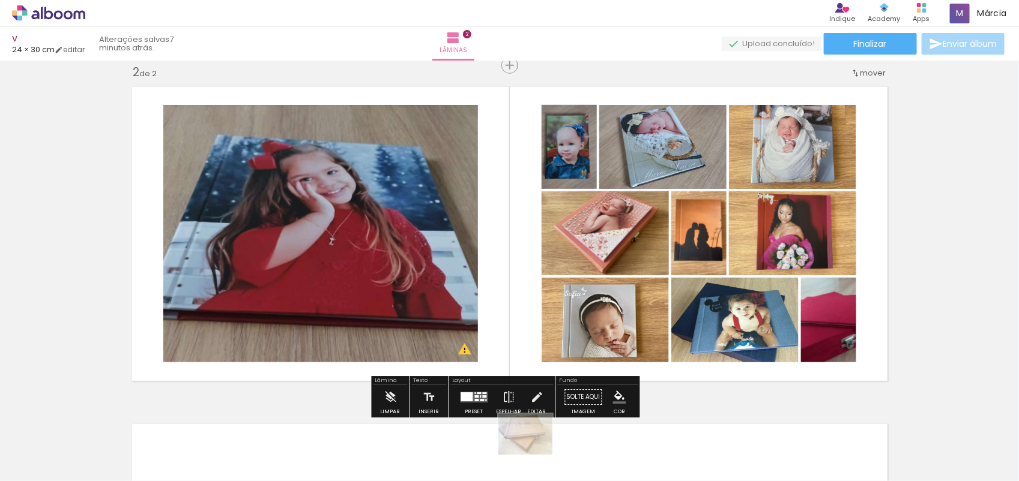
click at [475, 397] on div at bounding box center [477, 397] width 4 height 2
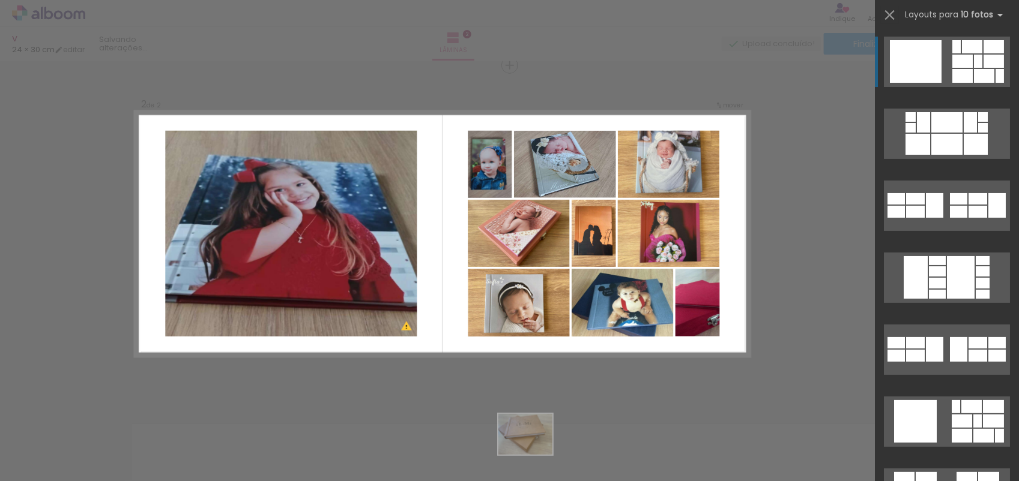
scroll to position [30, 0]
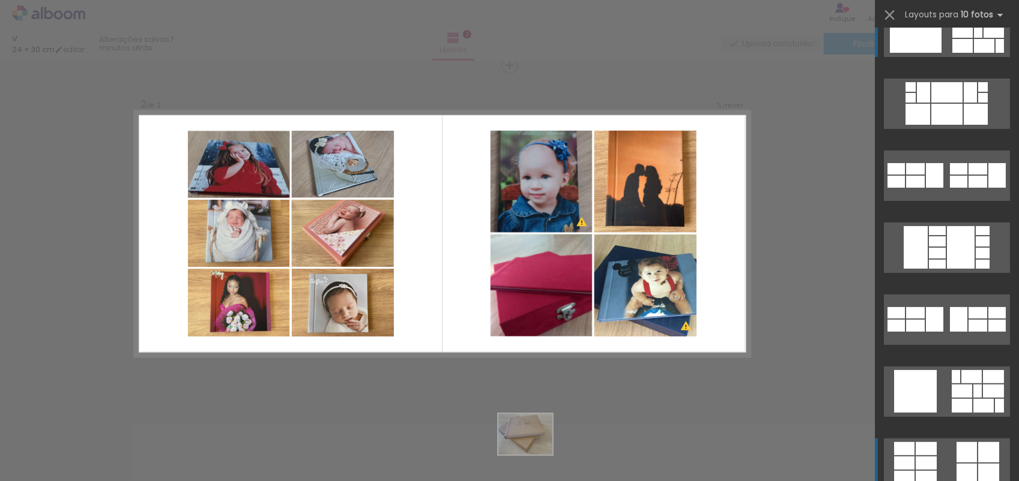
click at [938, 129] on quentale-layouter at bounding box center [947, 104] width 126 height 50
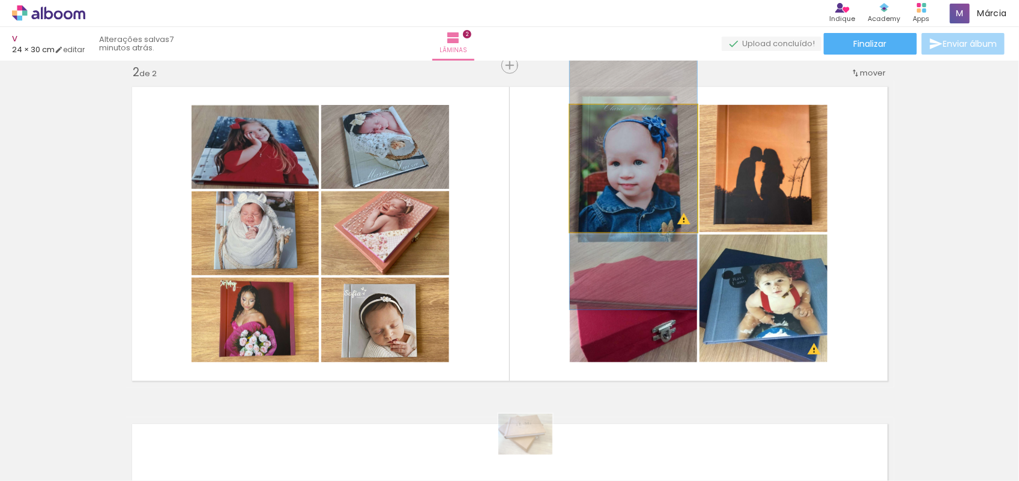
click at [629, 204] on quentale-photo at bounding box center [633, 168] width 127 height 127
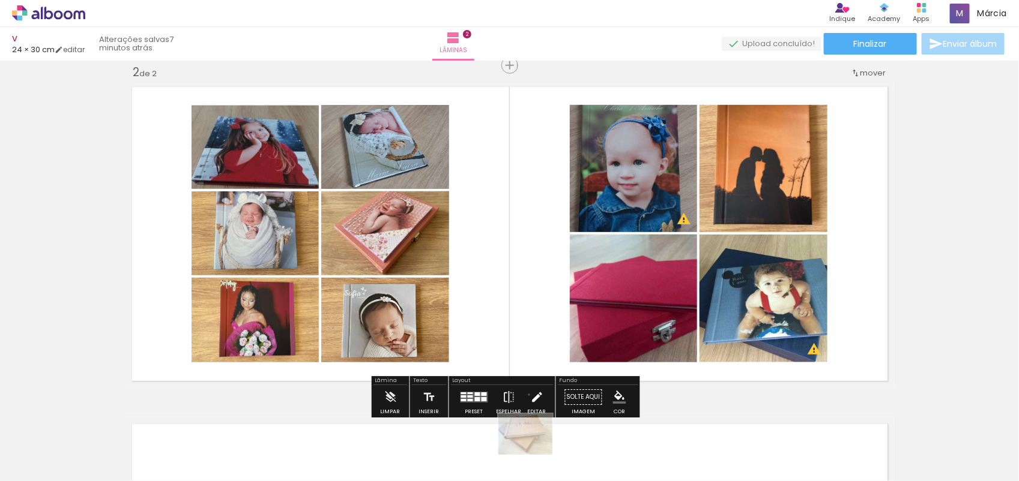
click at [530, 395] on iron-icon at bounding box center [536, 397] width 13 height 24
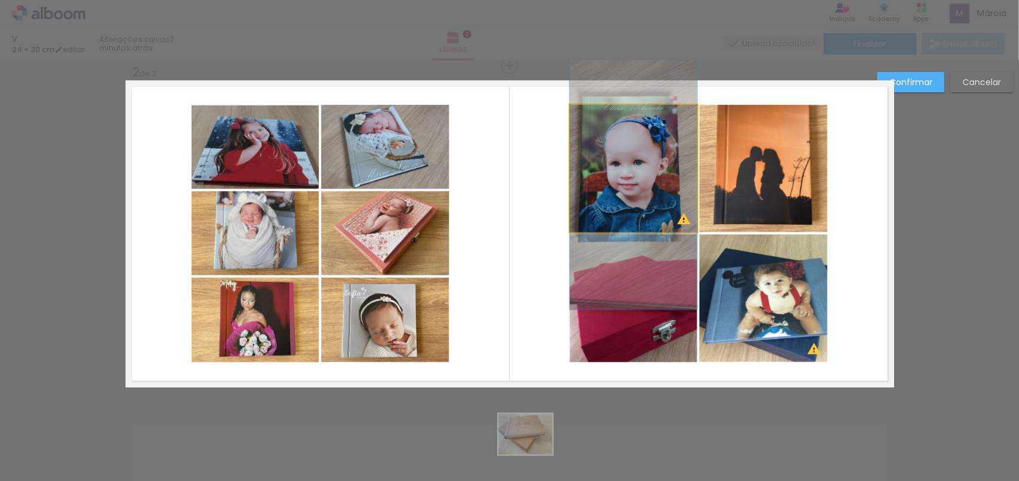
click at [632, 163] on quentale-photo at bounding box center [633, 168] width 127 height 127
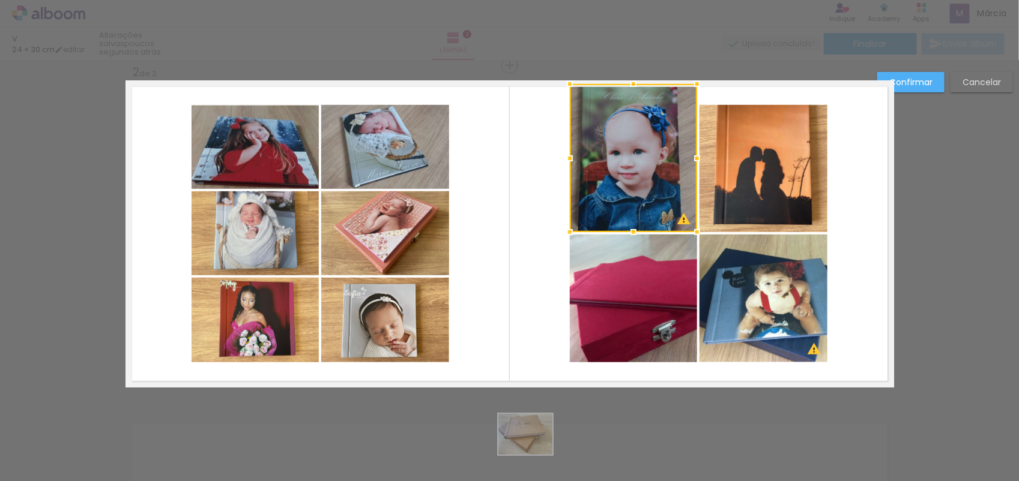
drag, startPoint x: 625, startPoint y: 101, endPoint x: 630, endPoint y: 75, distance: 26.4
click at [630, 75] on div at bounding box center [633, 84] width 24 height 24
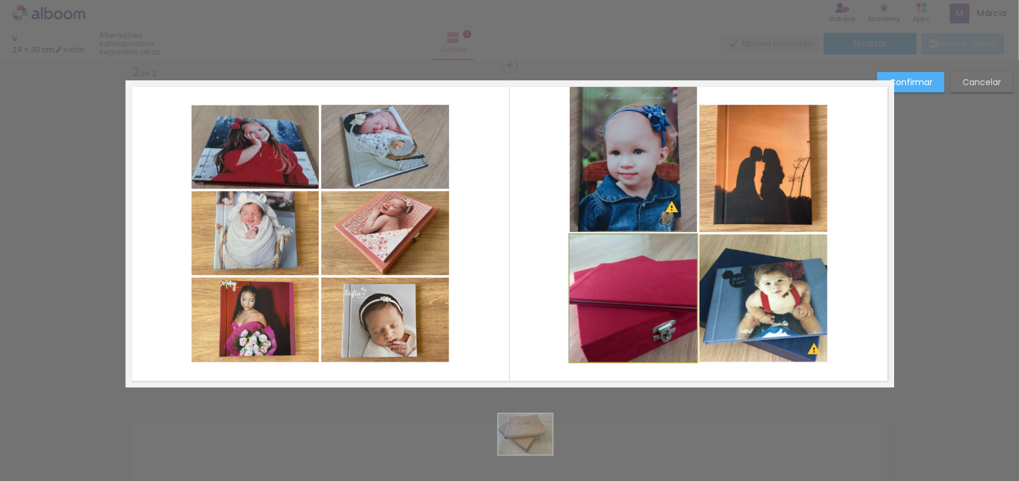
click at [645, 260] on quentale-photo at bounding box center [633, 299] width 127 height 128
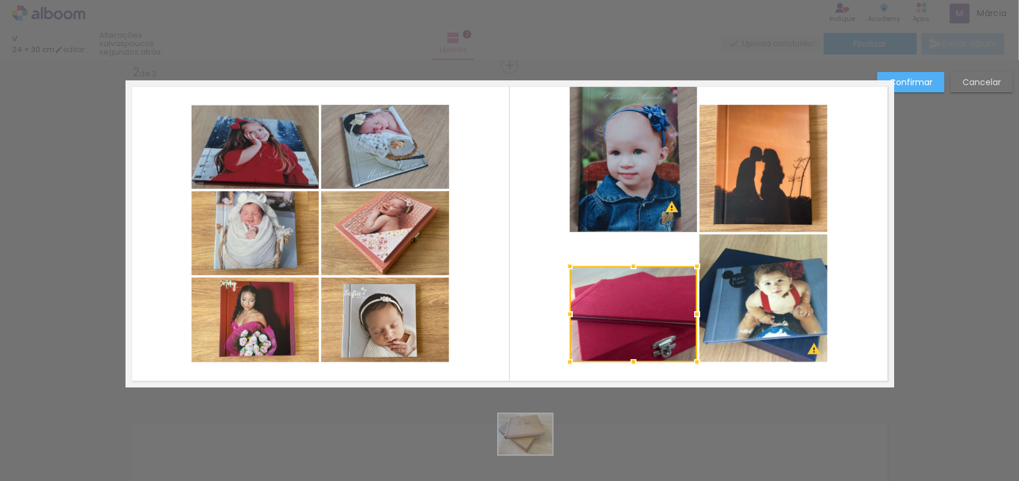
drag, startPoint x: 626, startPoint y: 234, endPoint x: 626, endPoint y: 272, distance: 37.8
click at [626, 272] on div at bounding box center [633, 267] width 24 height 24
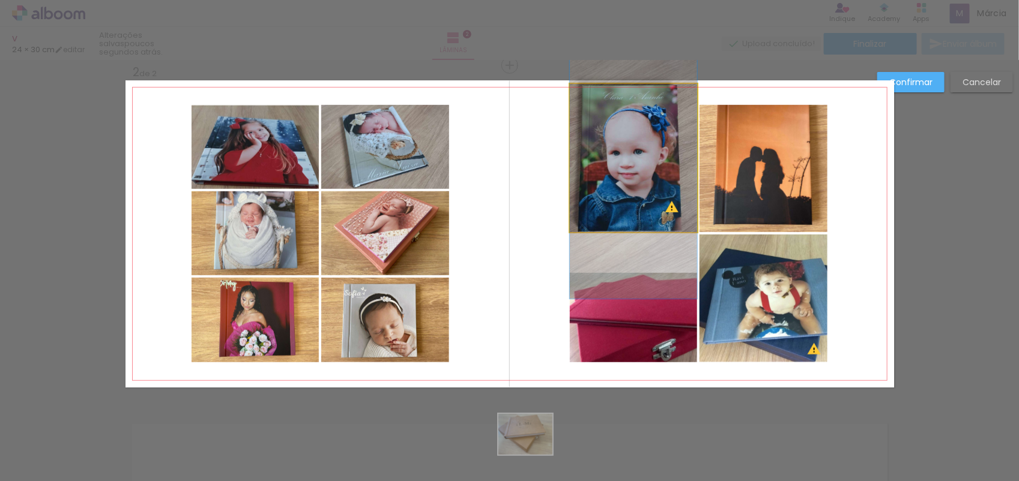
click at [623, 222] on quentale-photo at bounding box center [633, 158] width 127 height 148
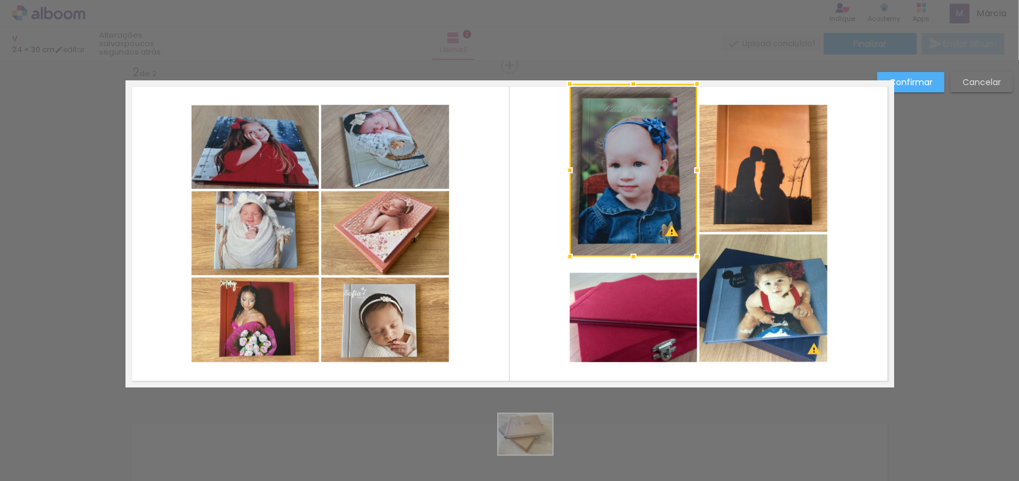
drag, startPoint x: 623, startPoint y: 229, endPoint x: 629, endPoint y: 259, distance: 30.0
click at [629, 259] on div at bounding box center [633, 257] width 24 height 24
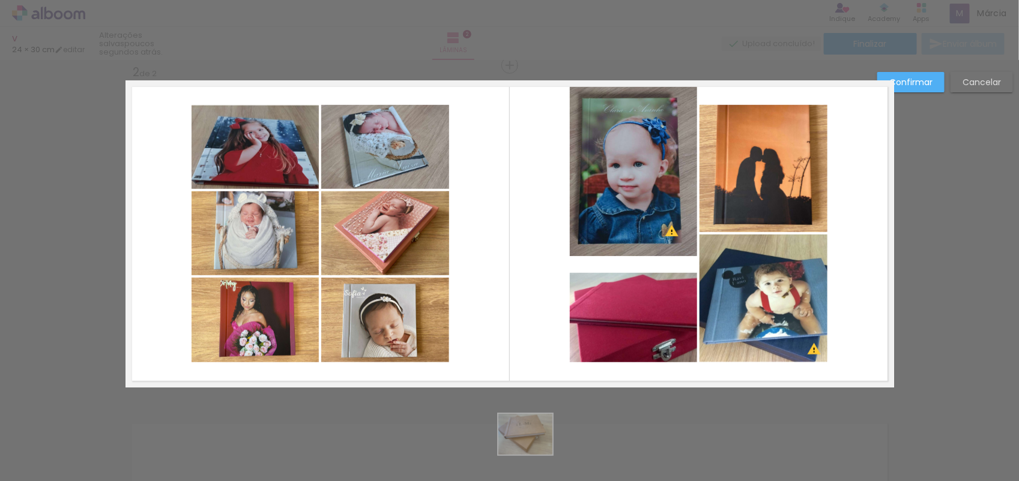
click at [629, 278] on quentale-photo at bounding box center [633, 317] width 127 height 89
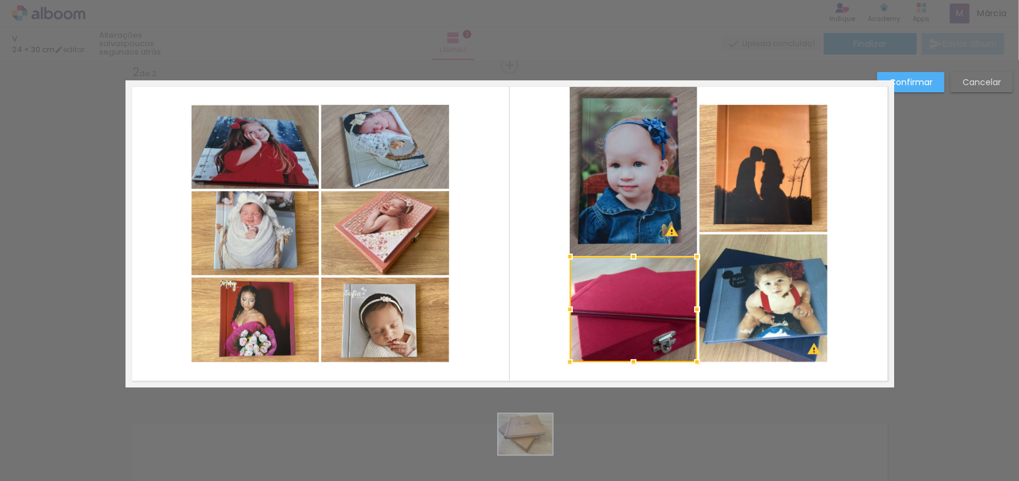
drag, startPoint x: 623, startPoint y: 268, endPoint x: 623, endPoint y: 253, distance: 15.6
click at [623, 253] on div at bounding box center [633, 257] width 24 height 24
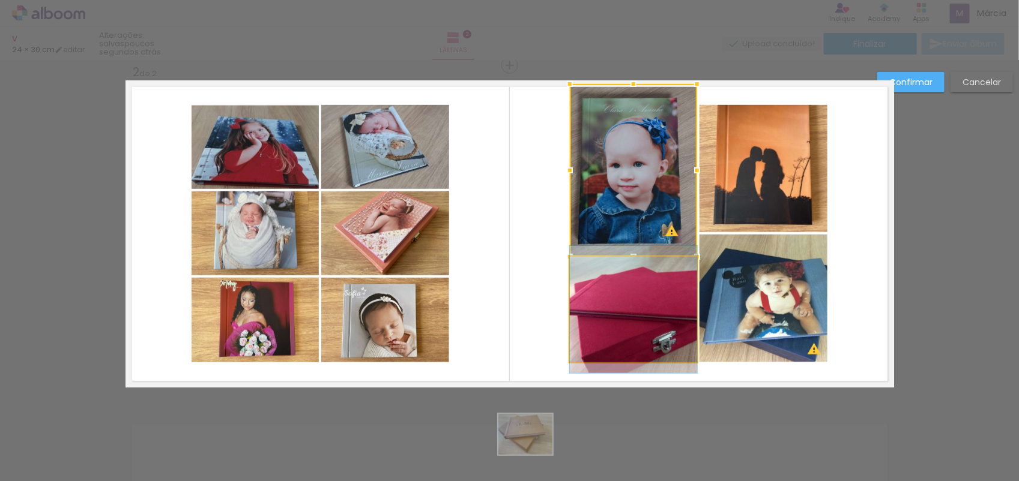
click at [570, 309] on quentale-photo at bounding box center [633, 310] width 127 height 106
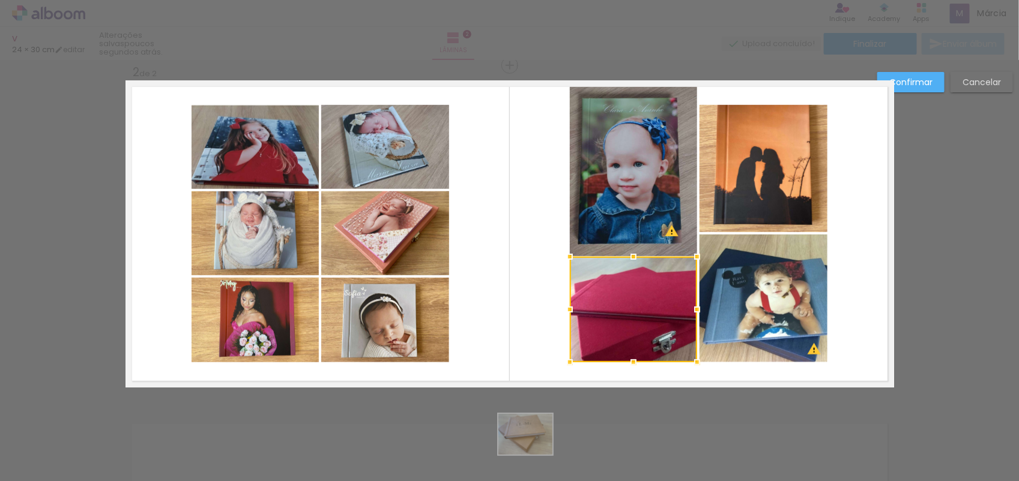
drag, startPoint x: 557, startPoint y: 310, endPoint x: 542, endPoint y: 316, distance: 16.2
drag, startPoint x: 542, startPoint y: 316, endPoint x: 560, endPoint y: 325, distance: 19.9
click at [560, 325] on quentale-layouter at bounding box center [509, 233] width 768 height 307
click at [563, 312] on quentale-layouter at bounding box center [509, 233] width 768 height 307
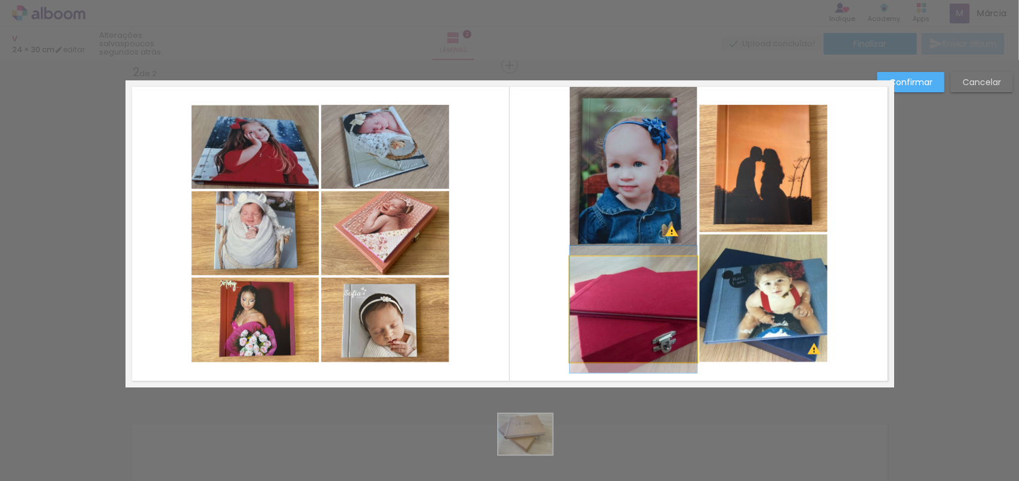
click at [570, 313] on quentale-photo at bounding box center [633, 310] width 127 height 106
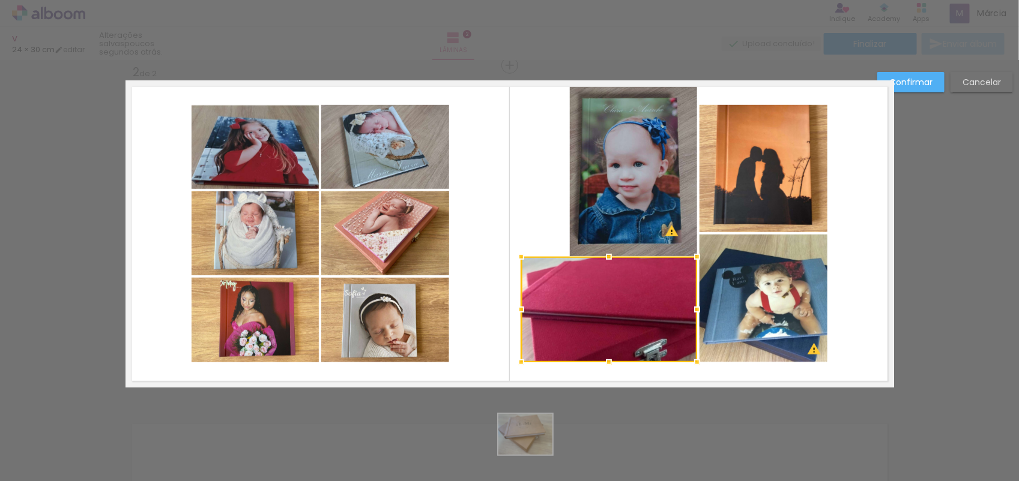
drag, startPoint x: 561, startPoint y: 307, endPoint x: 512, endPoint y: 328, distance: 53.3
click at [512, 328] on album-spread "2 de 2" at bounding box center [509, 233] width 768 height 307
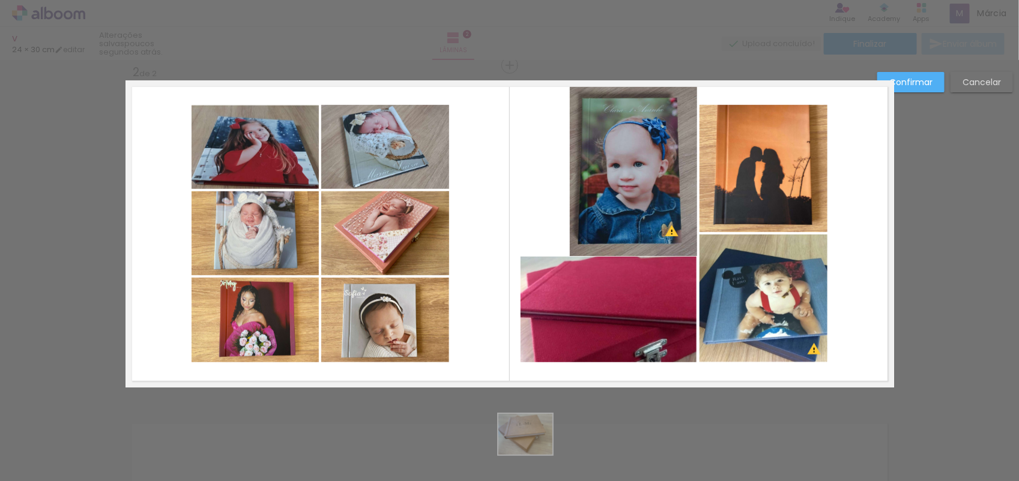
click at [593, 364] on quentale-layouter at bounding box center [509, 233] width 768 height 307
click at [602, 363] on quentale-layouter at bounding box center [509, 233] width 768 height 307
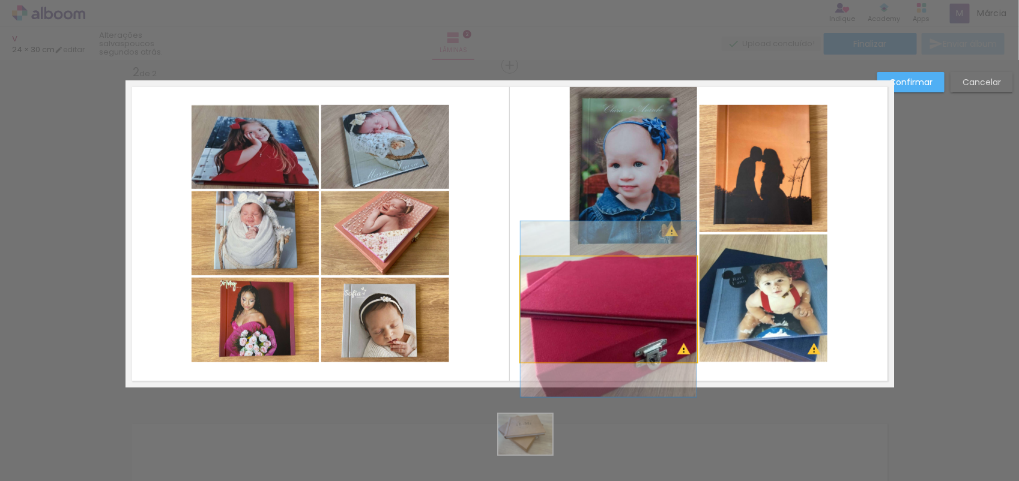
click at [621, 298] on quentale-photo at bounding box center [609, 310] width 176 height 106
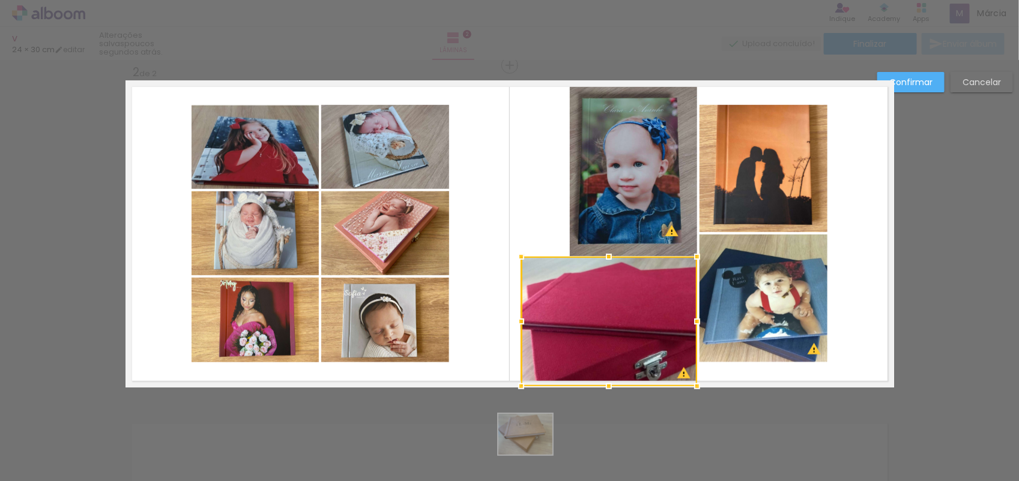
drag, startPoint x: 602, startPoint y: 363, endPoint x: 602, endPoint y: 394, distance: 30.6
click at [602, 394] on div at bounding box center [609, 387] width 24 height 24
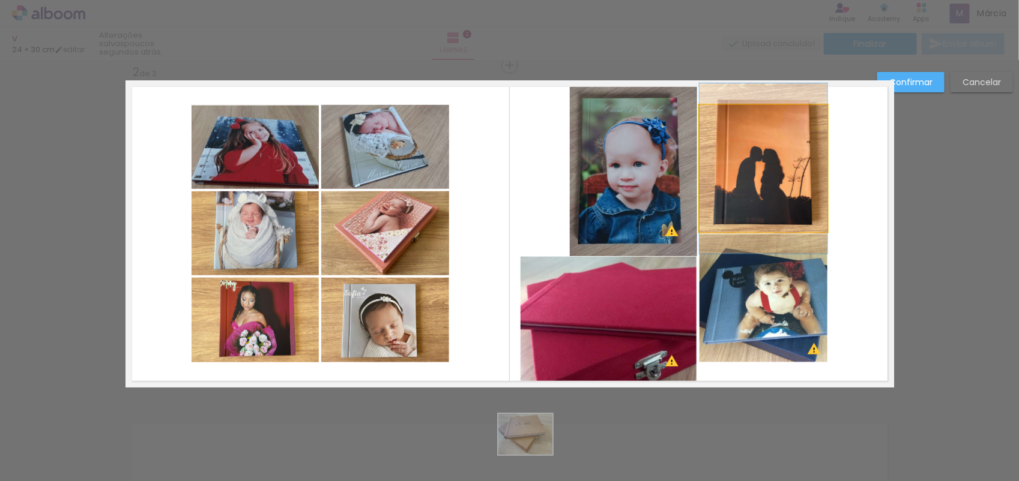
click at [761, 202] on quentale-photo at bounding box center [763, 168] width 128 height 127
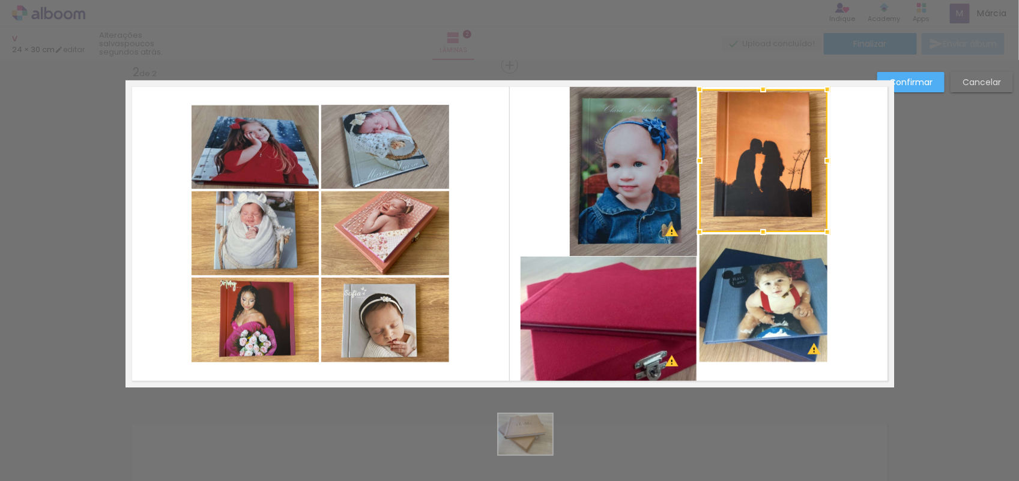
drag, startPoint x: 756, startPoint y: 102, endPoint x: 755, endPoint y: 72, distance: 30.1
click at [755, 72] on div "Inserir lâmina 1 de 2 Inserir lâmina 2 de 2 O Designbox precisará aumentar a su…" at bounding box center [509, 228] width 1019 height 1041
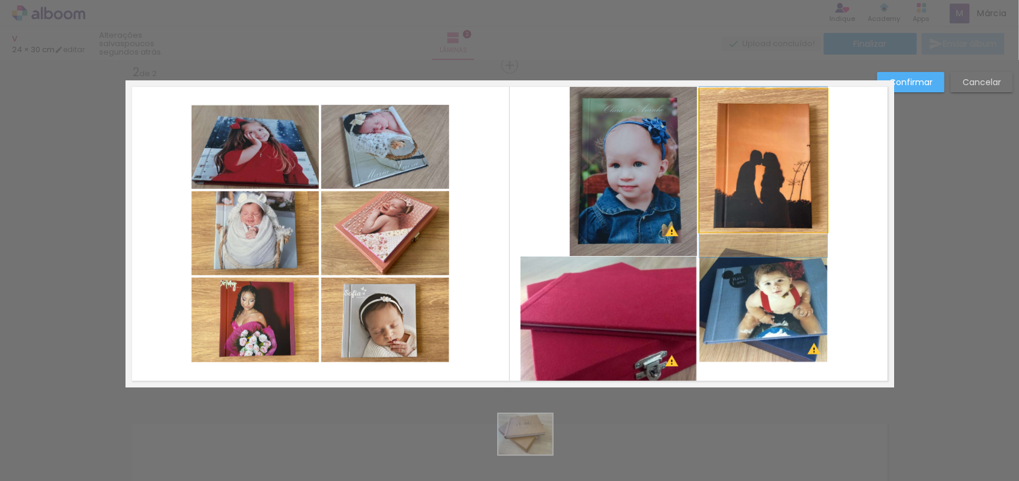
drag, startPoint x: 759, startPoint y: 160, endPoint x: 762, endPoint y: 172, distance: 11.8
drag, startPoint x: 823, startPoint y: 161, endPoint x: 848, endPoint y: 160, distance: 25.2
drag, startPoint x: 848, startPoint y: 160, endPoint x: 438, endPoint y: 385, distance: 467.6
click at [438, 385] on quentale-layouter at bounding box center [509, 233] width 768 height 307
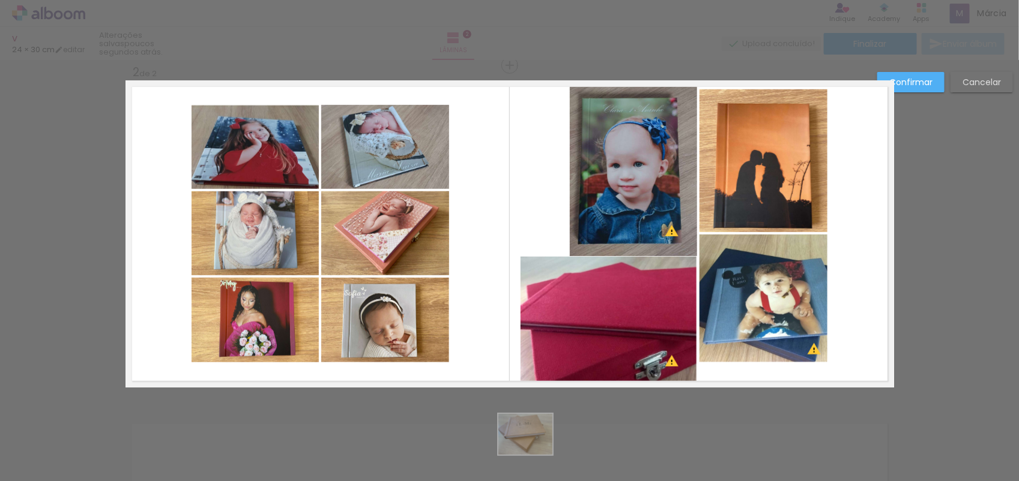
click at [977, 75] on paper-button "Cancelar" at bounding box center [981, 82] width 62 height 20
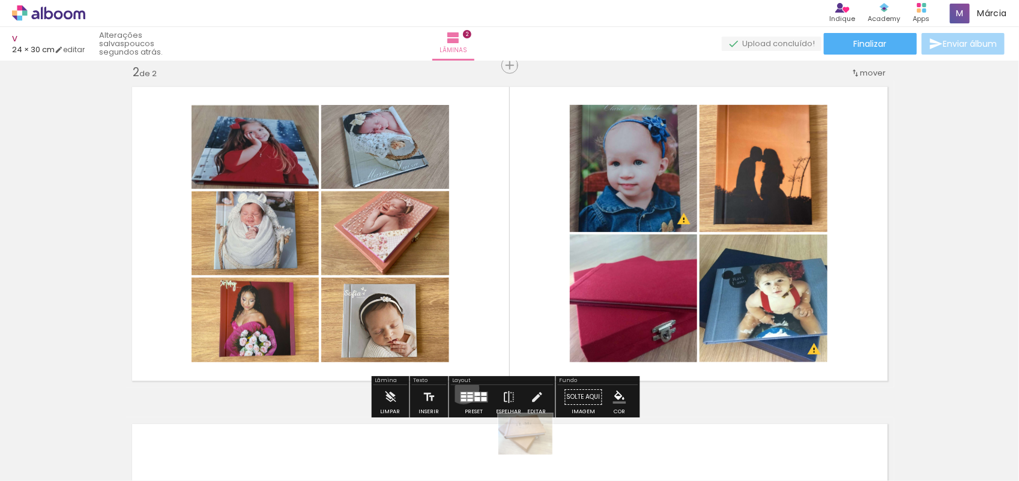
click at [460, 388] on div at bounding box center [474, 397] width 32 height 24
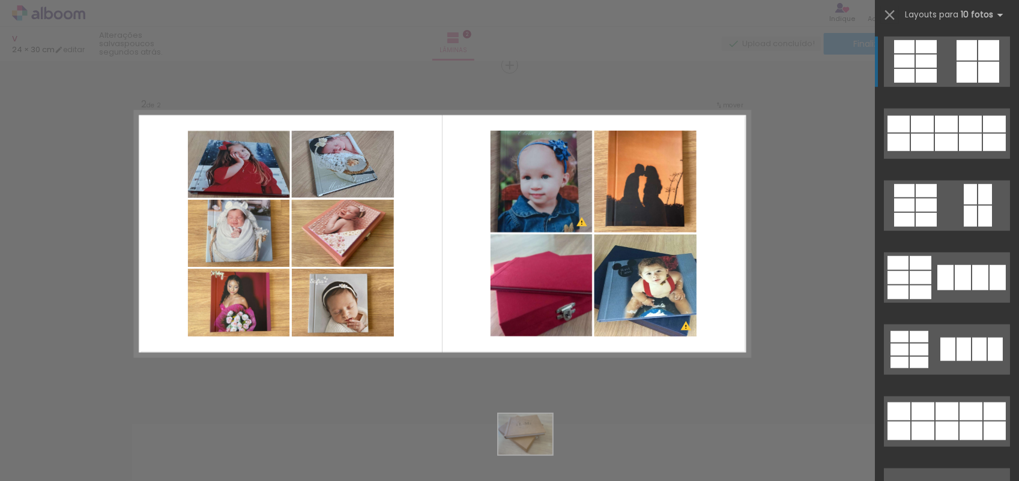
scroll to position [35, 0]
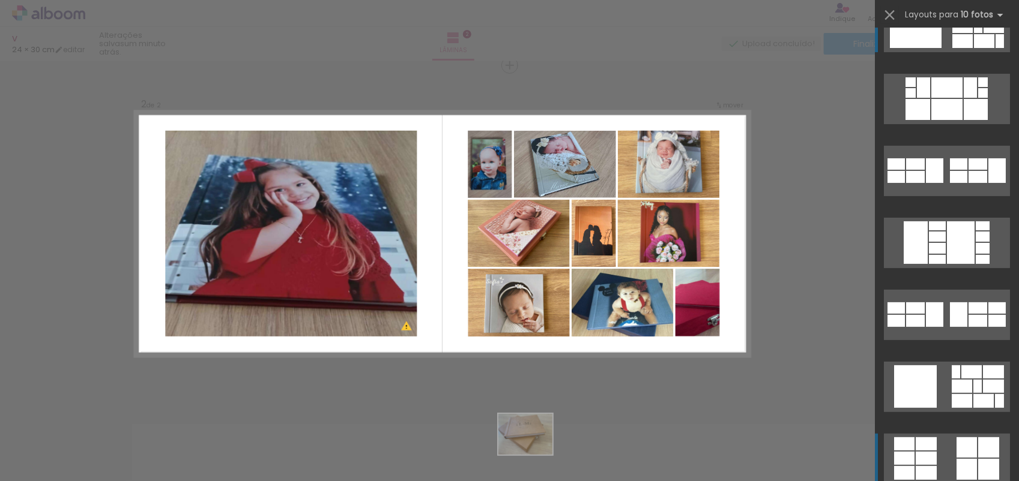
click at [962, 99] on div at bounding box center [946, 109] width 31 height 21
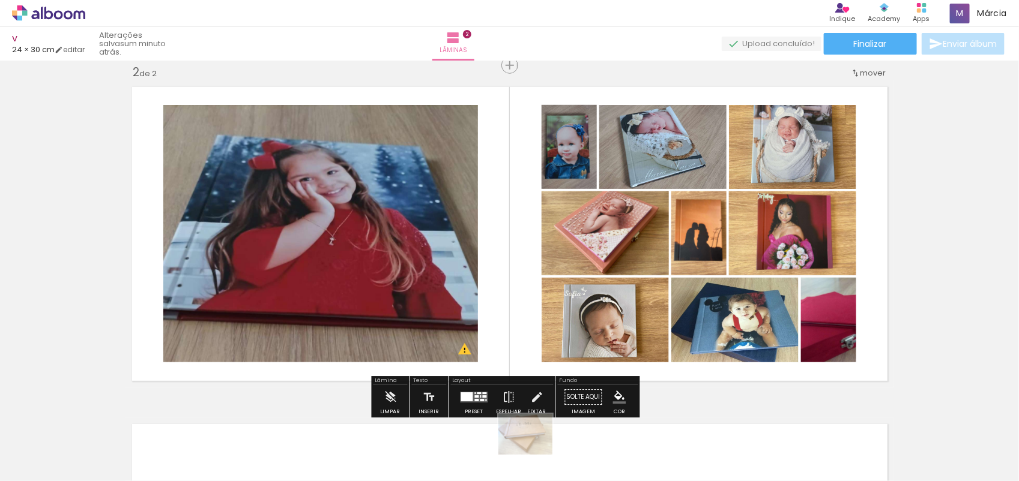
click at [982, 41] on span "Enviar álbum" at bounding box center [970, 44] width 54 height 8
drag, startPoint x: 835, startPoint y: 343, endPoint x: 781, endPoint y: 144, distance: 206.4
drag, startPoint x: 781, startPoint y: 144, endPoint x: 823, endPoint y: 343, distance: 203.7
click at [823, 343] on quentale-photo at bounding box center [828, 320] width 55 height 85
drag, startPoint x: 832, startPoint y: 328, endPoint x: 818, endPoint y: 189, distance: 139.4
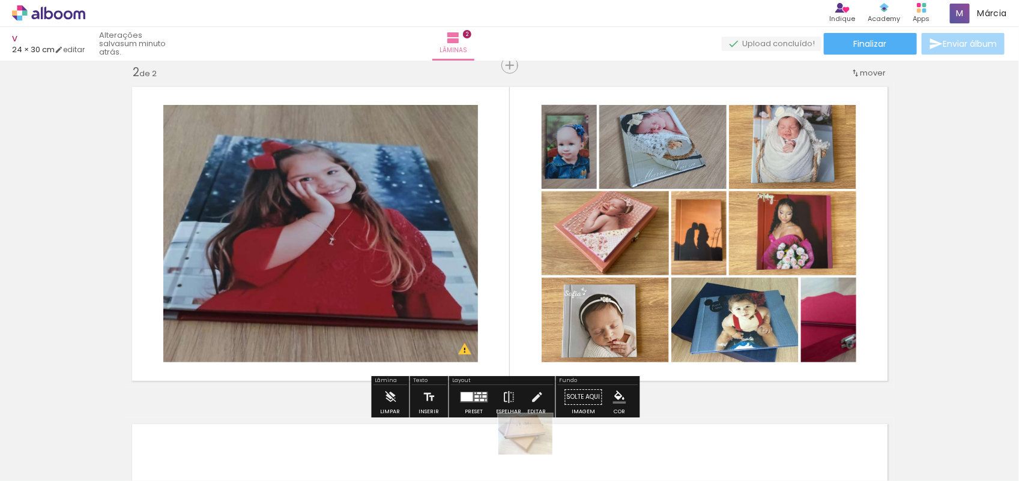
click at [817, 145] on quentale-photo at bounding box center [792, 147] width 127 height 84
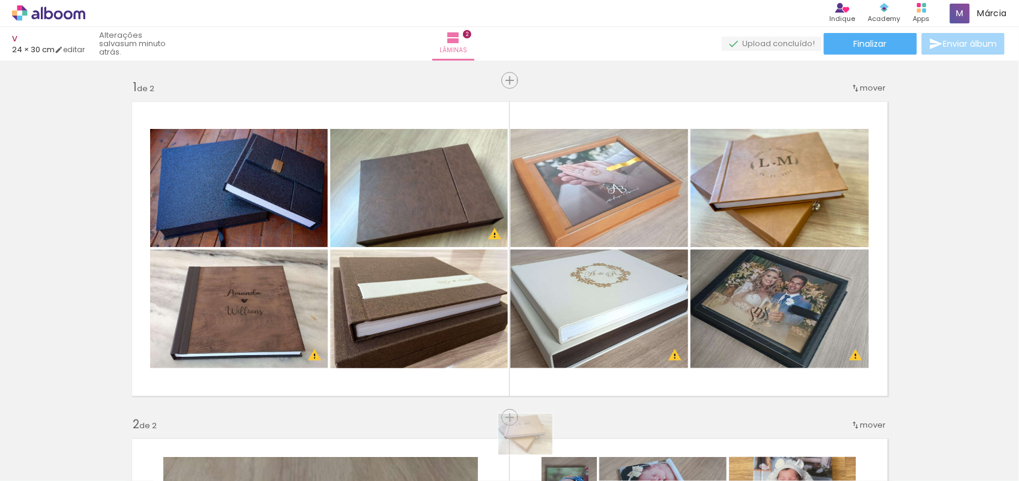
scroll to position [367, 0]
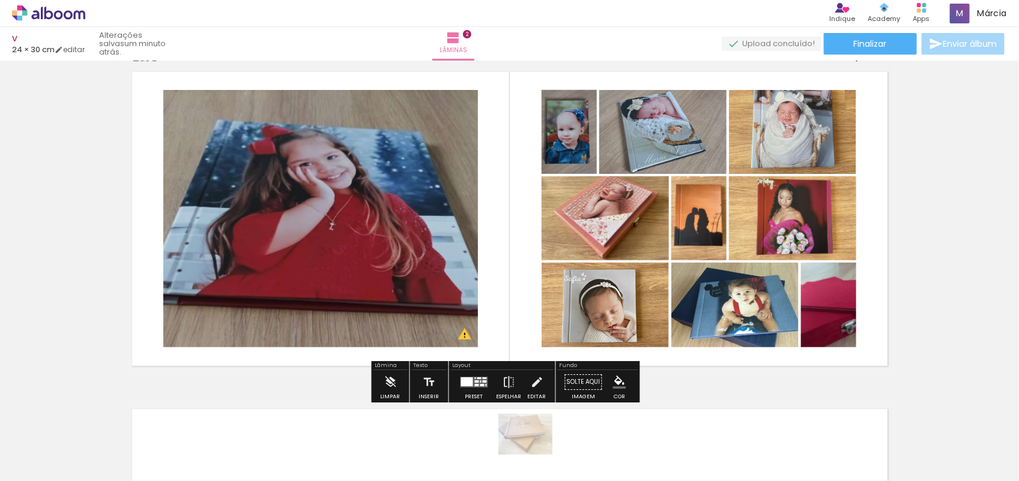
drag, startPoint x: 812, startPoint y: 136, endPoint x: 804, endPoint y: 311, distance: 175.5
drag, startPoint x: 804, startPoint y: 311, endPoint x: 886, endPoint y: 371, distance: 100.9
click at [886, 371] on quentale-layouter at bounding box center [509, 218] width 768 height 307
click at [436, 386] on paper-button "Inserir" at bounding box center [429, 385] width 26 height 31
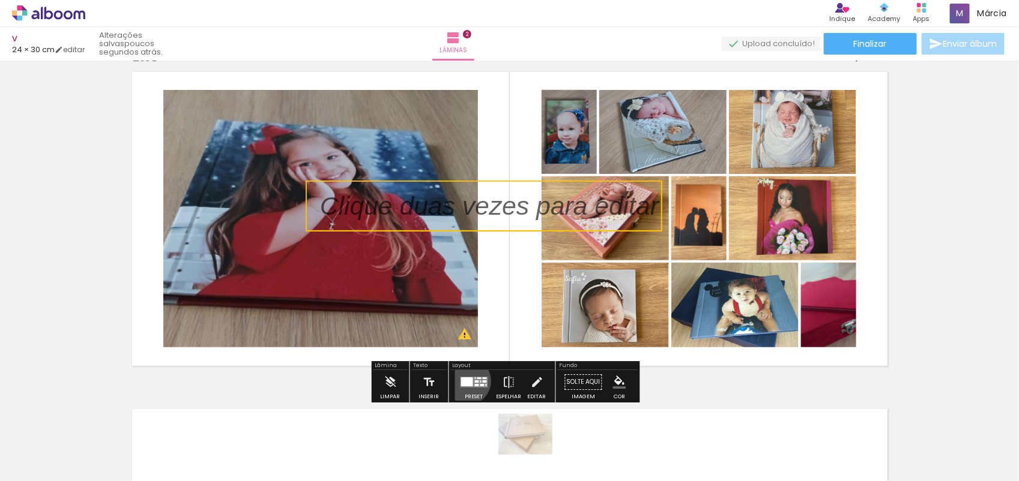
click at [464, 381] on div at bounding box center [467, 382] width 12 height 9
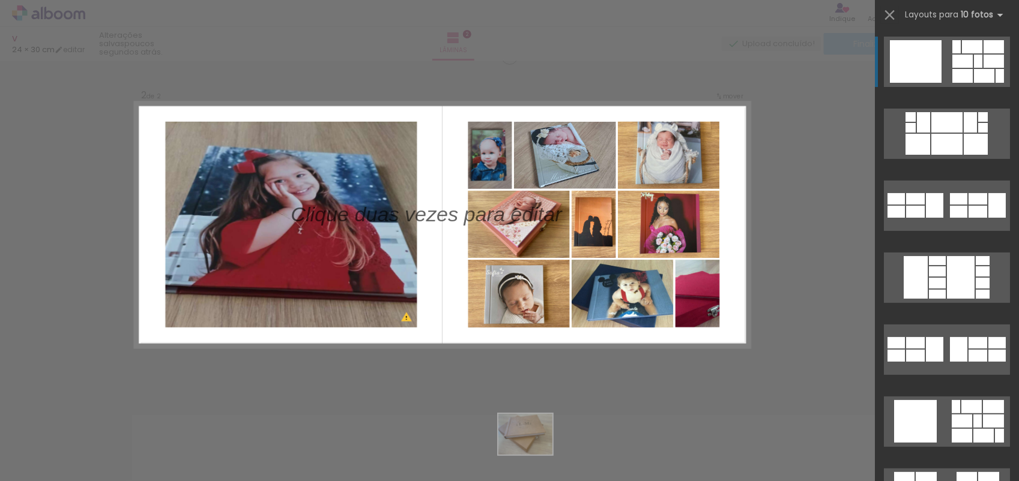
scroll to position [352, 0]
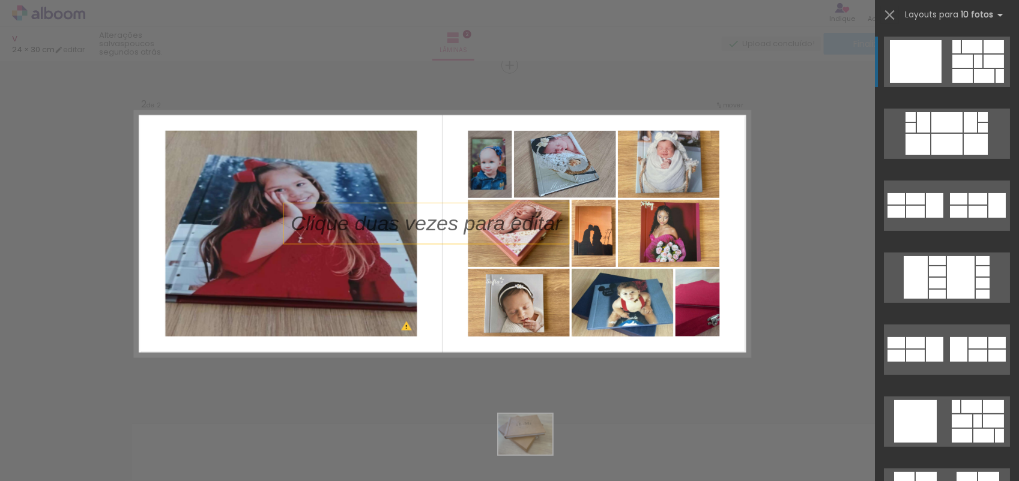
click at [509, 232] on p at bounding box center [433, 223] width 285 height 29
click at [497, 223] on p at bounding box center [433, 223] width 285 height 29
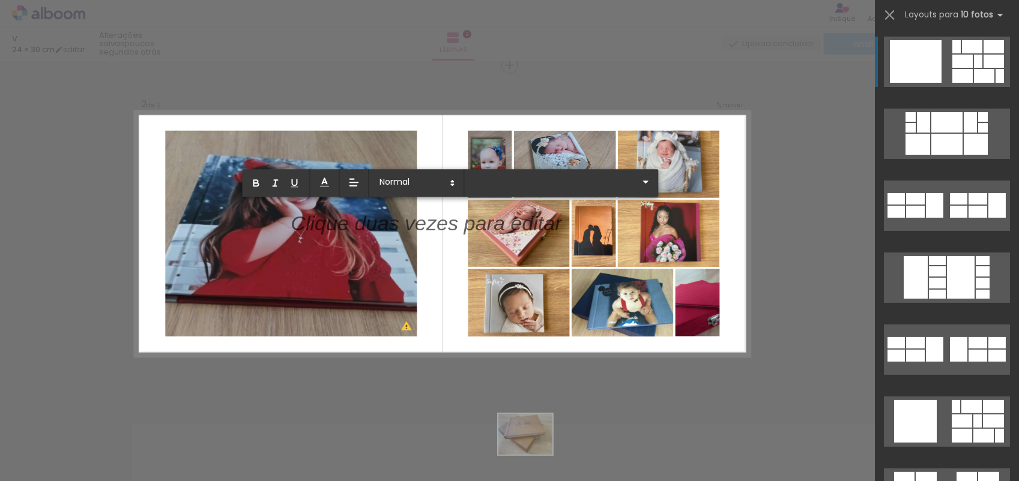
click at [464, 376] on div "Confirmar Cancelar" at bounding box center [509, 228] width 1019 height 1041
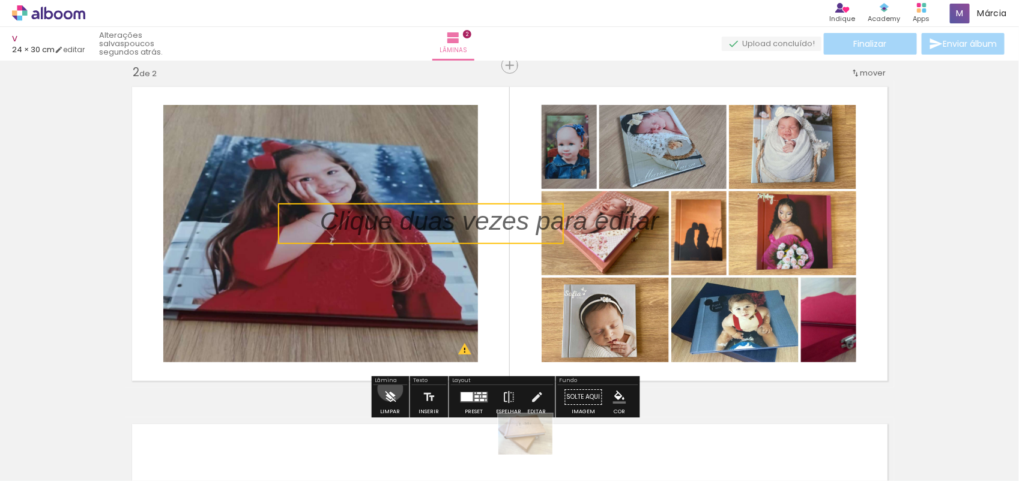
click at [390, 389] on iron-icon at bounding box center [390, 397] width 13 height 24
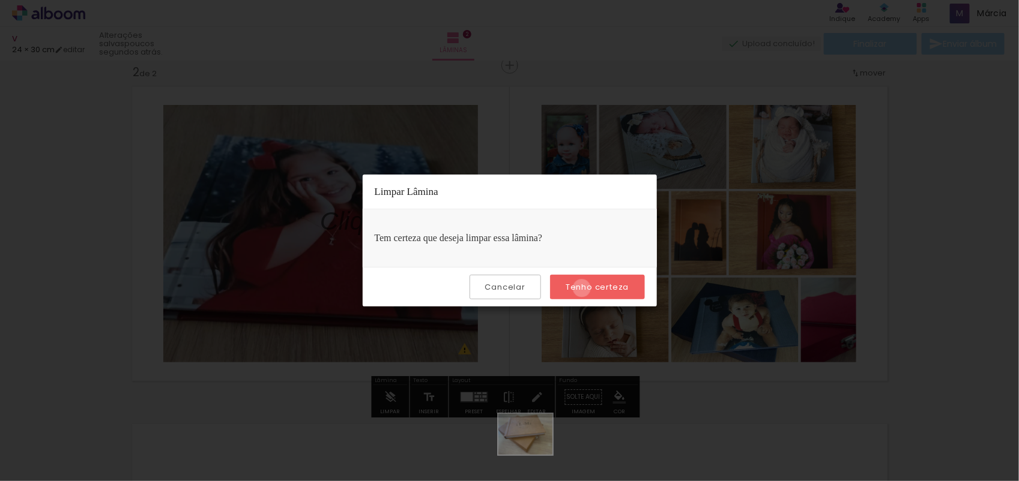
click at [0, 0] on slot "Tenho certeza" at bounding box center [0, 0] width 0 height 0
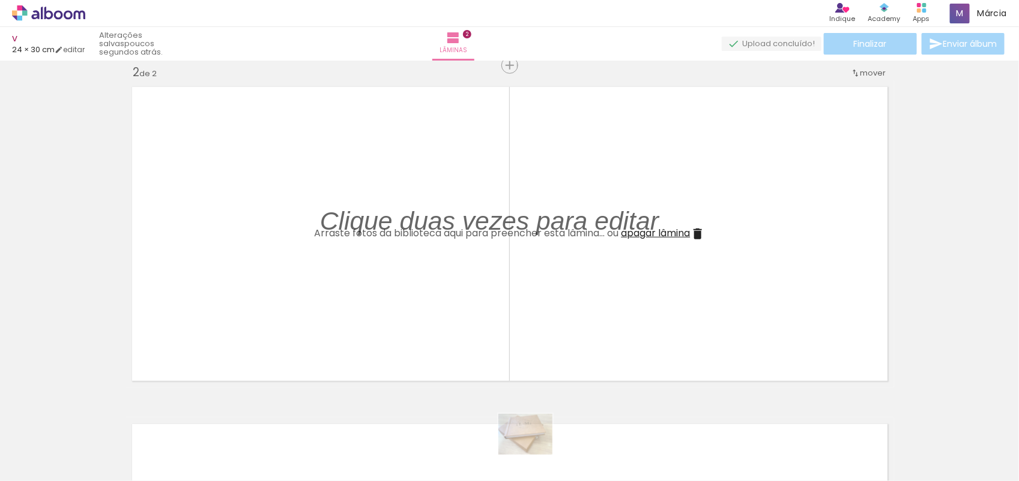
click at [686, 235] on span "apagar lâmina" at bounding box center [655, 233] width 69 height 14
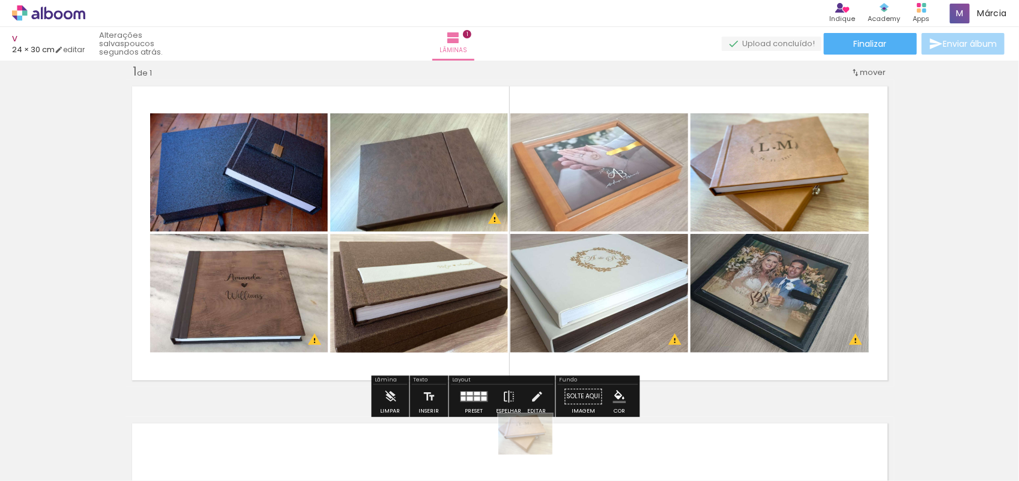
scroll to position [375, 0]
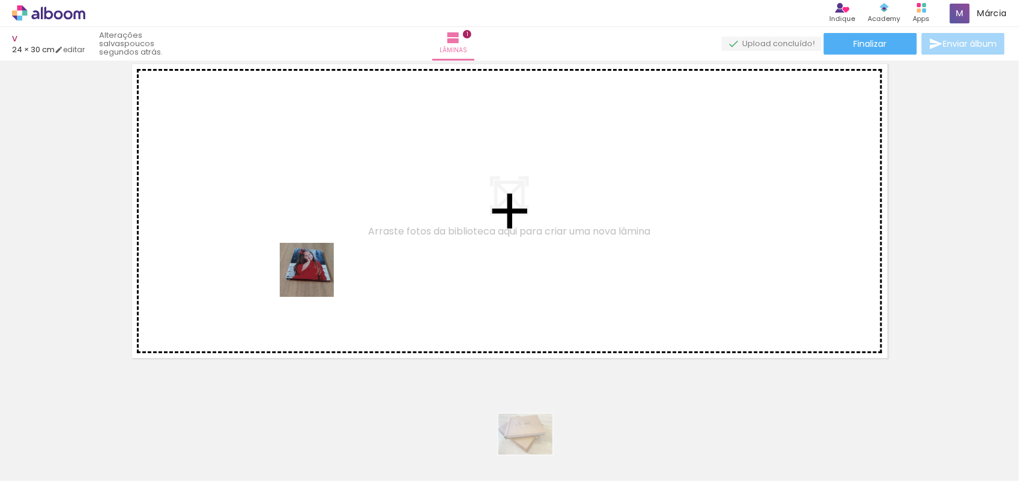
drag, startPoint x: 226, startPoint y: 443, endPoint x: 316, endPoint y: 277, distance: 188.9
click at [316, 277] on quentale-workspace at bounding box center [509, 240] width 1019 height 481
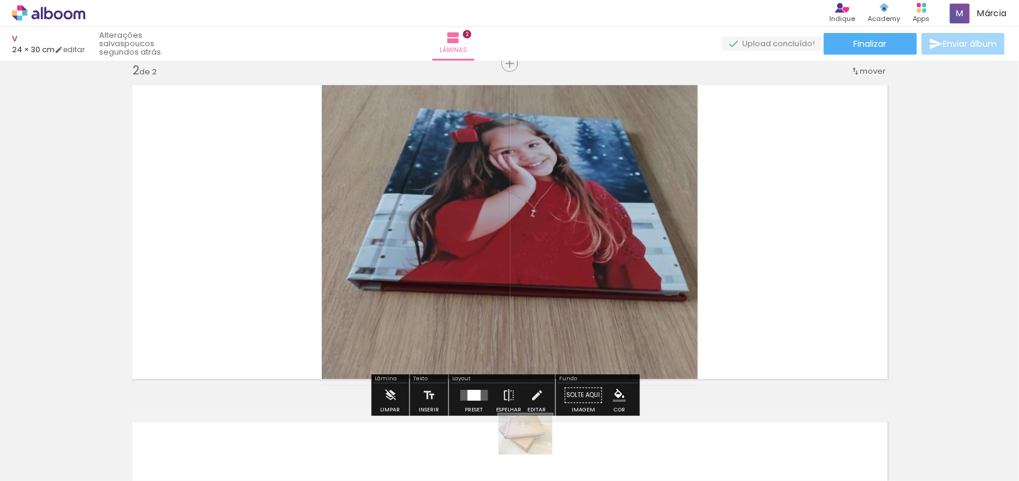
scroll to position [352, 0]
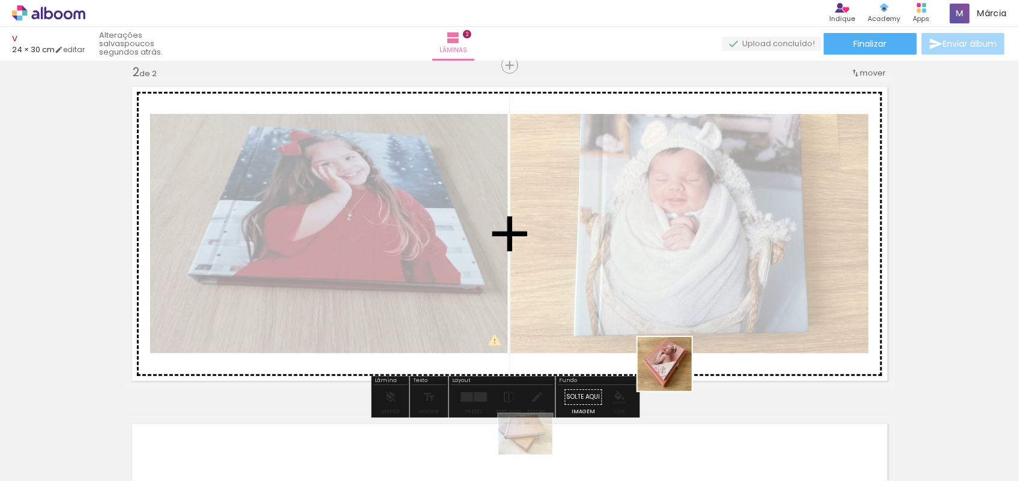
scroll to position [0, 562]
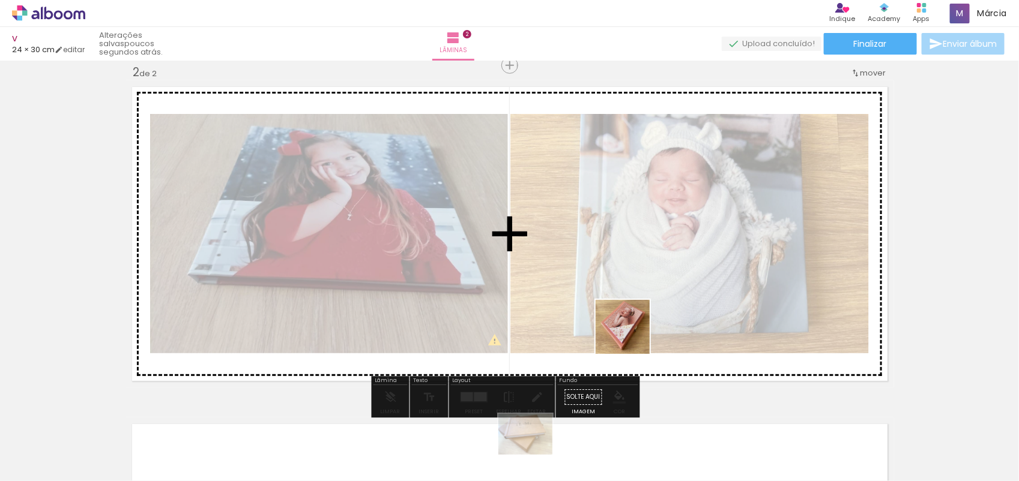
drag, startPoint x: 674, startPoint y: 374, endPoint x: 569, endPoint y: 283, distance: 138.8
click at [569, 283] on quentale-workspace at bounding box center [509, 240] width 1019 height 481
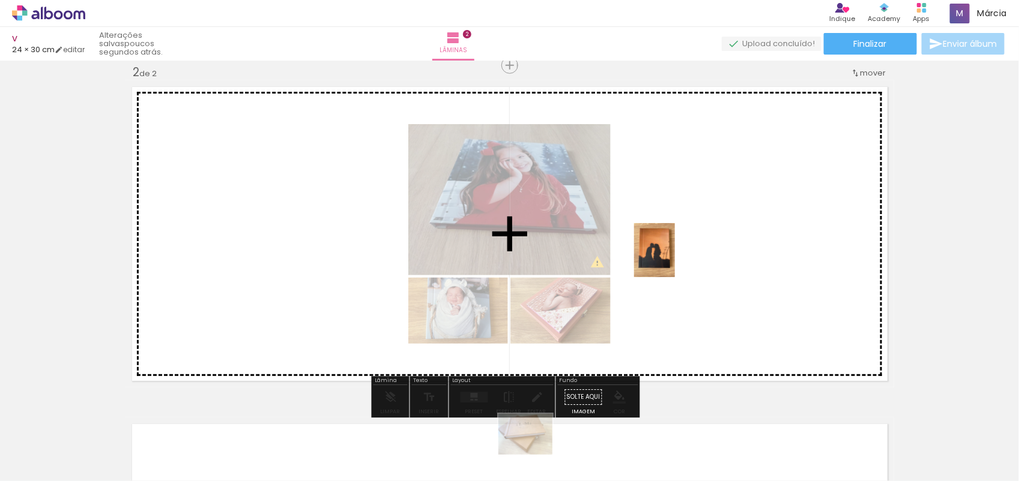
drag, startPoint x: 768, startPoint y: 449, endPoint x: 668, endPoint y: 256, distance: 218.1
click at [668, 256] on quentale-workspace at bounding box center [509, 240] width 1019 height 481
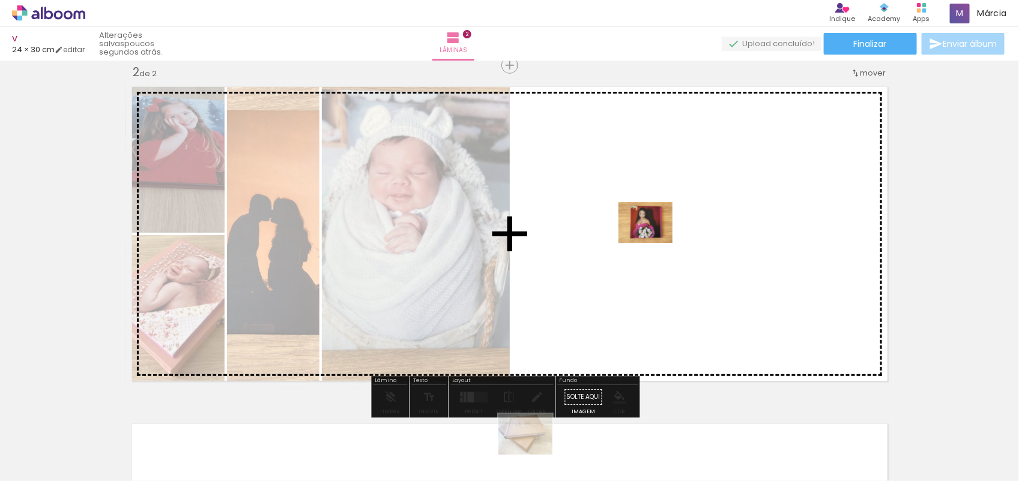
drag, startPoint x: 776, startPoint y: 360, endPoint x: 654, endPoint y: 238, distance: 172.4
click at [654, 238] on quentale-workspace at bounding box center [509, 240] width 1019 height 481
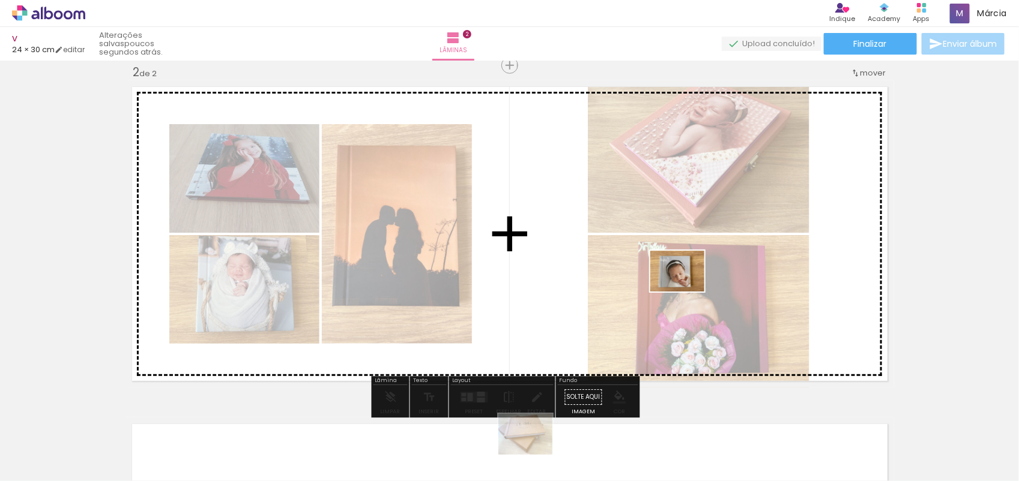
drag, startPoint x: 904, startPoint y: 445, endPoint x: 590, endPoint y: 238, distance: 375.7
click at [590, 238] on quentale-workspace at bounding box center [509, 240] width 1019 height 481
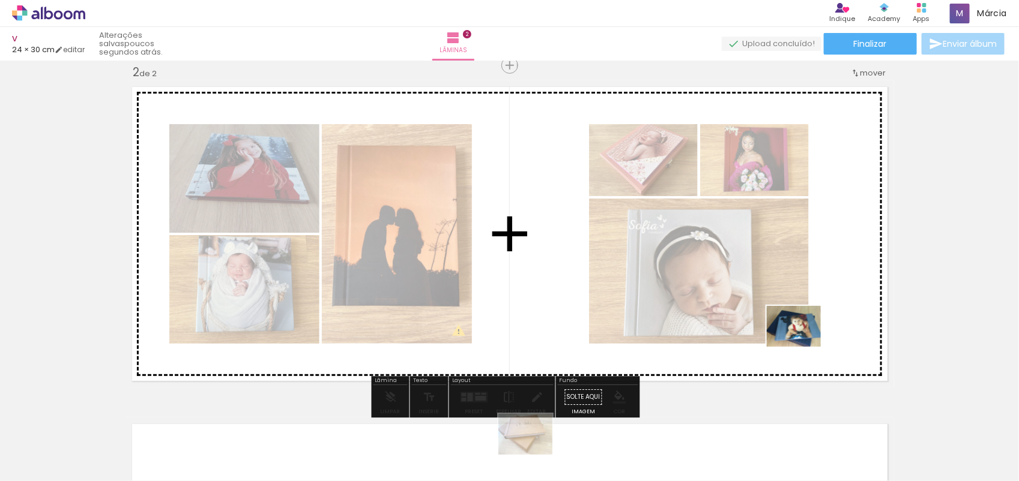
drag, startPoint x: 884, startPoint y: 383, endPoint x: 515, endPoint y: 256, distance: 390.9
click at [515, 256] on quentale-workspace at bounding box center [509, 240] width 1019 height 481
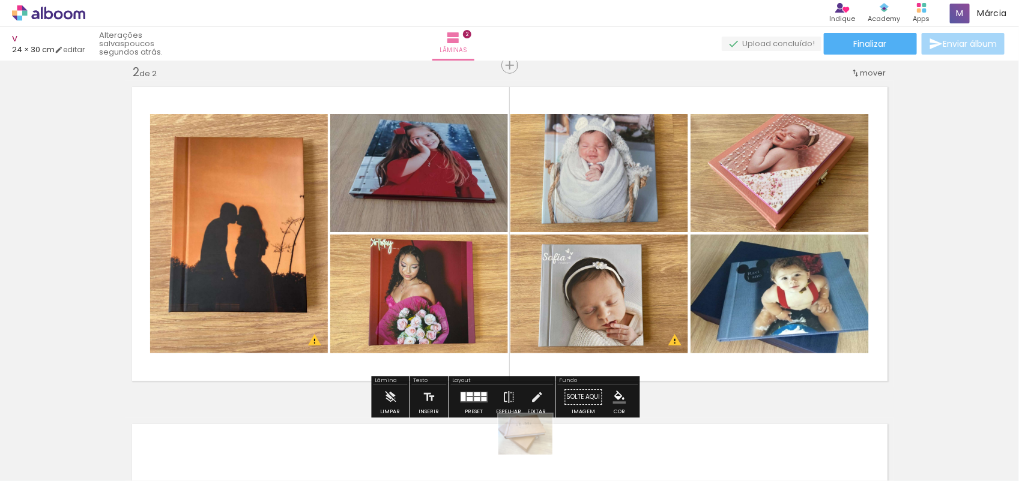
scroll to position [0, 0]
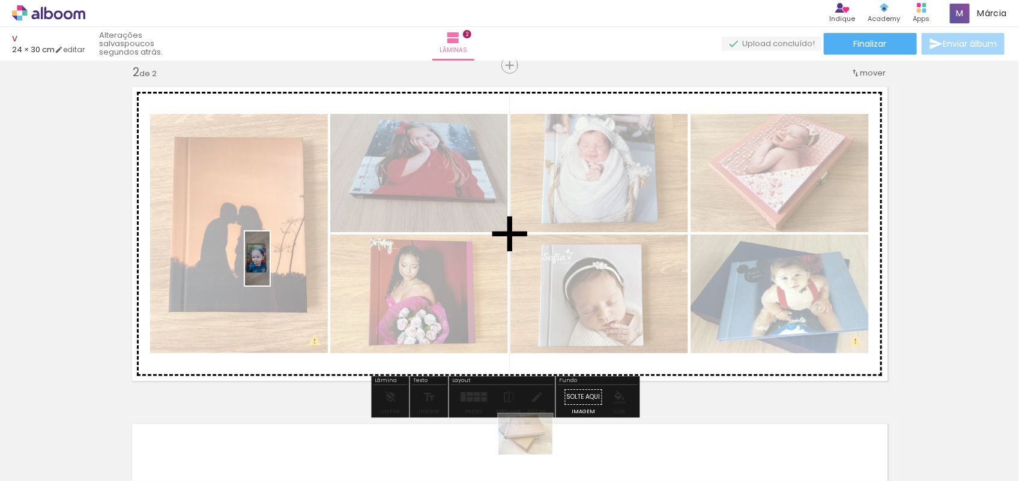
drag, startPoint x: 121, startPoint y: 448, endPoint x: 283, endPoint y: 268, distance: 242.3
click at [283, 268] on quentale-workspace at bounding box center [509, 240] width 1019 height 481
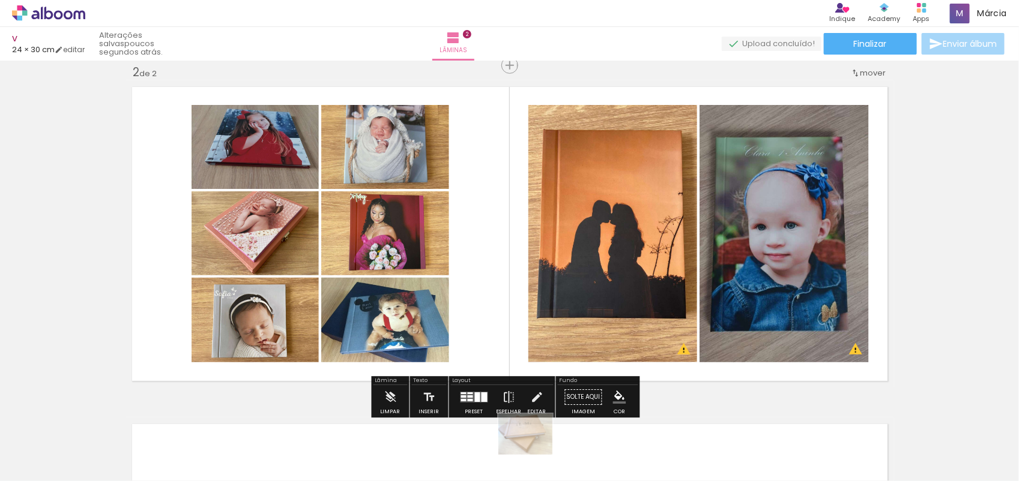
scroll to position [0, 562]
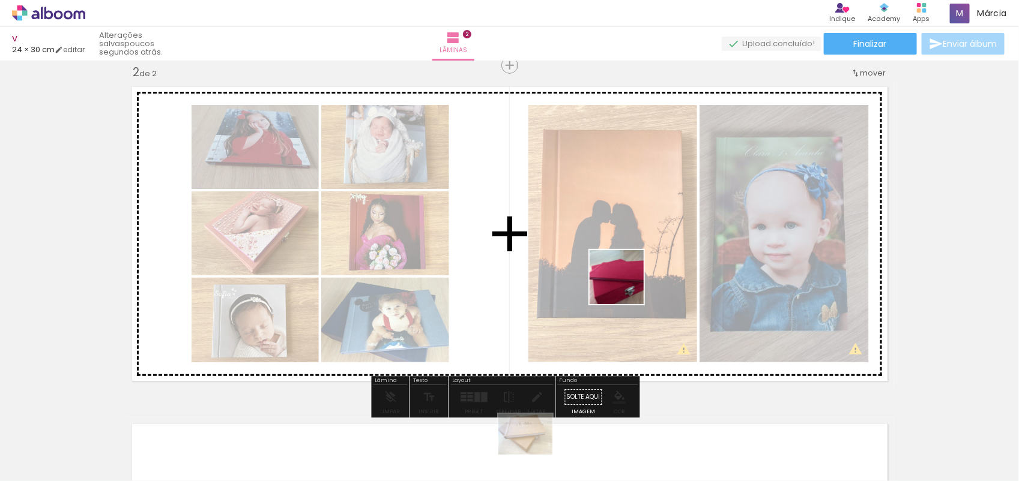
drag, startPoint x: 578, startPoint y: 410, endPoint x: 626, endPoint y: 286, distance: 132.7
click at [626, 286] on quentale-workspace at bounding box center [509, 240] width 1019 height 481
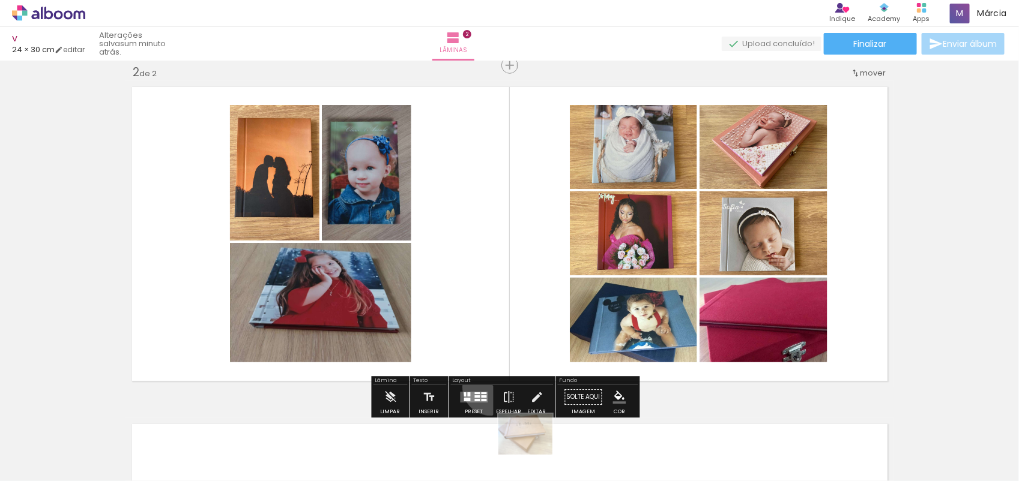
click at [488, 387] on paper-button "Preset" at bounding box center [474, 400] width 38 height 31
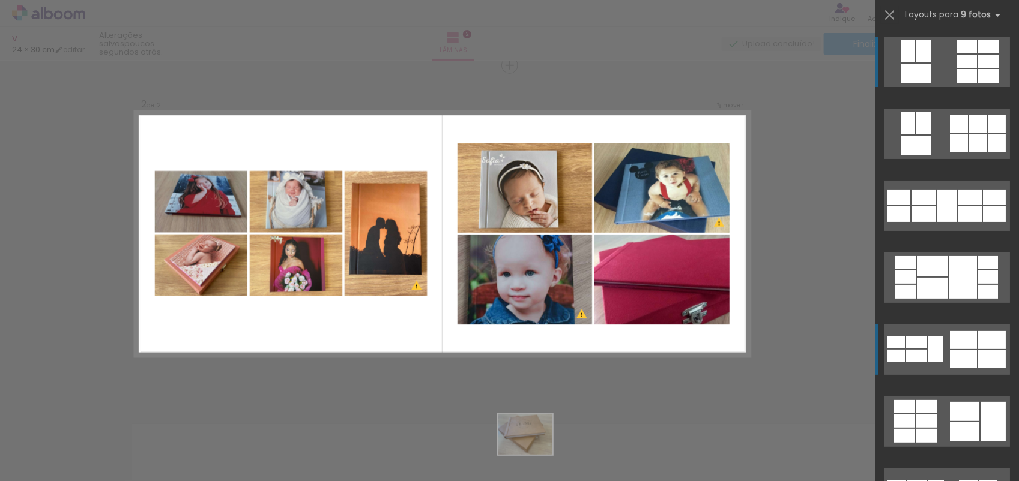
click at [988, 152] on div at bounding box center [997, 143] width 18 height 18
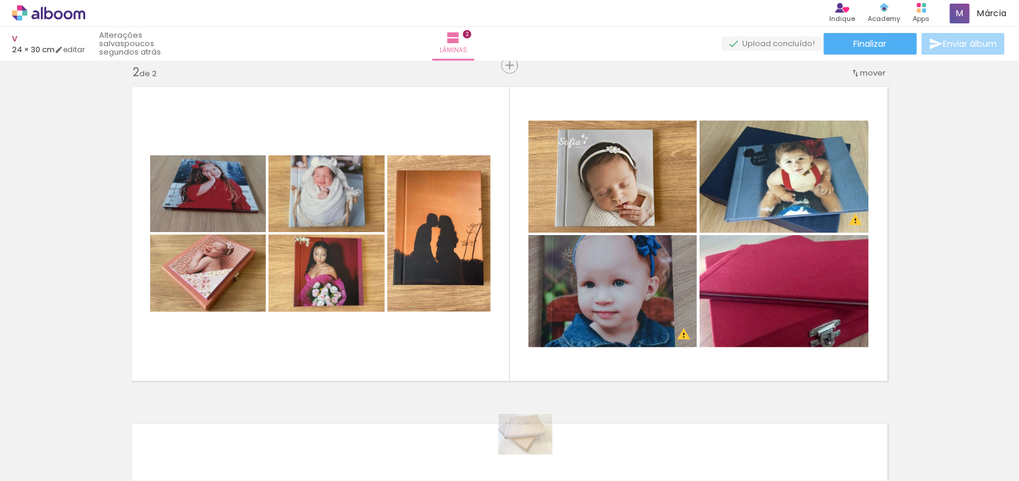
click at [968, 119] on div "Inserir lâmina 1 de 2 Inserir lâmina 2 de 2 O Designbox precisará aumentar a su…" at bounding box center [509, 218] width 1019 height 1013
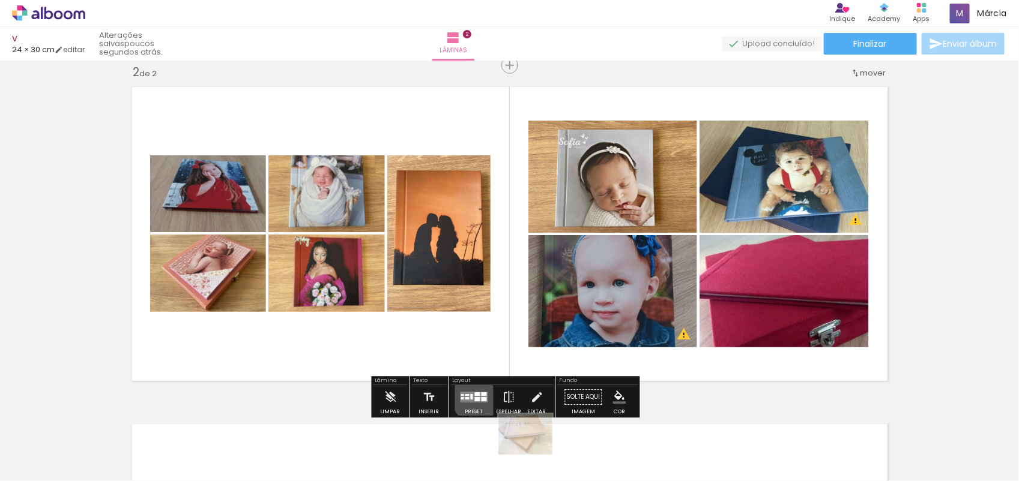
click at [481, 394] on div at bounding box center [483, 395] width 5 height 4
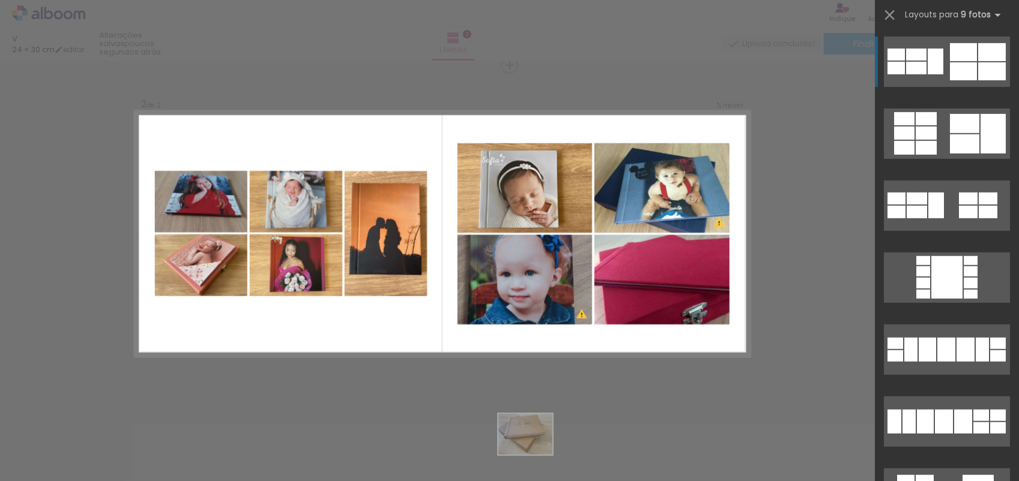
scroll to position [0, 0]
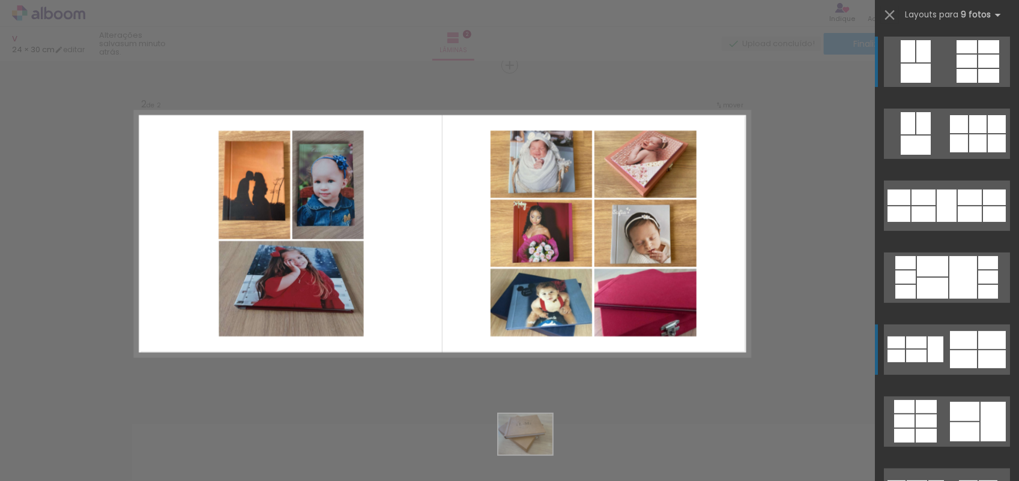
click at [934, 109] on quentale-layouter at bounding box center [947, 134] width 126 height 50
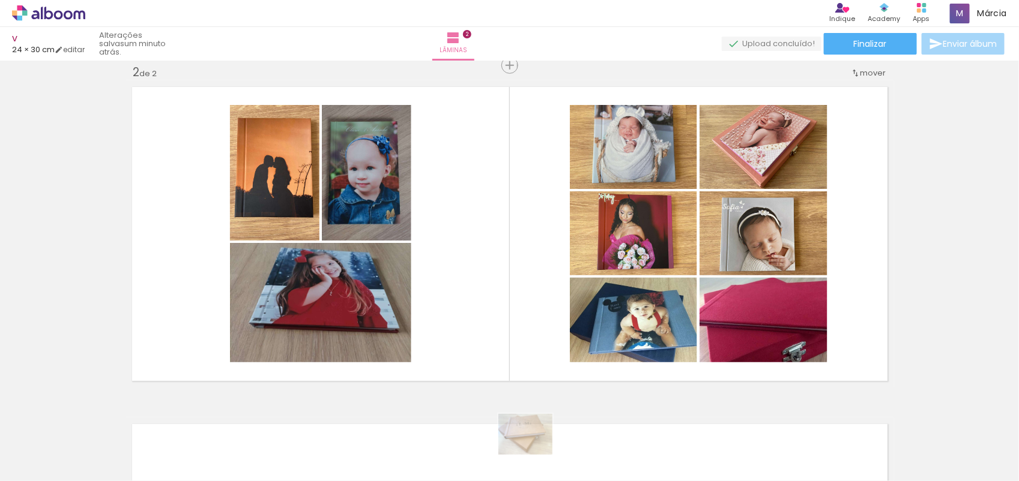
click at [992, 337] on div "Inserir lâmina 1 de 2 Inserir lâmina 2 de 2 O Designbox precisará aumentar a su…" at bounding box center [509, 218] width 1019 height 1013
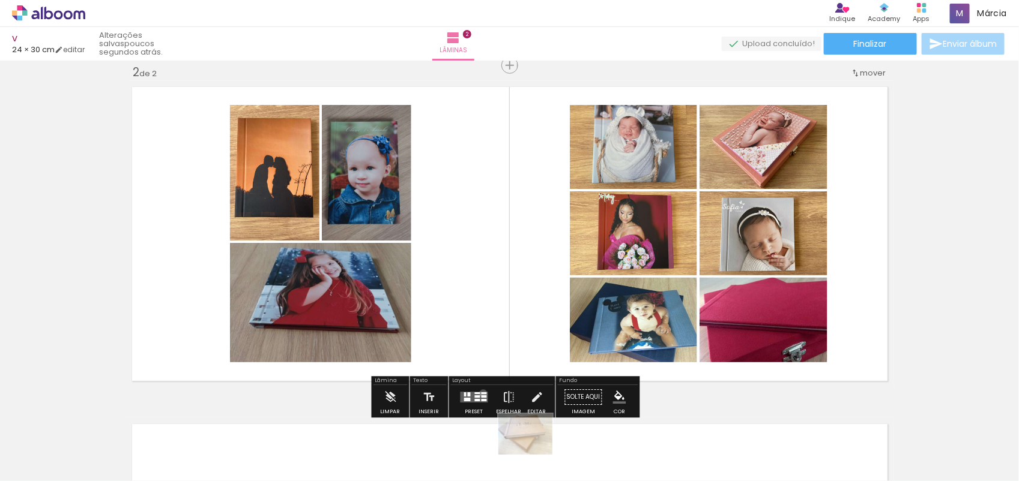
click at [481, 393] on div at bounding box center [483, 394] width 5 height 2
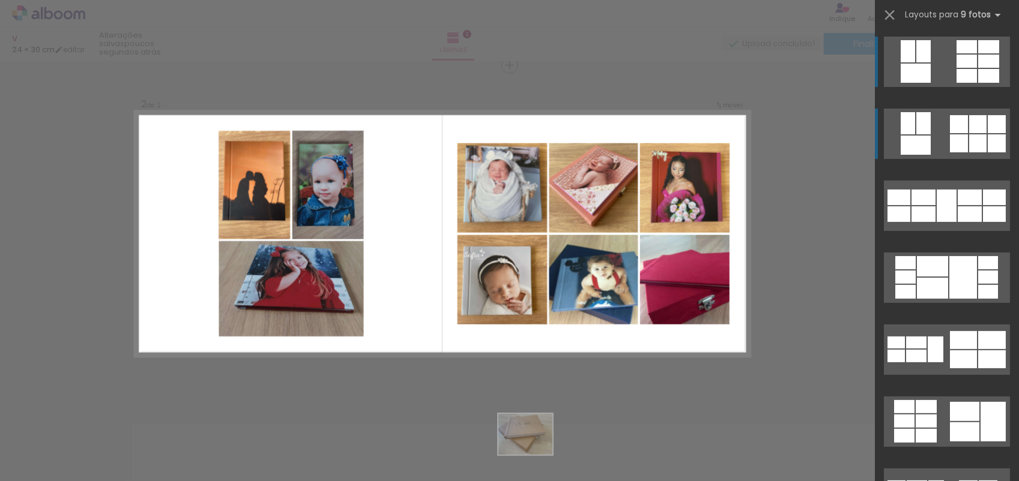
click at [937, 132] on quentale-layouter at bounding box center [947, 134] width 126 height 50
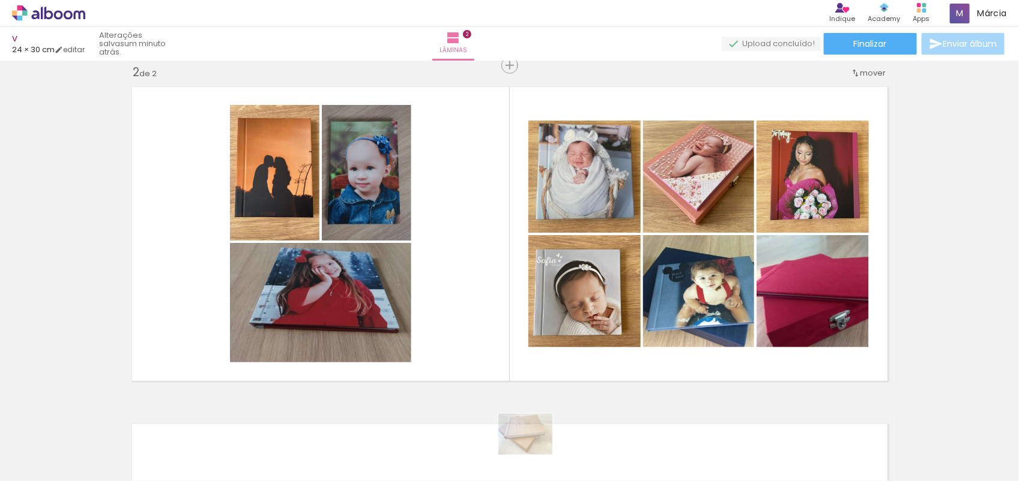
click at [98, 445] on iron-horizontal-list at bounding box center [86, 443] width 24 height 75
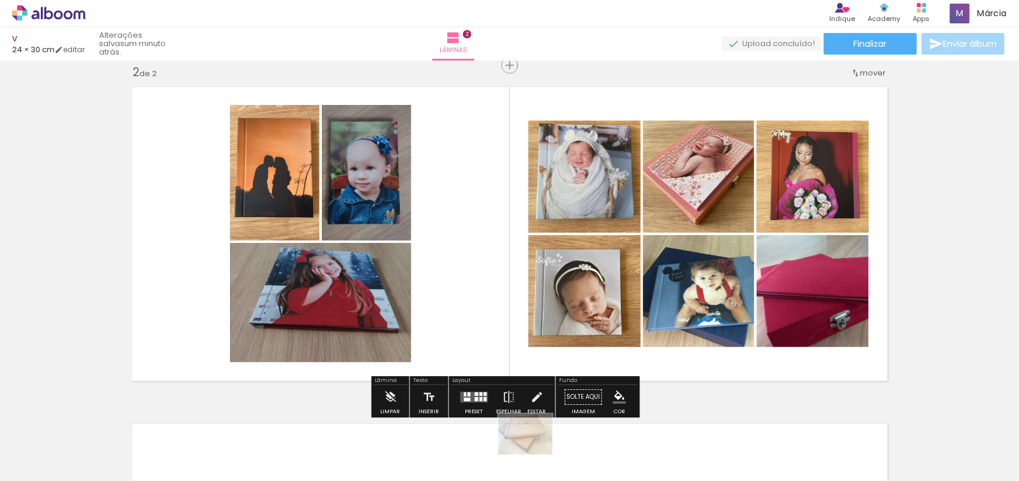
click at [475, 399] on div at bounding box center [477, 399] width 4 height 4
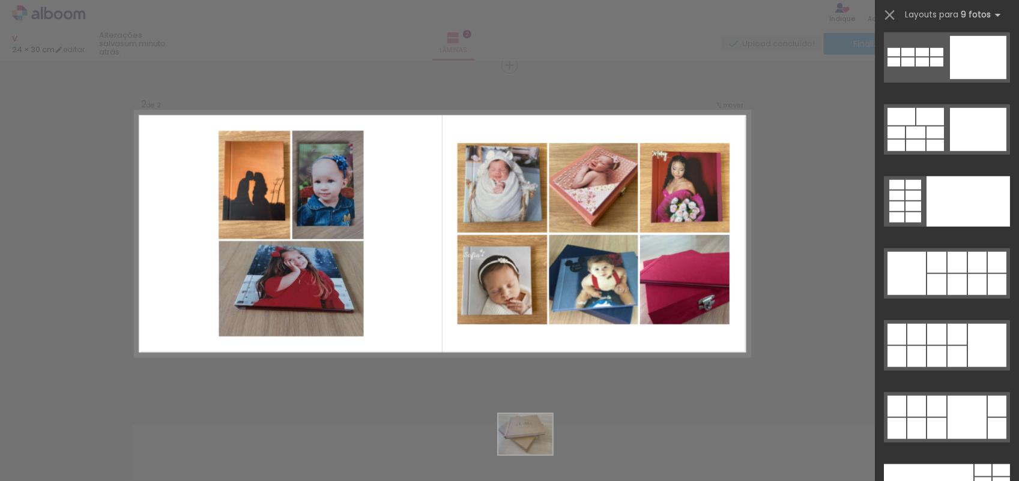
scroll to position [2851, 0]
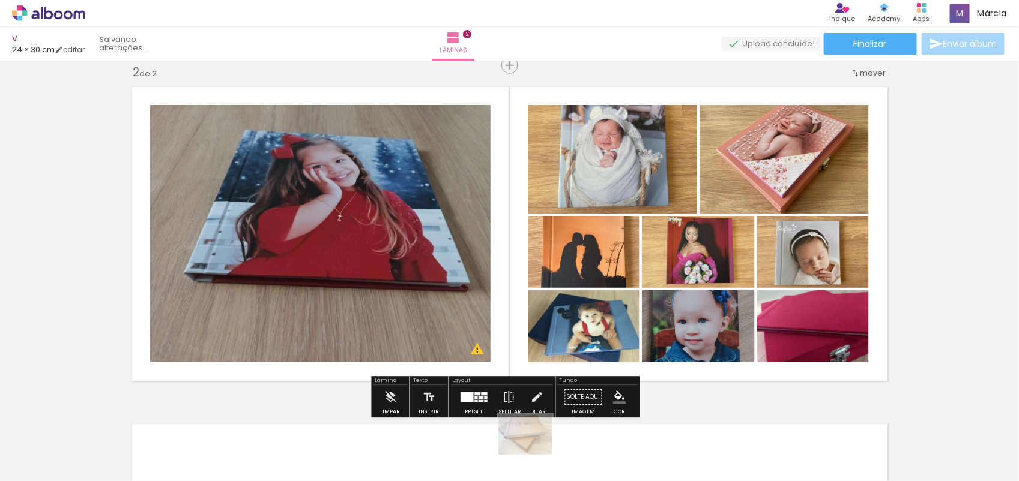
click at [475, 402] on quentale-layouter at bounding box center [474, 397] width 28 height 11
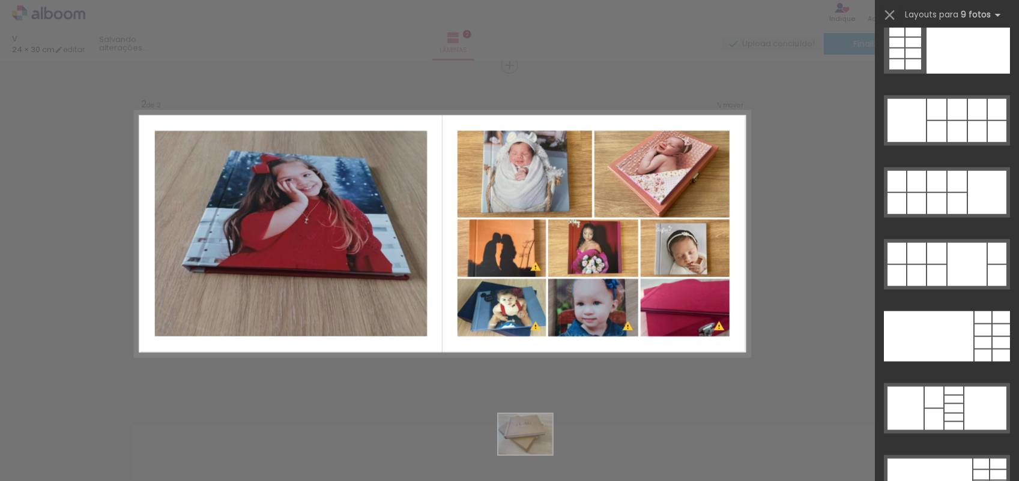
scroll to position [2210, 0]
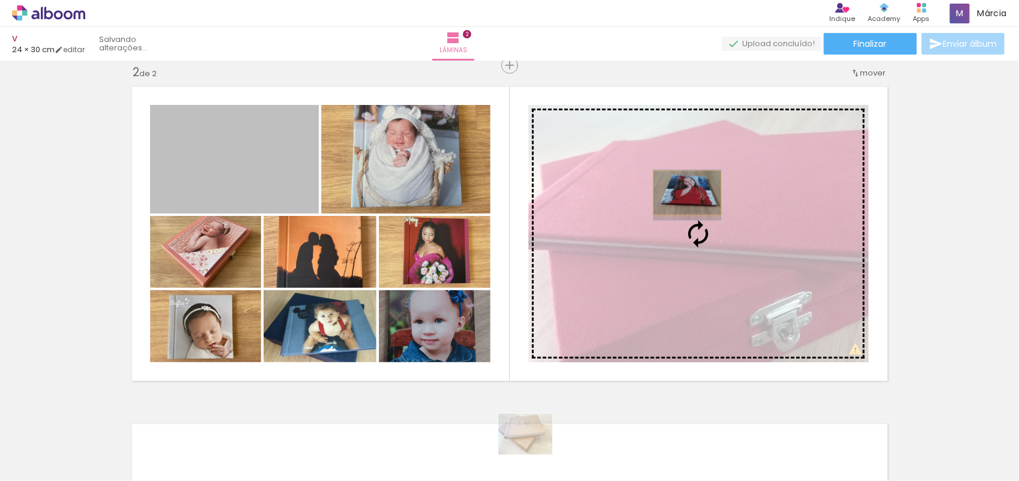
drag, startPoint x: 222, startPoint y: 160, endPoint x: 681, endPoint y: 193, distance: 460.5
click at [0, 0] on slot at bounding box center [0, 0] width 0 height 0
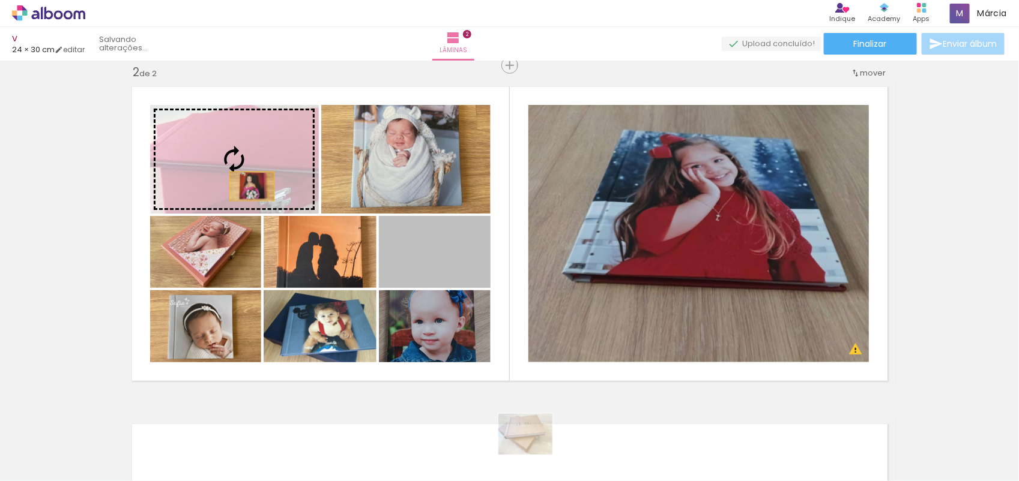
drag, startPoint x: 428, startPoint y: 270, endPoint x: 226, endPoint y: 168, distance: 226.6
click at [0, 0] on slot at bounding box center [0, 0] width 0 height 0
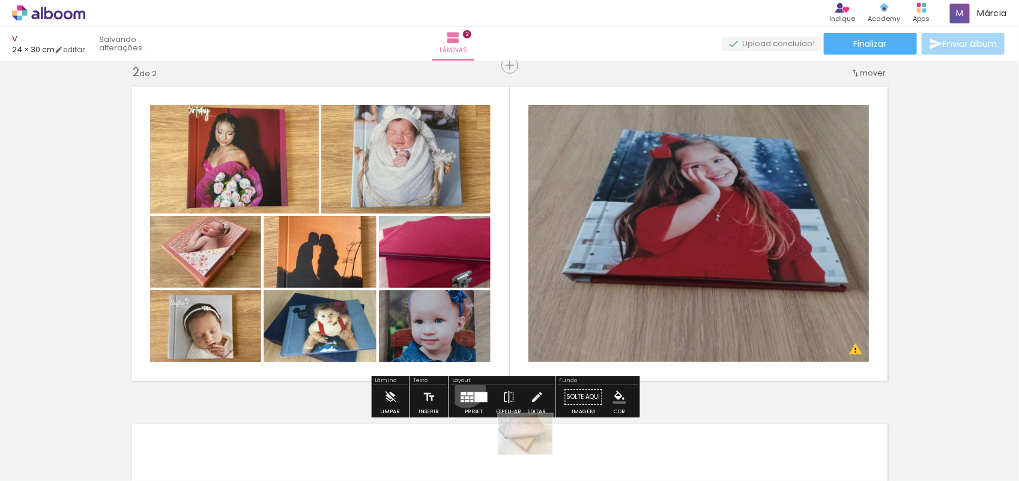
click at [463, 388] on div at bounding box center [474, 397] width 32 height 24
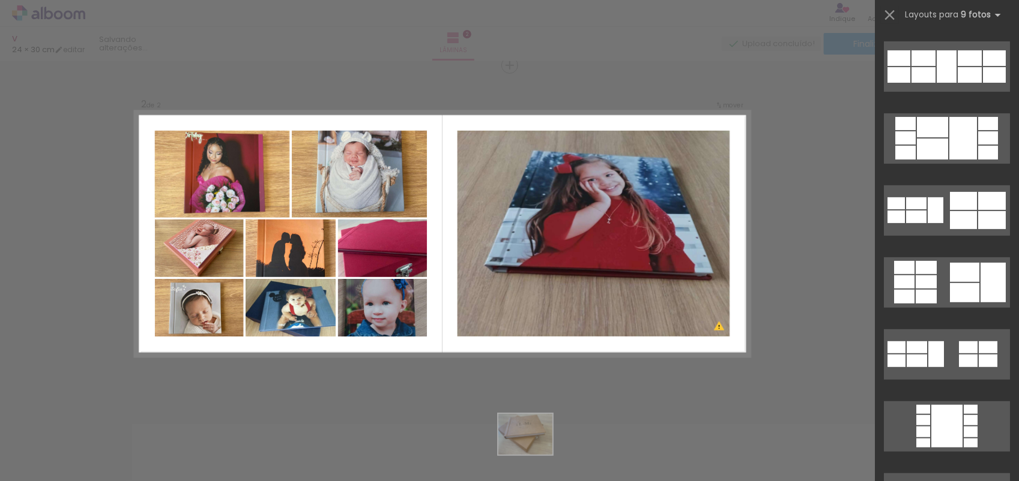
scroll to position [0, 0]
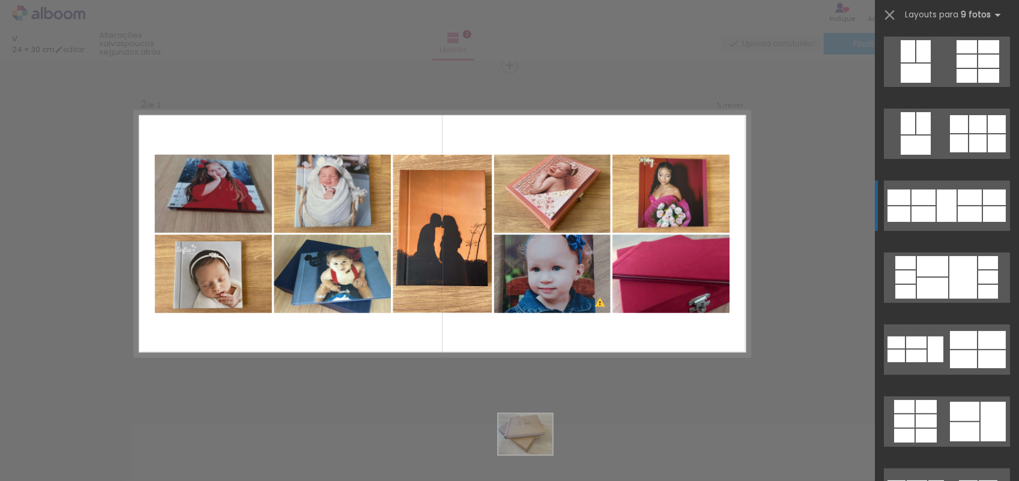
click at [926, 216] on div at bounding box center [923, 215] width 24 height 16
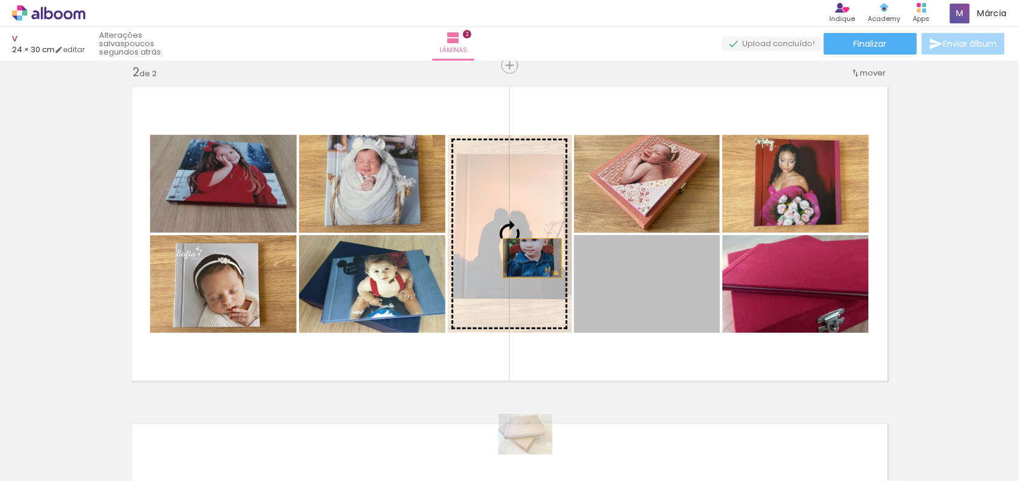
drag, startPoint x: 646, startPoint y: 310, endPoint x: 510, endPoint y: 247, distance: 149.9
click at [0, 0] on slot at bounding box center [0, 0] width 0 height 0
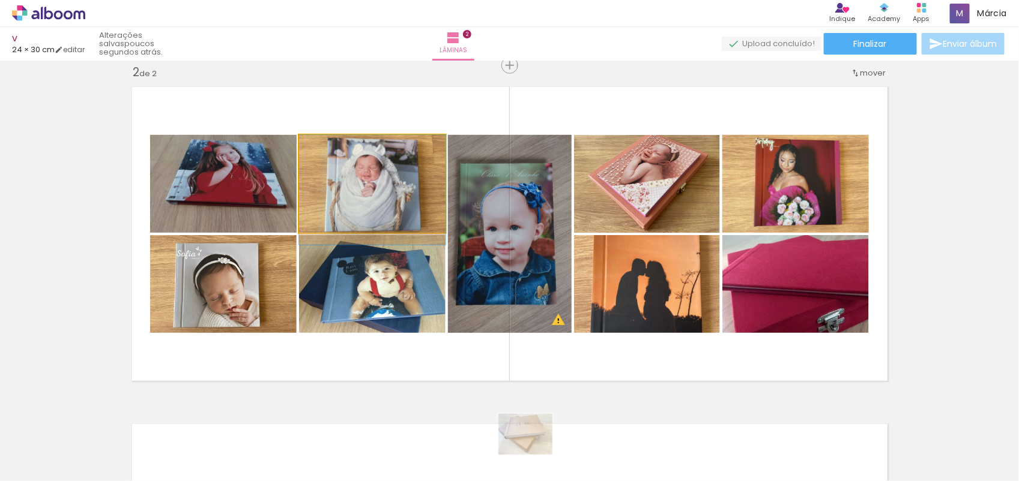
drag, startPoint x: 327, startPoint y: 170, endPoint x: 328, endPoint y: 183, distance: 13.3
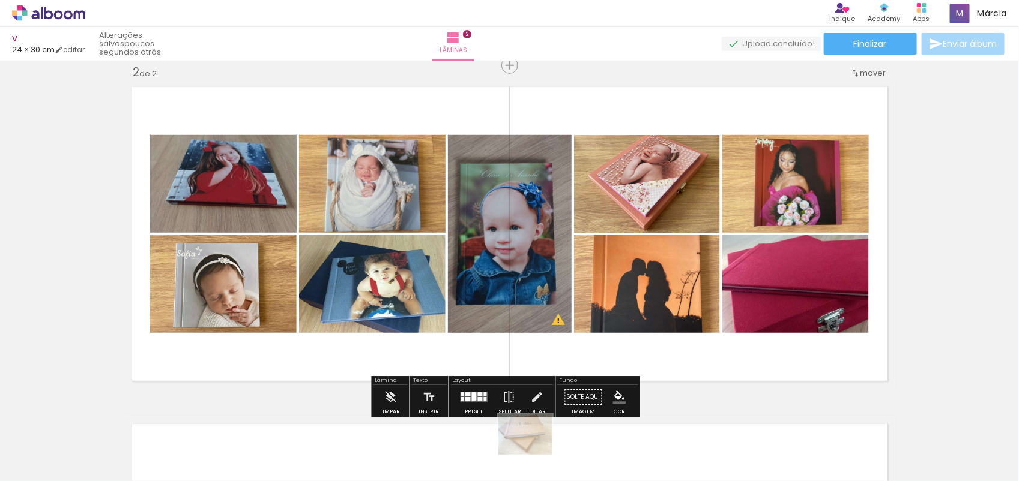
click at [881, 244] on quentale-layouter at bounding box center [509, 233] width 768 height 307
click at [973, 257] on div "Inserir lâmina 1 de 2 Inserir lâmina 2 de 2 O Designbox precisará aumentar a su…" at bounding box center [509, 218] width 1019 height 1013
click at [396, 391] on paper-button "Limpar" at bounding box center [391, 400] width 26 height 31
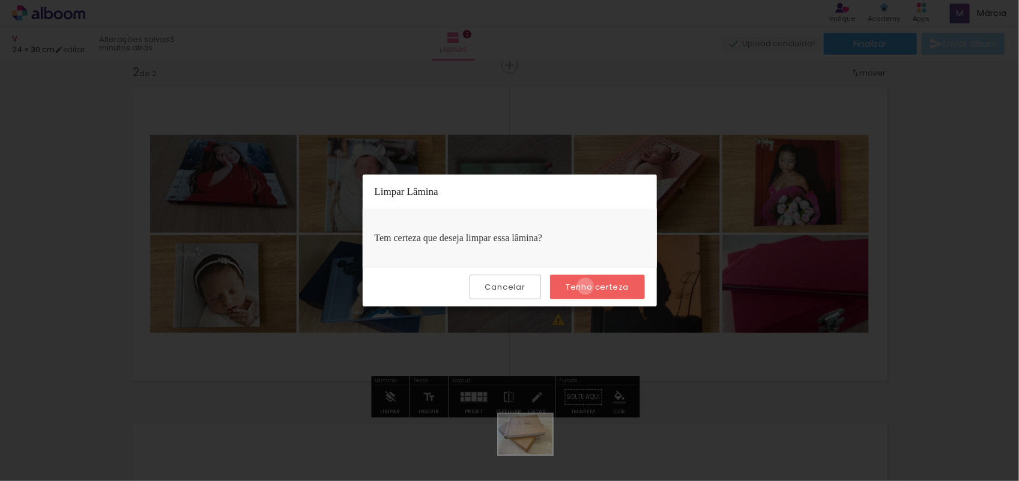
click at [0, 0] on slot "Tenho certeza" at bounding box center [0, 0] width 0 height 0
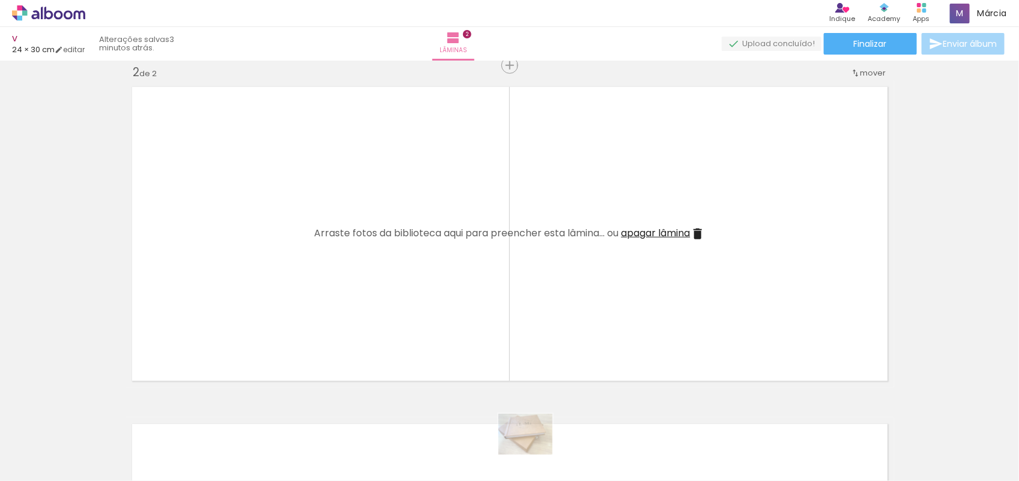
drag, startPoint x: 319, startPoint y: 297, endPoint x: 334, endPoint y: 245, distance: 54.3
click at [334, 245] on quentale-layouter at bounding box center [509, 233] width 768 height 307
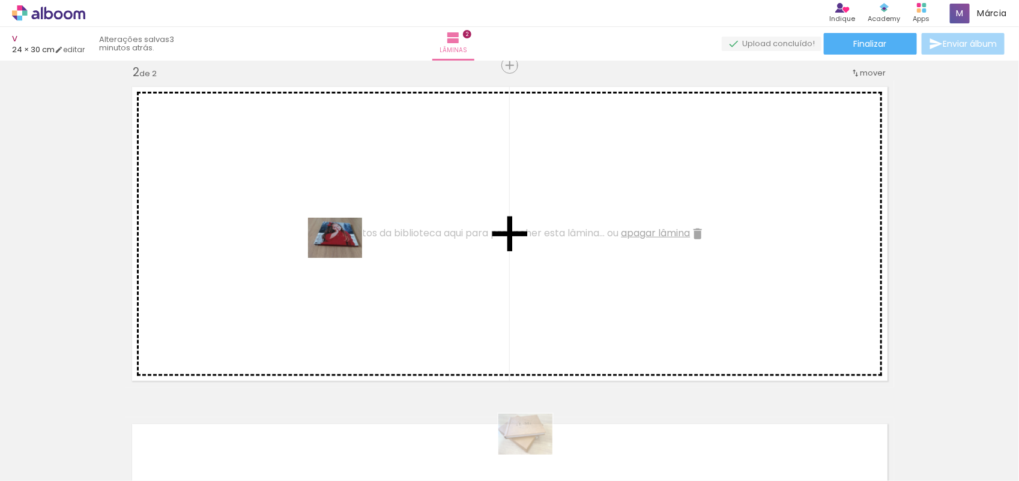
drag, startPoint x: 209, startPoint y: 469, endPoint x: 366, endPoint y: 230, distance: 286.6
click at [366, 230] on quentale-workspace at bounding box center [509, 240] width 1019 height 481
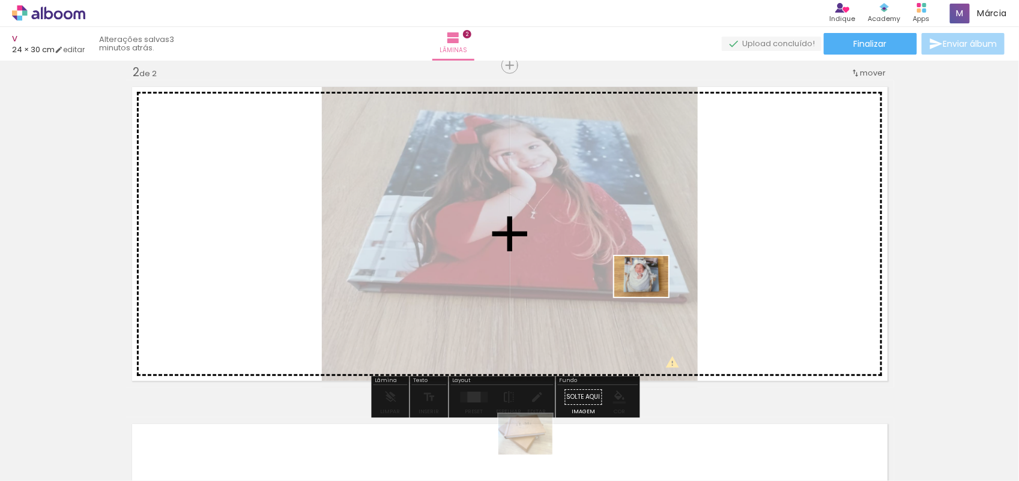
drag, startPoint x: 650, startPoint y: 442, endPoint x: 650, endPoint y: 292, distance: 149.5
click at [650, 292] on quentale-workspace at bounding box center [509, 240] width 1019 height 481
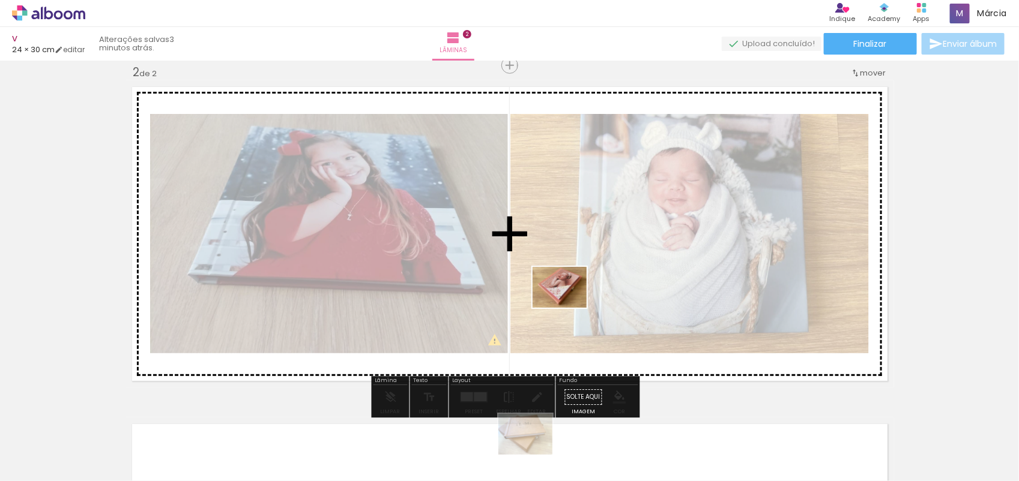
drag, startPoint x: 612, startPoint y: 338, endPoint x: 500, endPoint y: 253, distance: 141.0
click at [500, 253] on quentale-workspace at bounding box center [509, 240] width 1019 height 481
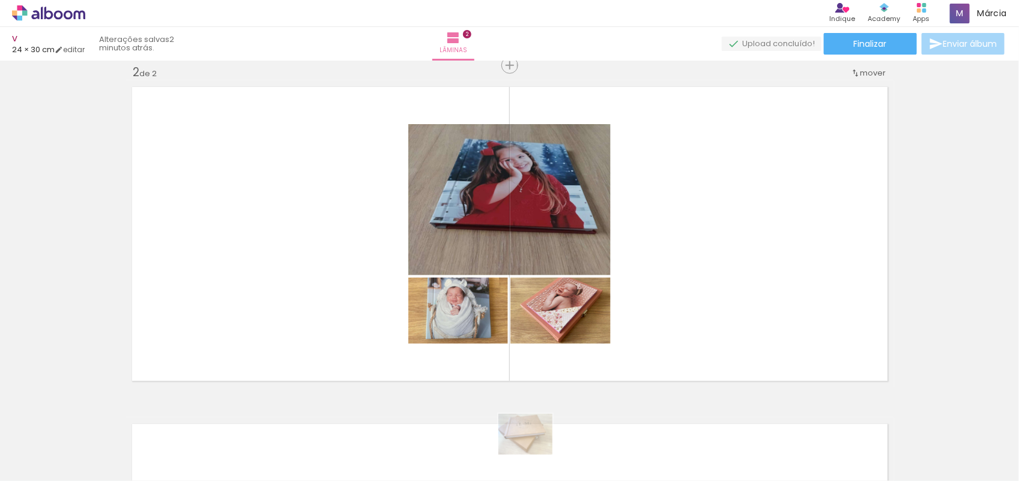
click at [34, 459] on span "Adicionar Fotos" at bounding box center [43, 465] width 36 height 13
click at [0, 0] on input "file" at bounding box center [0, 0] width 0 height 0
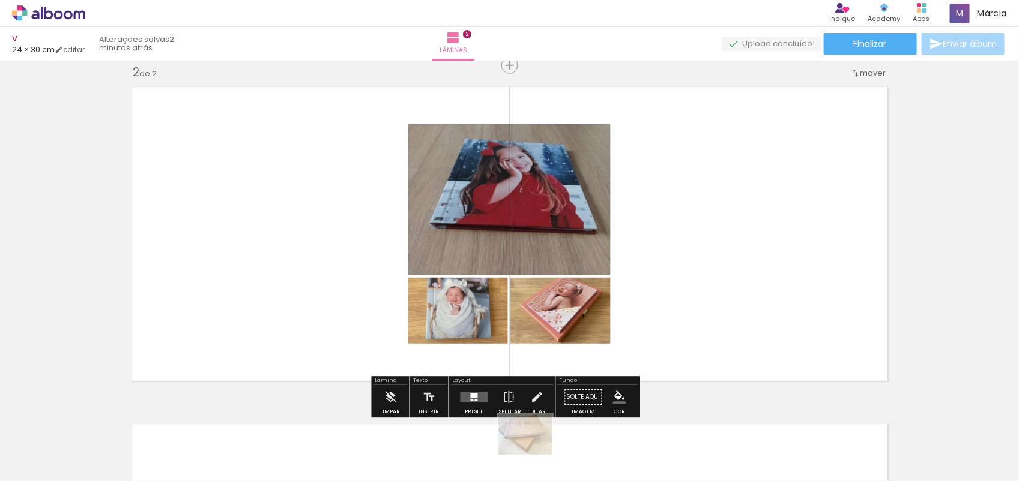
click at [955, 129] on div "Inserir lâmina 1 de 2 Inserir lâmina 2 de 2 O Designbox precisará aumentar a su…" at bounding box center [509, 218] width 1019 height 1013
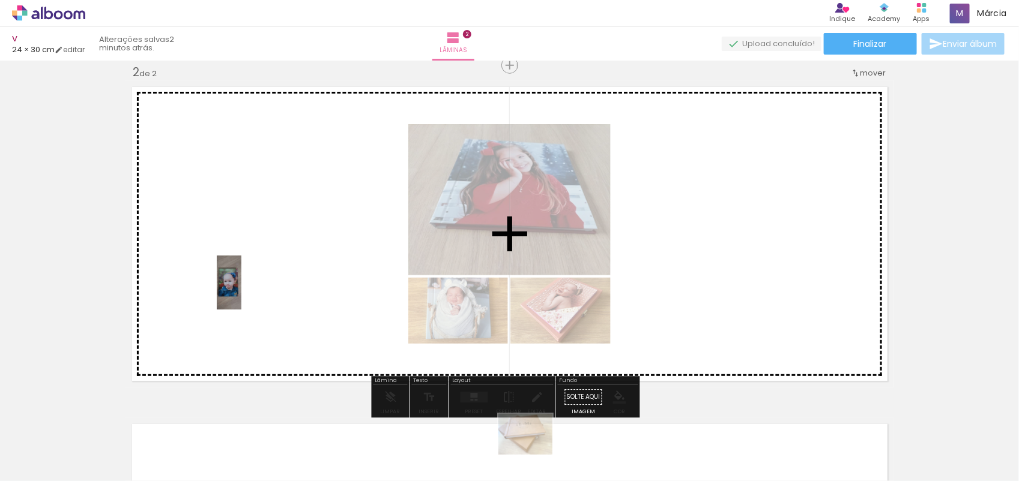
drag, startPoint x: 122, startPoint y: 456, endPoint x: 253, endPoint y: 292, distance: 210.2
click at [253, 292] on quentale-workspace at bounding box center [509, 240] width 1019 height 481
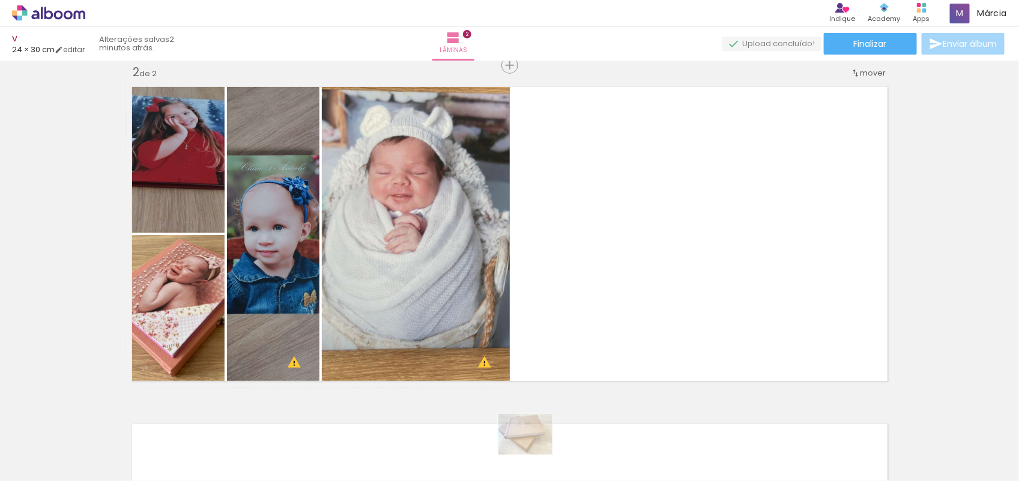
scroll to position [0, 696]
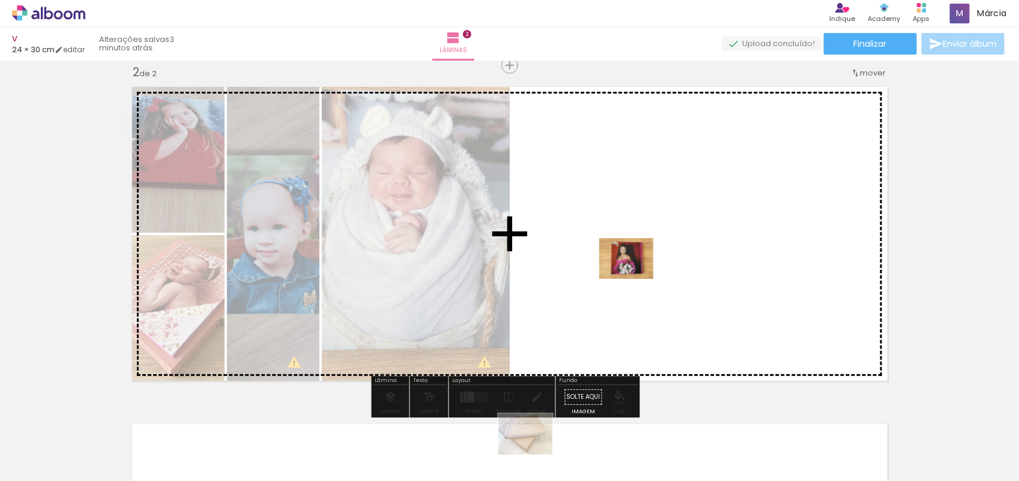
drag, startPoint x: 707, startPoint y: 451, endPoint x: 635, endPoint y: 274, distance: 190.4
click at [635, 274] on quentale-workspace at bounding box center [509, 240] width 1019 height 481
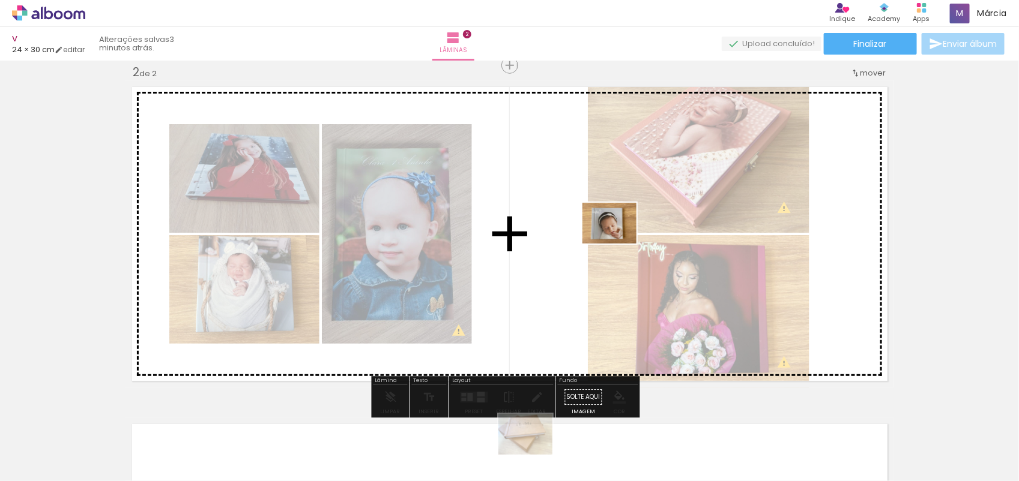
drag, startPoint x: 759, startPoint y: 442, endPoint x: 617, endPoint y: 238, distance: 248.3
click at [617, 238] on quentale-workspace at bounding box center [509, 240] width 1019 height 481
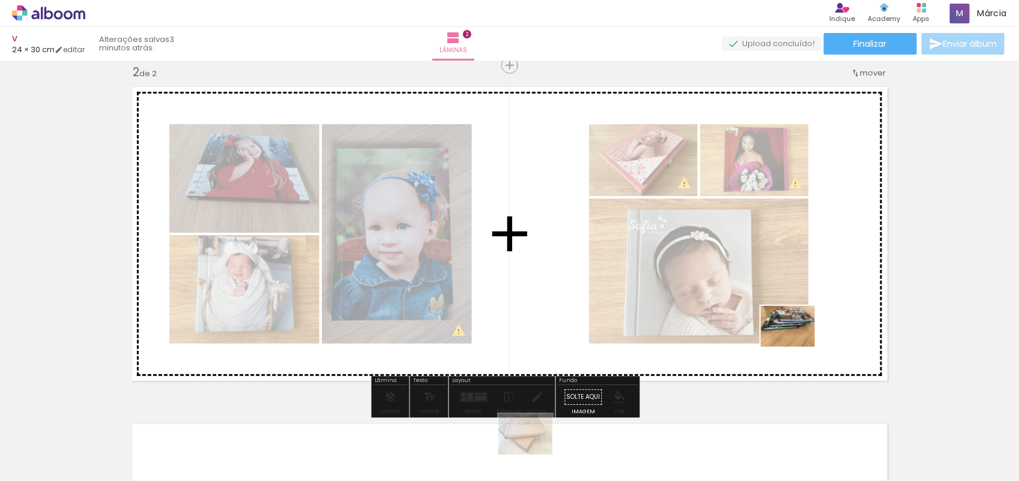
drag, startPoint x: 804, startPoint y: 350, endPoint x: 527, endPoint y: 191, distance: 320.3
click at [527, 191] on quentale-workspace at bounding box center [509, 240] width 1019 height 481
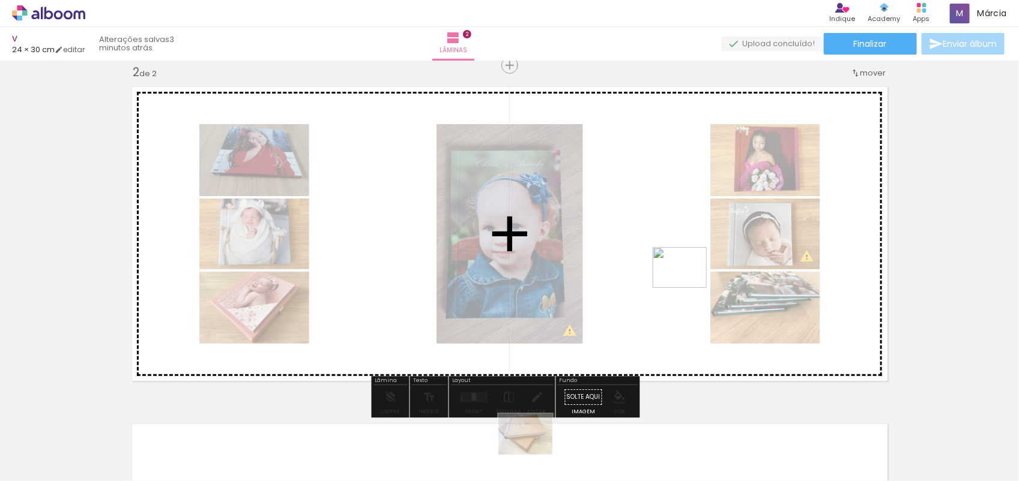
drag, startPoint x: 976, startPoint y: 451, endPoint x: 563, endPoint y: 229, distance: 469.0
click at [563, 229] on quentale-workspace at bounding box center [509, 240] width 1019 height 481
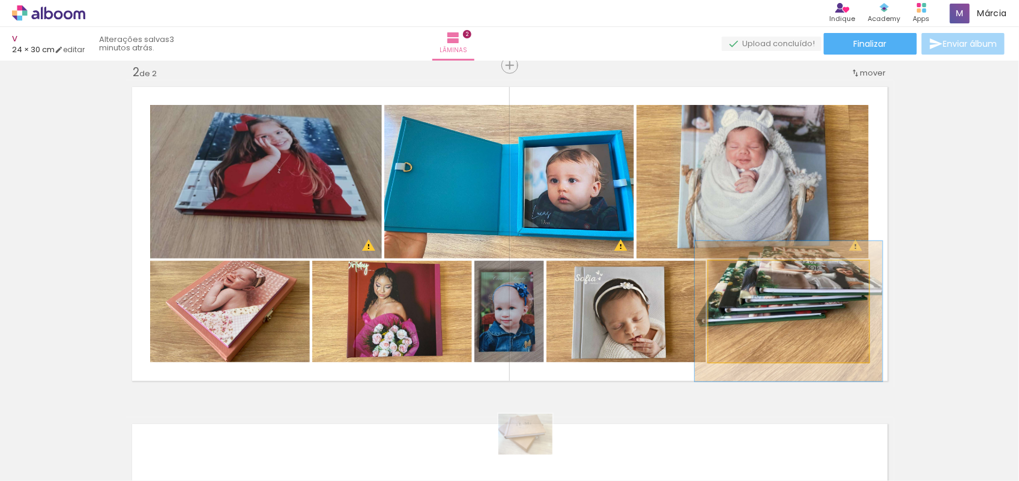
drag, startPoint x: 735, startPoint y: 279, endPoint x: 743, endPoint y: 279, distance: 7.2
type paper-slider "117"
click at [743, 279] on div at bounding box center [743, 273] width 19 height 19
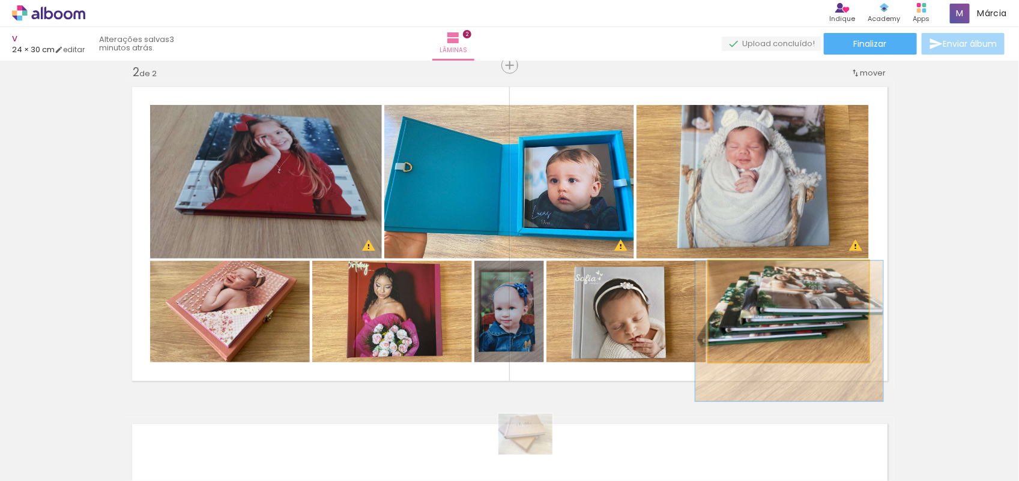
drag, startPoint x: 776, startPoint y: 313, endPoint x: 776, endPoint y: 337, distance: 24.0
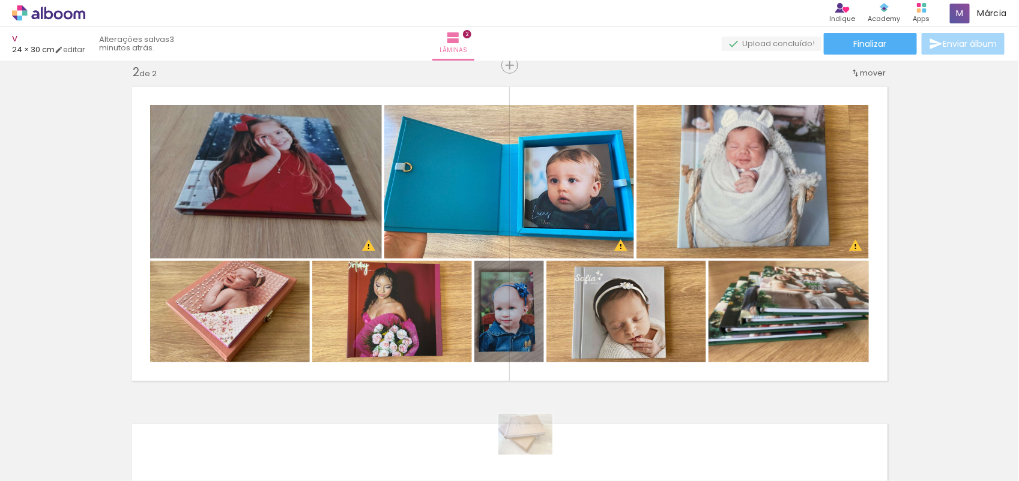
scroll to position [0, 696]
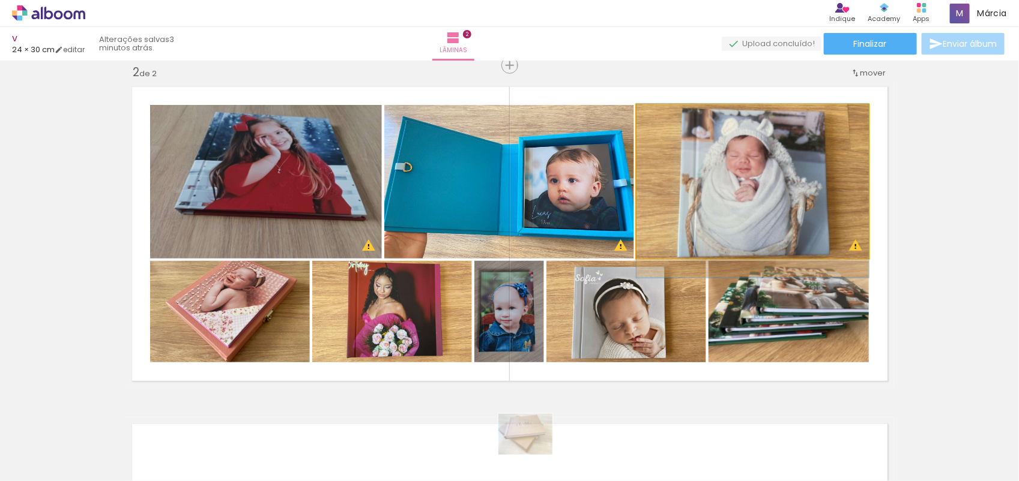
drag, startPoint x: 779, startPoint y: 153, endPoint x: 785, endPoint y: 162, distance: 10.5
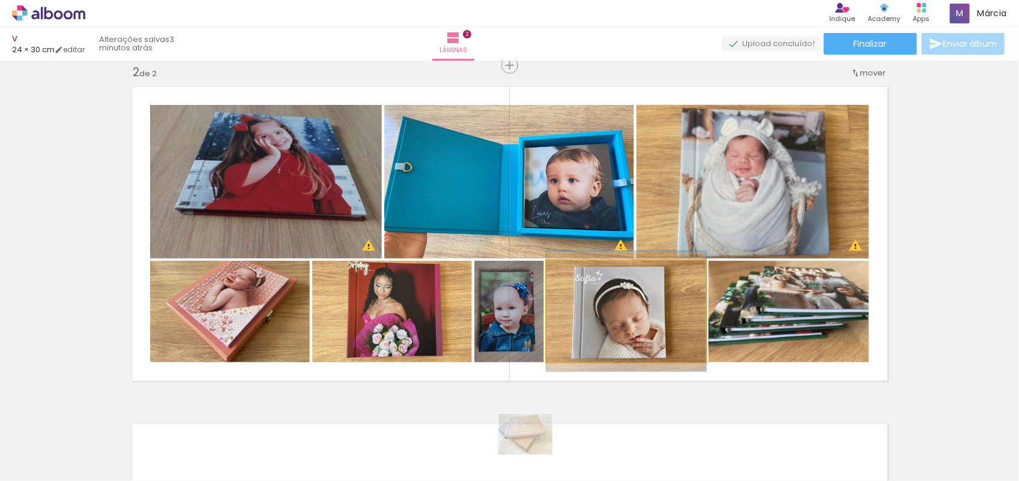
click at [677, 309] on quentale-photo at bounding box center [626, 311] width 160 height 101
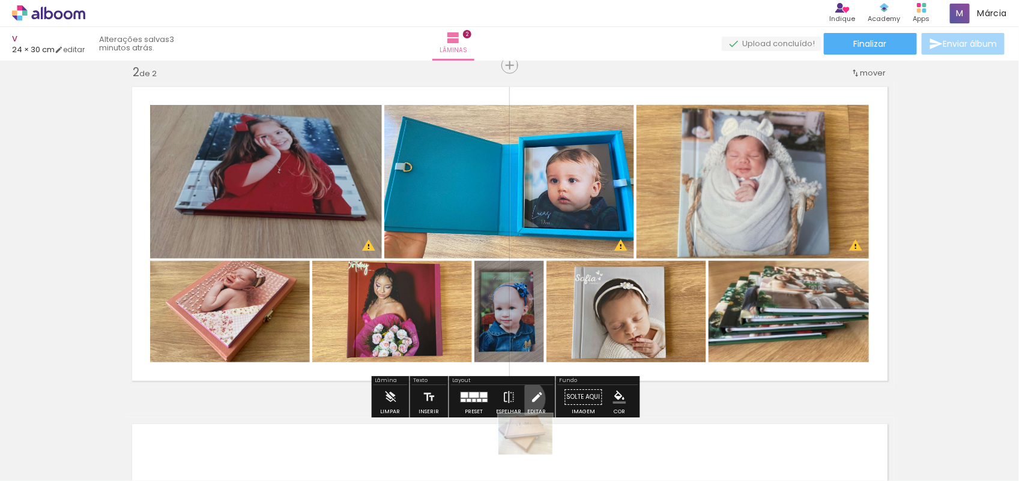
click at [525, 399] on paper-button "Editar" at bounding box center [537, 400] width 25 height 31
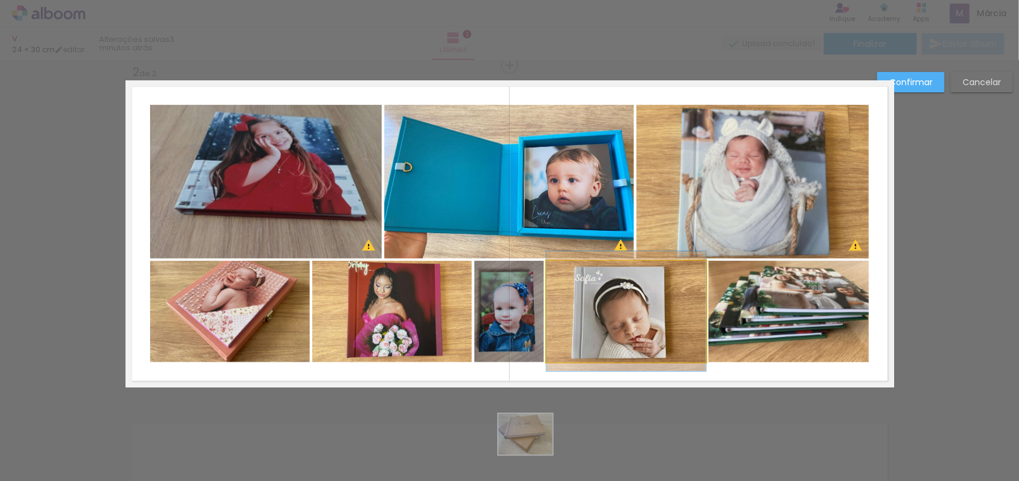
click at [678, 293] on quentale-photo at bounding box center [626, 311] width 160 height 101
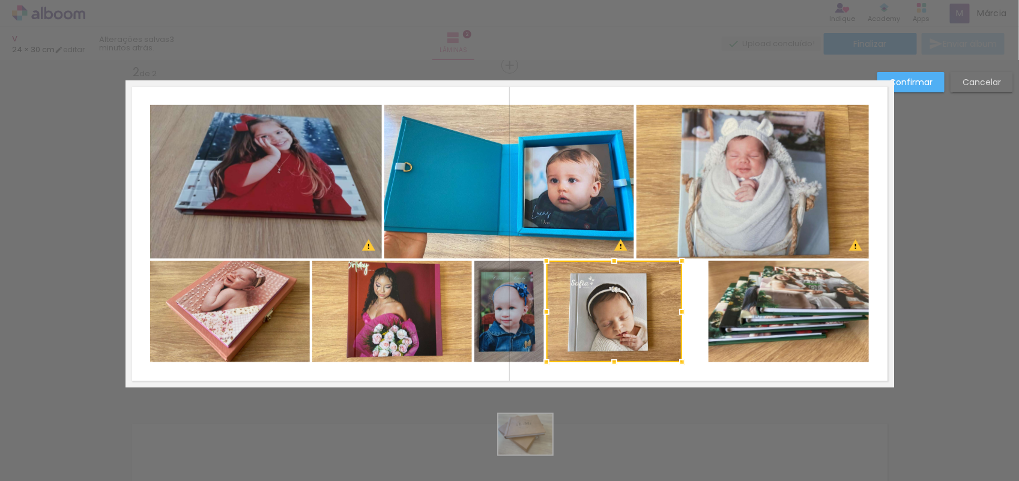
drag, startPoint x: 690, startPoint y: 311, endPoint x: 666, endPoint y: 315, distance: 24.4
click at [670, 315] on div at bounding box center [682, 312] width 24 height 24
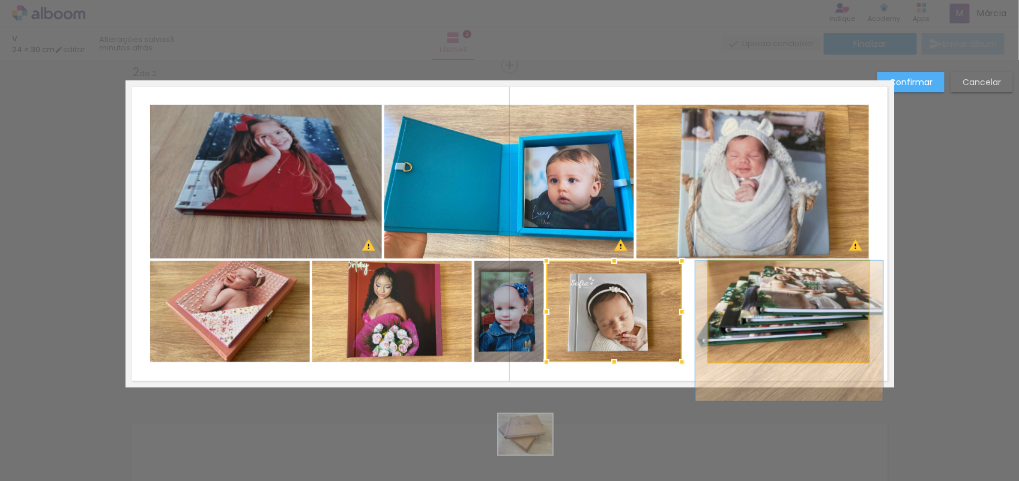
click at [757, 307] on quentale-photo at bounding box center [788, 311] width 160 height 101
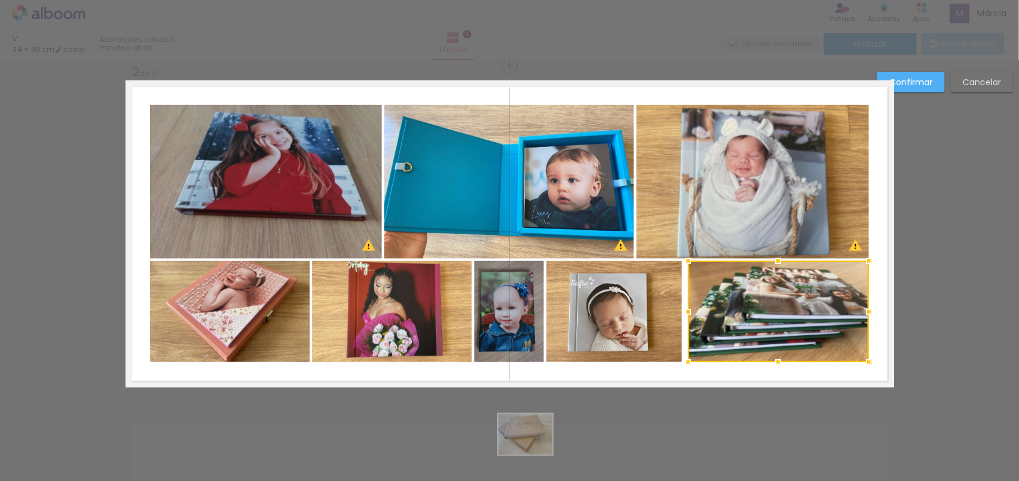
drag, startPoint x: 700, startPoint y: 313, endPoint x: 680, endPoint y: 319, distance: 21.1
click at [680, 319] on div at bounding box center [688, 312] width 24 height 24
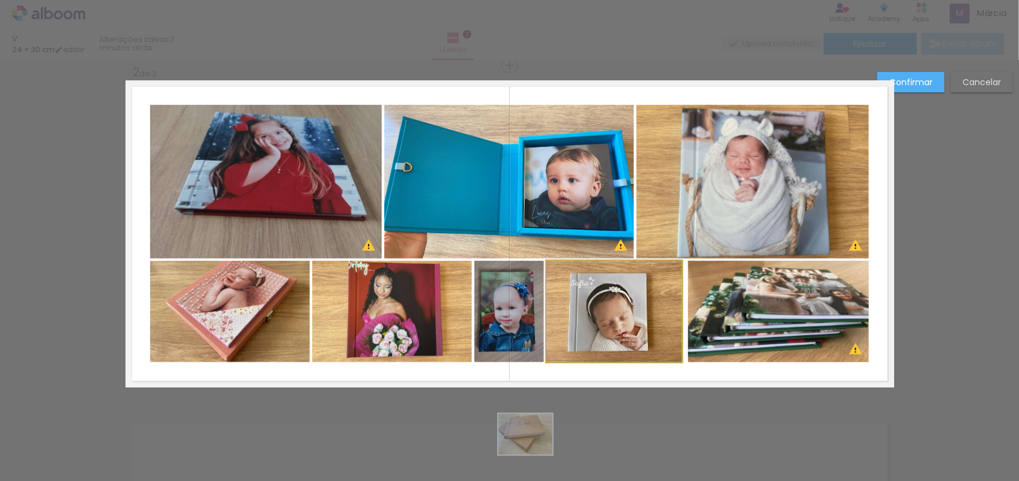
click at [590, 316] on quentale-photo at bounding box center [614, 311] width 136 height 101
click at [973, 335] on div "Confirmar Cancelar" at bounding box center [509, 228] width 1019 height 1041
click at [923, 75] on paper-button "Confirmar" at bounding box center [910, 82] width 67 height 20
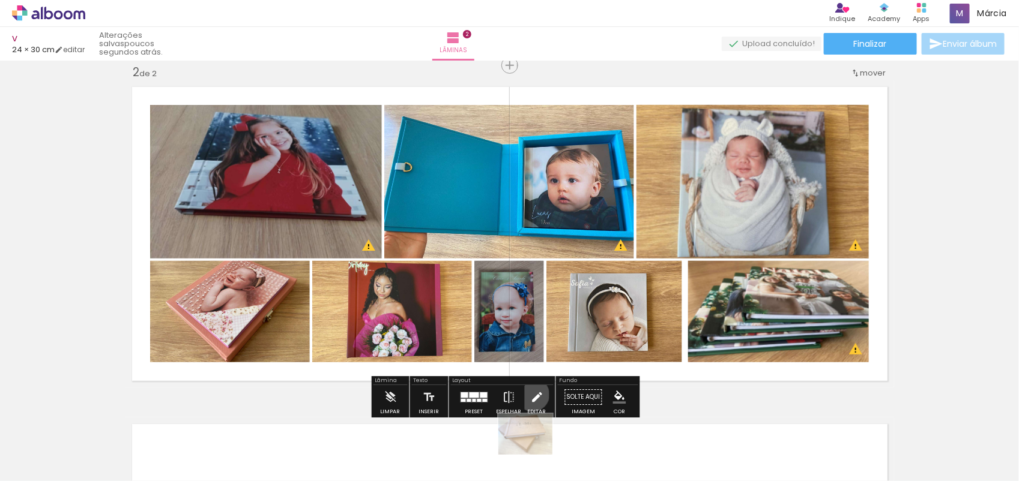
click at [530, 395] on iron-icon at bounding box center [536, 397] width 13 height 24
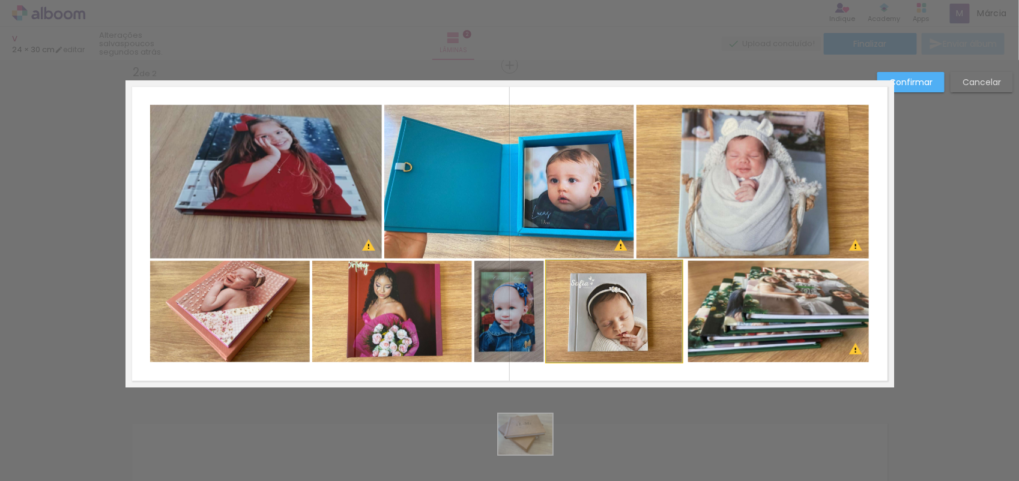
click at [564, 327] on quentale-photo at bounding box center [614, 311] width 136 height 101
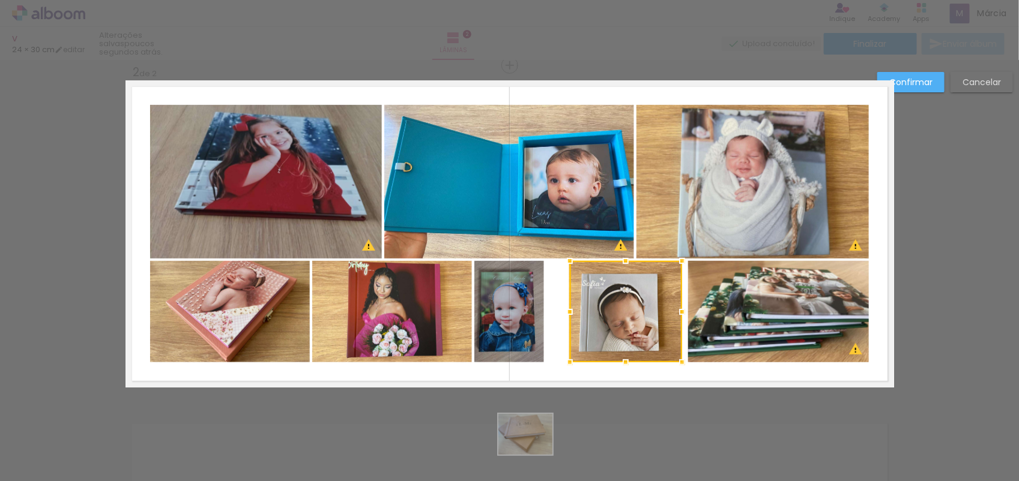
drag, startPoint x: 542, startPoint y: 309, endPoint x: 565, endPoint y: 310, distance: 23.4
click at [565, 310] on div at bounding box center [570, 312] width 24 height 24
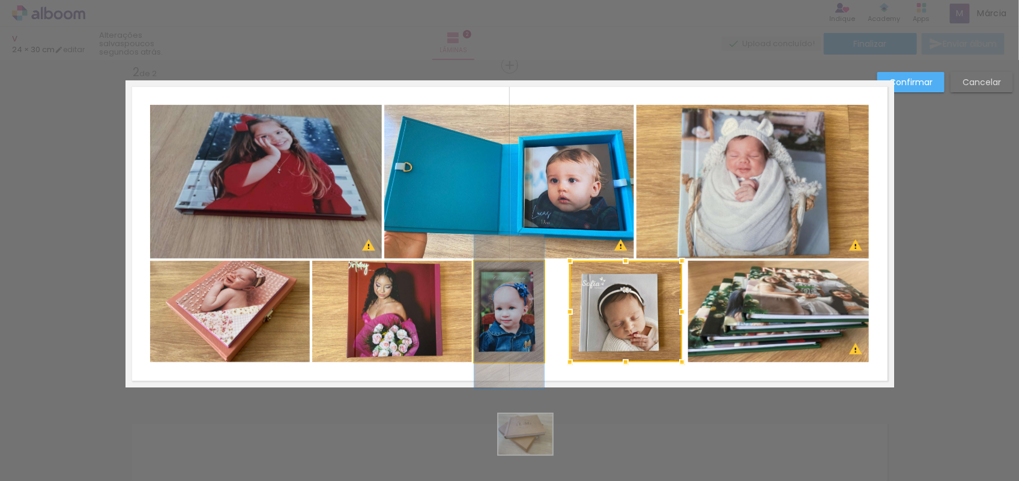
click at [524, 318] on quentale-photo at bounding box center [509, 311] width 70 height 101
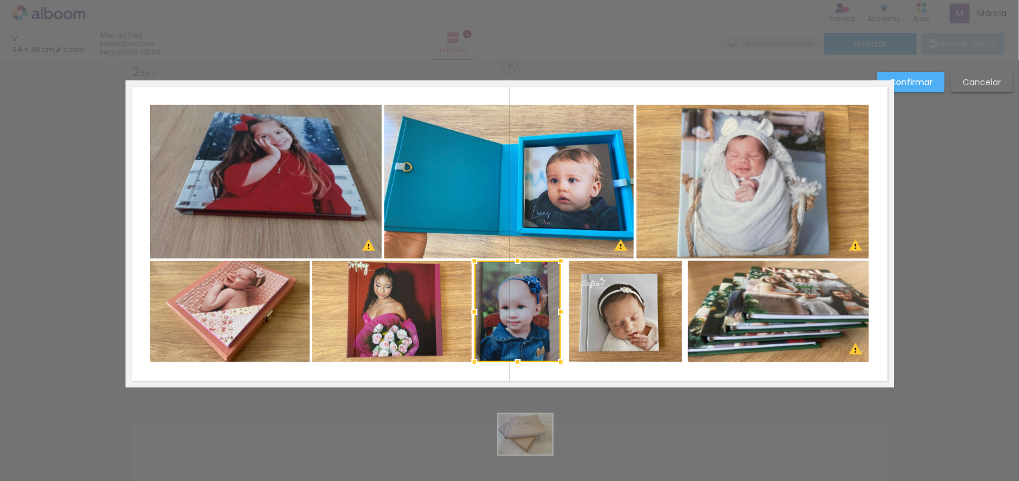
drag, startPoint x: 537, startPoint y: 312, endPoint x: 554, endPoint y: 312, distance: 16.2
click at [554, 312] on div at bounding box center [561, 312] width 24 height 24
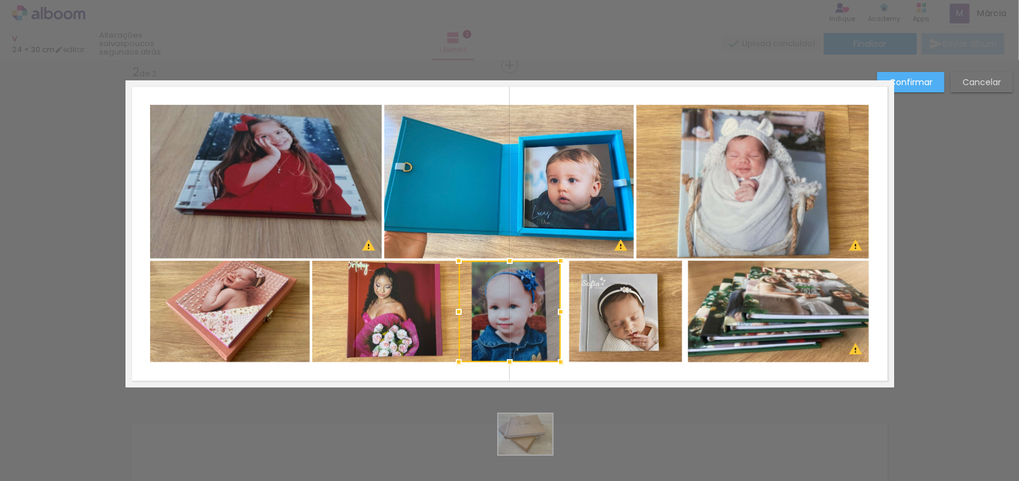
drag, startPoint x: 466, startPoint y: 309, endPoint x: 450, endPoint y: 315, distance: 16.7
click at [450, 315] on div at bounding box center [459, 312] width 24 height 24
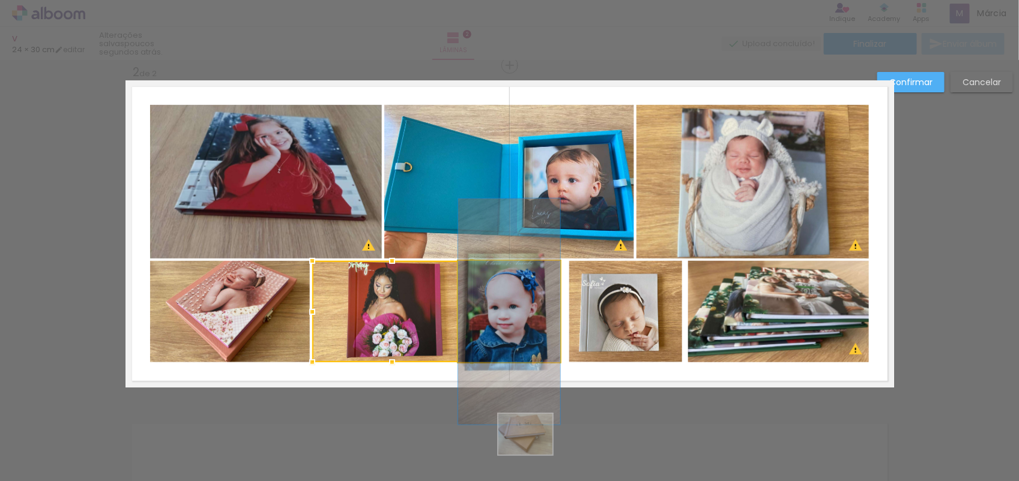
click at [491, 316] on quentale-photo at bounding box center [509, 311] width 102 height 101
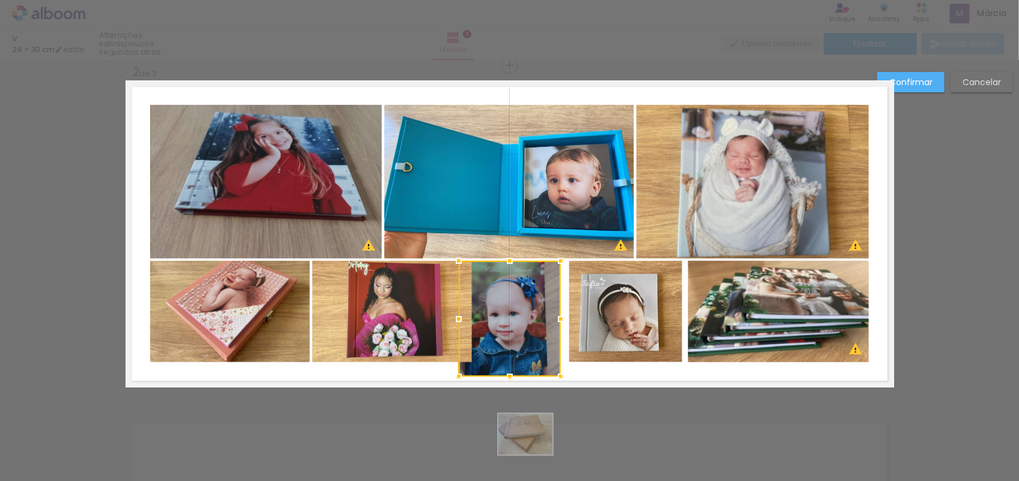
drag, startPoint x: 507, startPoint y: 364, endPoint x: 507, endPoint y: 378, distance: 14.4
click at [507, 378] on div at bounding box center [510, 377] width 24 height 24
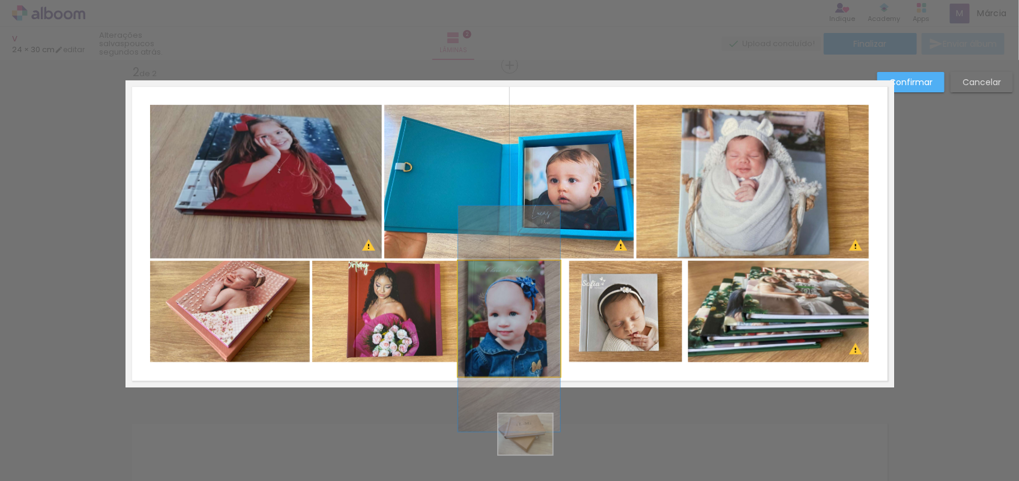
click at [521, 325] on quentale-photo at bounding box center [509, 319] width 102 height 116
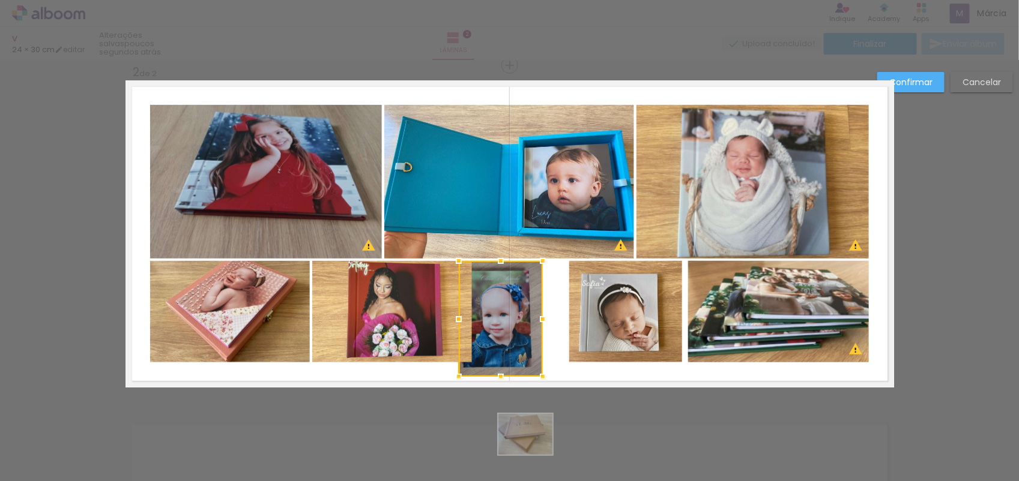
drag, startPoint x: 552, startPoint y: 319, endPoint x: 533, endPoint y: 322, distance: 19.4
click at [533, 322] on div at bounding box center [543, 319] width 24 height 24
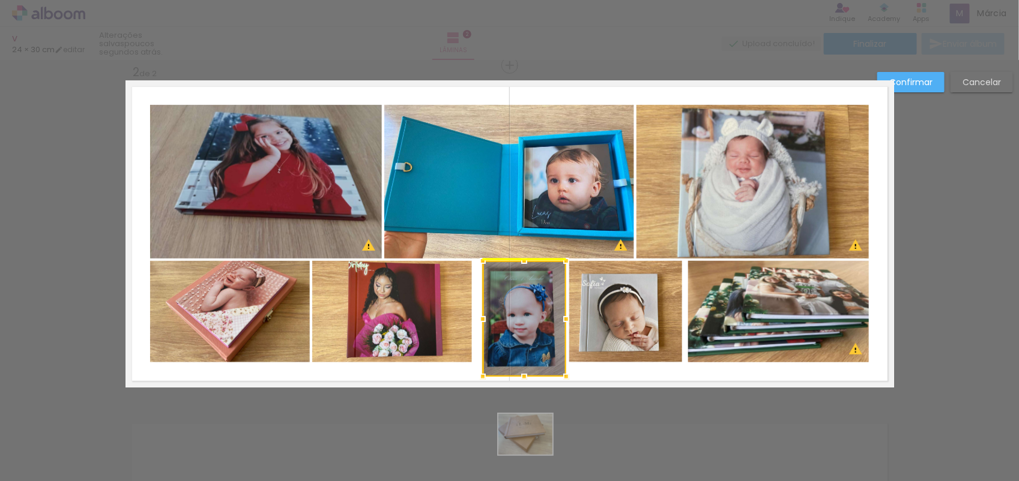
drag, startPoint x: 513, startPoint y: 328, endPoint x: 537, endPoint y: 328, distance: 24.0
click at [537, 328] on div at bounding box center [524, 319] width 83 height 116
click at [0, 0] on slot "Confirmar" at bounding box center [0, 0] width 0 height 0
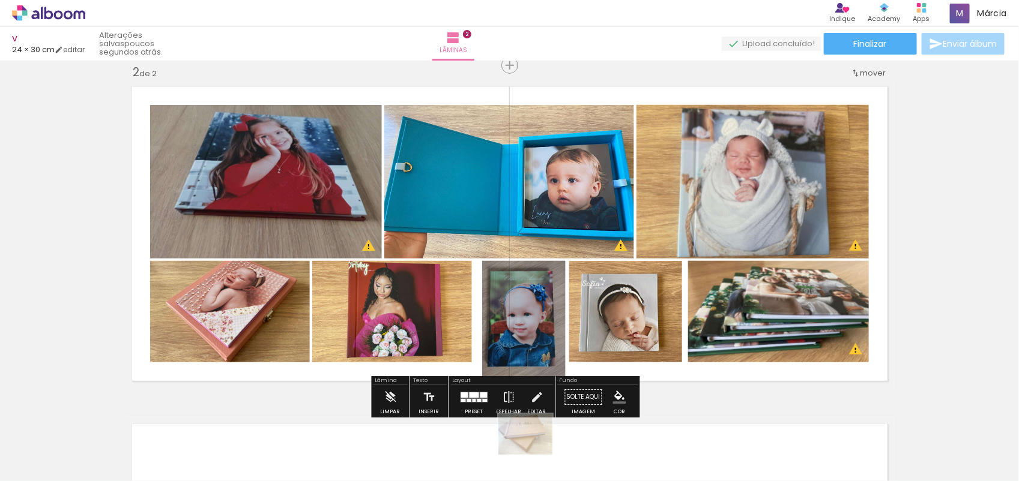
click at [934, 140] on div "Inserir lâmina 1 de 2 Inserir lâmina 2 de 2 O Designbox precisará aumentar a su…" at bounding box center [509, 218] width 1019 height 1013
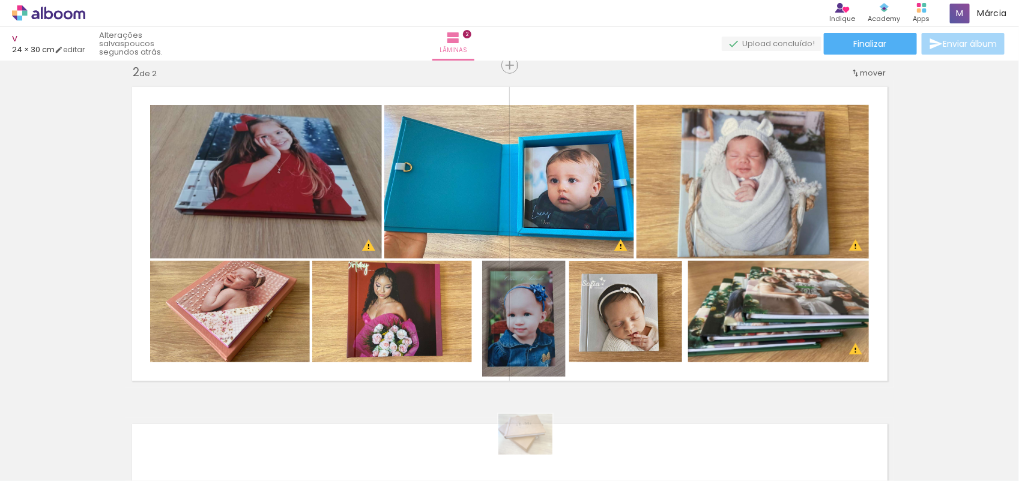
drag, startPoint x: 1007, startPoint y: 273, endPoint x: 1007, endPoint y: 249, distance: 24.0
click at [1007, 249] on div "Inserir lâmina 1 de 2 Inserir lâmina 2 de 2 O Designbox precisará aumentar a su…" at bounding box center [509, 271] width 1019 height 421
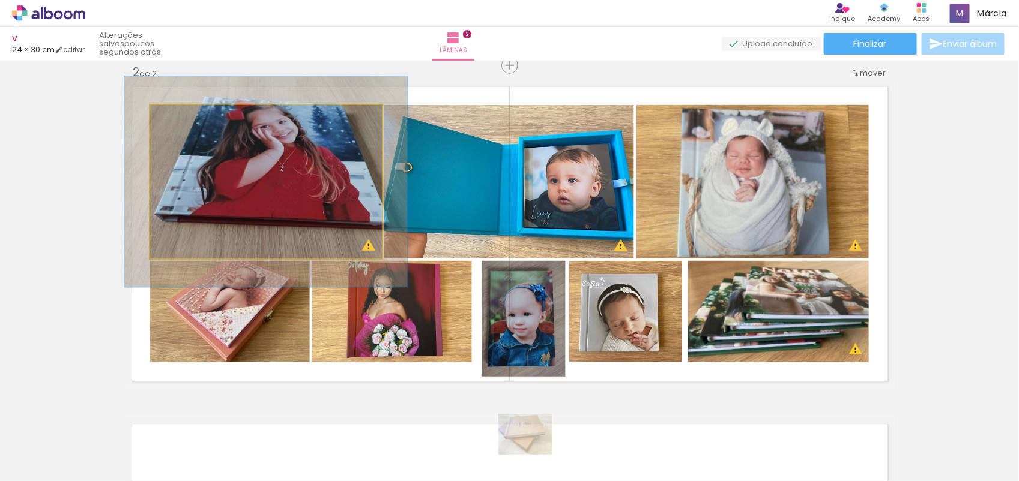
drag, startPoint x: 172, startPoint y: 117, endPoint x: 184, endPoint y: 117, distance: 12.0
click at [184, 117] on div at bounding box center [187, 117] width 11 height 11
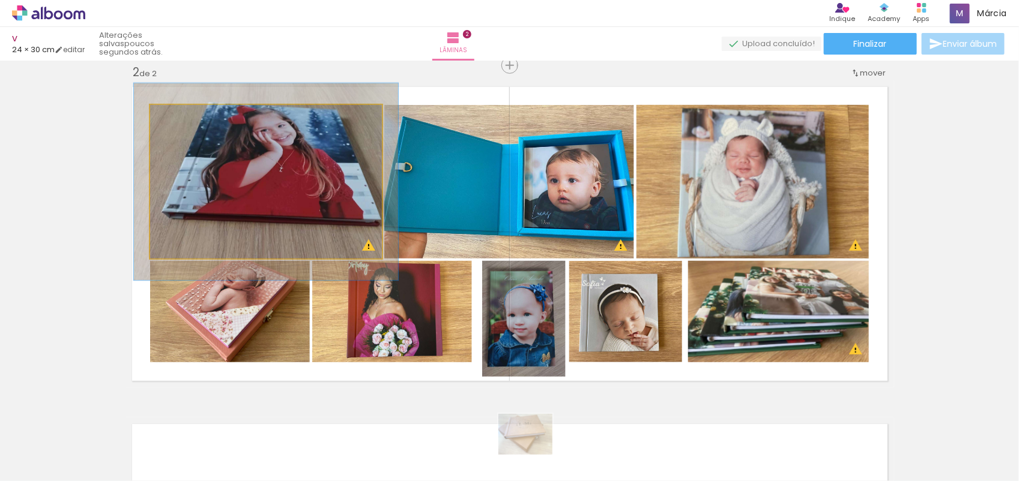
drag, startPoint x: 185, startPoint y: 116, endPoint x: 178, endPoint y: 116, distance: 7.2
type paper-slider "114"
click at [179, 116] on div at bounding box center [184, 117] width 11 height 11
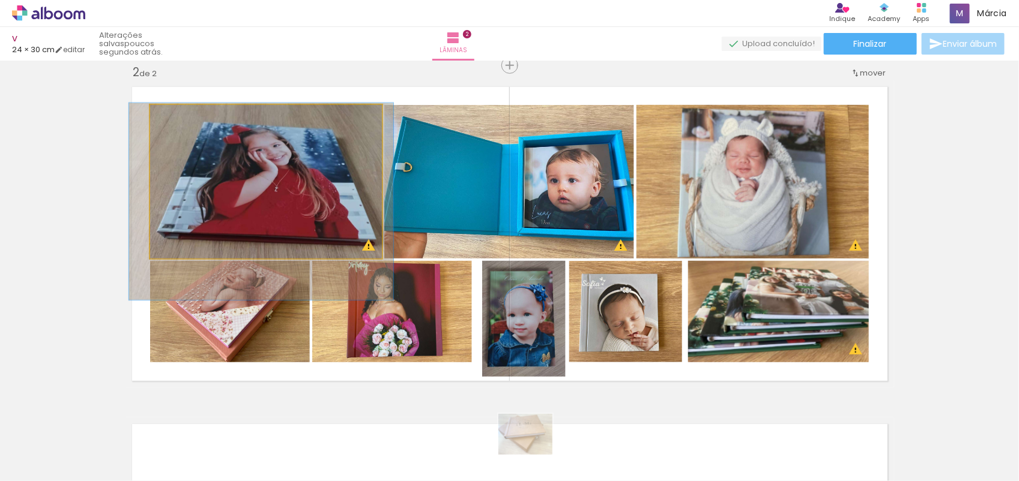
drag, startPoint x: 256, startPoint y: 162, endPoint x: 251, endPoint y: 182, distance: 20.4
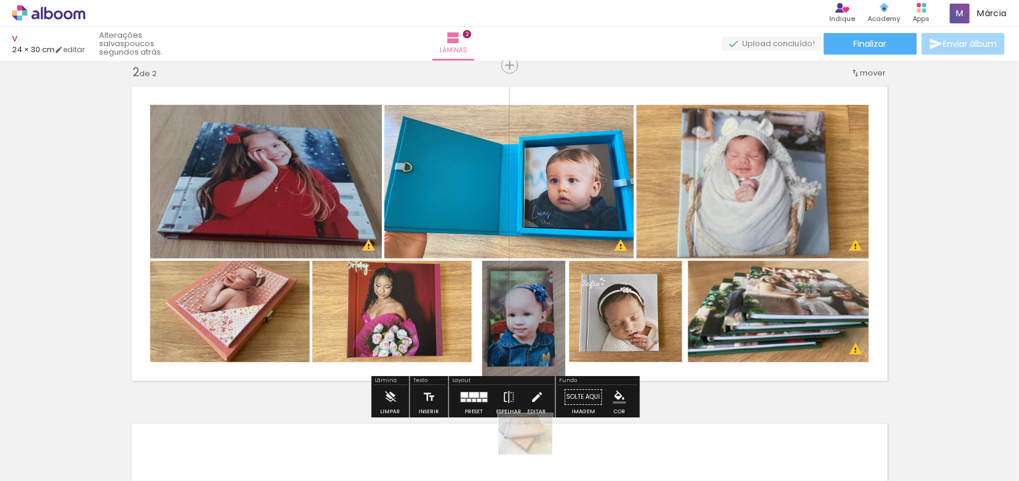
click at [947, 225] on div "Inserir lâmina 1 de 2 Inserir lâmina 2 de 2 O Designbox precisará aumentar a su…" at bounding box center [509, 218] width 1019 height 1013
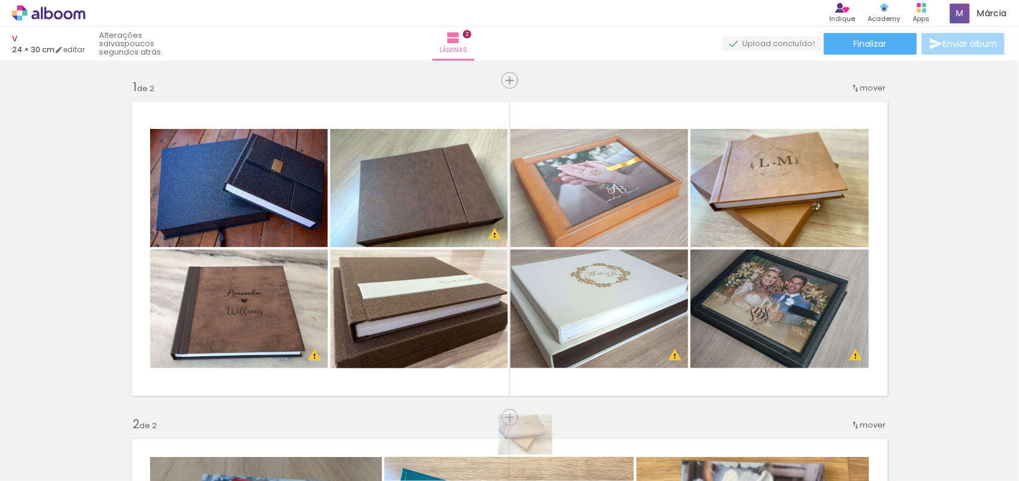
scroll to position [367, 0]
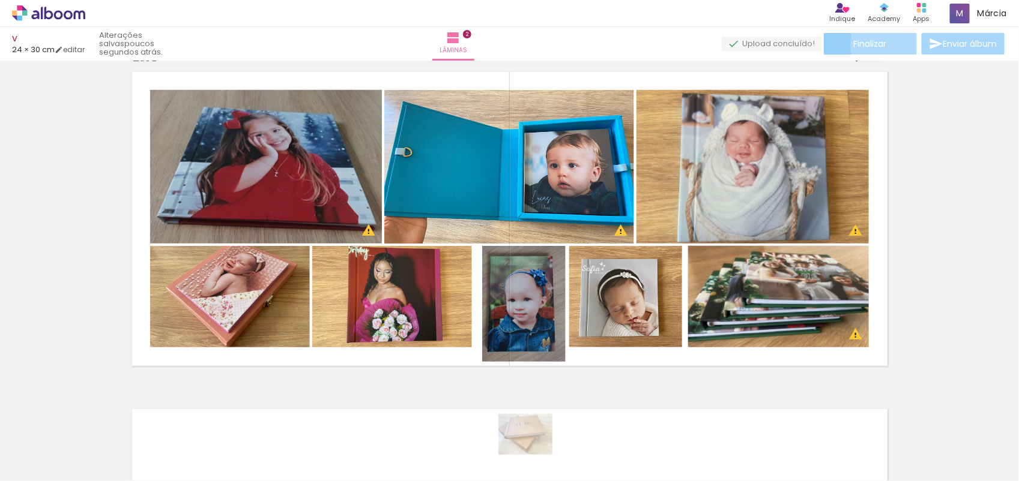
click at [892, 44] on paper-button "Finalizar" at bounding box center [870, 44] width 93 height 22
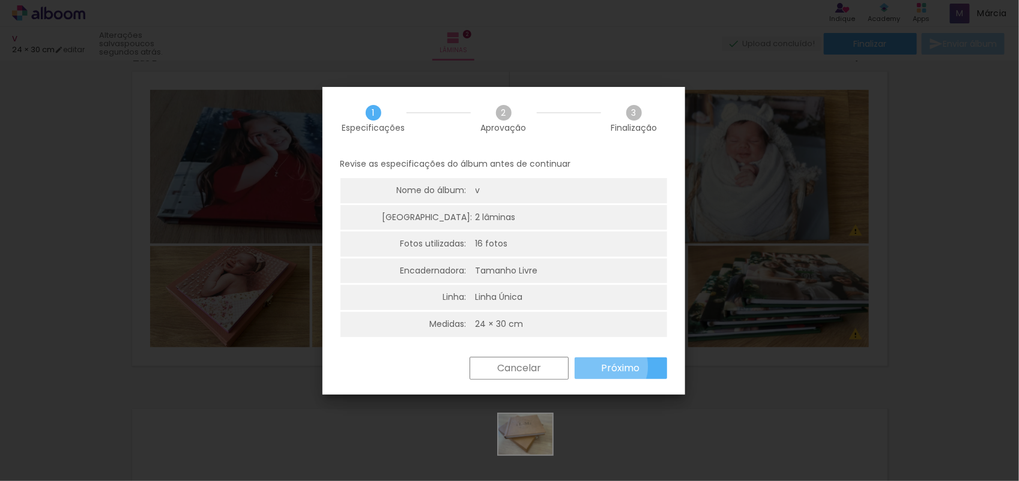
click at [0, 0] on slot "Próximo" at bounding box center [0, 0] width 0 height 0
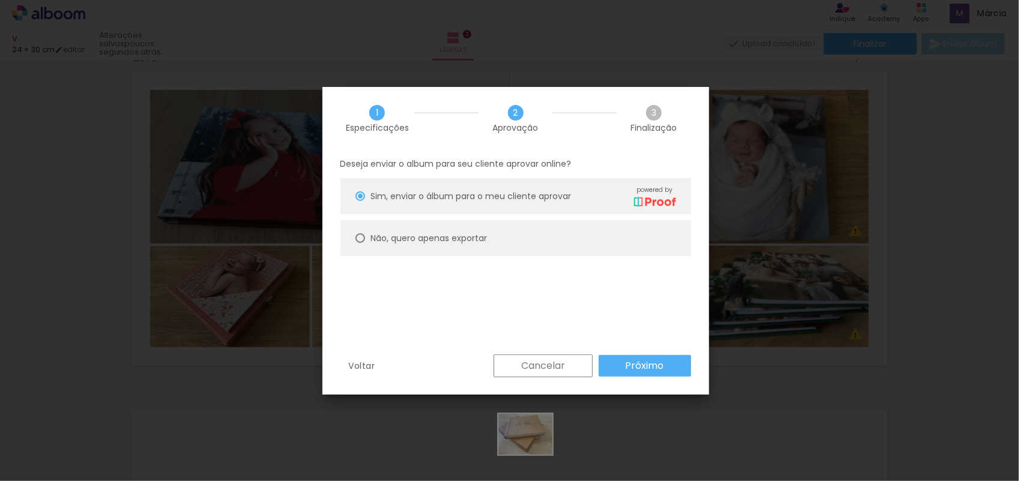
click at [0, 0] on slot "Não, quero apenas exportar" at bounding box center [0, 0] width 0 height 0
type paper-radio-button "on"
click at [0, 0] on slot "Próximo" at bounding box center [0, 0] width 0 height 0
type input "Alta, 300 DPI"
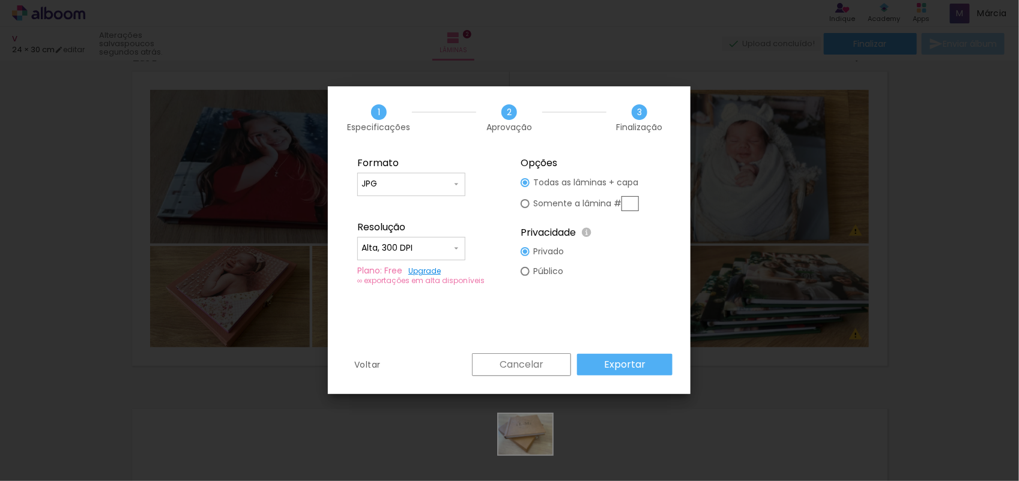
click at [651, 367] on paper-button "Exportar" at bounding box center [624, 365] width 95 height 22
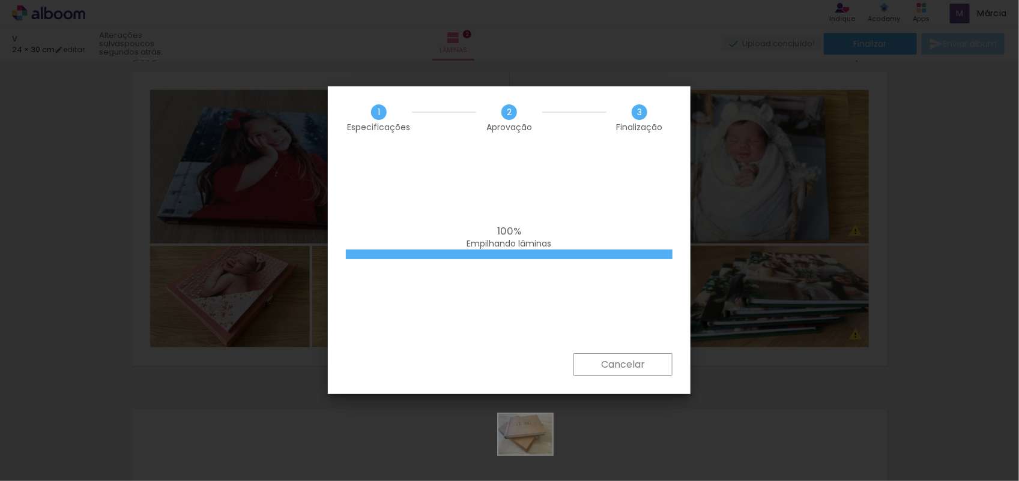
click at [905, 372] on iron-overlay-backdrop at bounding box center [509, 240] width 1019 height 481
click at [929, 359] on iron-overlay-backdrop at bounding box center [509, 240] width 1019 height 481
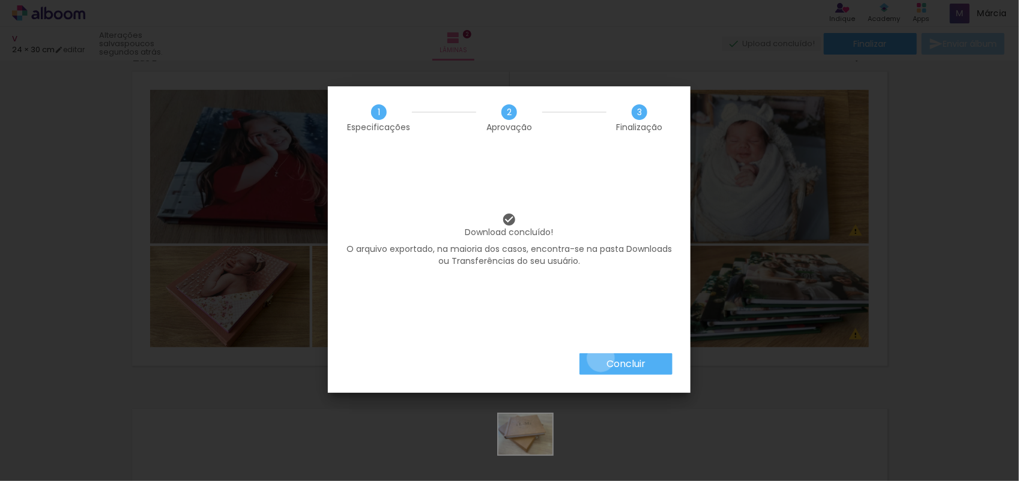
click at [600, 358] on paper-button "Concluir" at bounding box center [625, 365] width 93 height 22
